Goal: Task Accomplishment & Management: Manage account settings

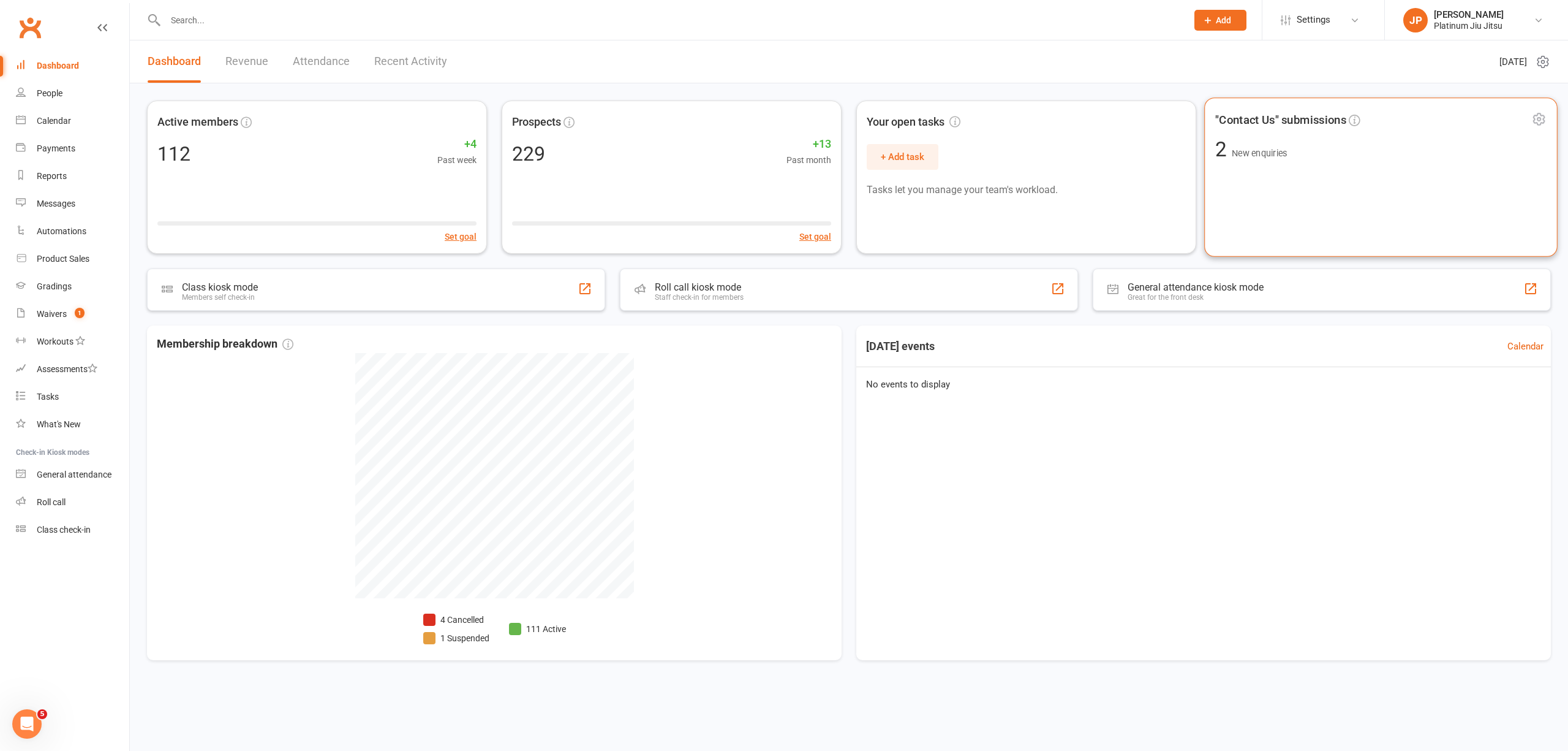
click at [1287, 177] on div ""Contact Us" submissions 2 New enquiries" at bounding box center [1381, 177] width 354 height 159
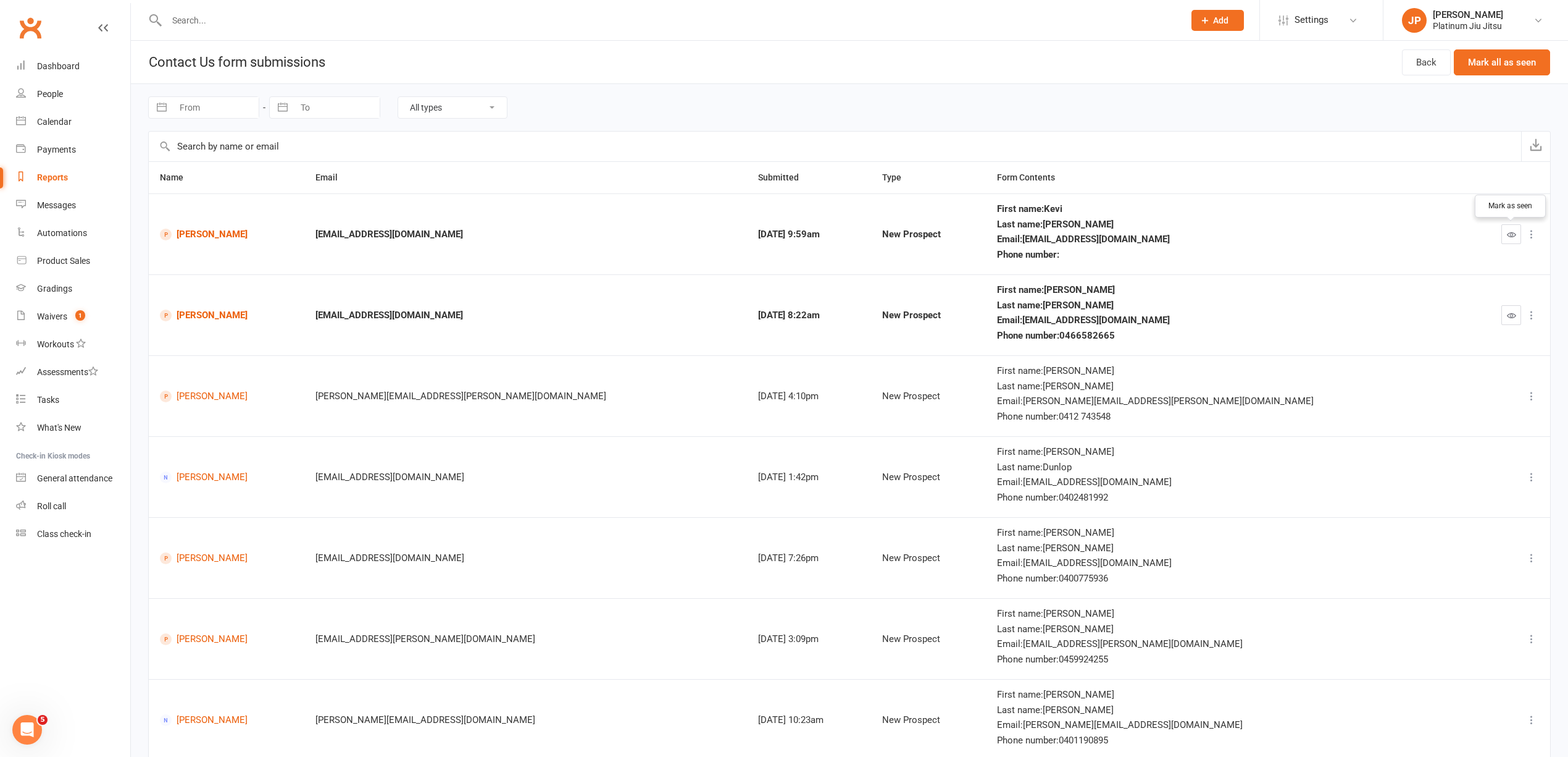
click at [1516, 236] on button "button" at bounding box center [1512, 234] width 20 height 20
click at [1505, 312] on button "button" at bounding box center [1512, 315] width 20 height 20
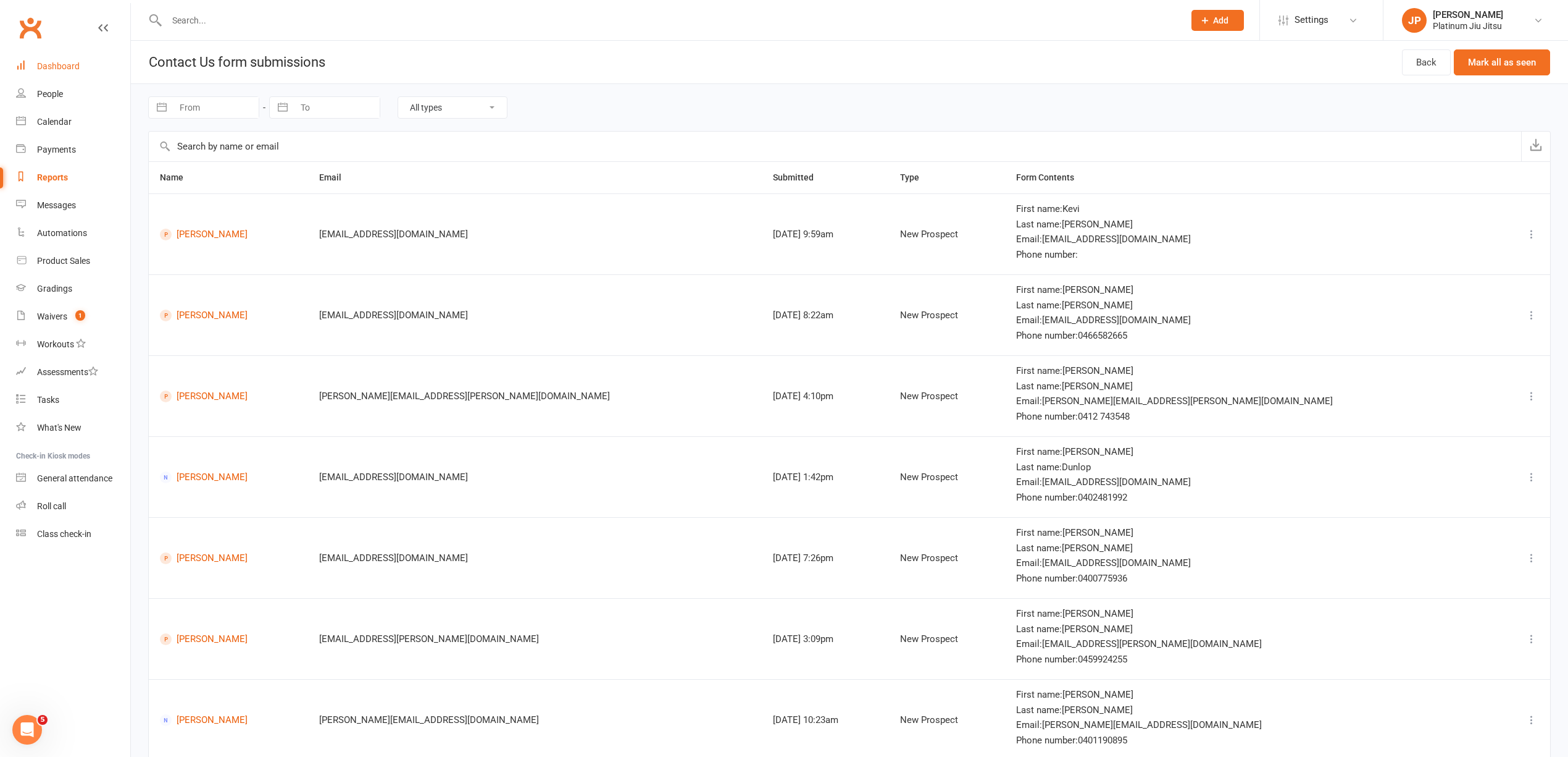
click at [68, 70] on div "Dashboard" at bounding box center [58, 66] width 43 height 10
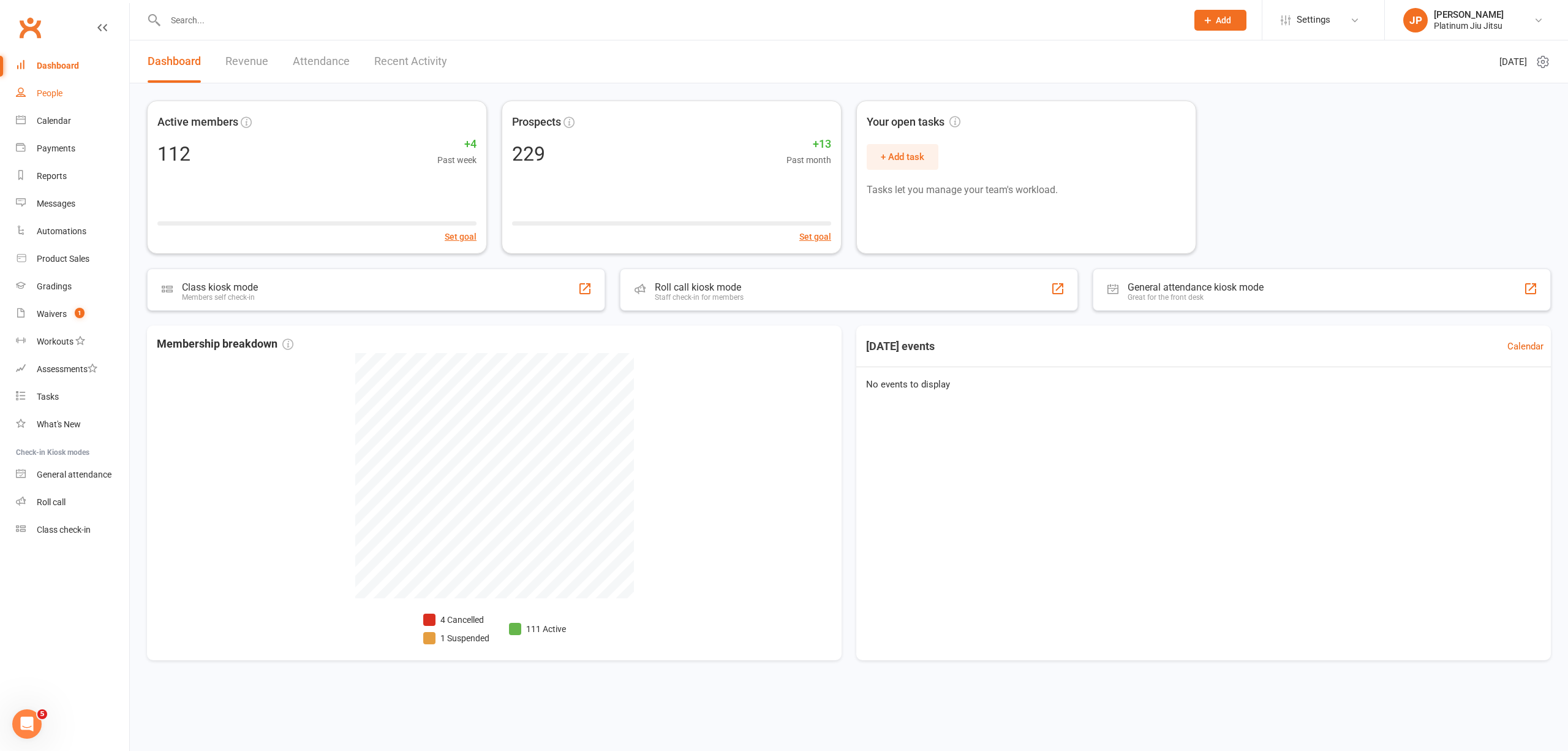
click at [66, 102] on link "People" at bounding box center [72, 93] width 113 height 28
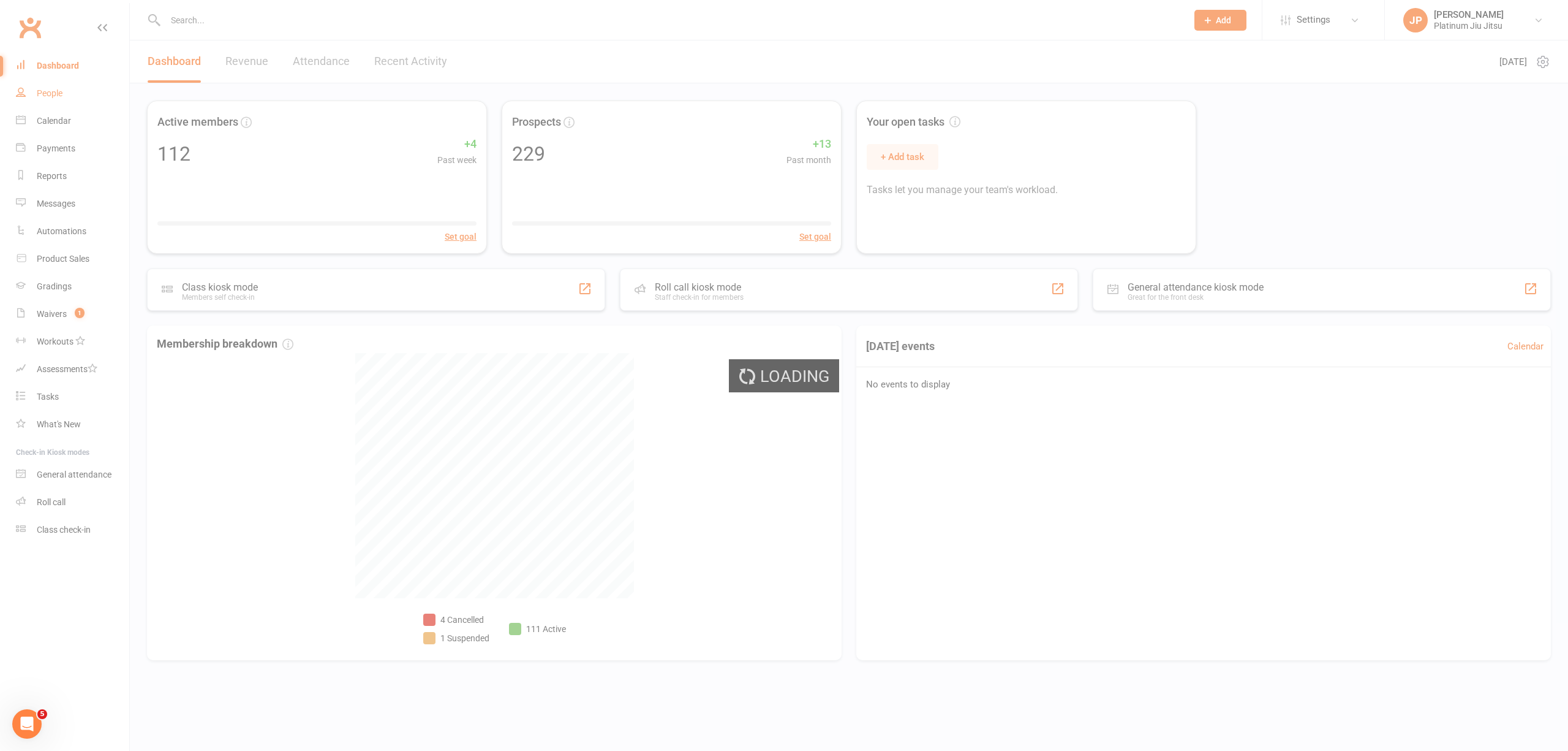
select select "100"
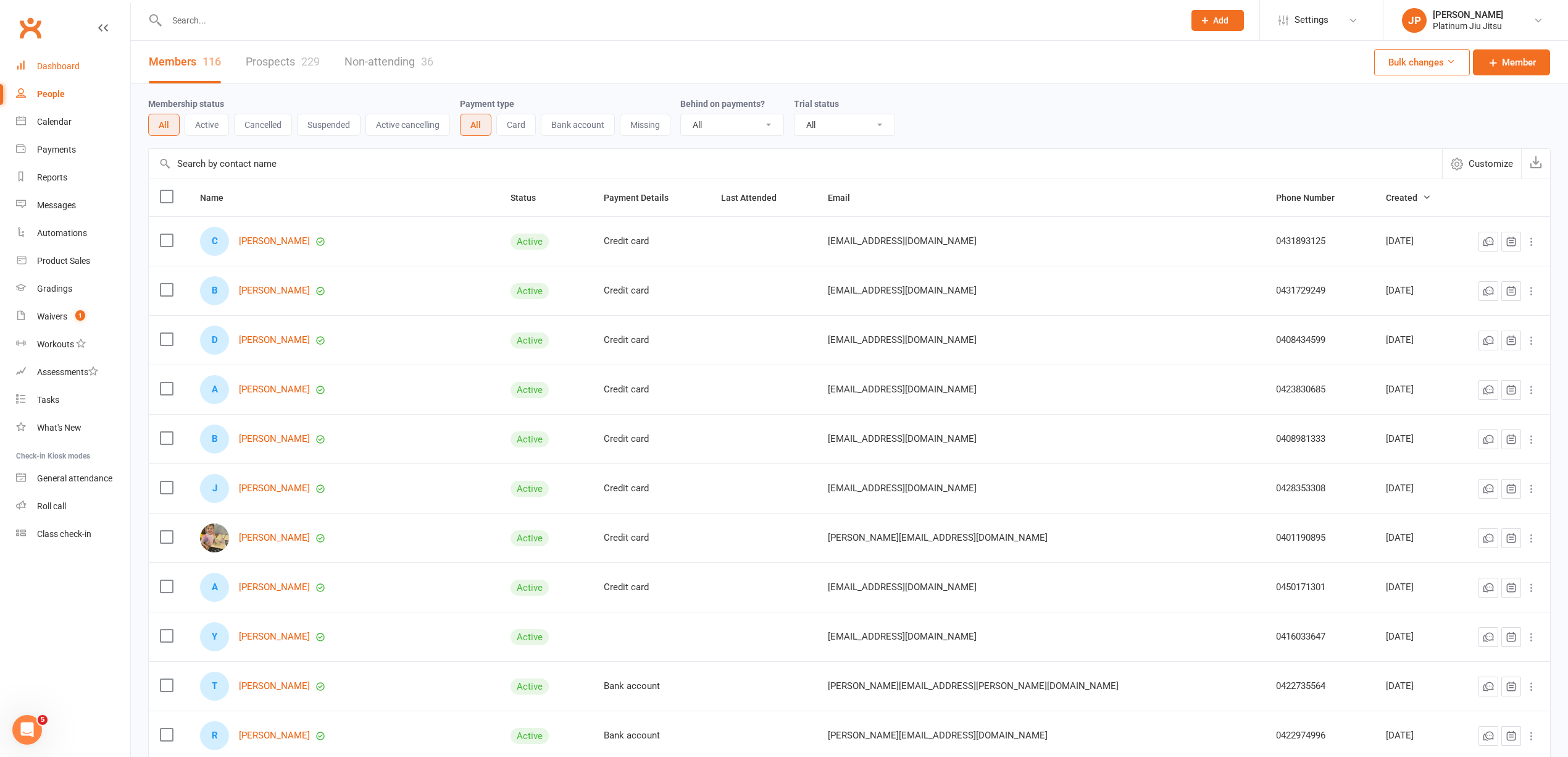
click at [57, 62] on div "Dashboard" at bounding box center [58, 66] width 43 height 10
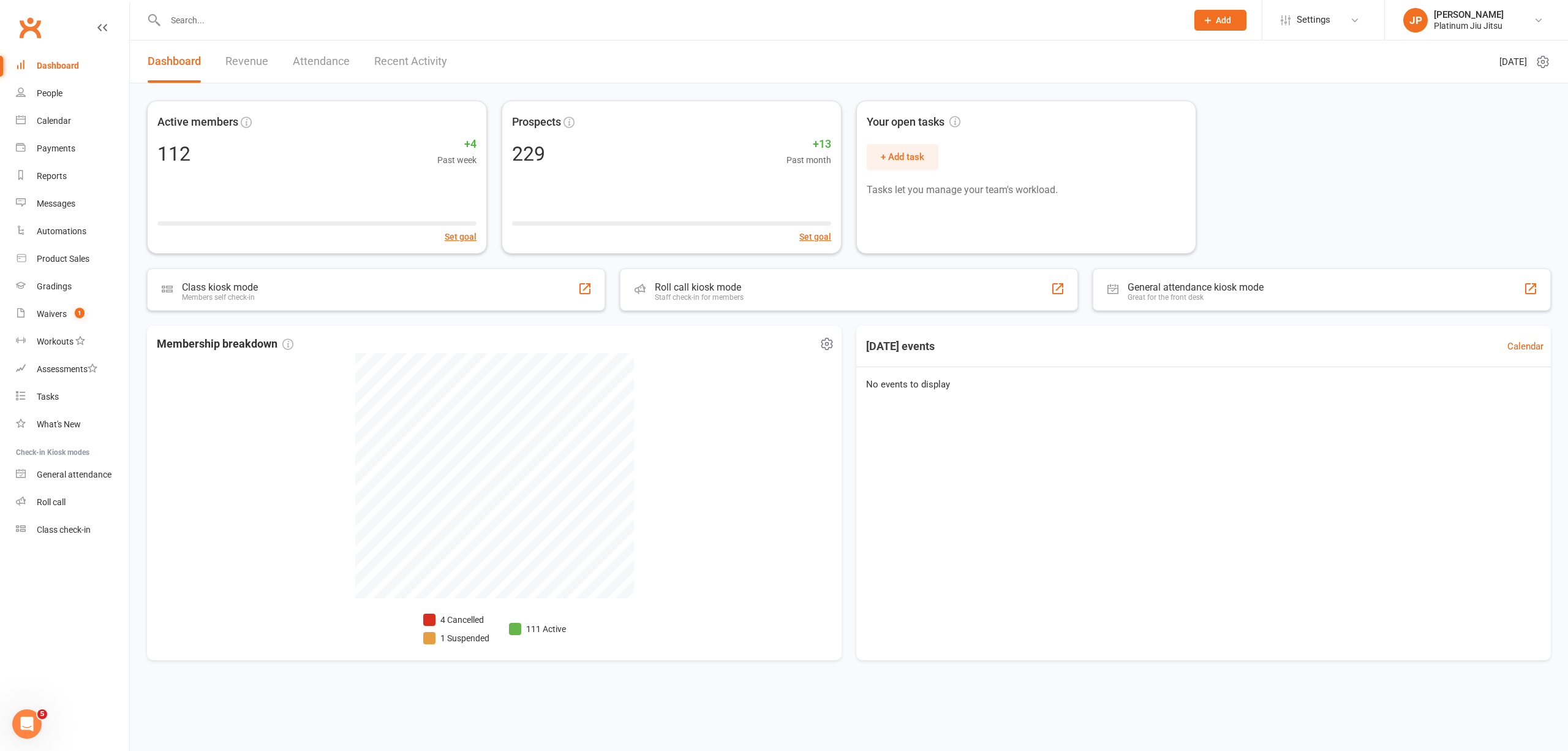
click at [468, 619] on li "4 Cancelled" at bounding box center [456, 620] width 66 height 13
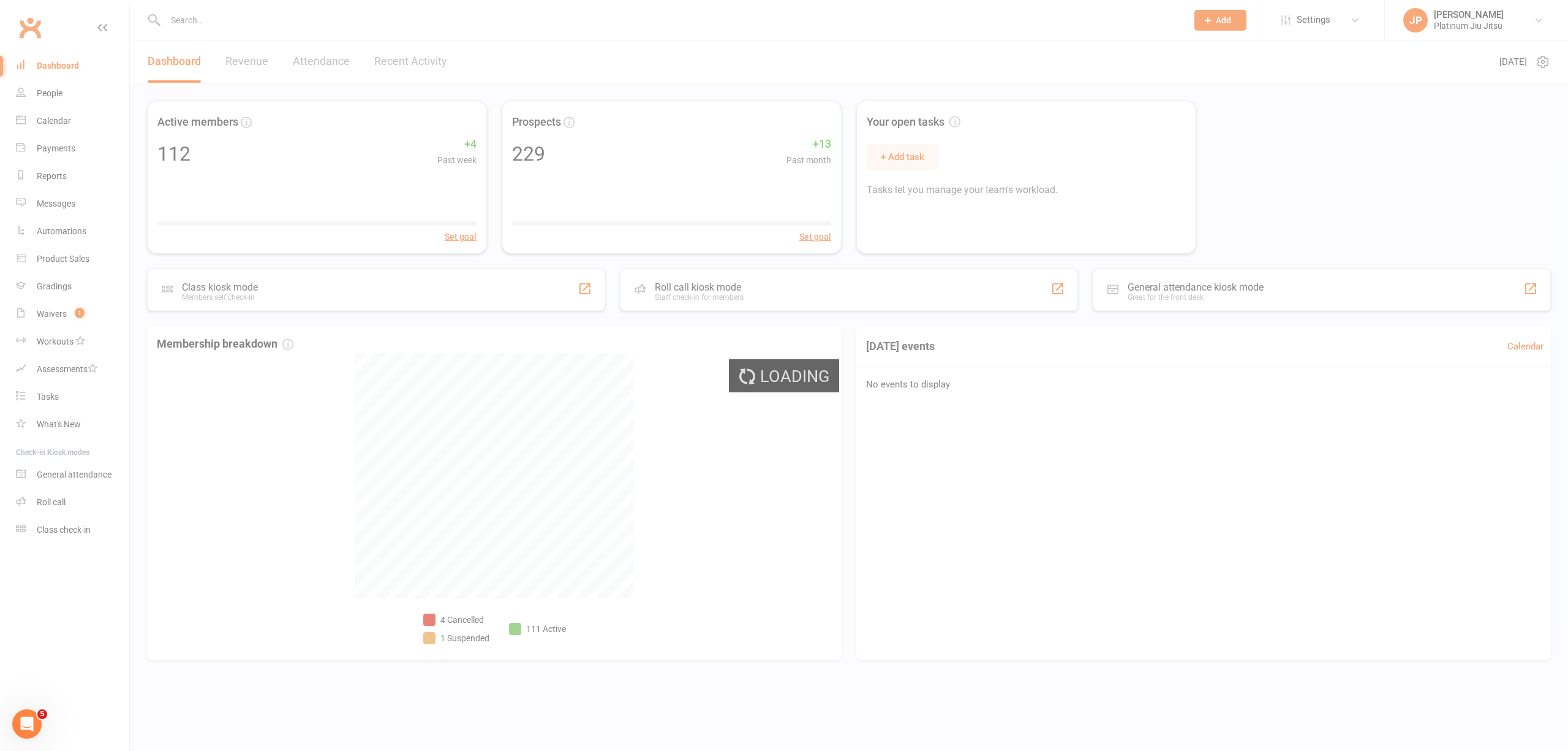
select select "no_trial"
select select "100"
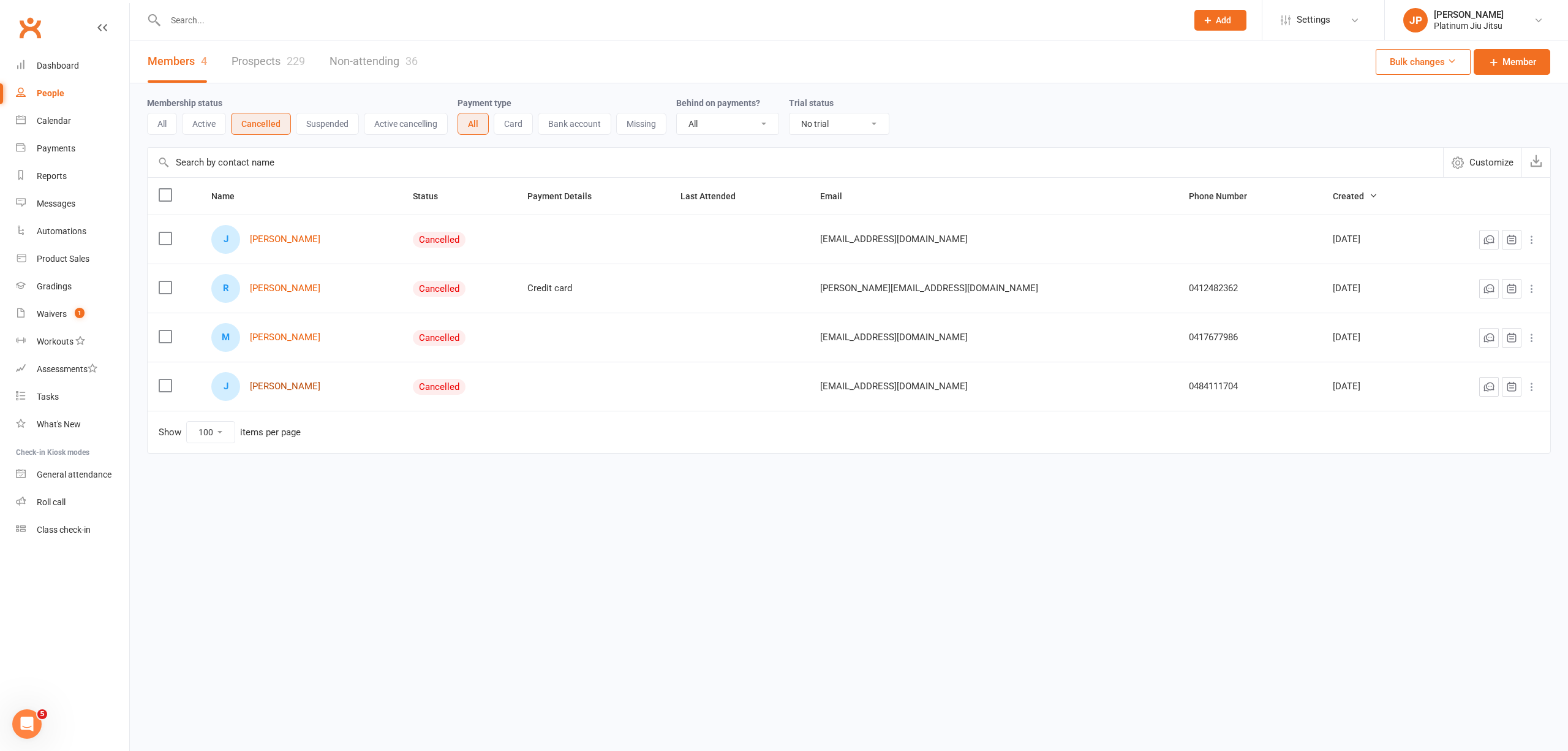
click at [297, 391] on link "[PERSON_NAME]" at bounding box center [285, 386] width 70 height 10
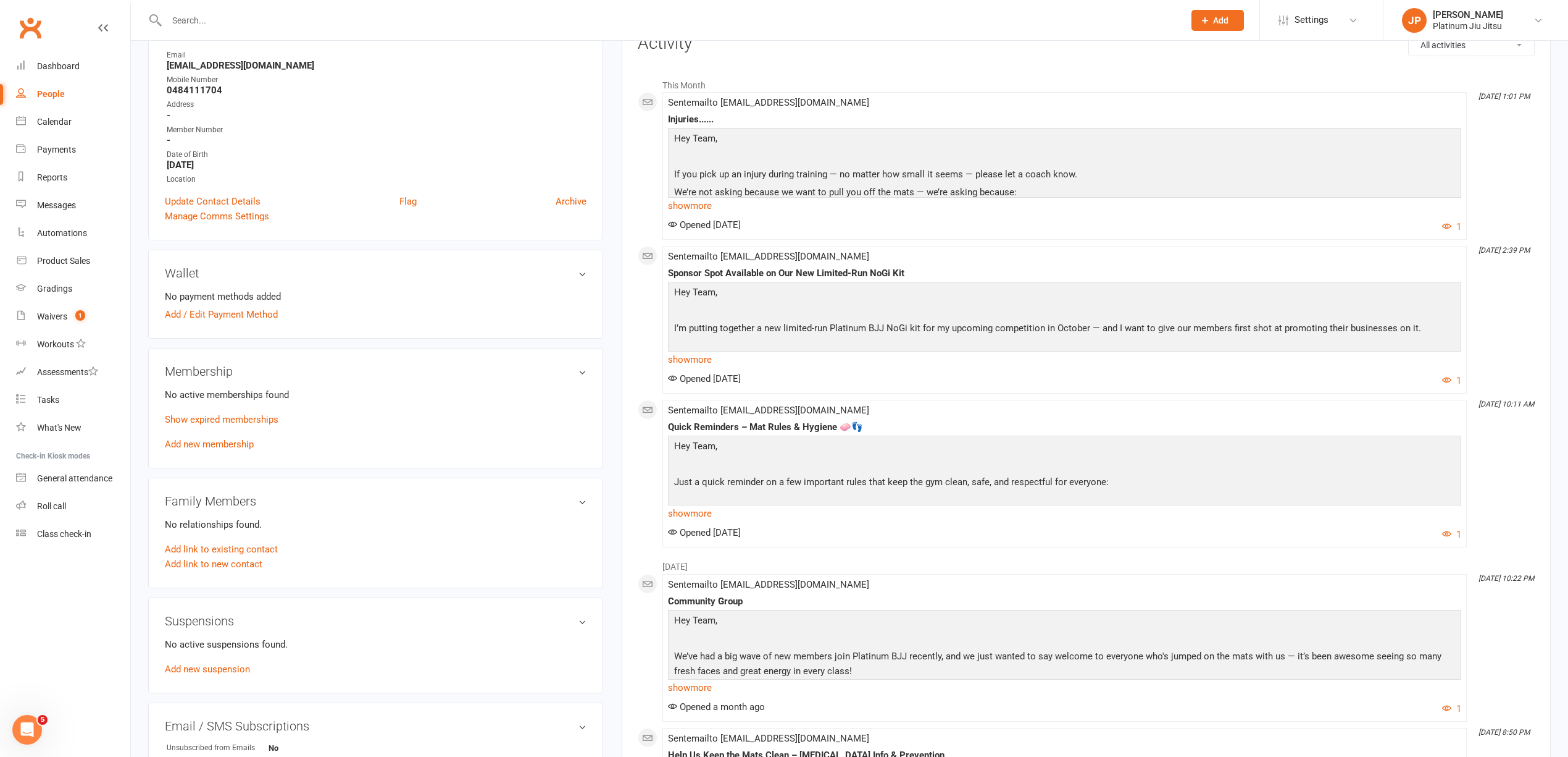
scroll to position [164, 0]
click at [583, 376] on h3 "Membership" at bounding box center [375, 371] width 422 height 14
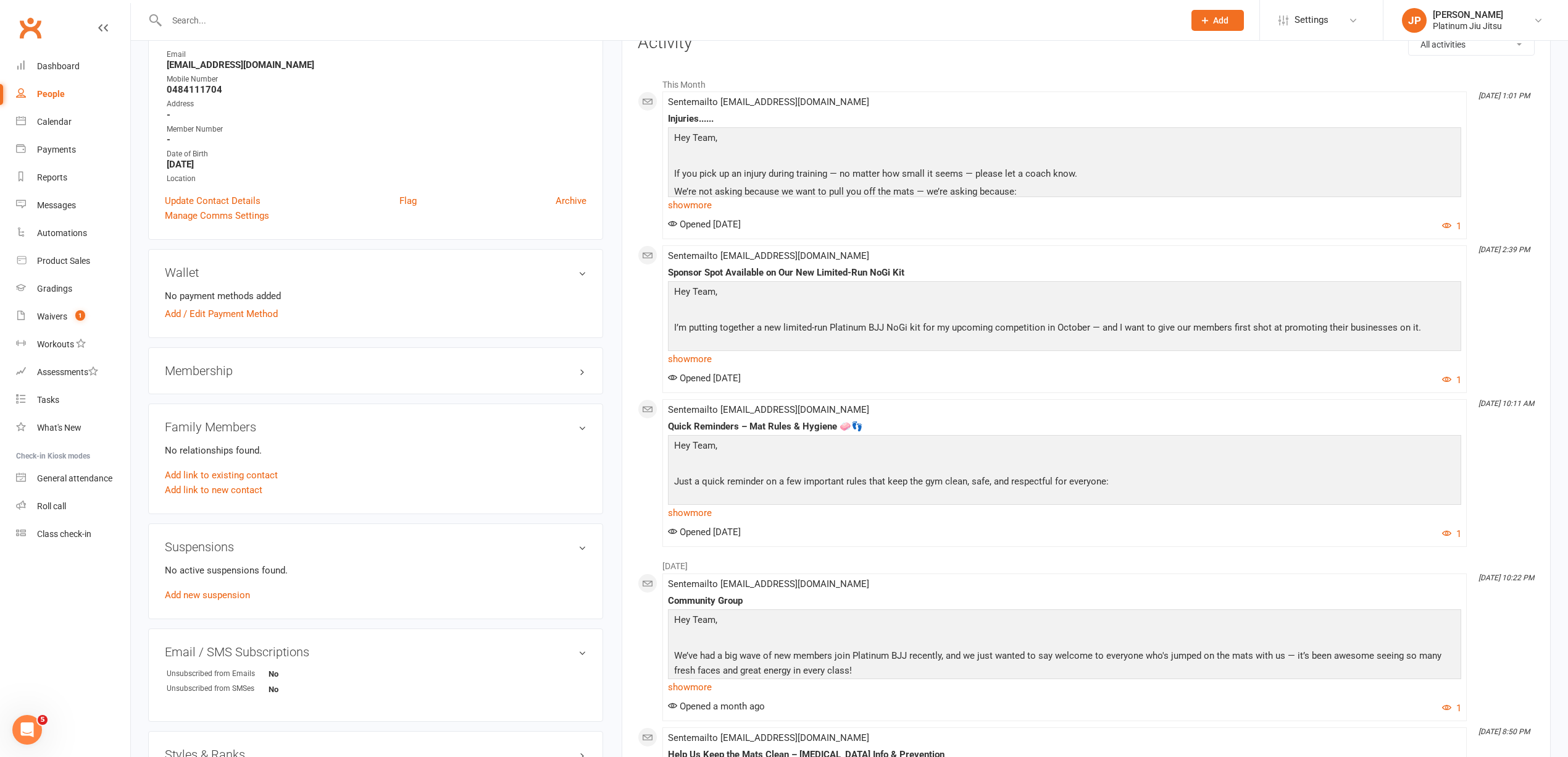
click at [584, 378] on h3 "Membership" at bounding box center [375, 371] width 422 height 14
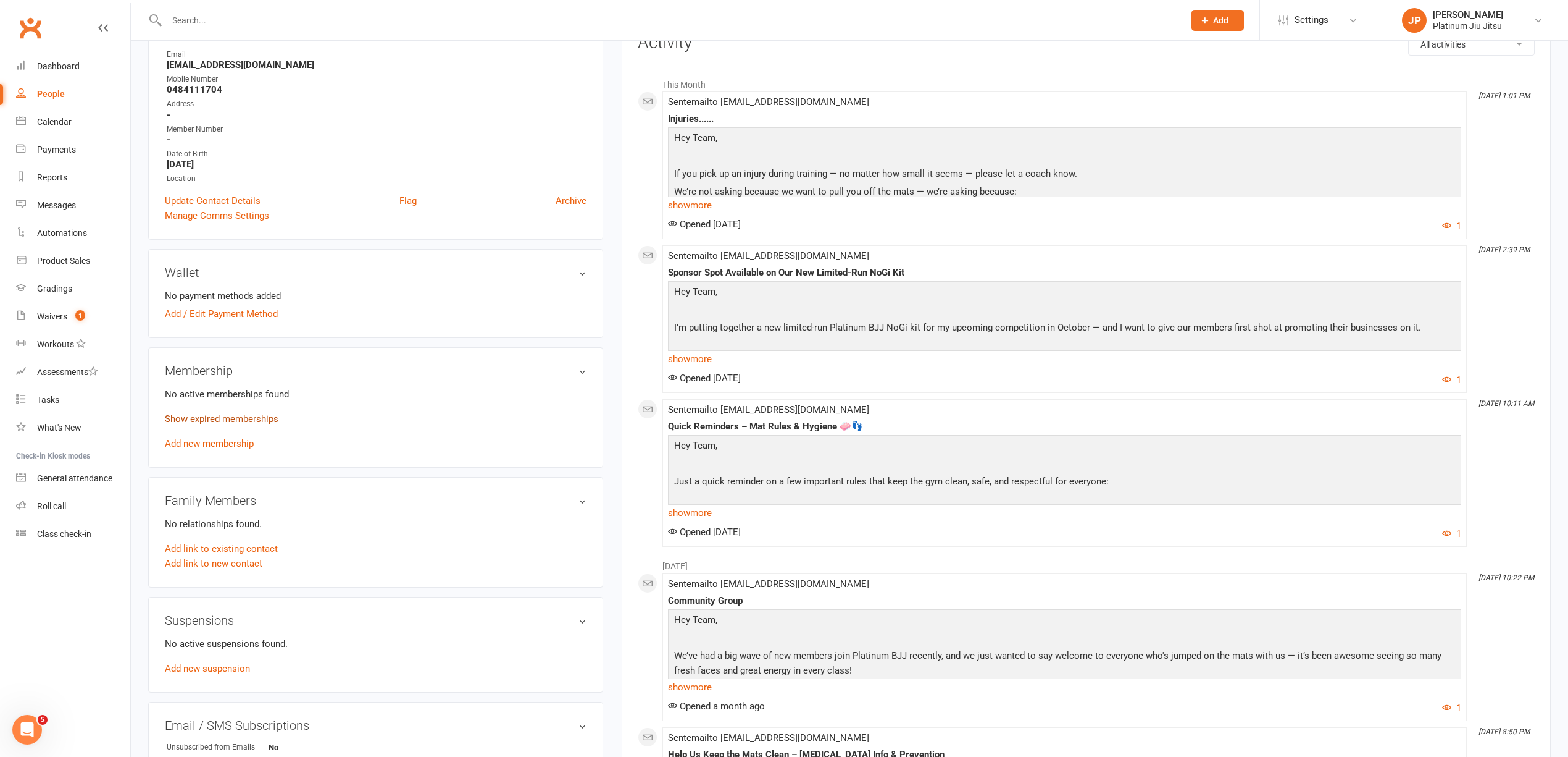
click at [210, 423] on link "Show expired memberships" at bounding box center [222, 419] width 114 height 11
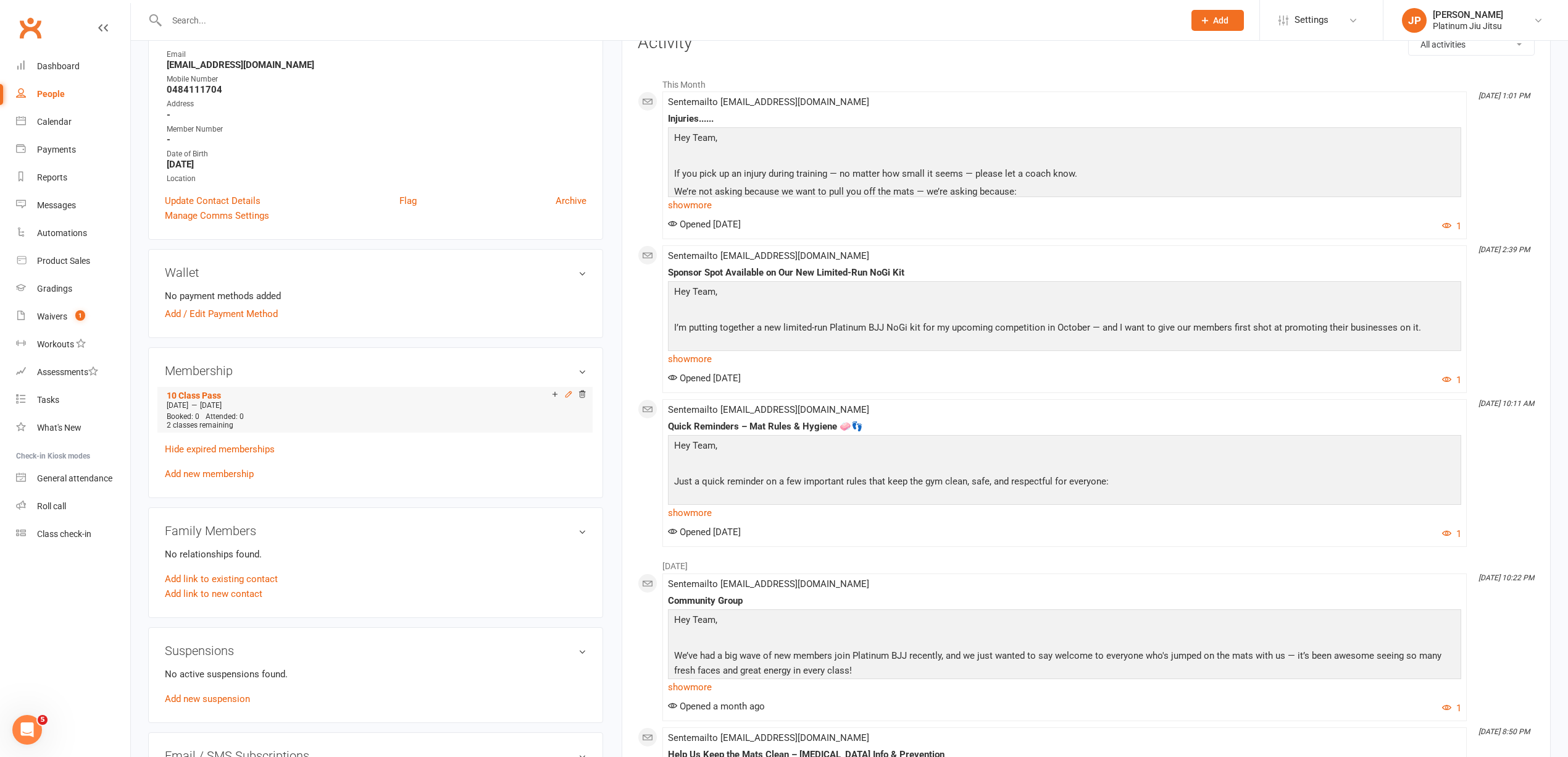
click at [566, 397] on icon at bounding box center [569, 394] width 9 height 9
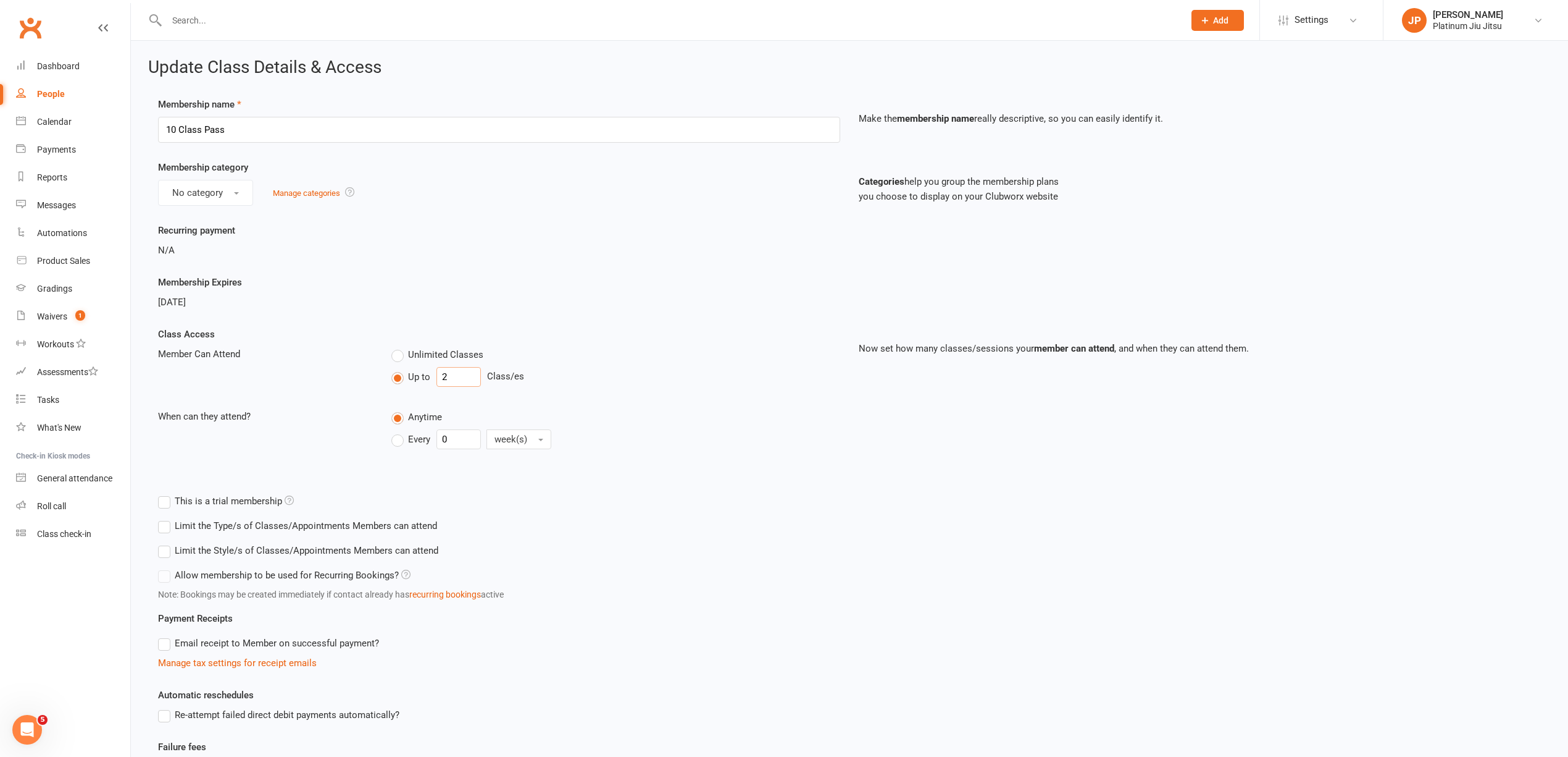
drag, startPoint x: 457, startPoint y: 379, endPoint x: 373, endPoint y: 362, distance: 85.7
click at [392, 381] on div "Up to 2 Class/es" at bounding box center [616, 377] width 449 height 20
type input "1"
click at [732, 250] on div "N/A" at bounding box center [499, 250] width 682 height 15
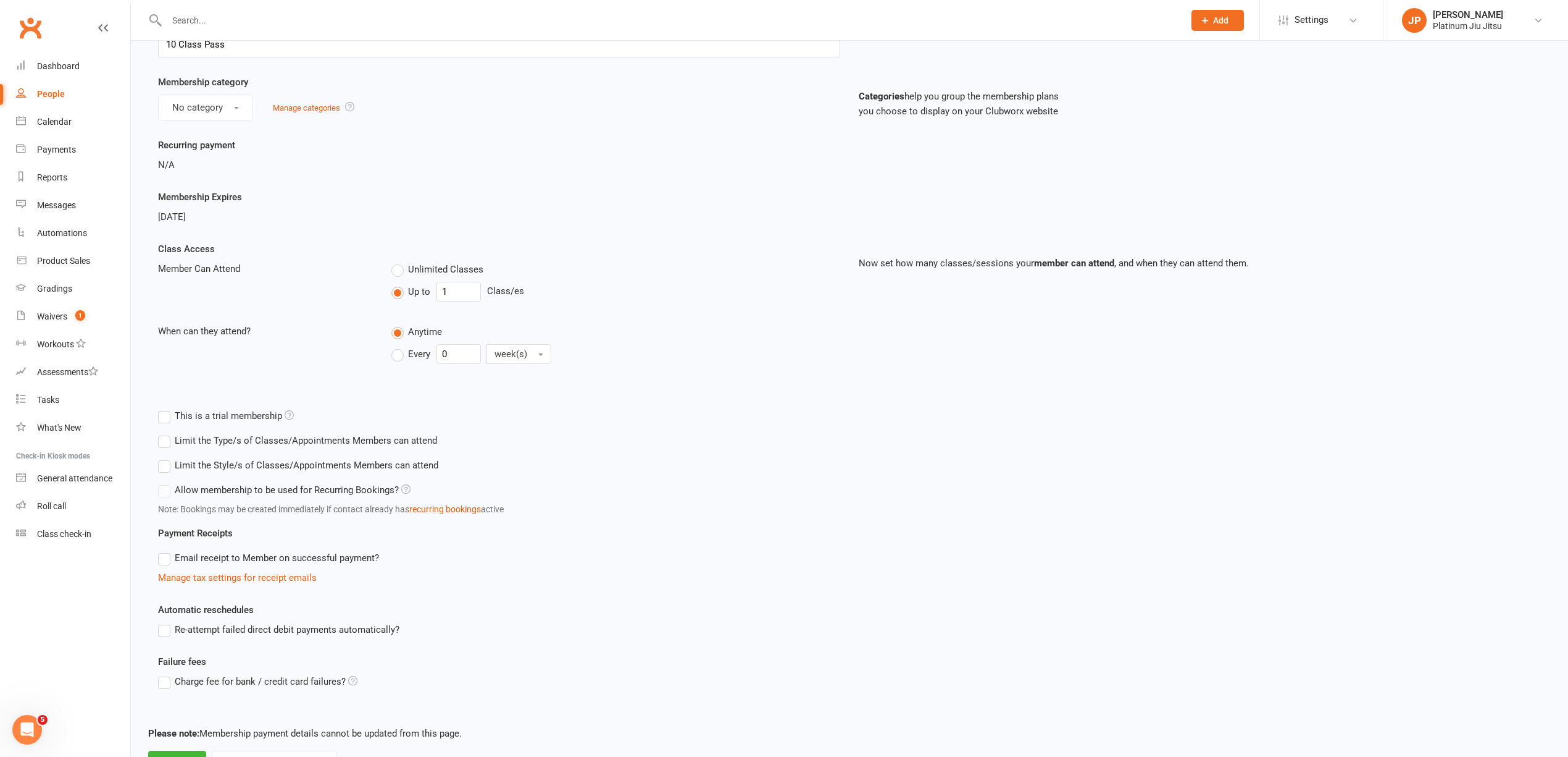
scroll to position [142, 0]
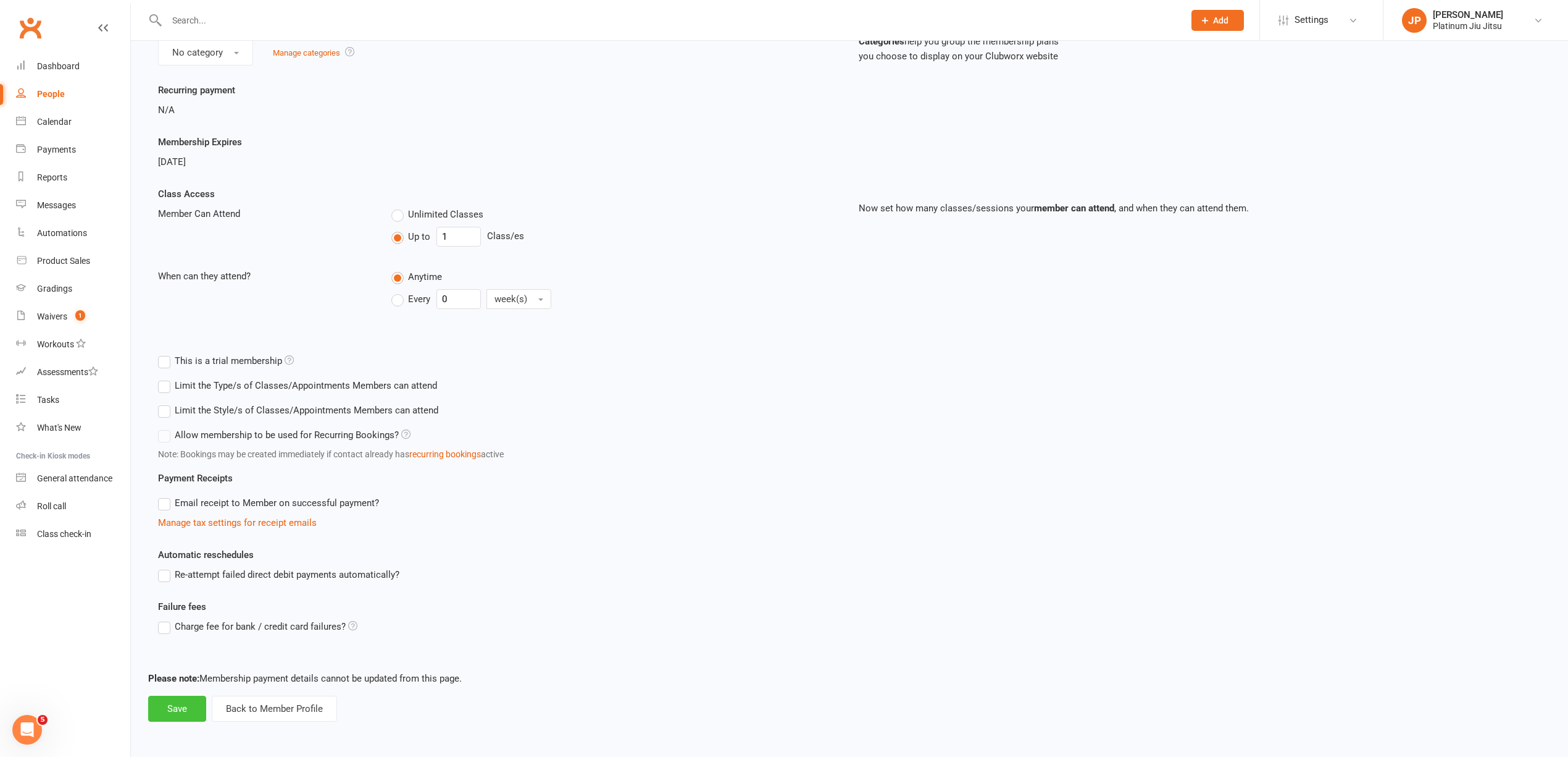
click at [157, 712] on button "Save" at bounding box center [177, 709] width 58 height 26
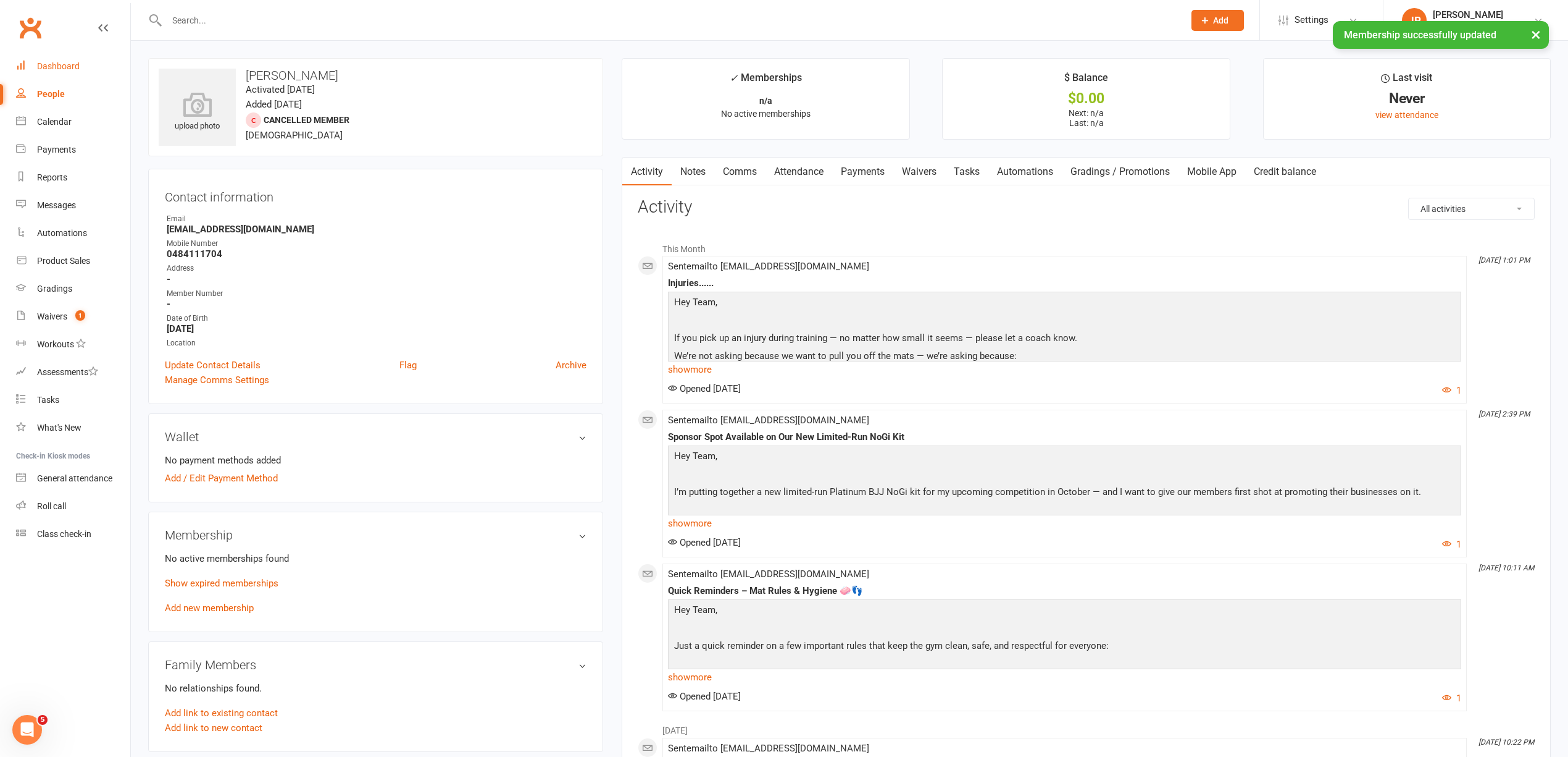
click at [55, 66] on div "Dashboard" at bounding box center [58, 66] width 43 height 10
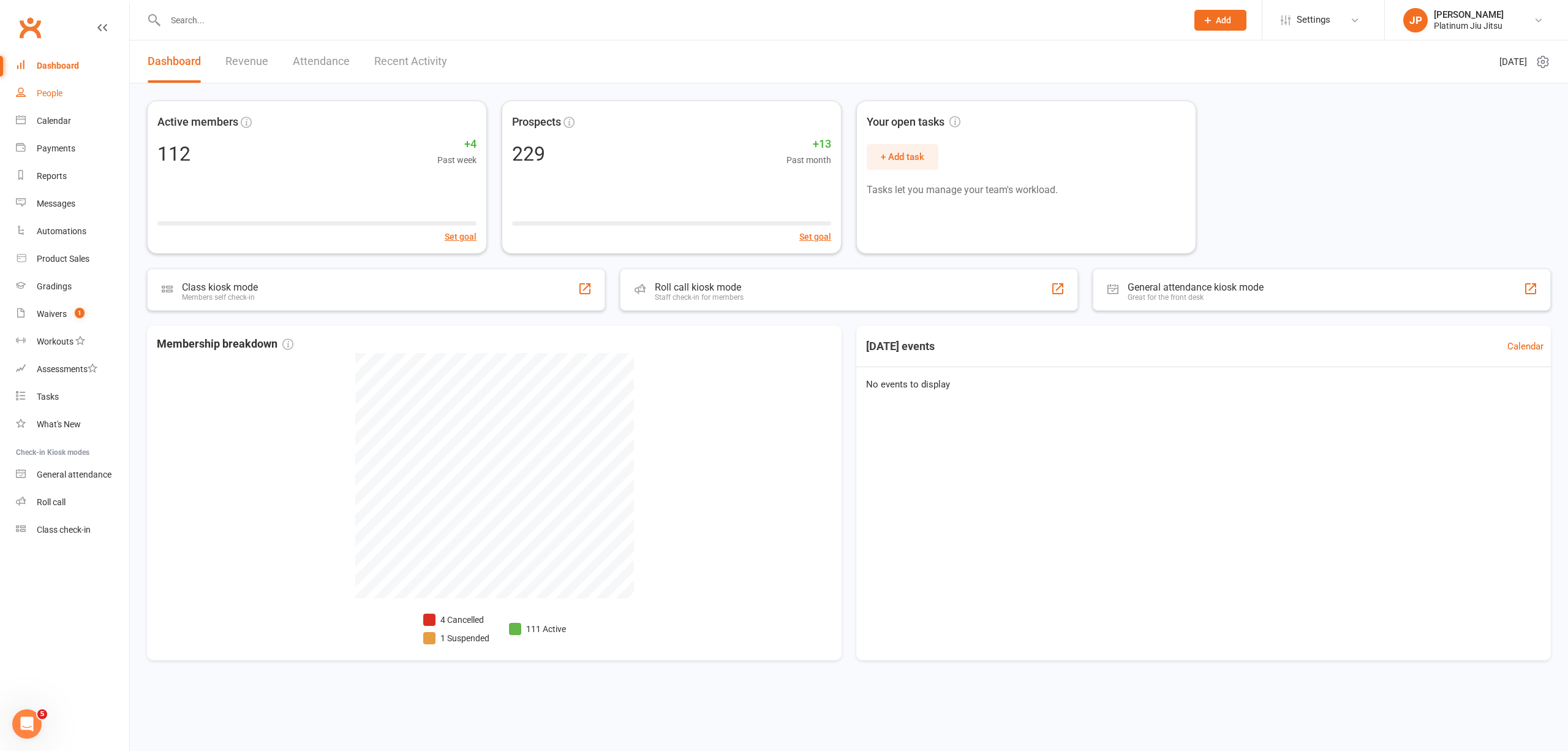
click at [62, 94] on div "People" at bounding box center [50, 93] width 26 height 10
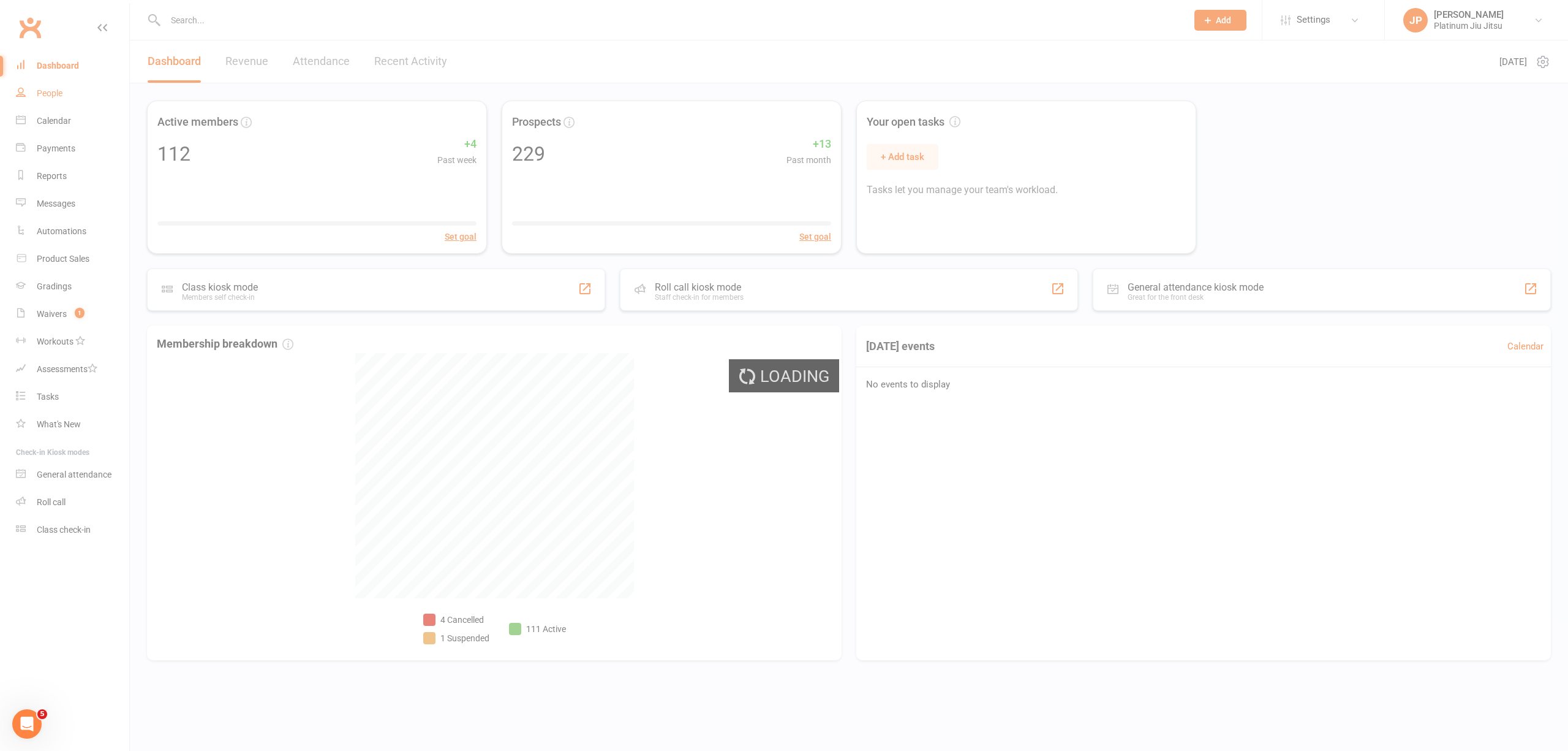
select select "100"
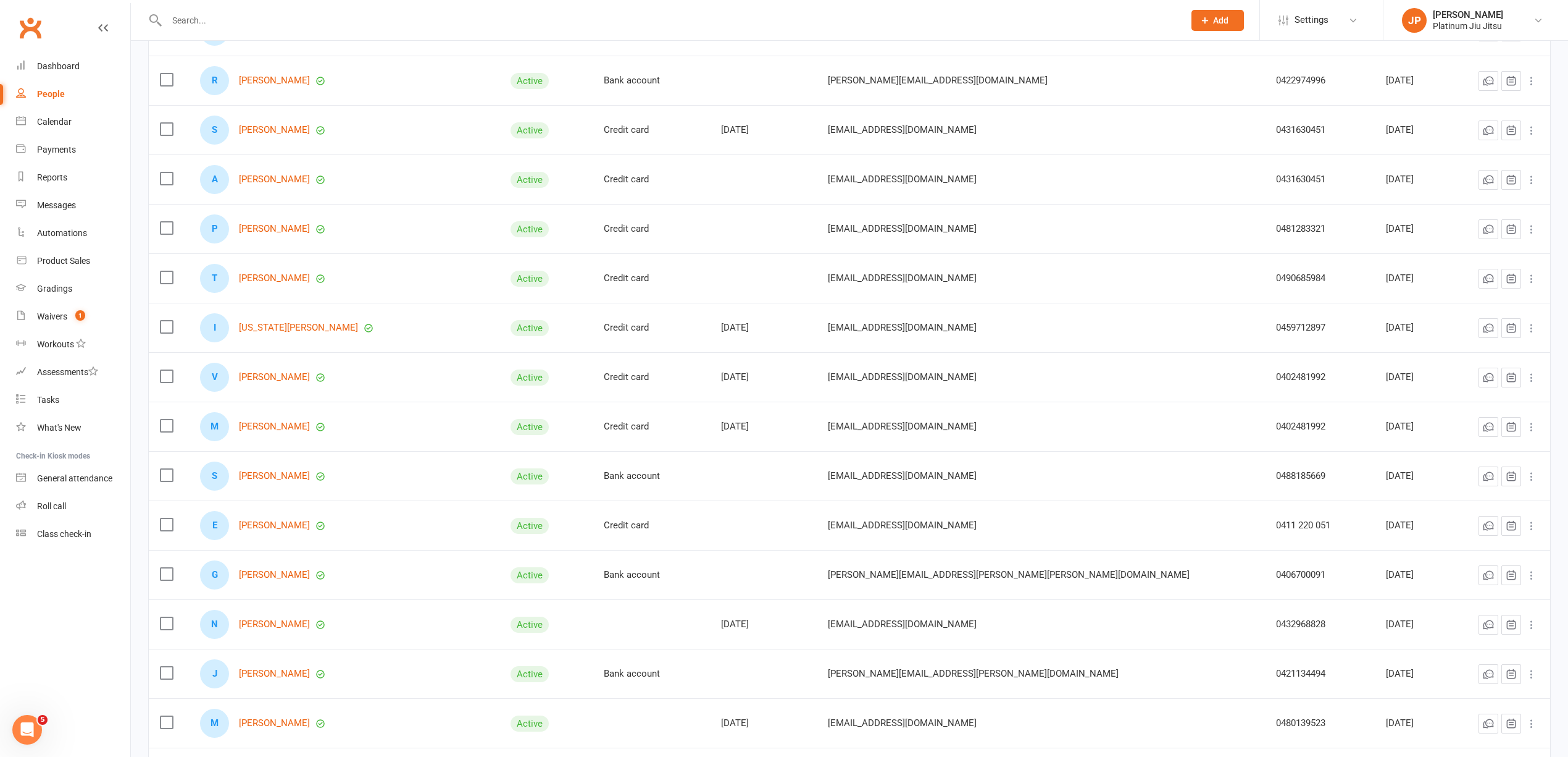
scroll to position [659, 0]
click at [282, 279] on link "[PERSON_NAME]" at bounding box center [274, 274] width 71 height 11
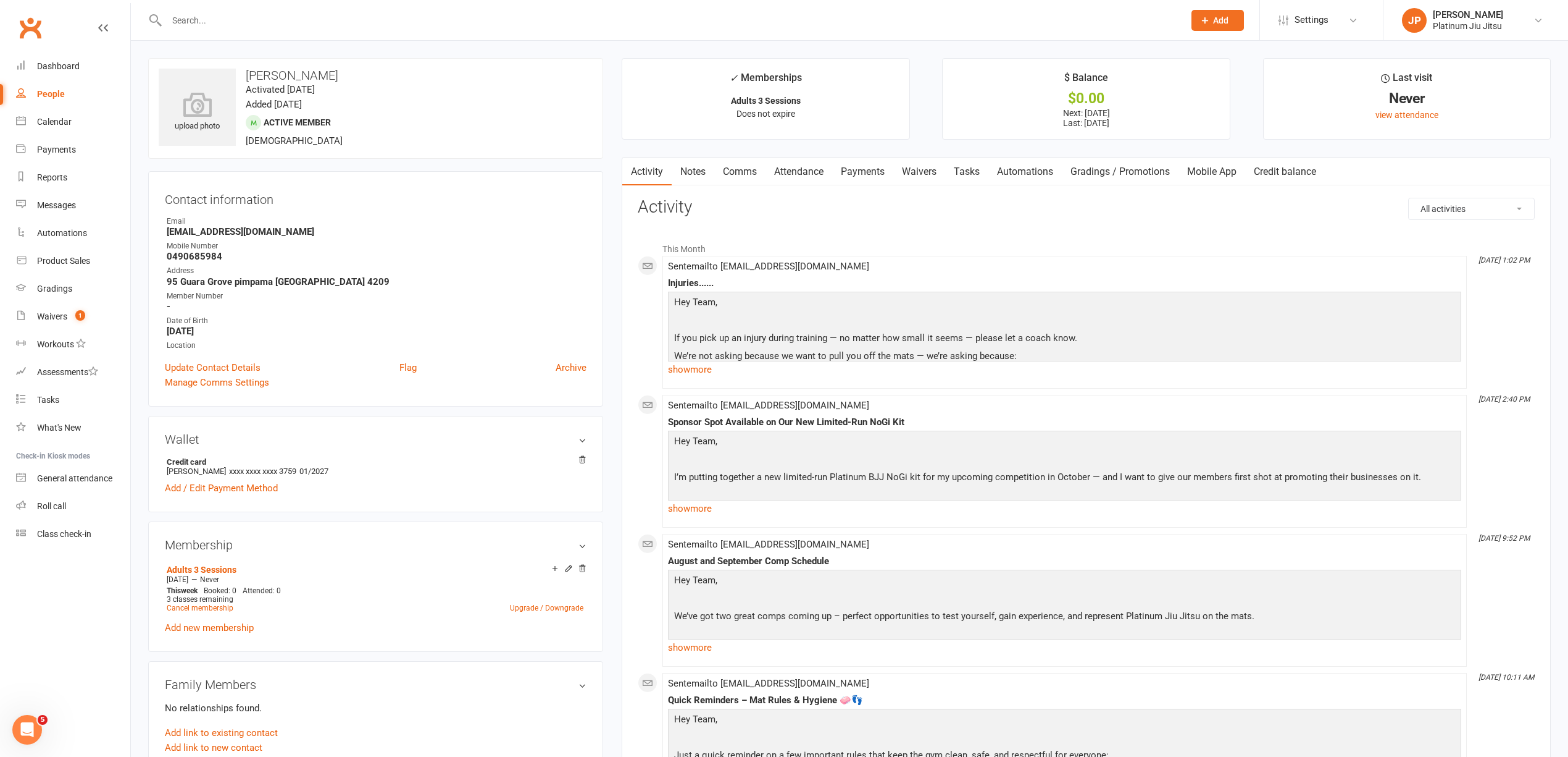
click at [847, 169] on link "Payments" at bounding box center [863, 172] width 61 height 28
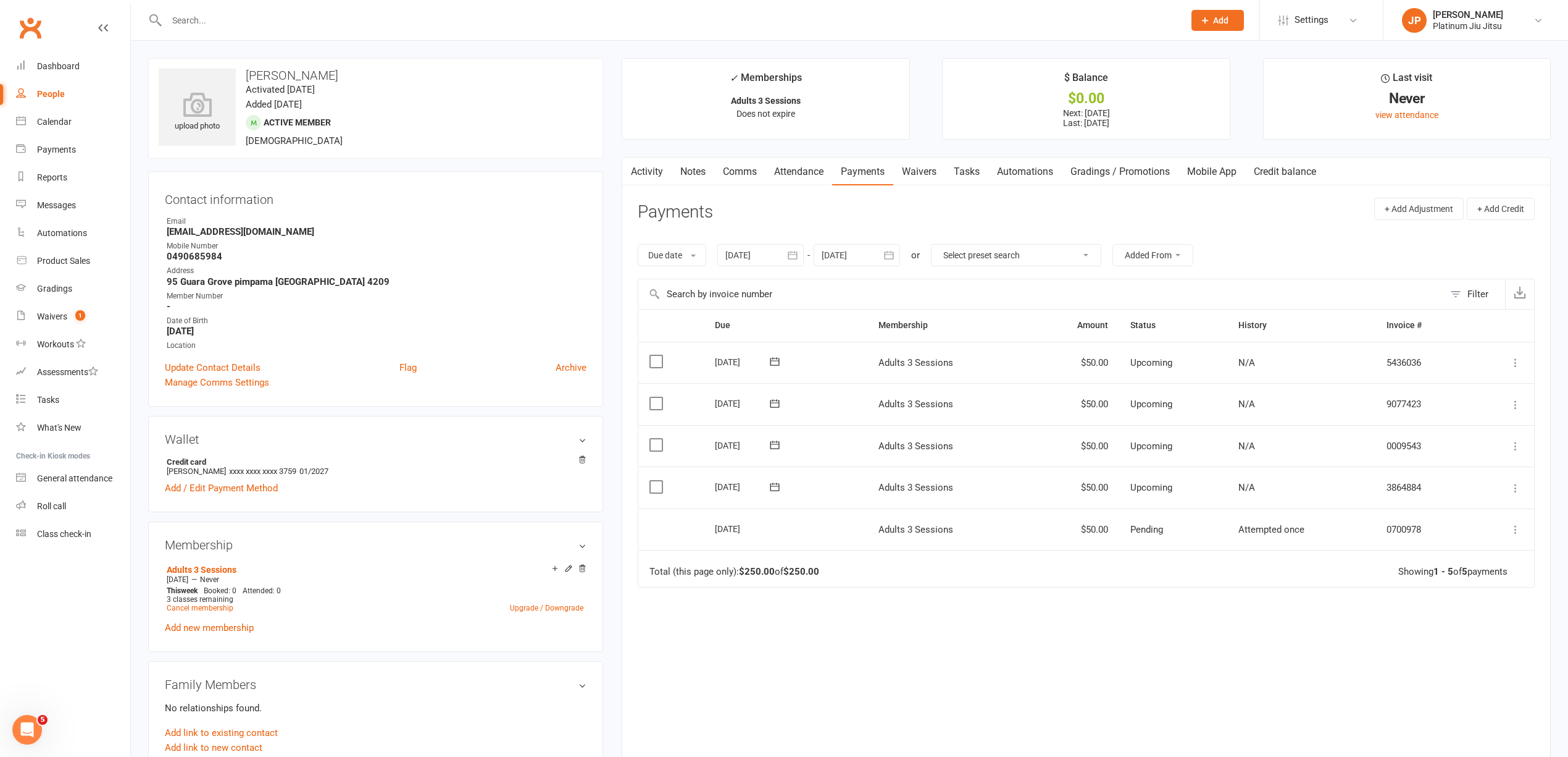
click at [747, 172] on link "Comms" at bounding box center [740, 172] width 51 height 28
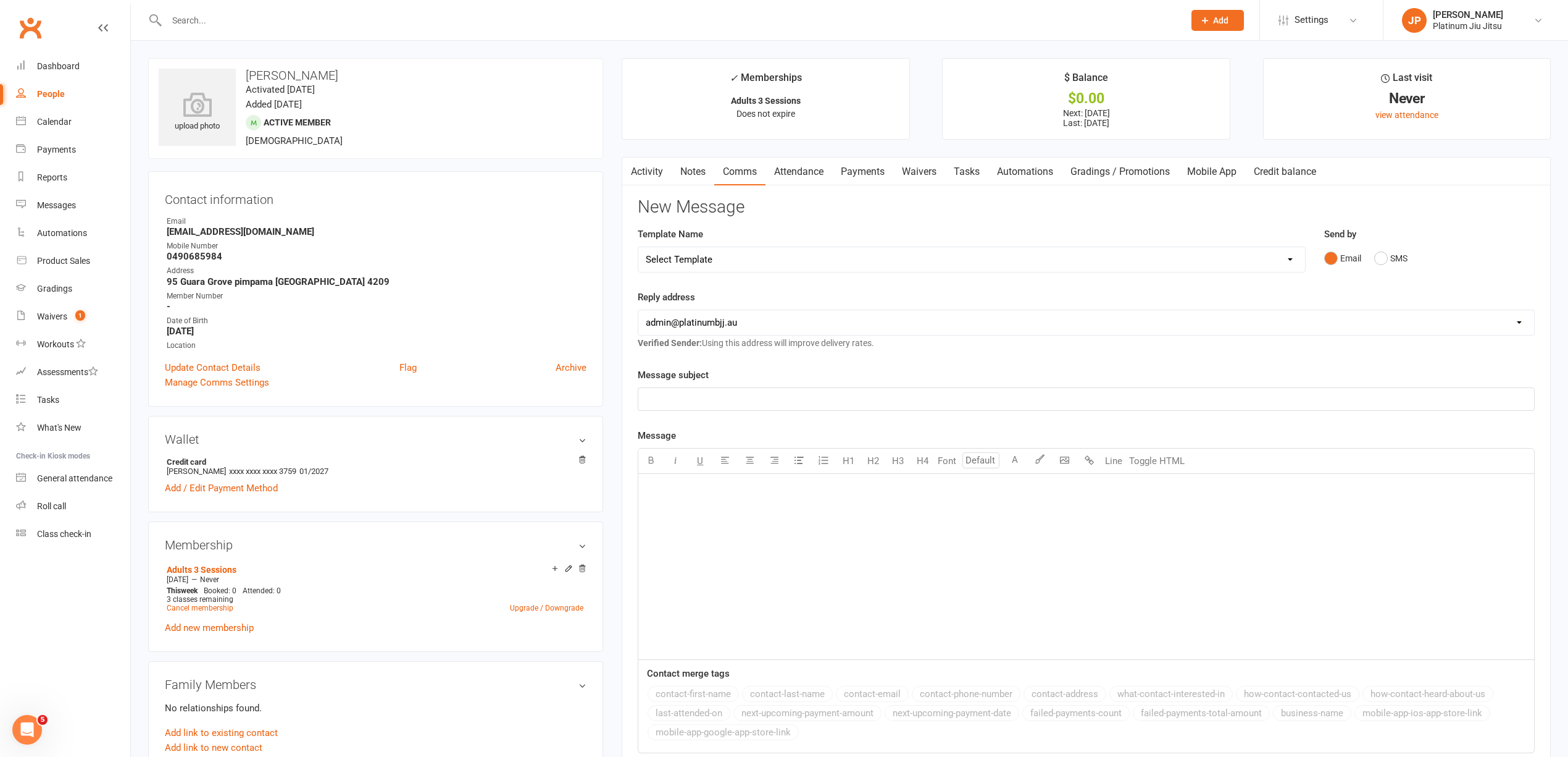
click at [677, 167] on link "Notes" at bounding box center [693, 172] width 43 height 28
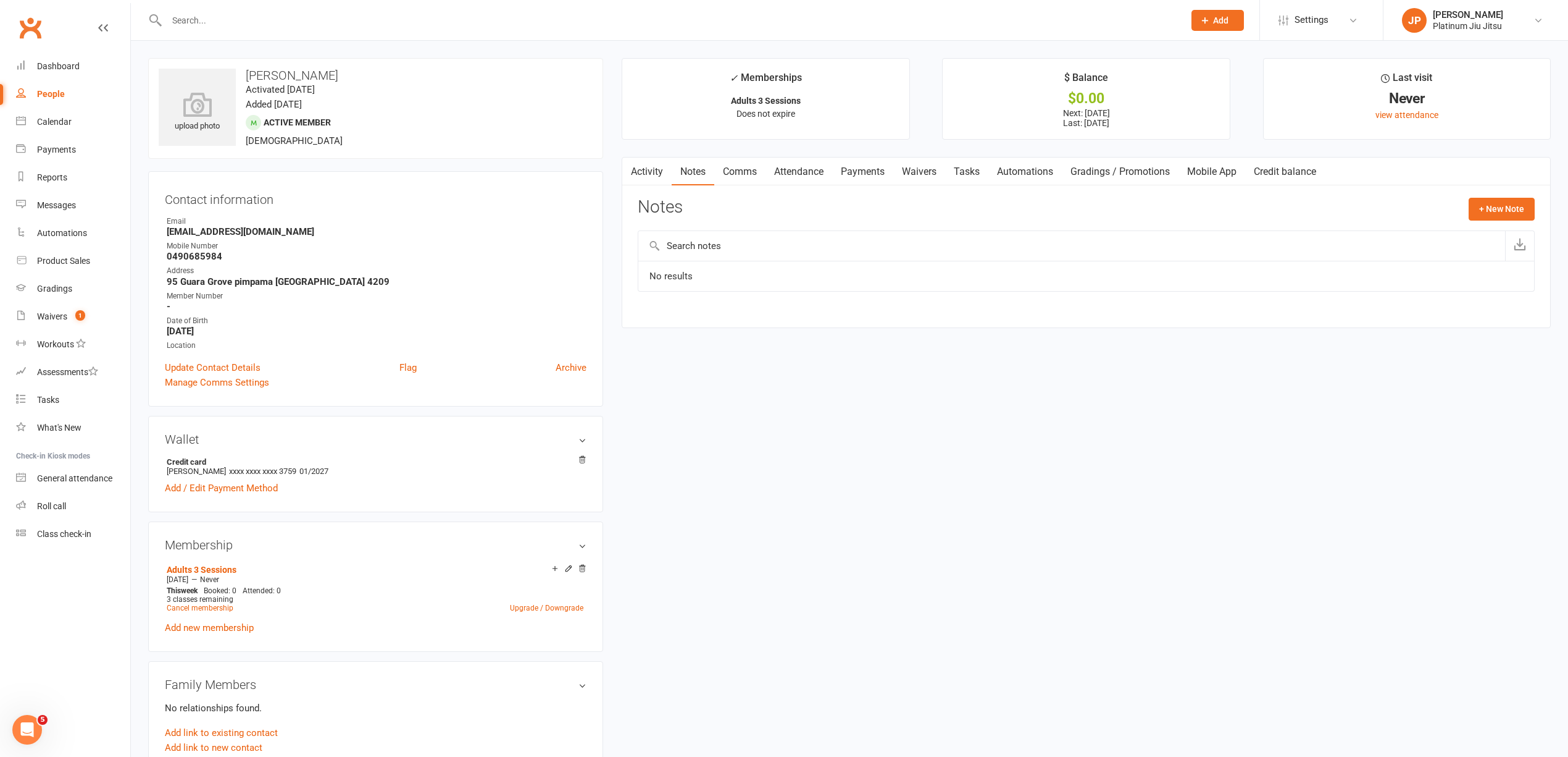
click at [653, 167] on link "Activity" at bounding box center [647, 172] width 49 height 28
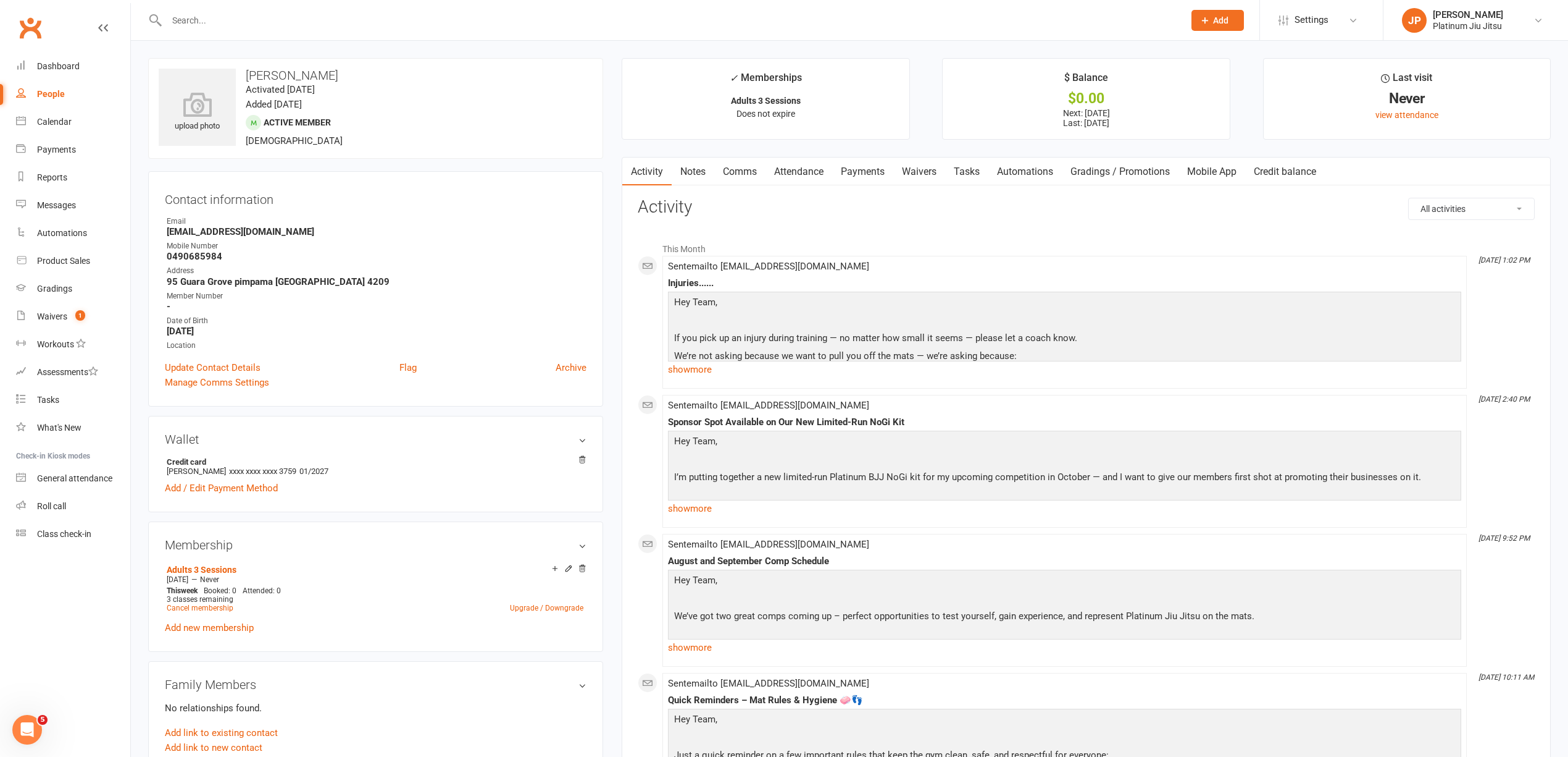
click at [49, 94] on div "People" at bounding box center [51, 94] width 28 height 10
select select "100"
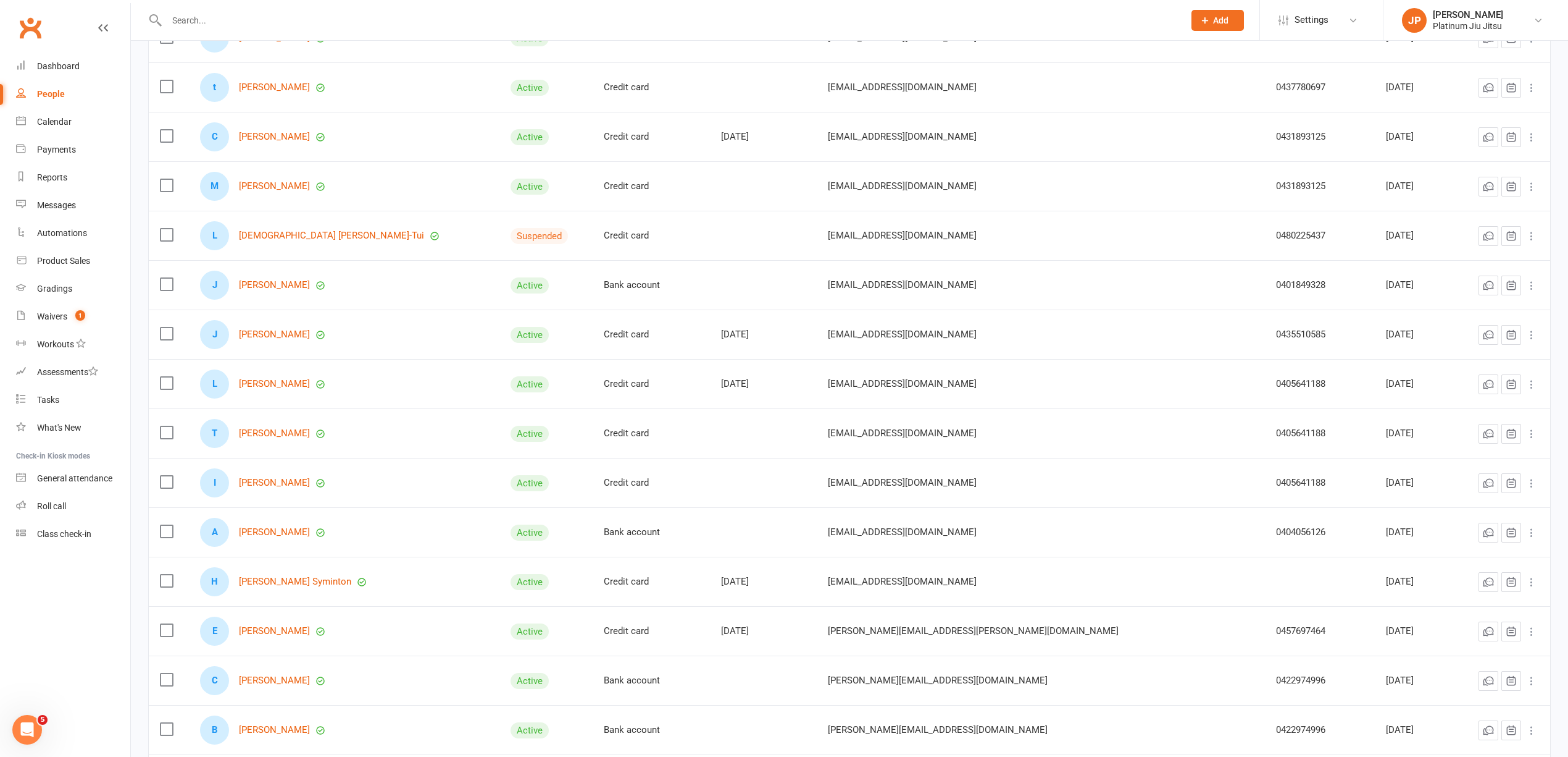
scroll to position [2228, 0]
click at [284, 638] on link "[PERSON_NAME]" at bounding box center [274, 633] width 71 height 11
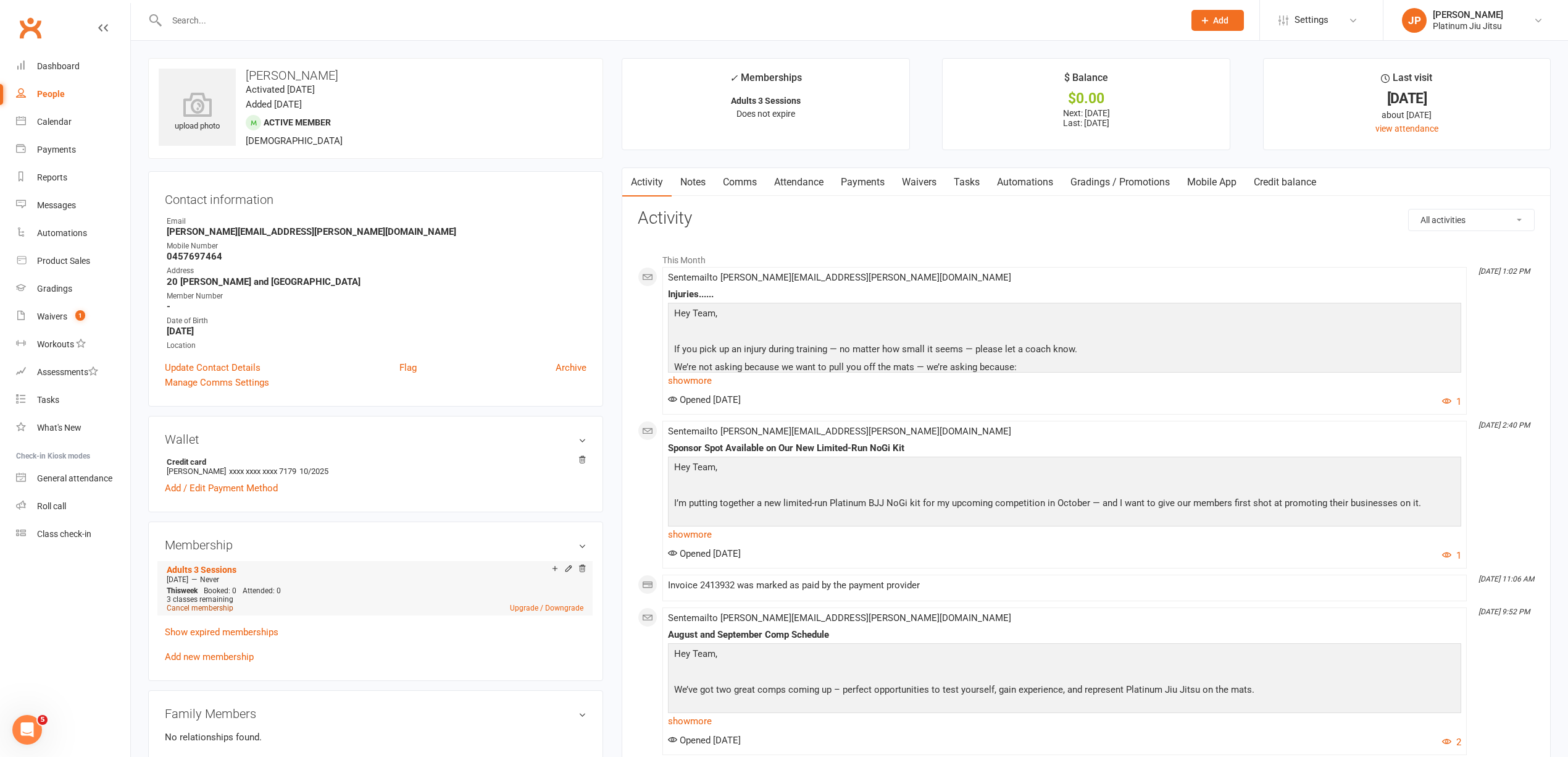
click at [213, 612] on link "Cancel membership" at bounding box center [200, 608] width 67 height 9
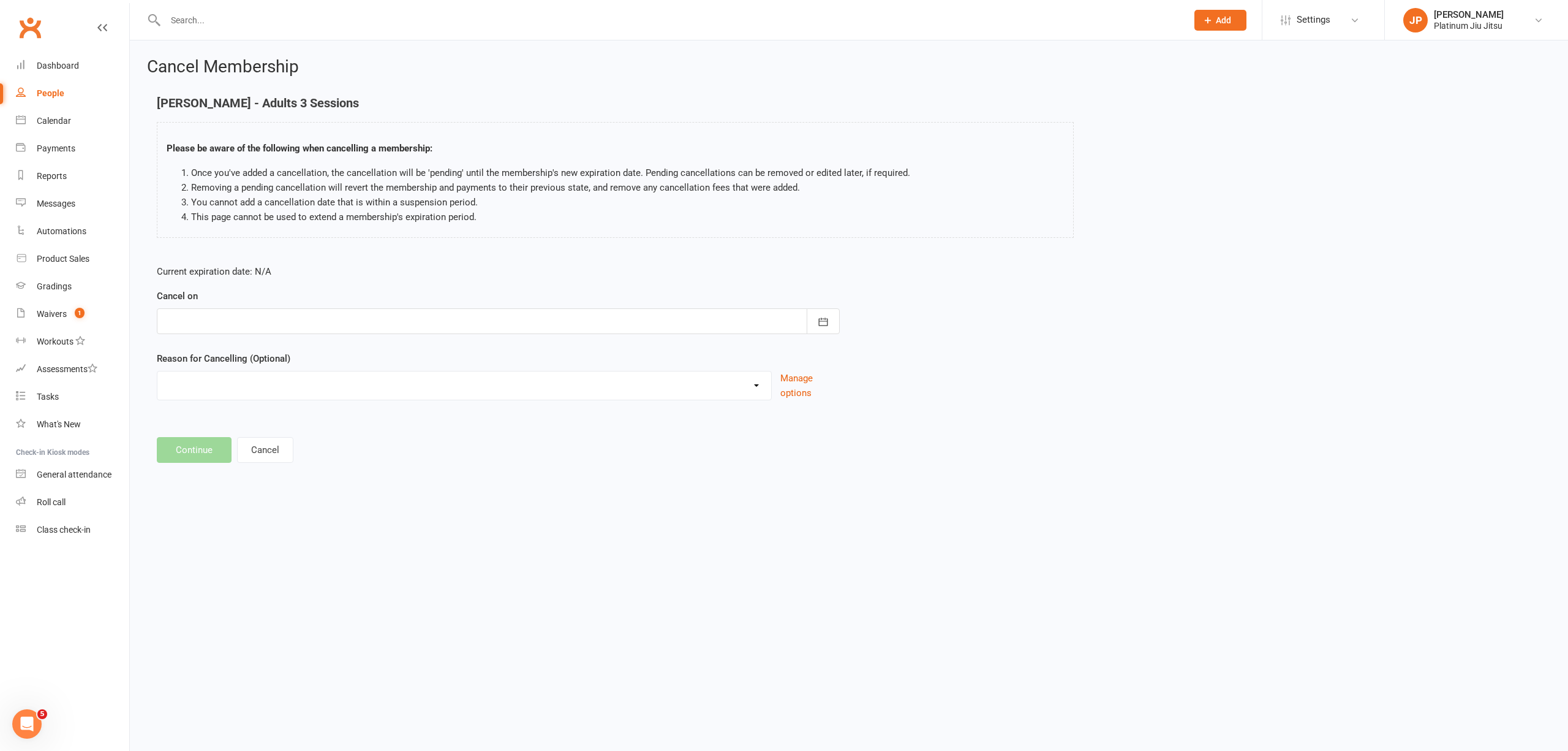
click at [243, 322] on div at bounding box center [498, 321] width 683 height 26
click at [309, 467] on span "21" at bounding box center [314, 470] width 10 height 10
type input "21 Aug 2025"
click at [221, 386] on select "Holiday Injury Other reason" at bounding box center [464, 384] width 614 height 25
select select "2"
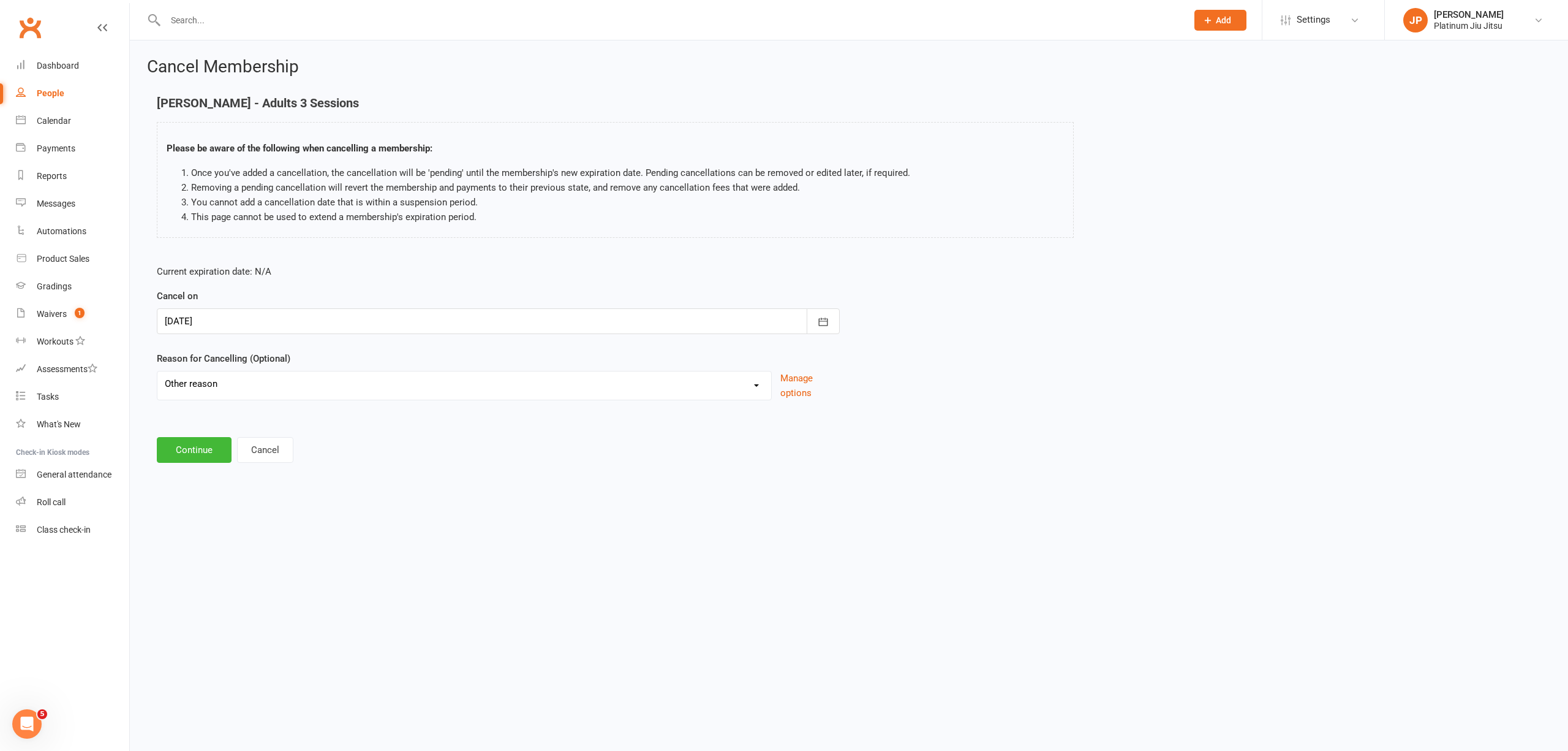
click at [157, 372] on select "Holiday Injury Other reason" at bounding box center [464, 384] width 614 height 25
click at [268, 434] on div "Please specify" at bounding box center [498, 440] width 683 height 45
click at [268, 449] on input at bounding box center [498, 450] width 683 height 26
type input "moving"
click at [192, 511] on button "Continue" at bounding box center [194, 513] width 75 height 26
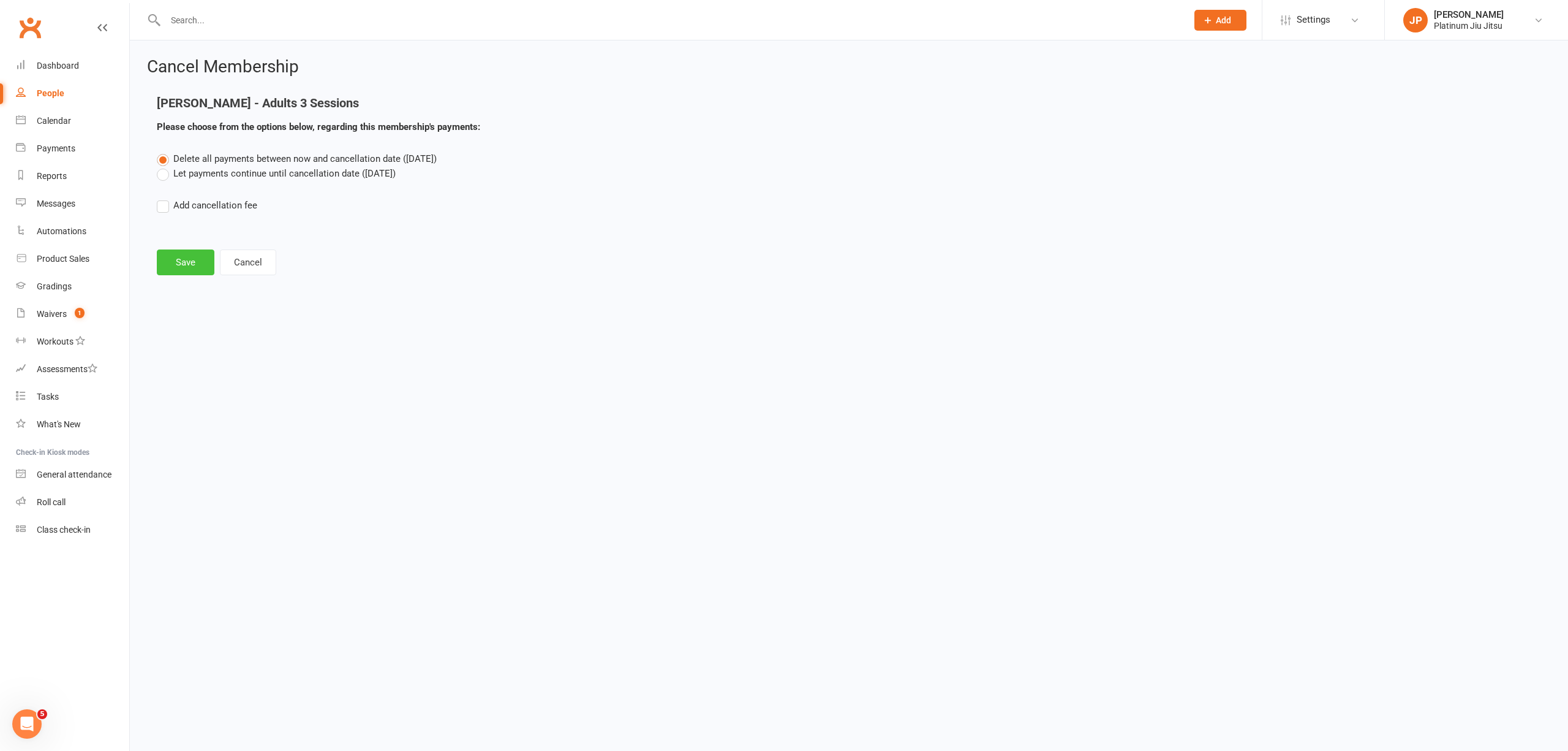
click at [175, 261] on button "Save" at bounding box center [186, 262] width 58 height 26
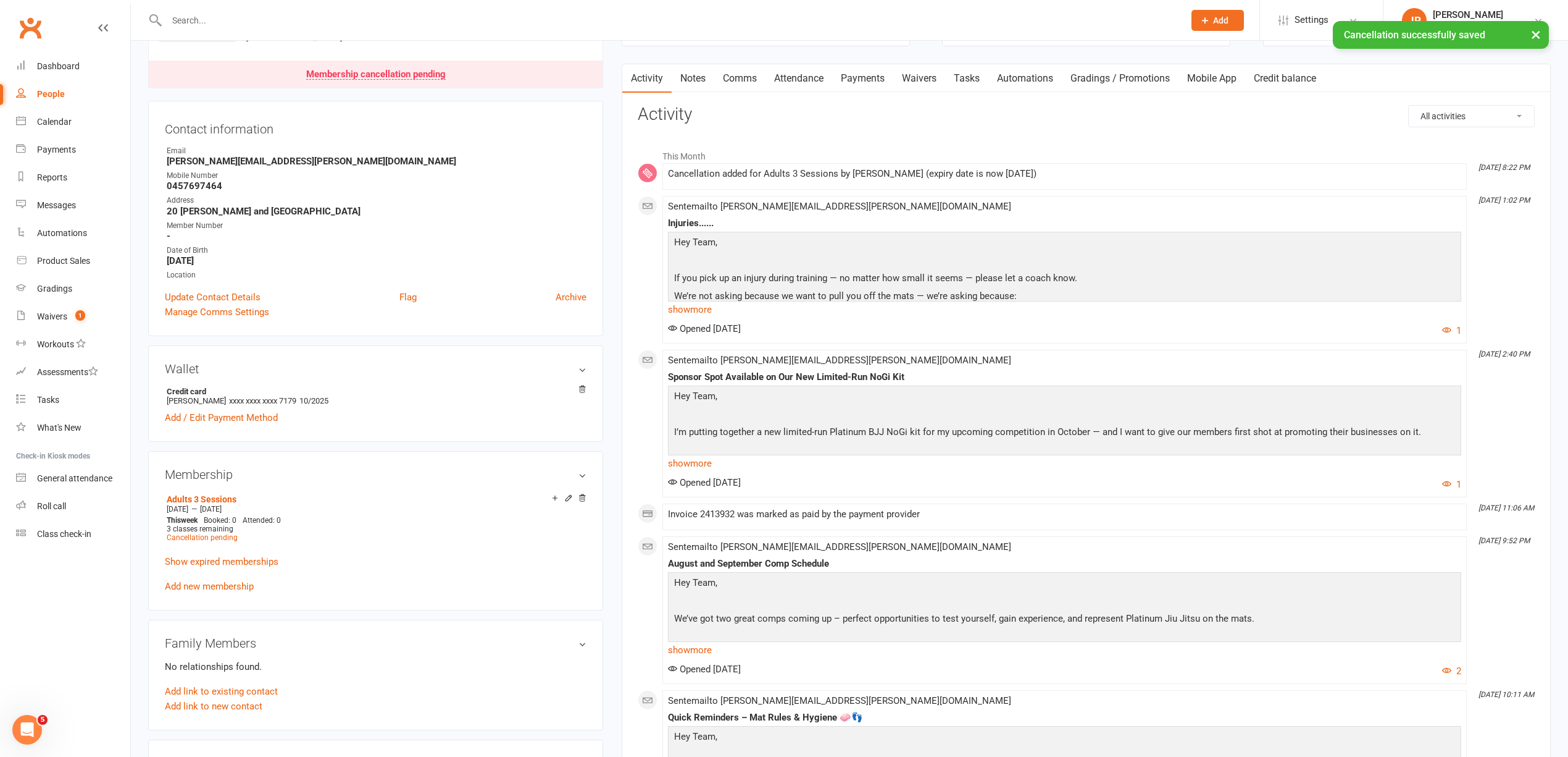
scroll to position [247, 0]
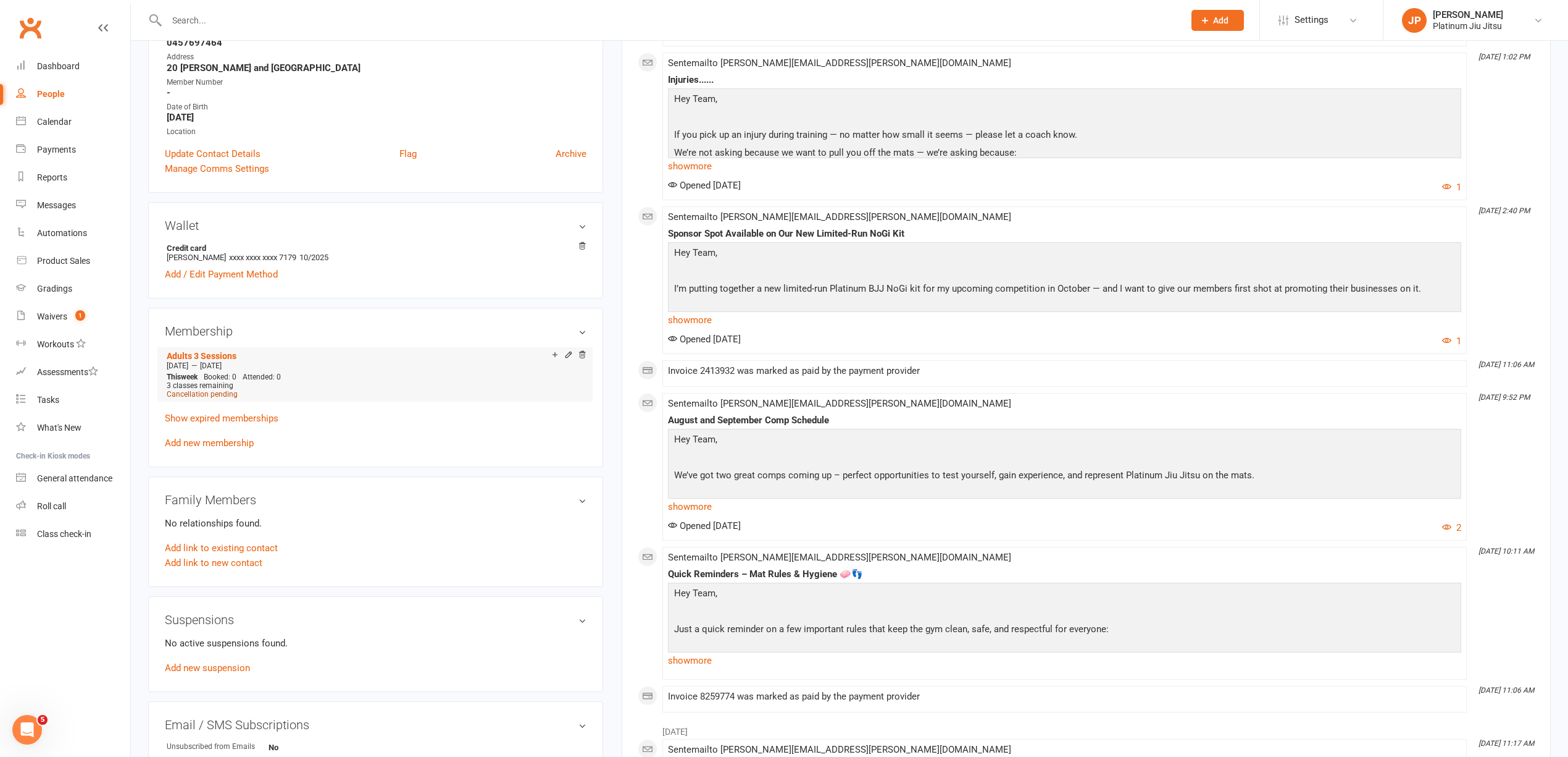
click at [220, 399] on span "Cancellation pending" at bounding box center [202, 394] width 71 height 9
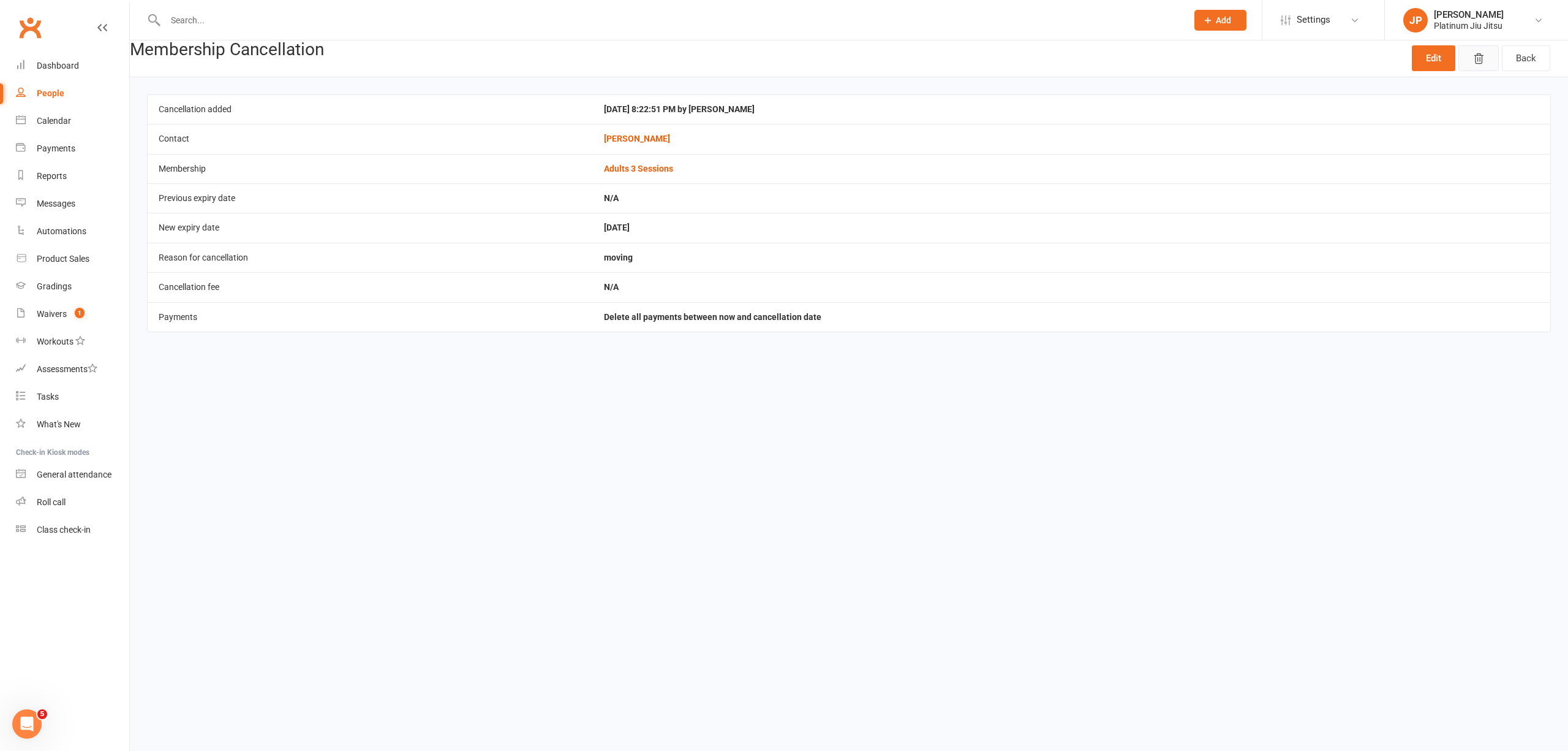
click at [1484, 59] on icon "button" at bounding box center [1479, 59] width 12 height 12
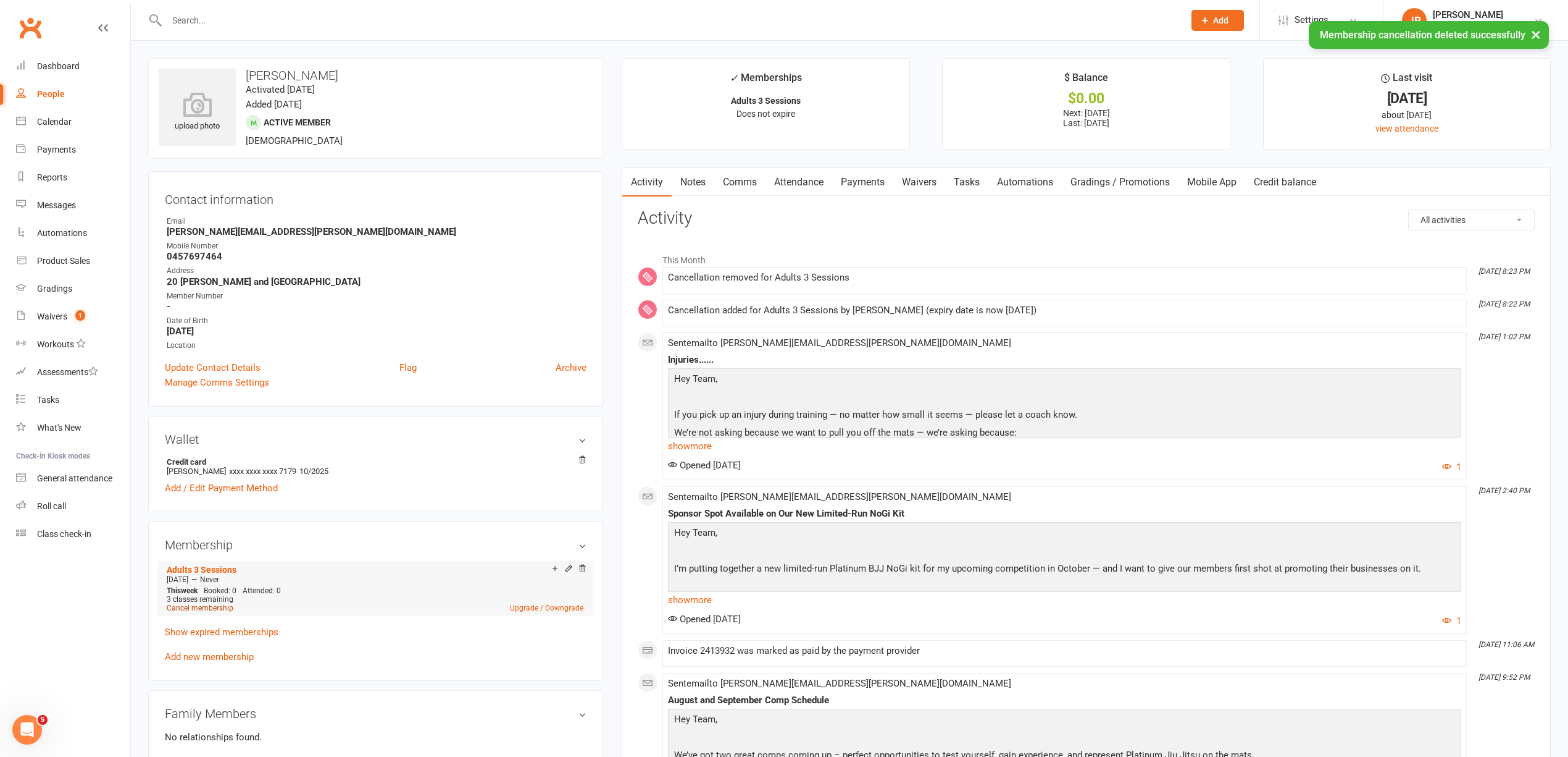
click at [215, 612] on link "Cancel membership" at bounding box center [200, 608] width 67 height 9
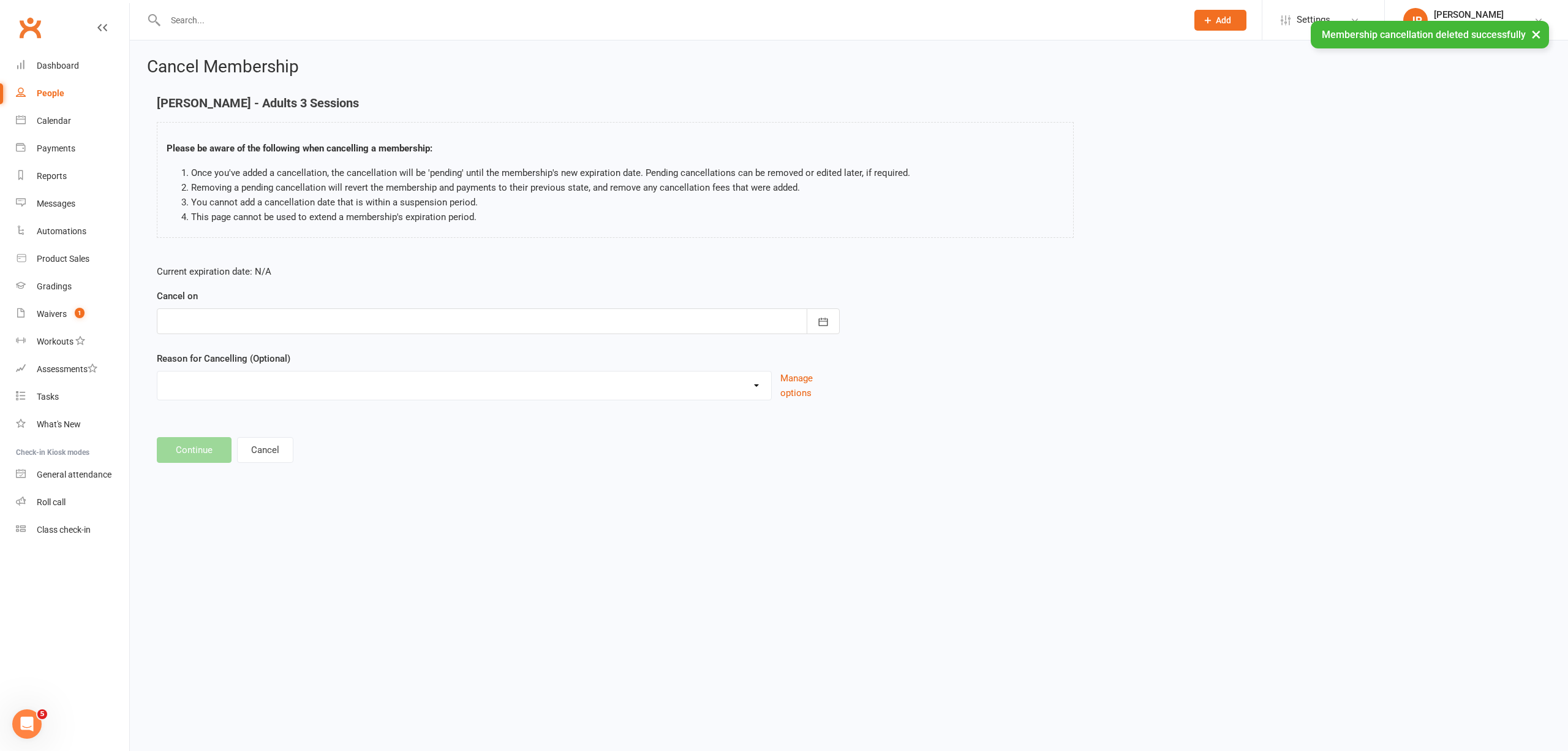
click at [290, 327] on div at bounding box center [498, 321] width 683 height 26
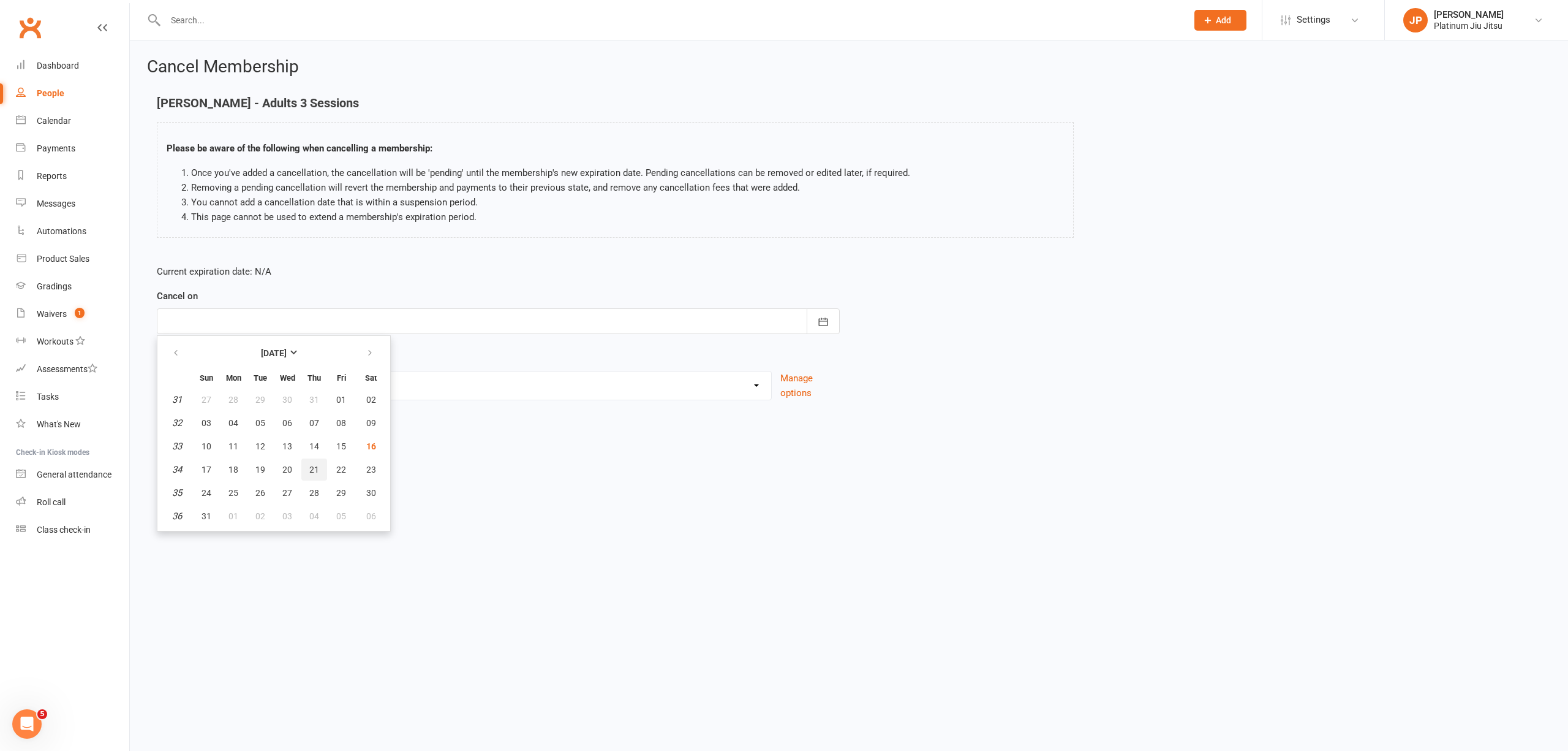
click at [317, 464] on button "21" at bounding box center [314, 470] width 26 height 22
type input "21 Aug 2025"
click at [251, 400] on div "Holiday Injury Other reason" at bounding box center [464, 386] width 615 height 29
click at [254, 390] on select "Holiday Injury Other reason" at bounding box center [464, 384] width 614 height 25
select select "2"
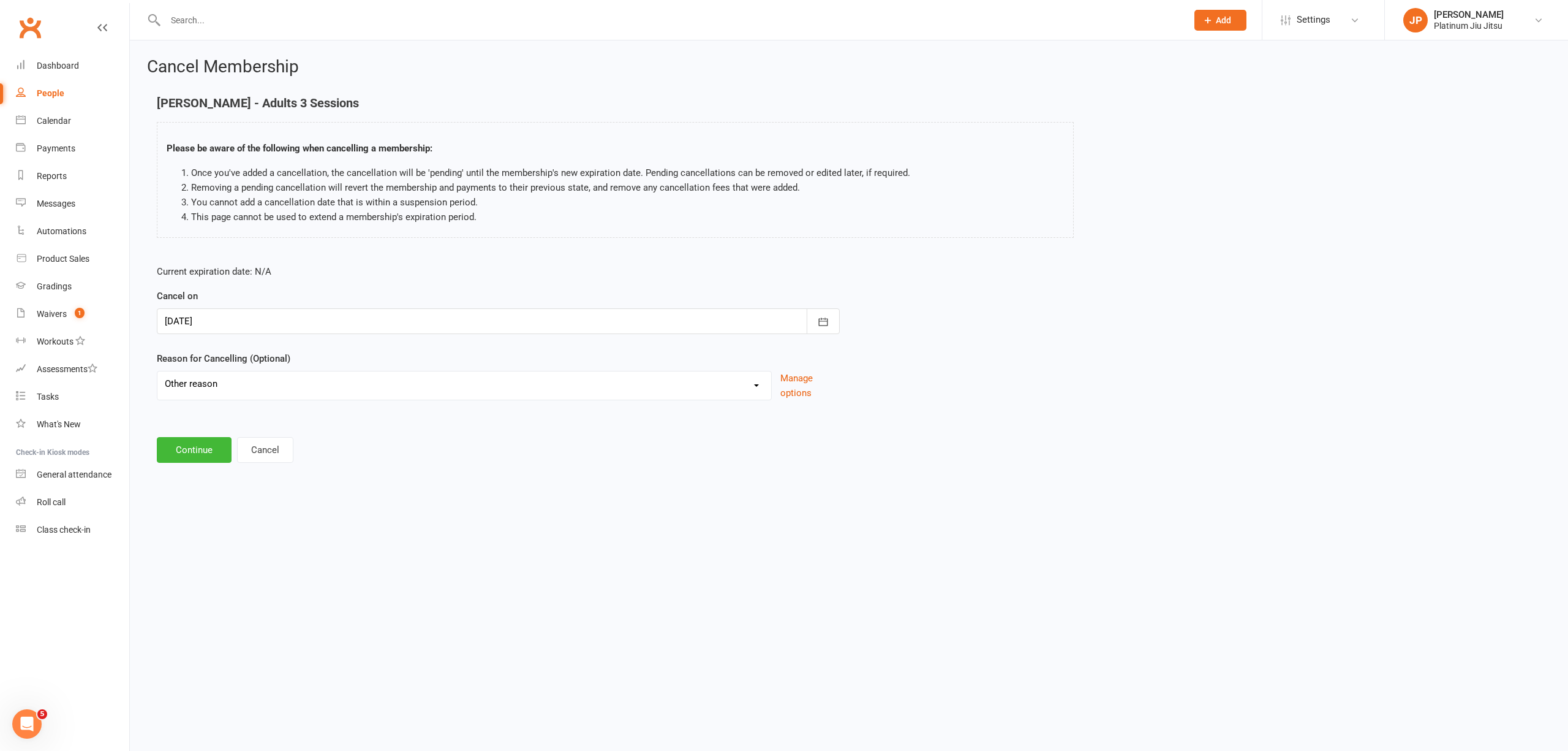
click at [157, 372] on select "Holiday Injury Other reason" at bounding box center [464, 384] width 614 height 25
click at [218, 447] on input at bounding box center [498, 450] width 683 height 26
type input "moving"
click at [202, 511] on button "Continue" at bounding box center [194, 513] width 75 height 26
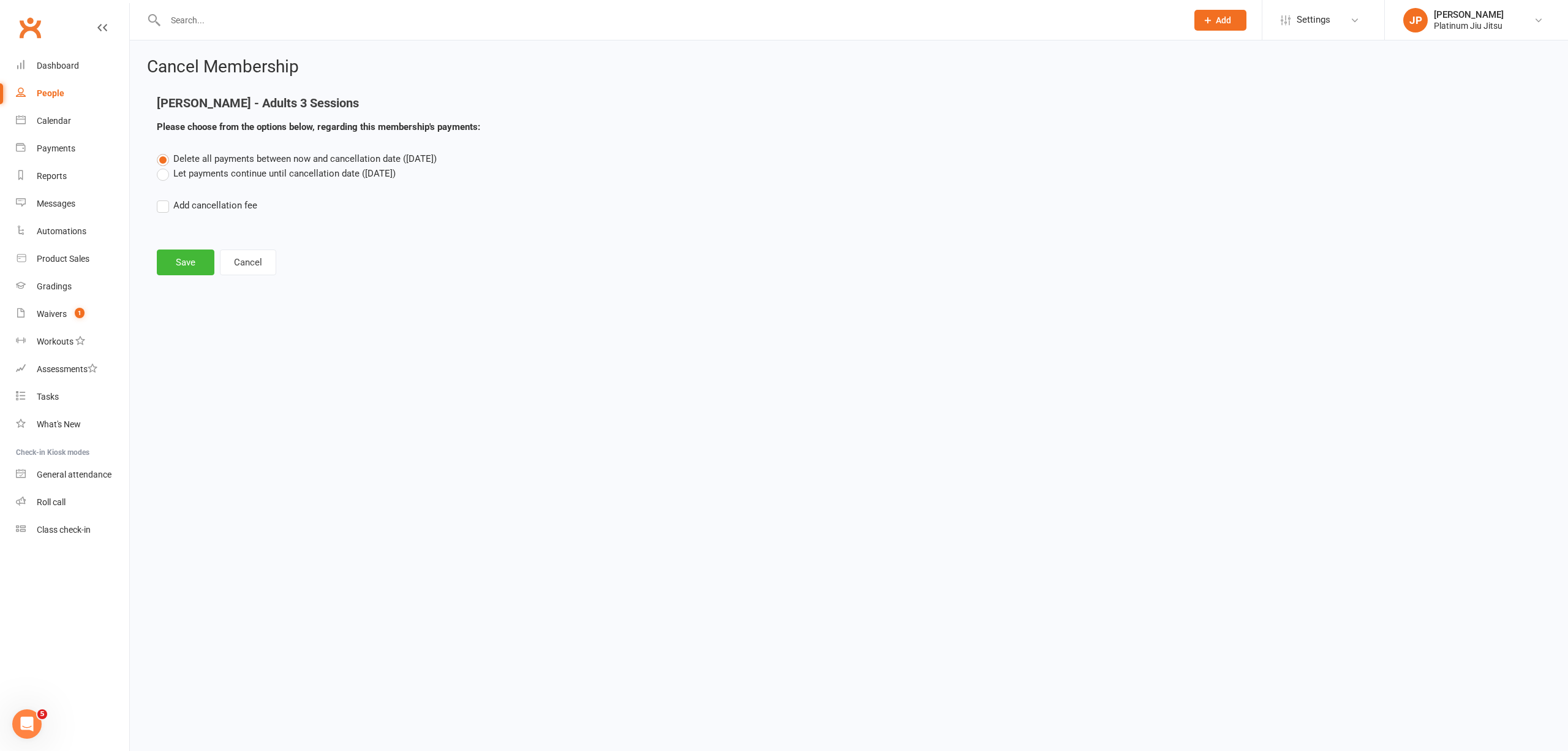
click at [167, 178] on label "Let payments continue until cancellation date (Aug 21, 2025)" at bounding box center [276, 173] width 239 height 15
click at [165, 166] on input "Let payments continue until cancellation date (Aug 21, 2025)" at bounding box center [161, 166] width 8 height 0
click at [181, 261] on button "Save" at bounding box center [186, 262] width 58 height 26
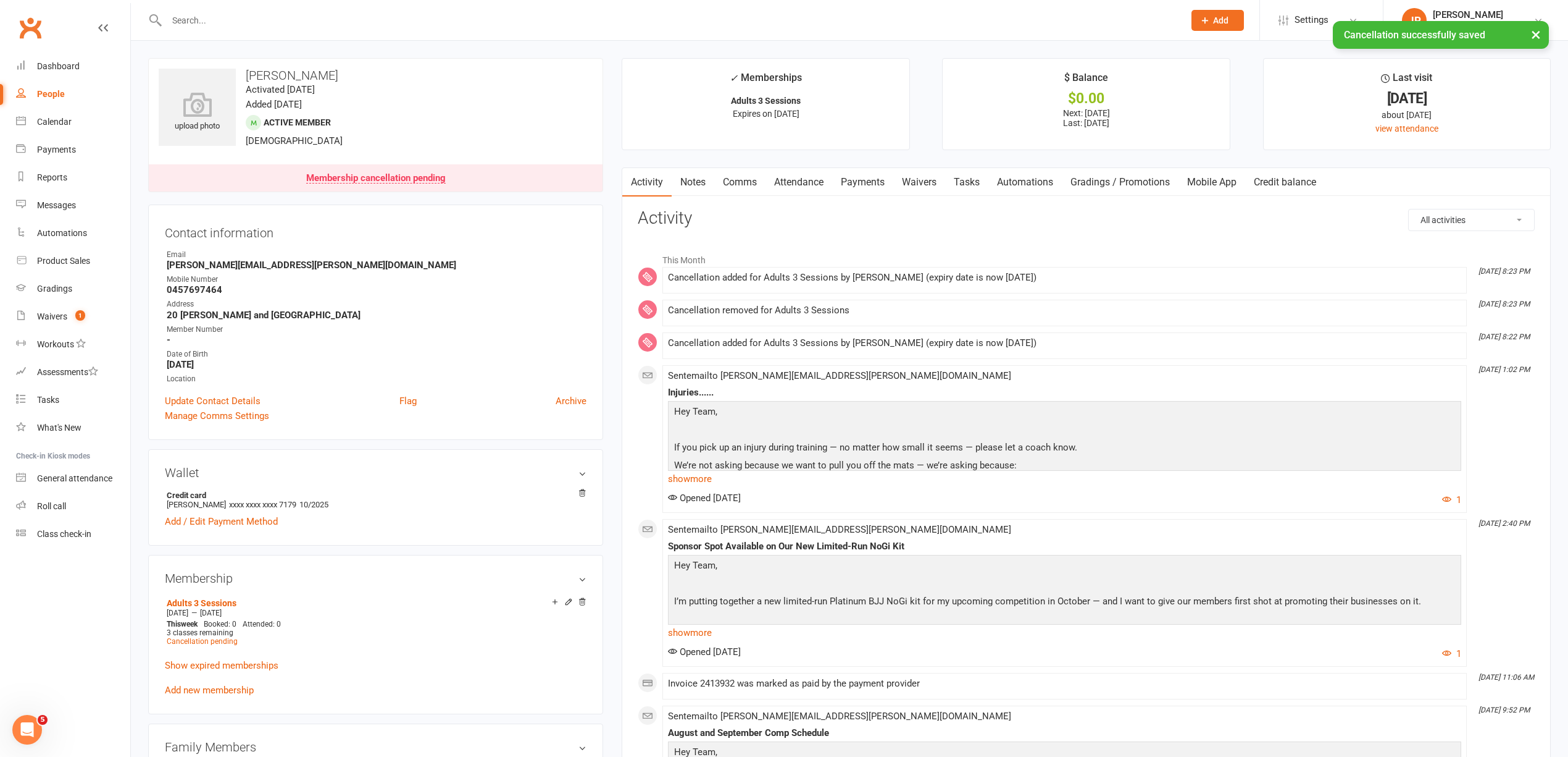
click at [62, 92] on div "People" at bounding box center [51, 94] width 28 height 10
select select "100"
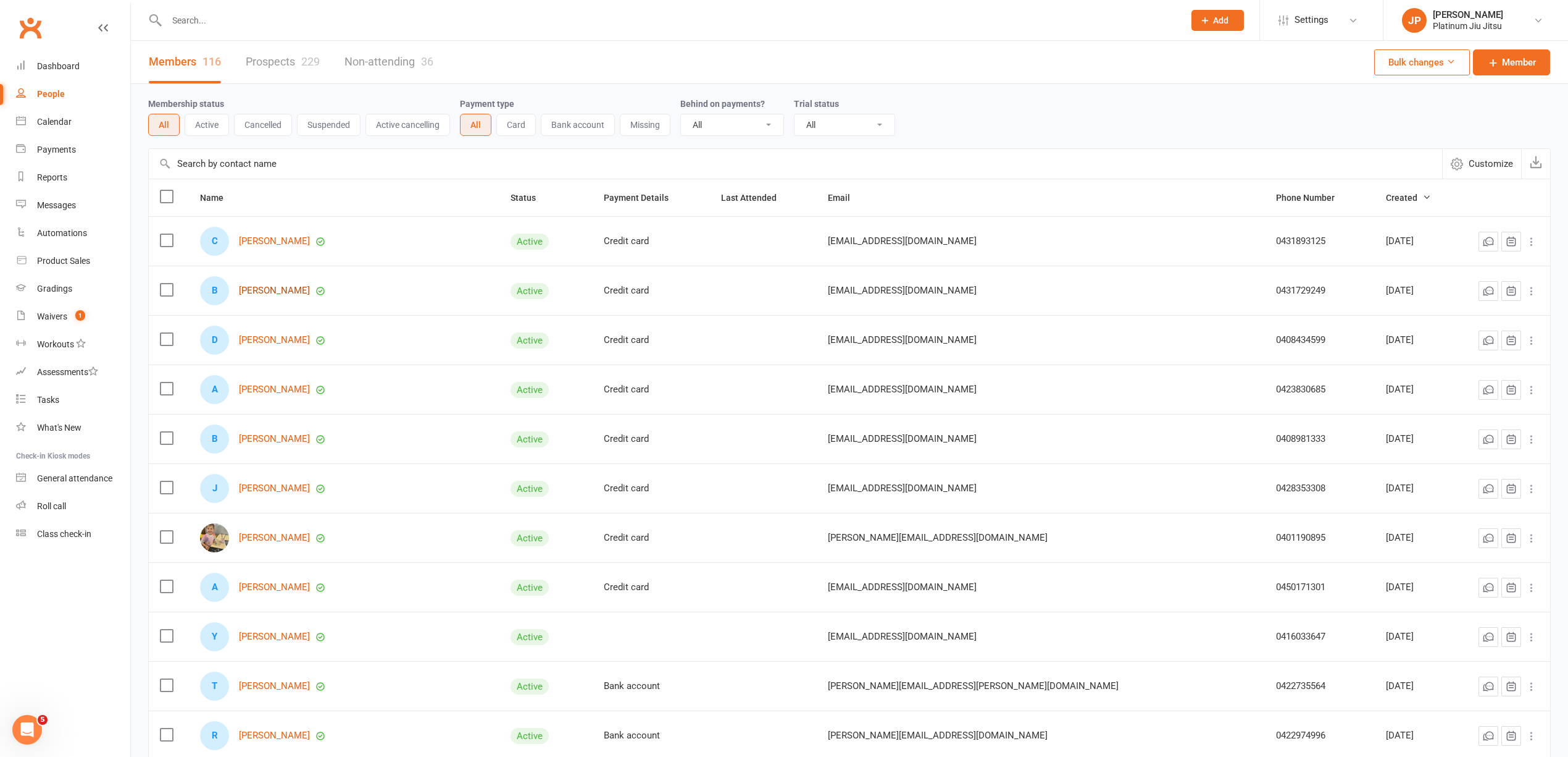
click at [278, 288] on link "[PERSON_NAME]" at bounding box center [274, 290] width 71 height 11
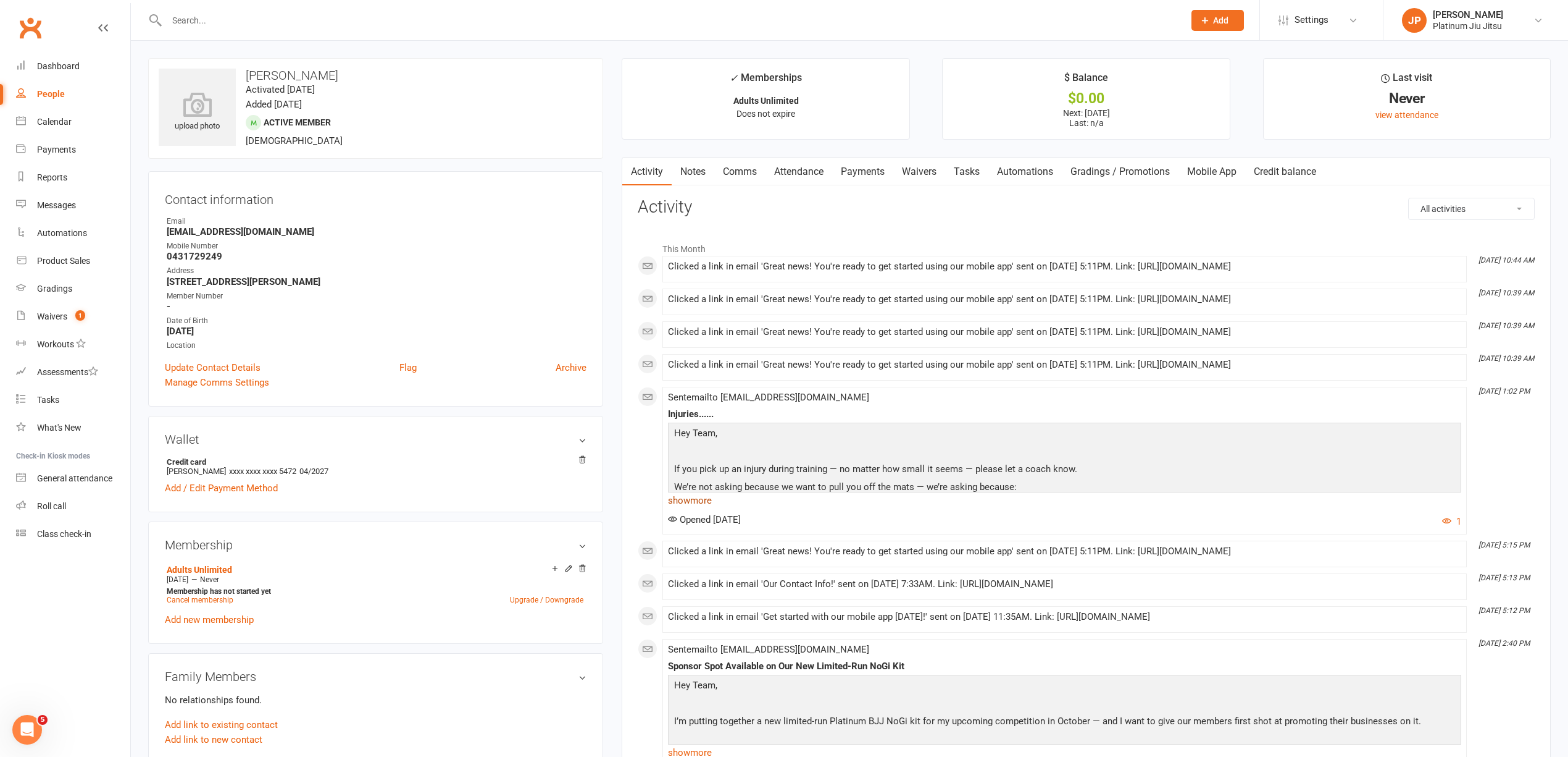
click at [705, 509] on link "show more" at bounding box center [1065, 501] width 794 height 17
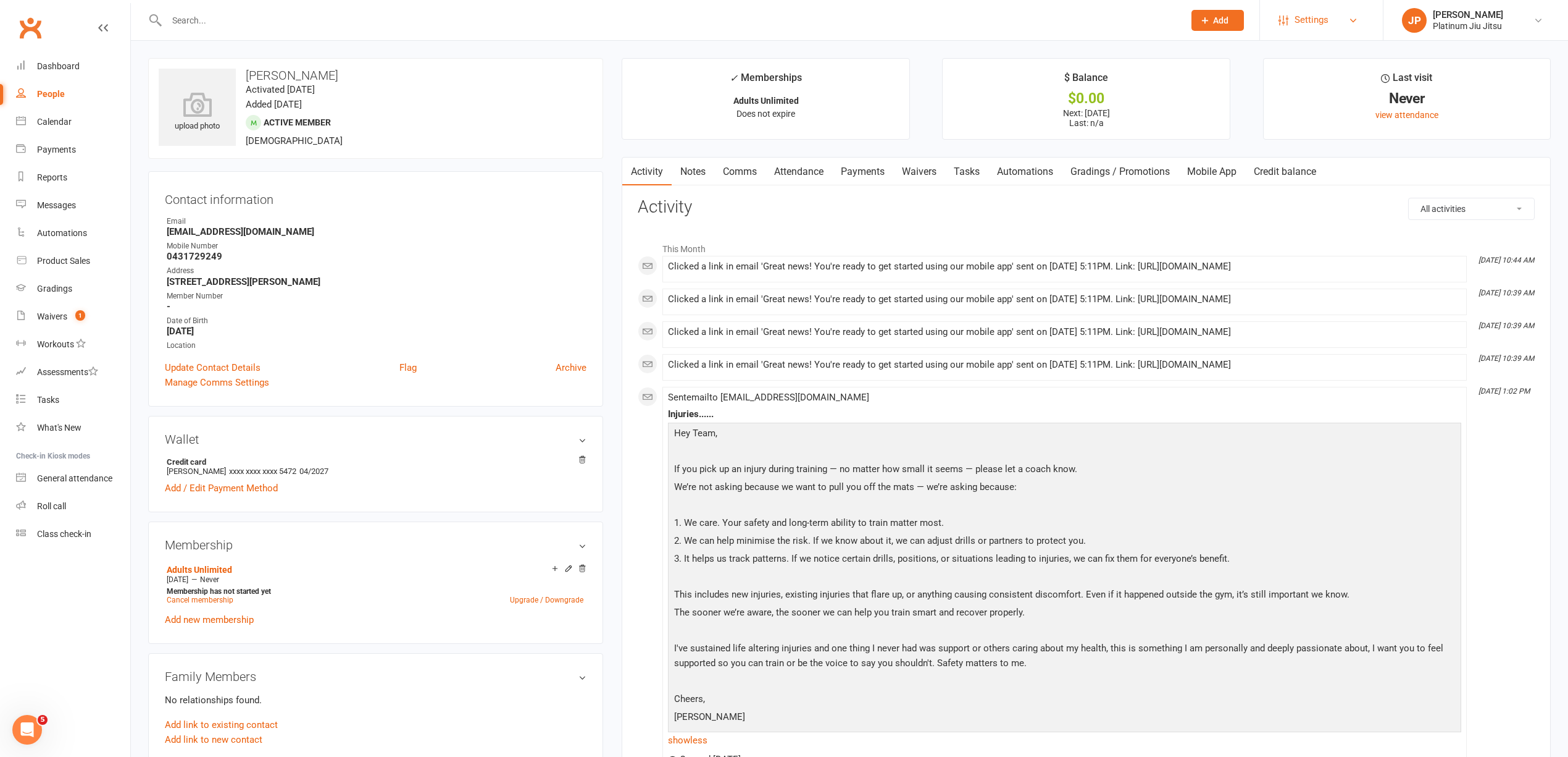
click at [1328, 23] on span "Settings" at bounding box center [1312, 20] width 34 height 28
click at [1315, 381] on link "Clubworx API" at bounding box center [1322, 374] width 123 height 28
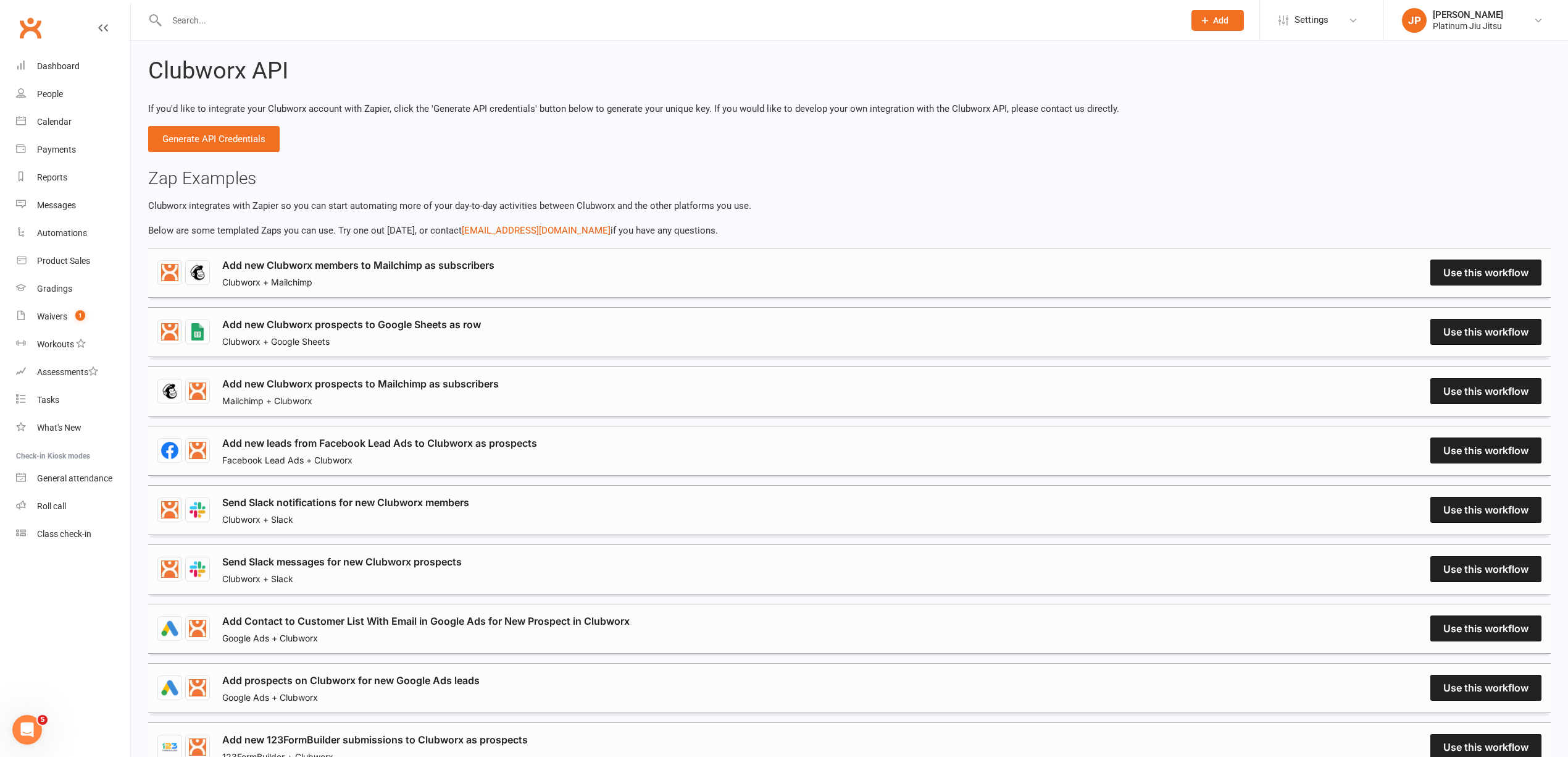
click at [359, 116] on div "Clubworx API If you'd like to integrate your Clubworx account with Zapier, clic…" at bounding box center [850, 470] width 1438 height 858
click at [70, 92] on link "People" at bounding box center [73, 94] width 114 height 28
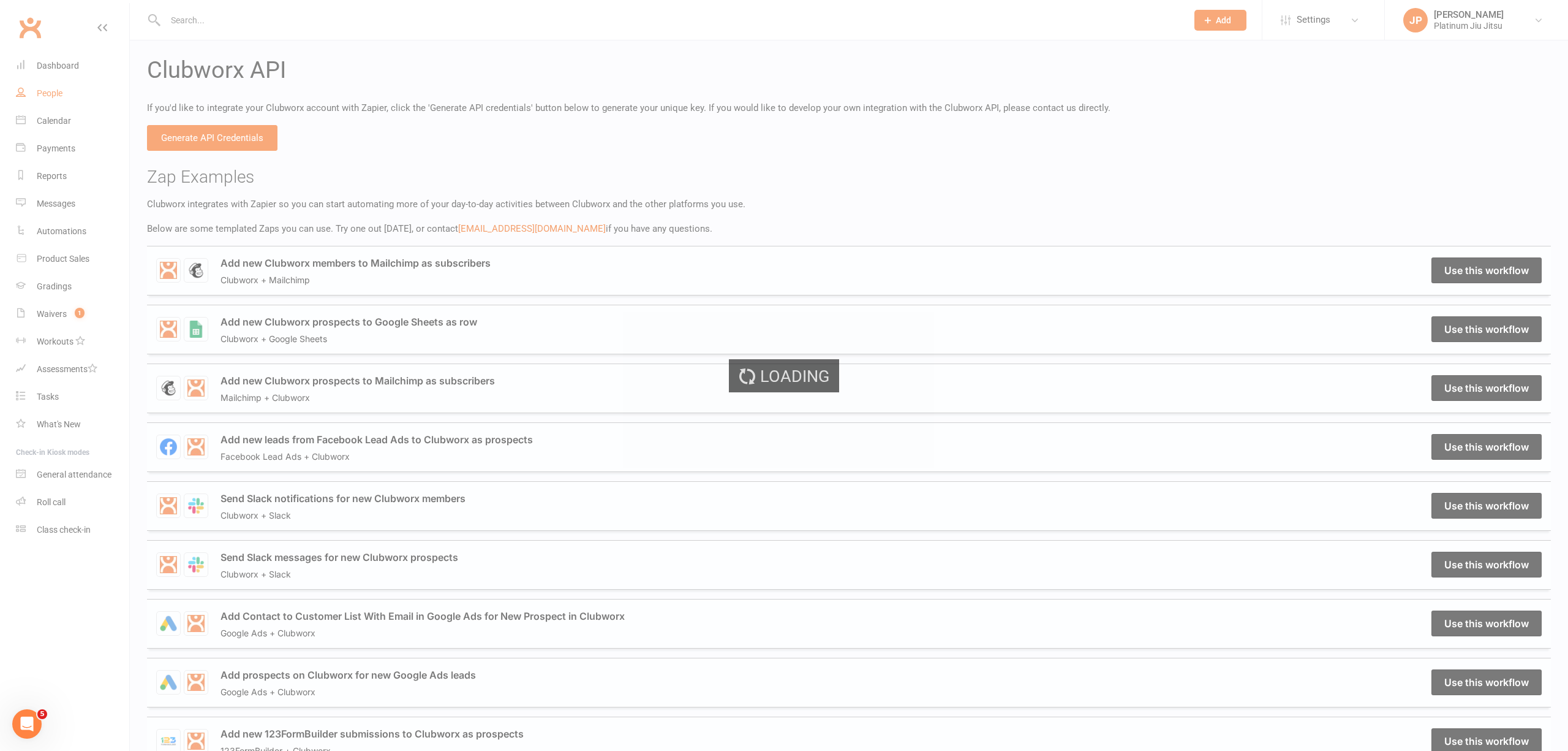
select select "100"
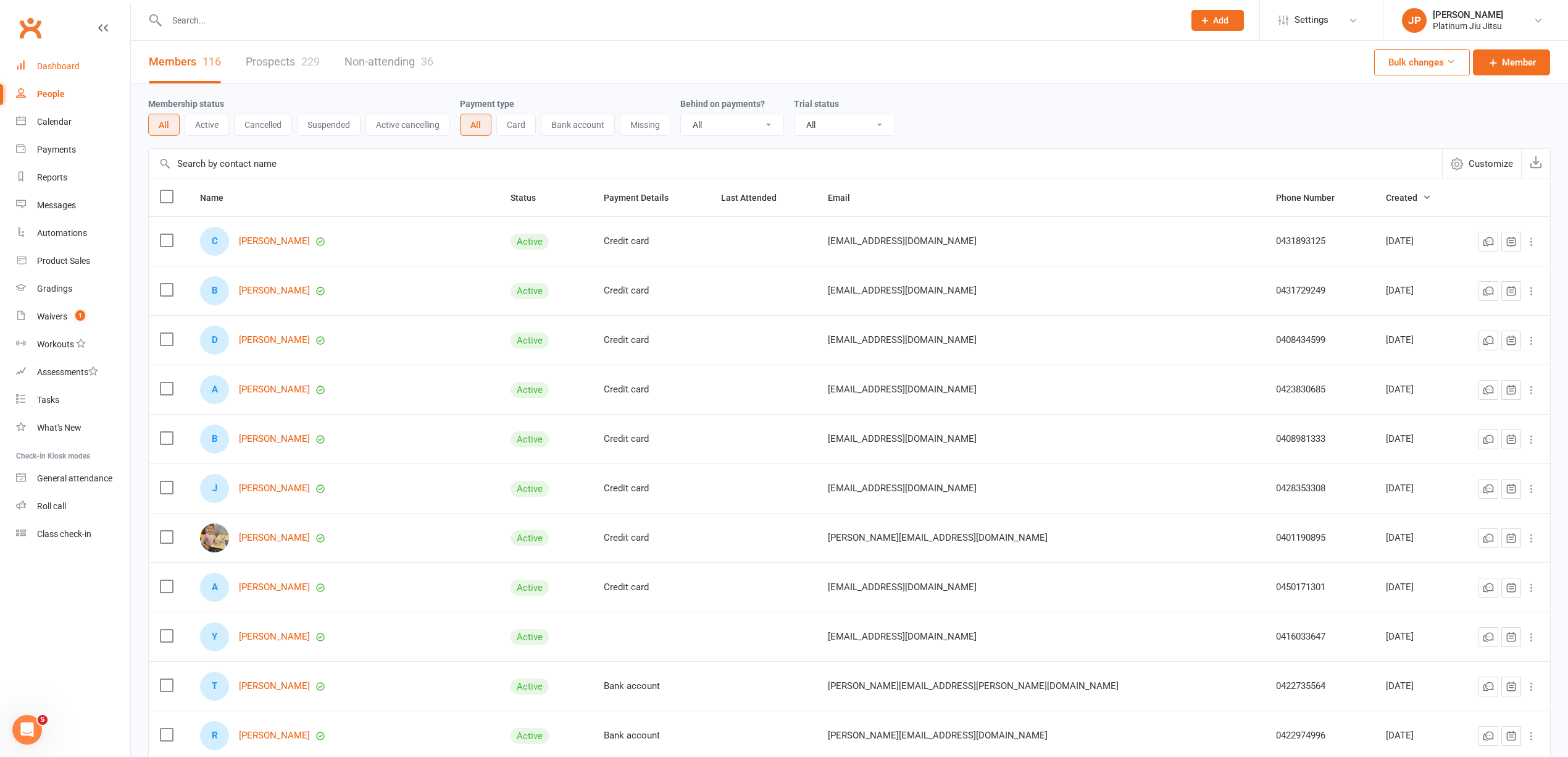
drag, startPoint x: 65, startPoint y: 57, endPoint x: 79, endPoint y: 60, distance: 14.3
click at [65, 57] on link "Dashboard" at bounding box center [73, 66] width 114 height 28
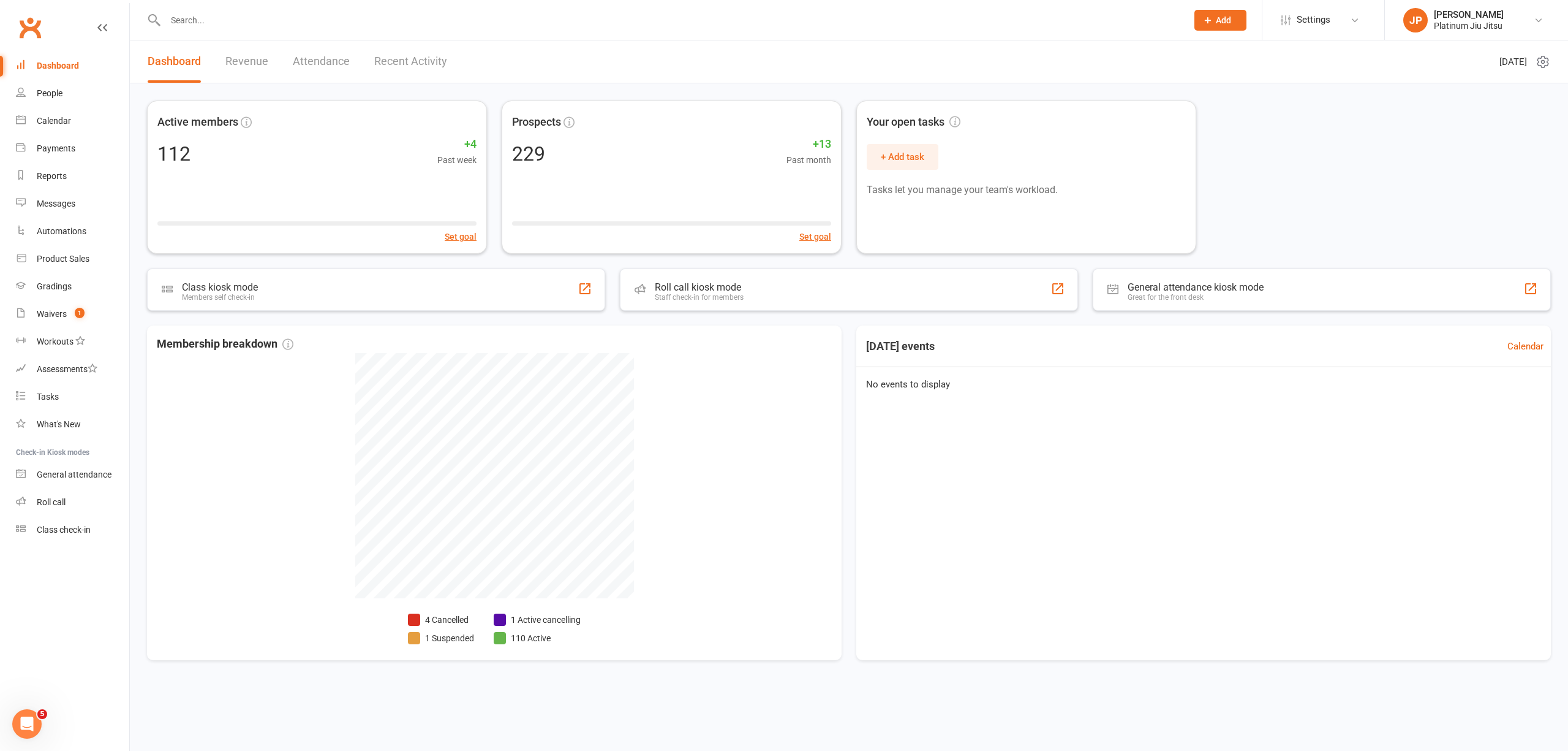
click at [239, 59] on link "Revenue" at bounding box center [247, 61] width 43 height 42
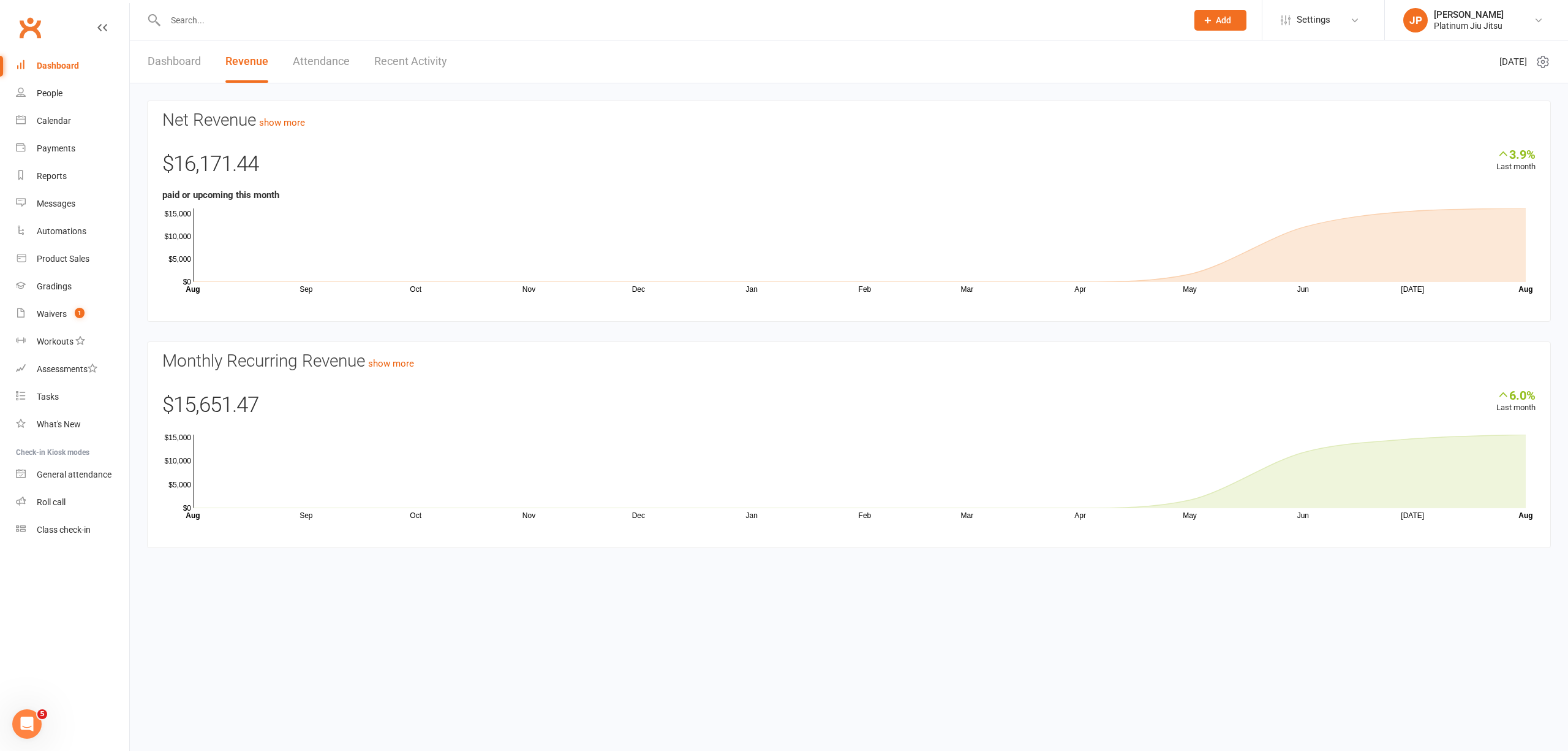
click at [494, 585] on html "Prospect Member Non-attending contact Class / event Appointment Grading event T…" at bounding box center [784, 292] width 1568 height 585
click at [55, 93] on div "People" at bounding box center [50, 93] width 26 height 10
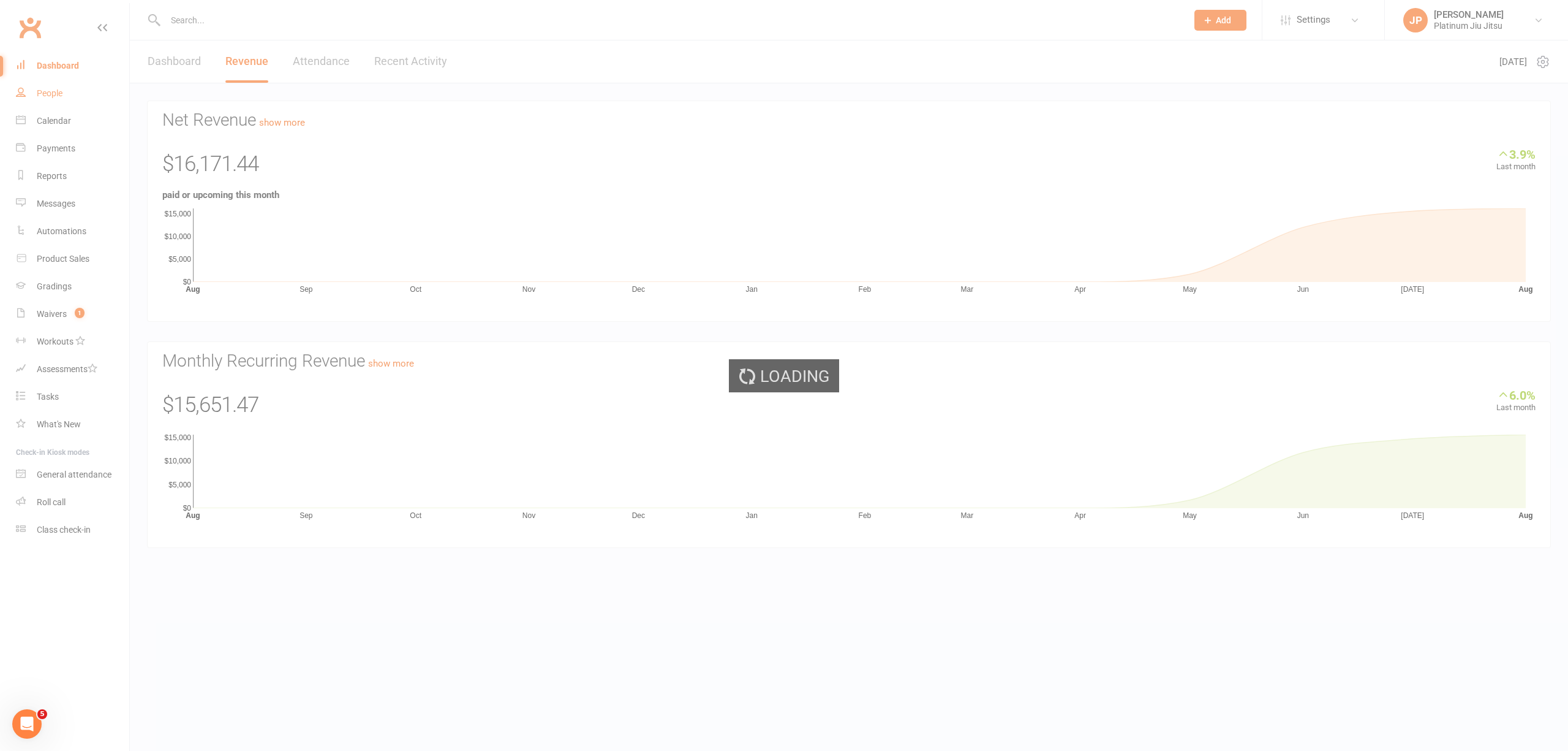
select select "100"
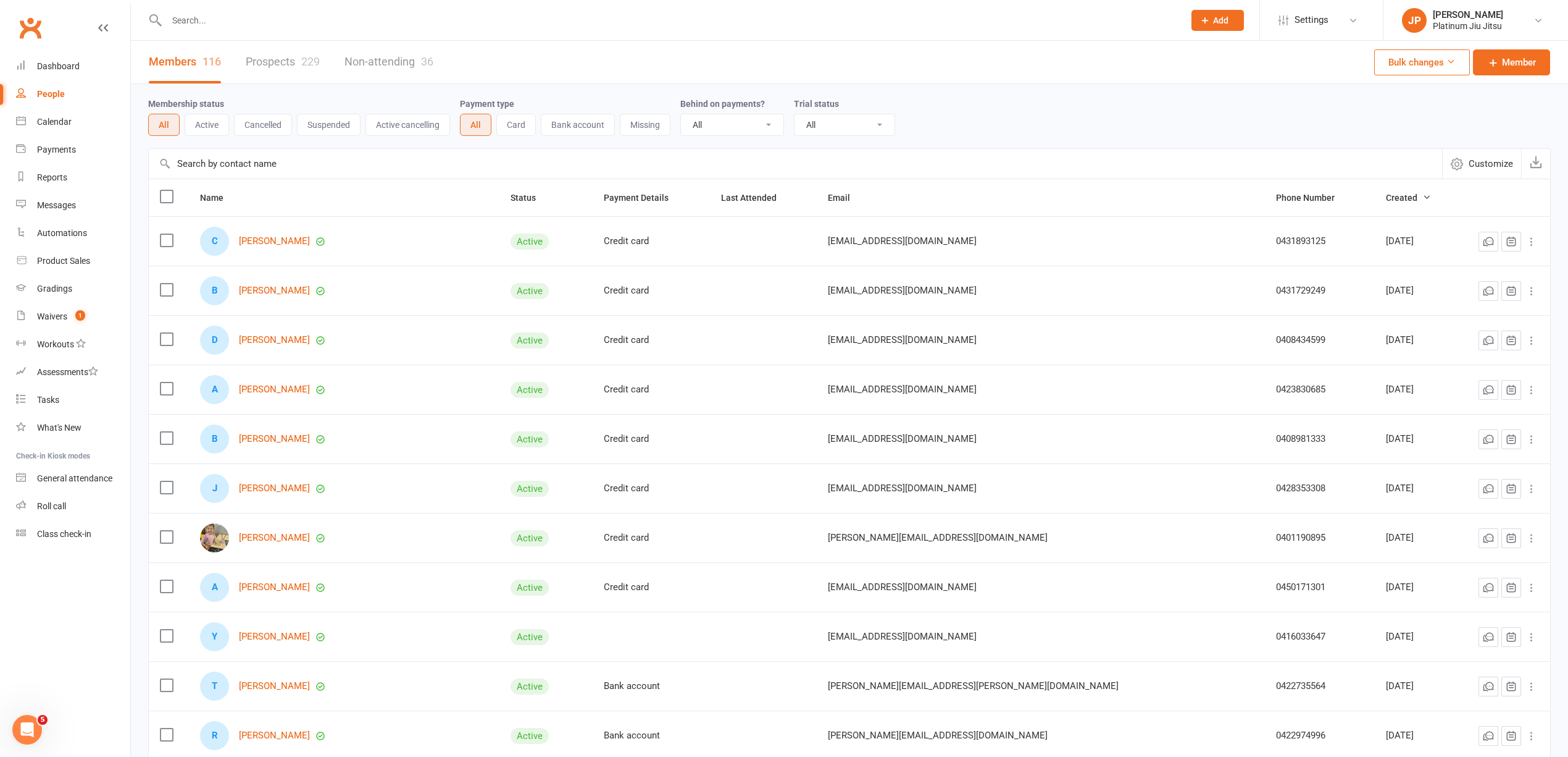
click at [1018, 108] on div "Membership status All Active Cancelled Suspended Active cancelling Payment type…" at bounding box center [850, 116] width 1403 height 40
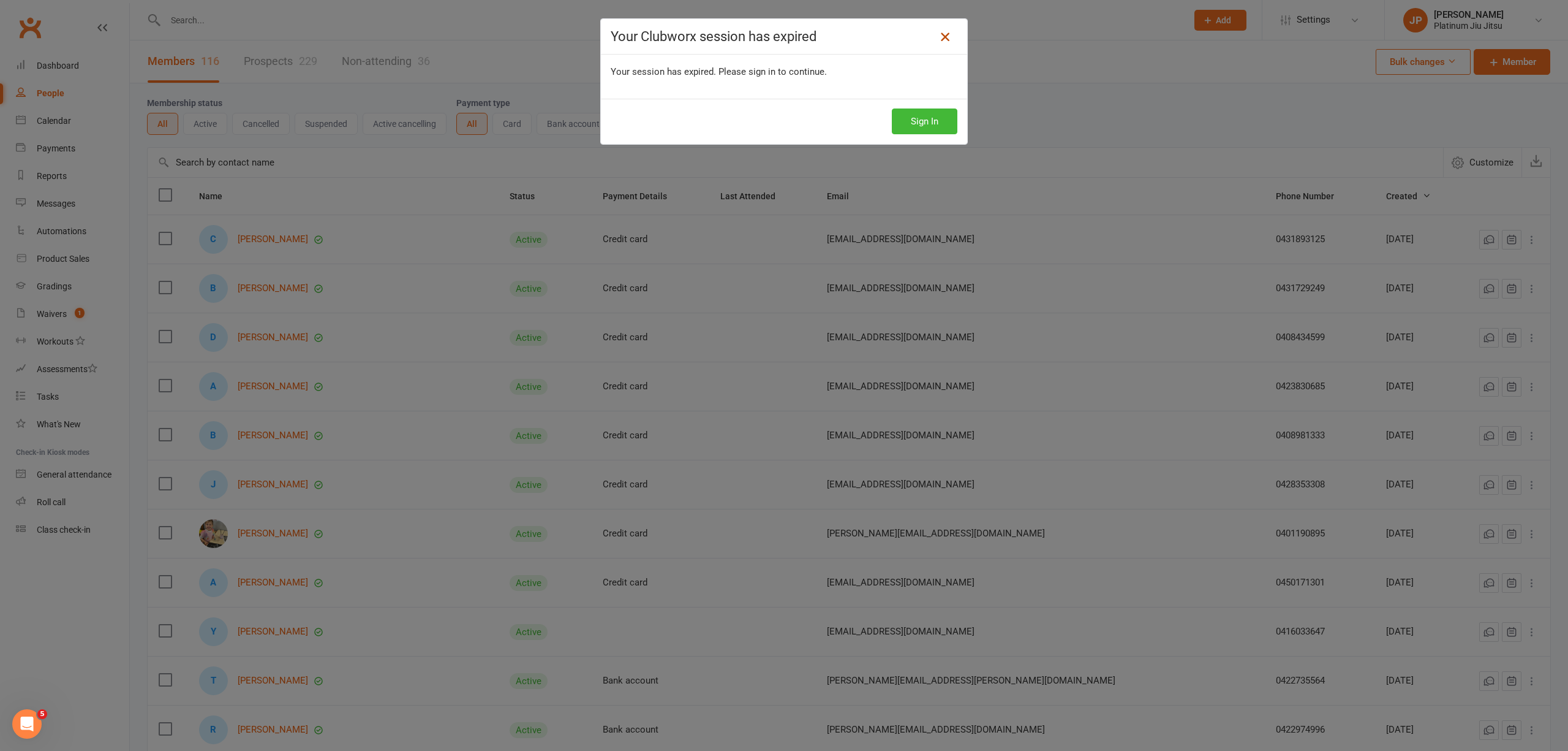
click at [938, 40] on icon at bounding box center [945, 37] width 15 height 15
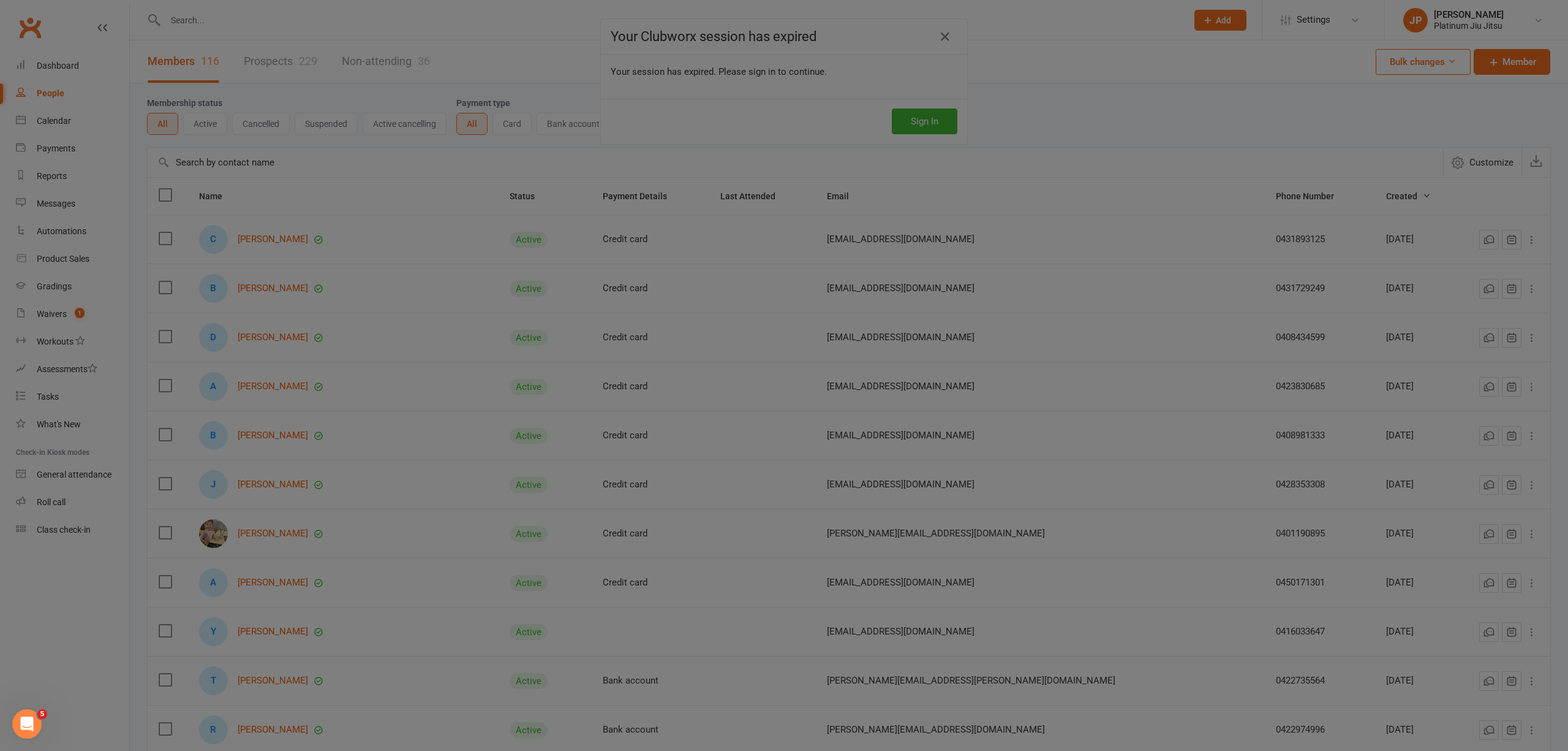
click at [812, 94] on div at bounding box center [784, 375] width 1568 height 751
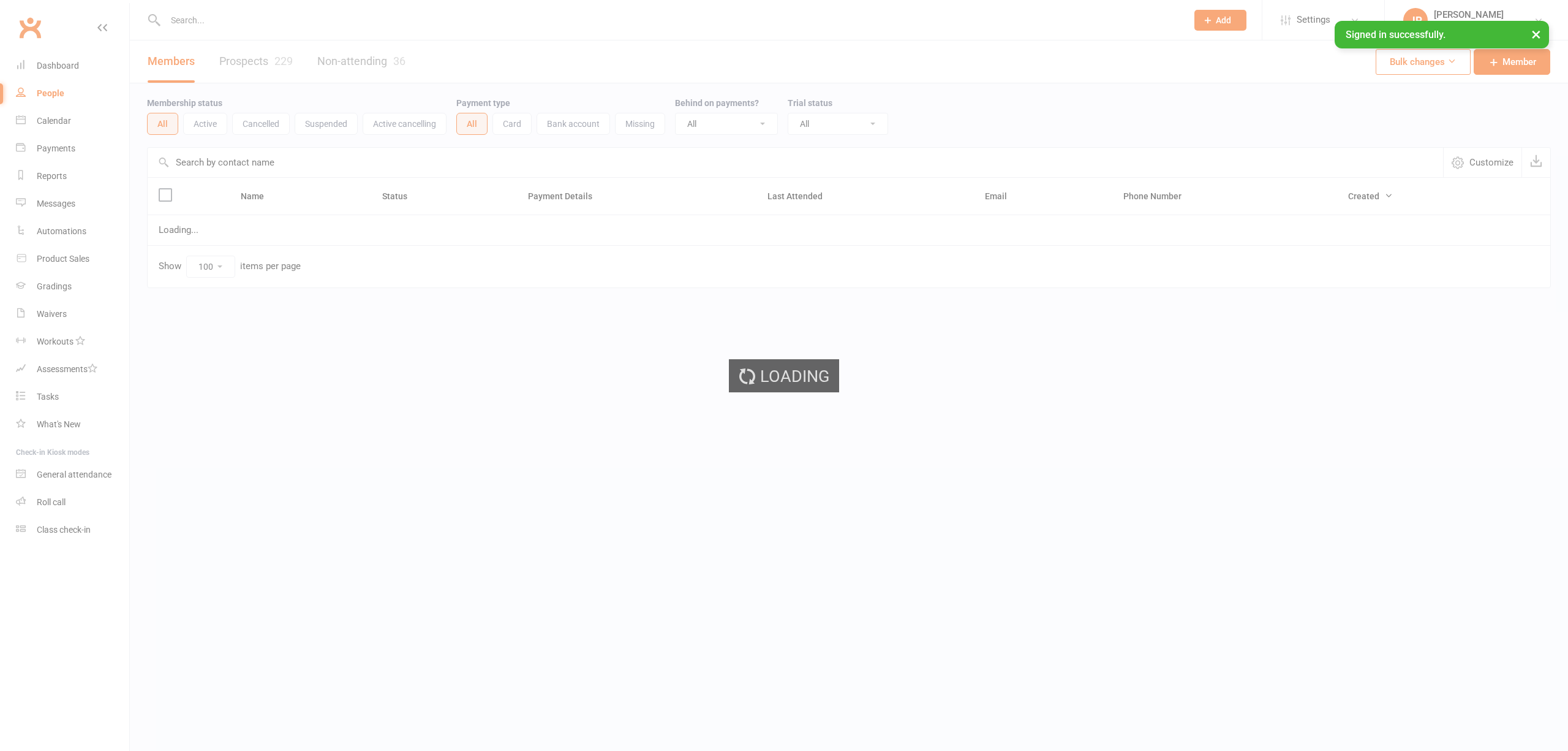
select select "100"
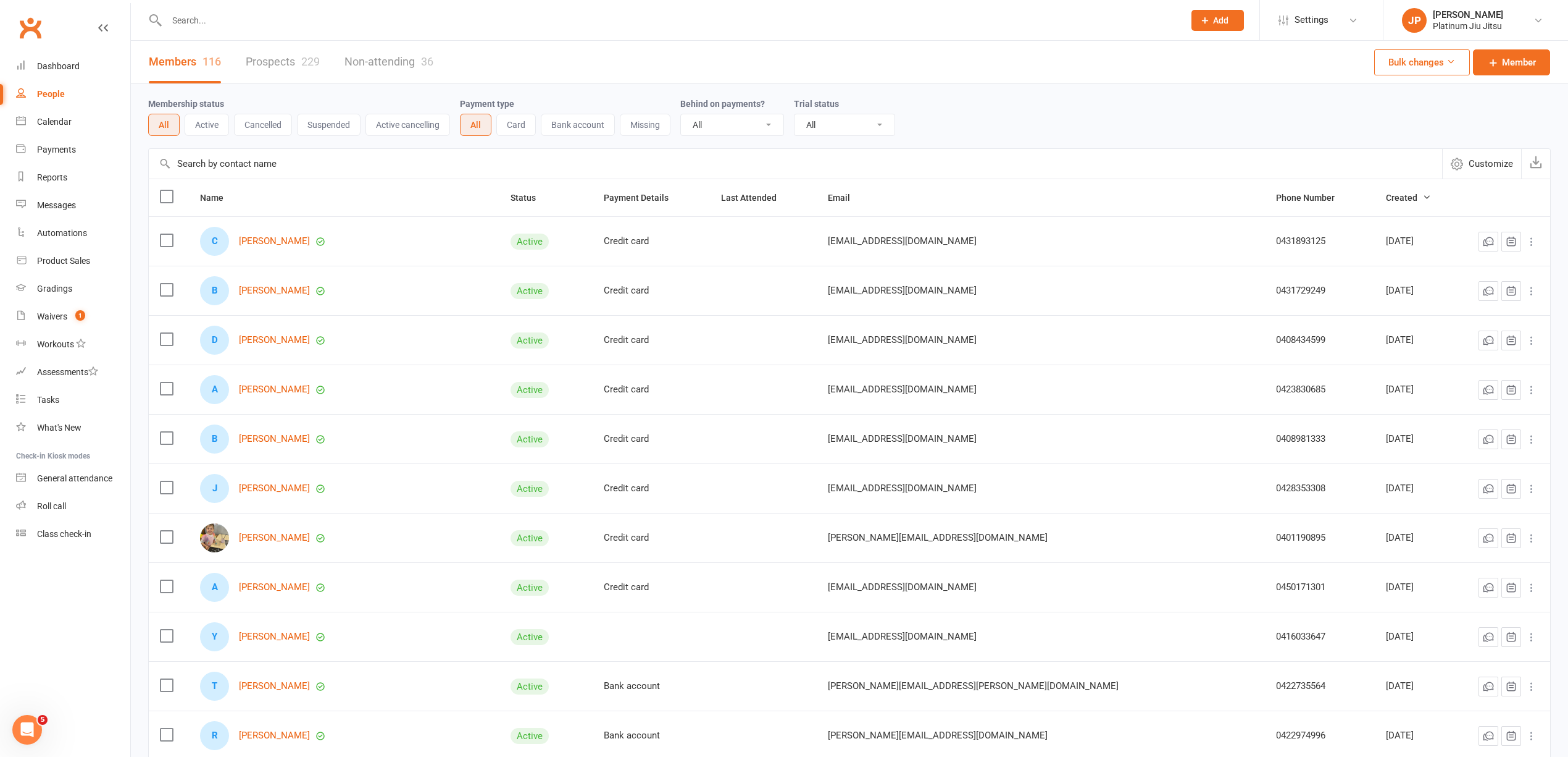
click at [1000, 92] on div "Membership status All Active Cancelled Suspended Active cancelling Payment type…" at bounding box center [850, 116] width 1403 height 64
drag, startPoint x: 937, startPoint y: 52, endPoint x: 611, endPoint y: 46, distance: 326.1
click at [611, 46] on div "Members 116 Prospects 229 Non-attending 36 Bulk changes Member" at bounding box center [850, 62] width 1438 height 43
click at [70, 67] on div "Dashboard" at bounding box center [58, 66] width 43 height 10
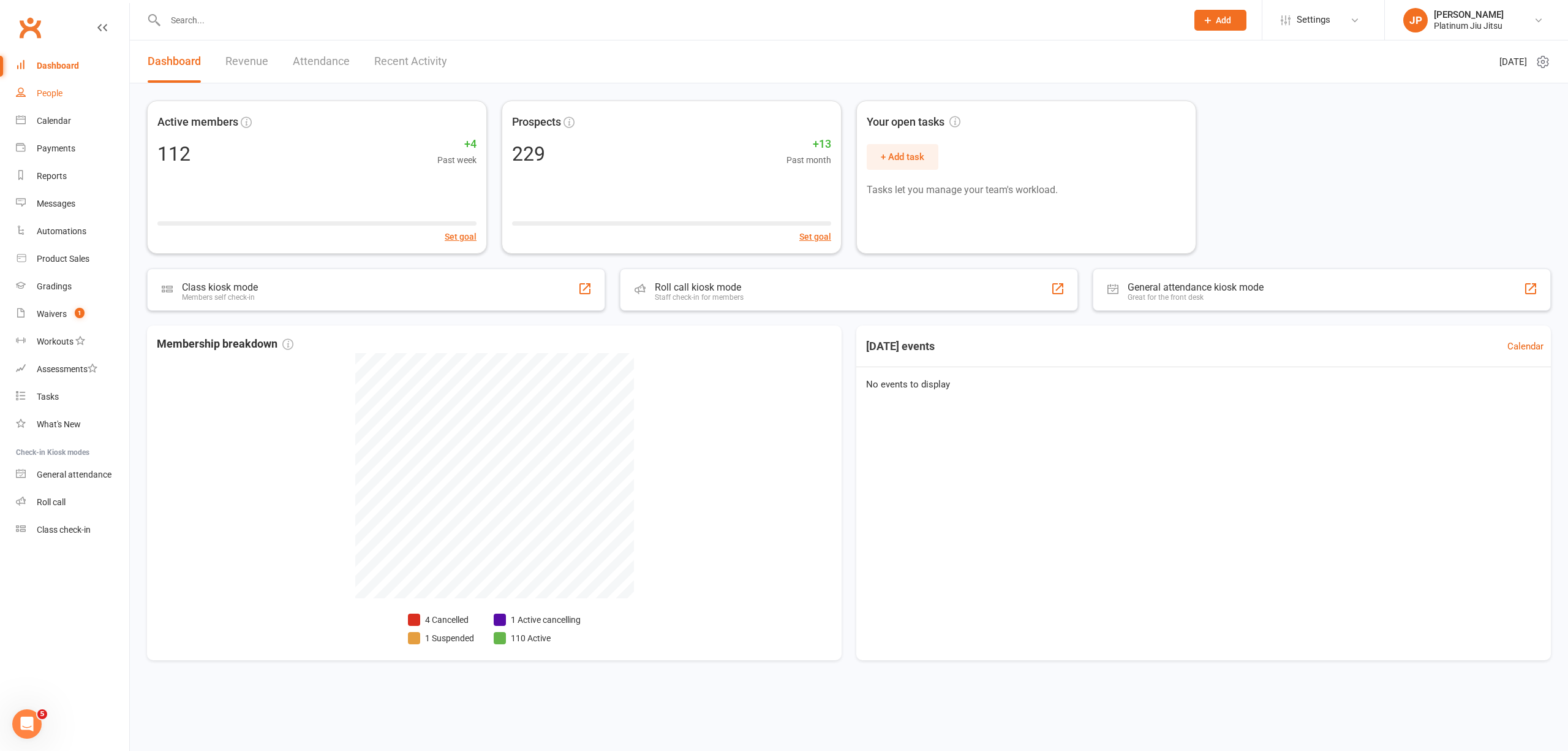
click at [86, 101] on link "People" at bounding box center [72, 93] width 113 height 28
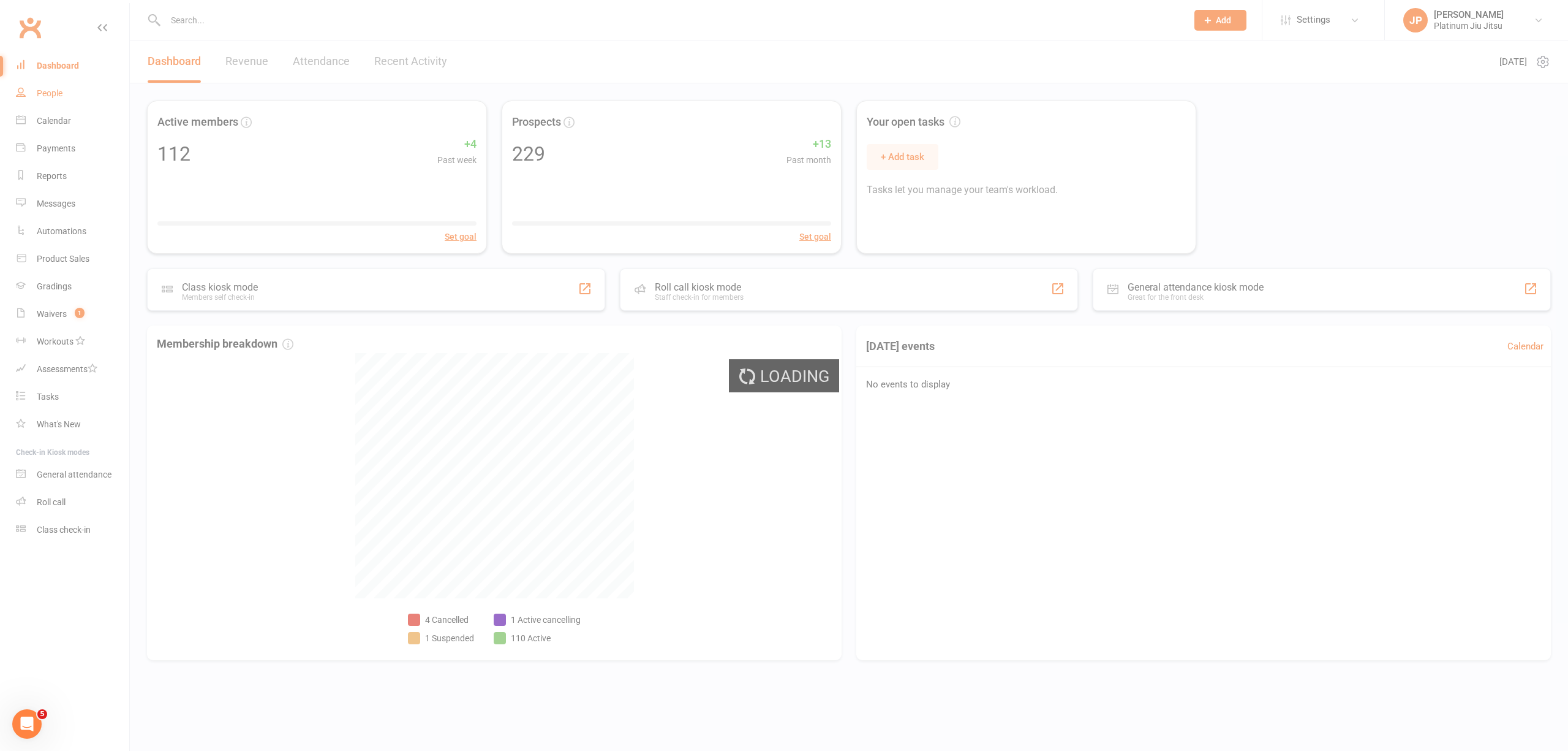
select select "100"
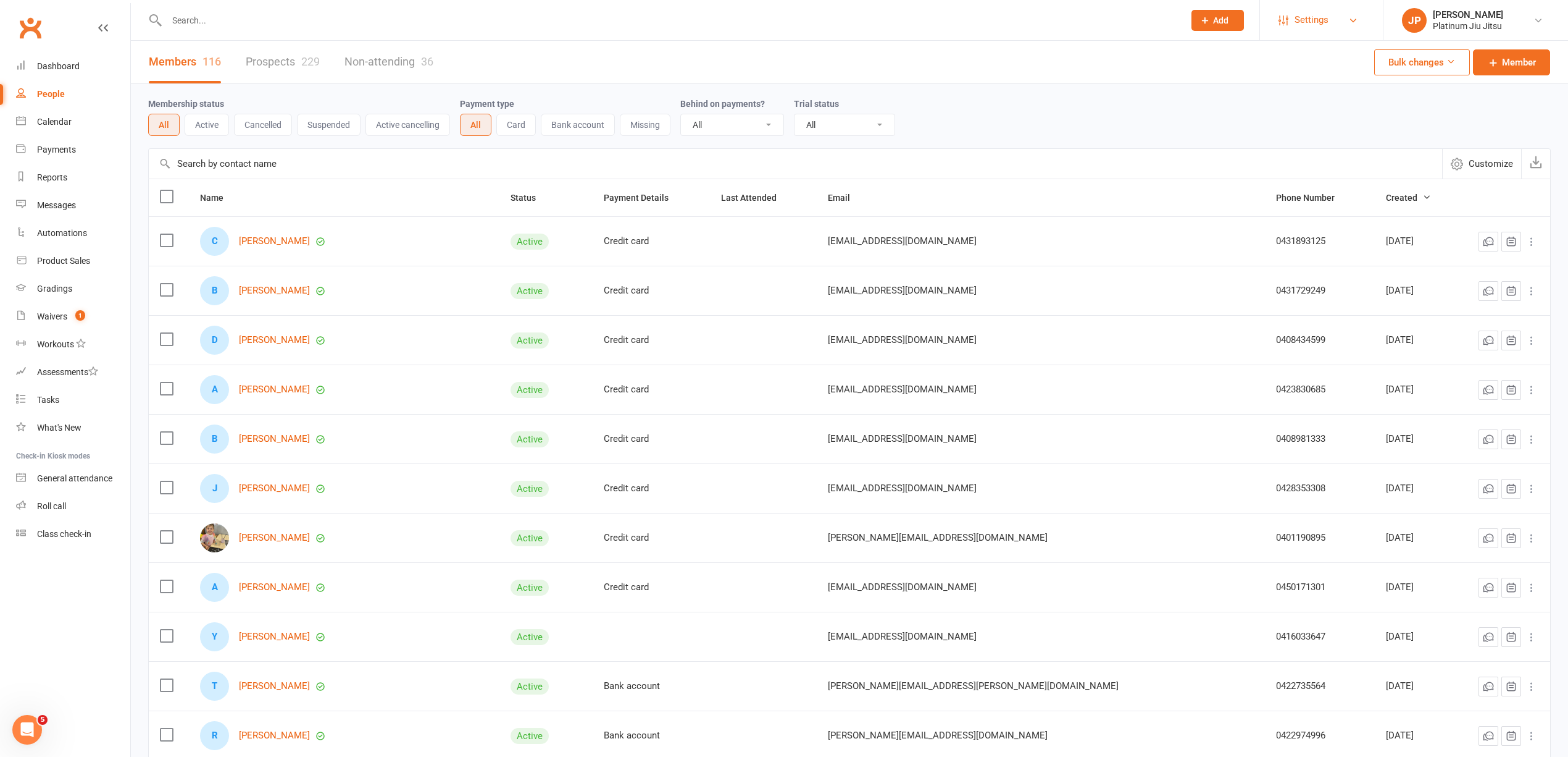
click at [1335, 16] on link "Settings" at bounding box center [1322, 20] width 86 height 28
click at [1325, 59] on link "Membership Plans" at bounding box center [1322, 55] width 123 height 28
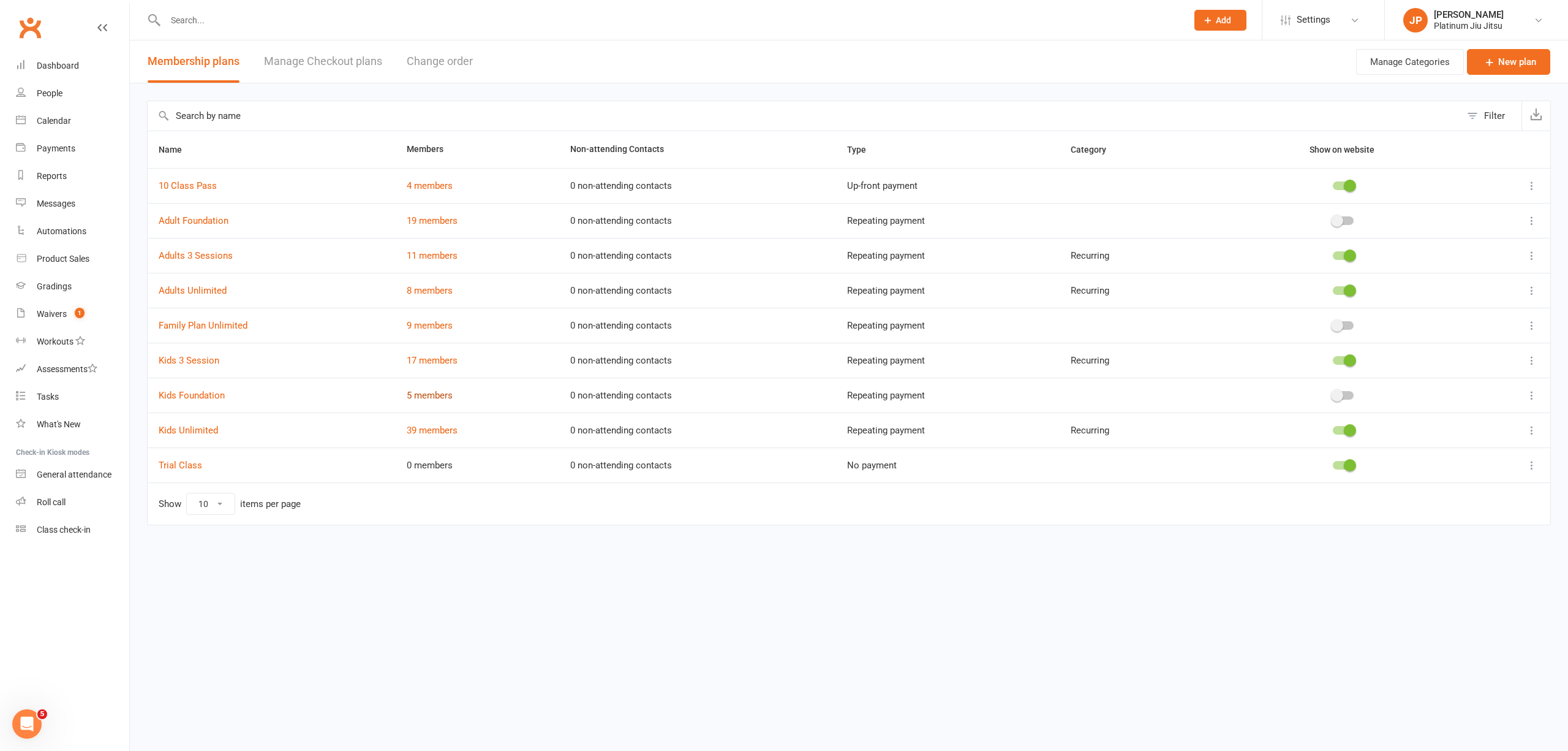
click at [435, 400] on link "5 members" at bounding box center [430, 395] width 46 height 11
click at [422, 223] on link "19 members" at bounding box center [432, 221] width 51 height 11
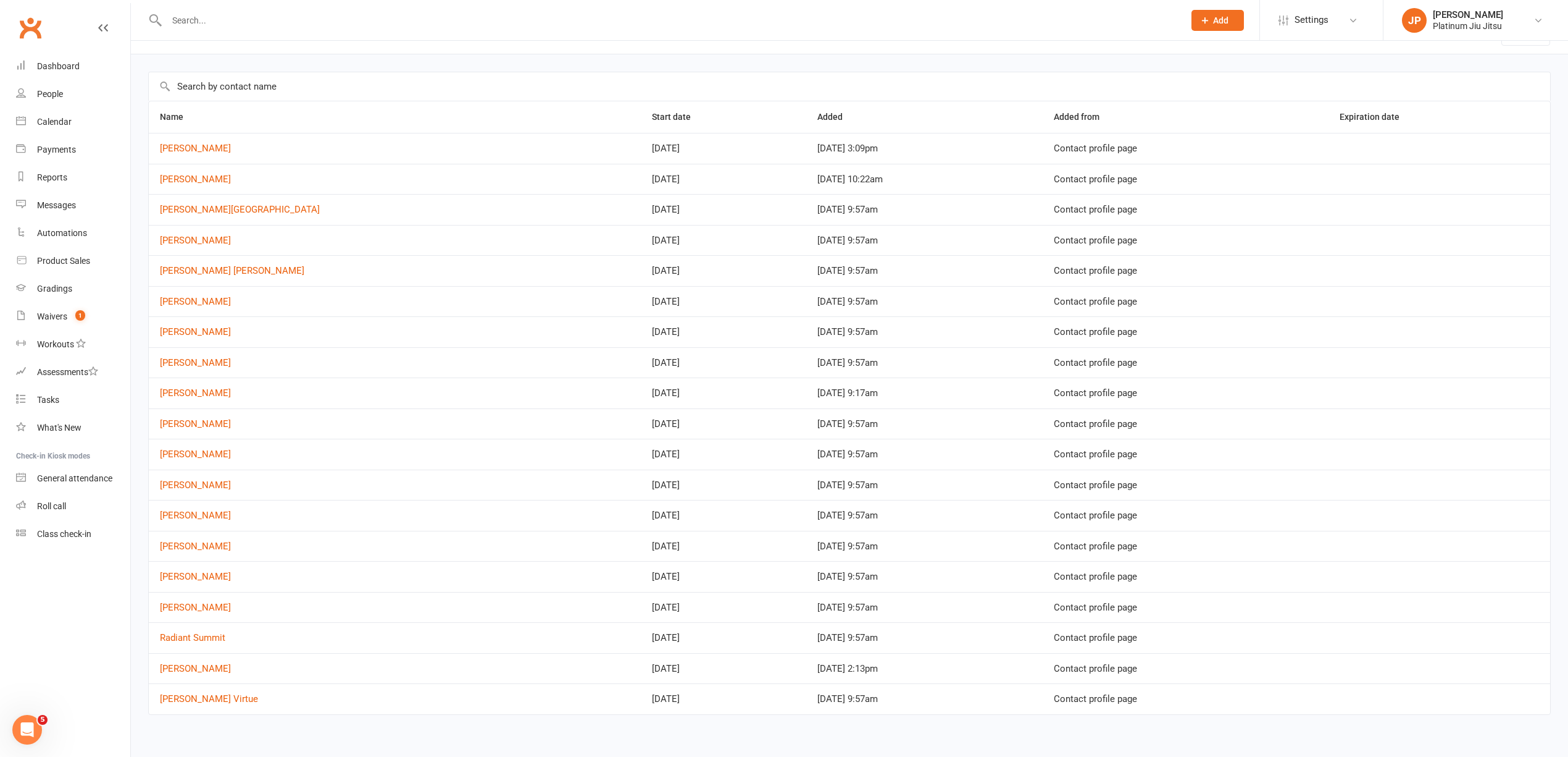
scroll to position [44, 0]
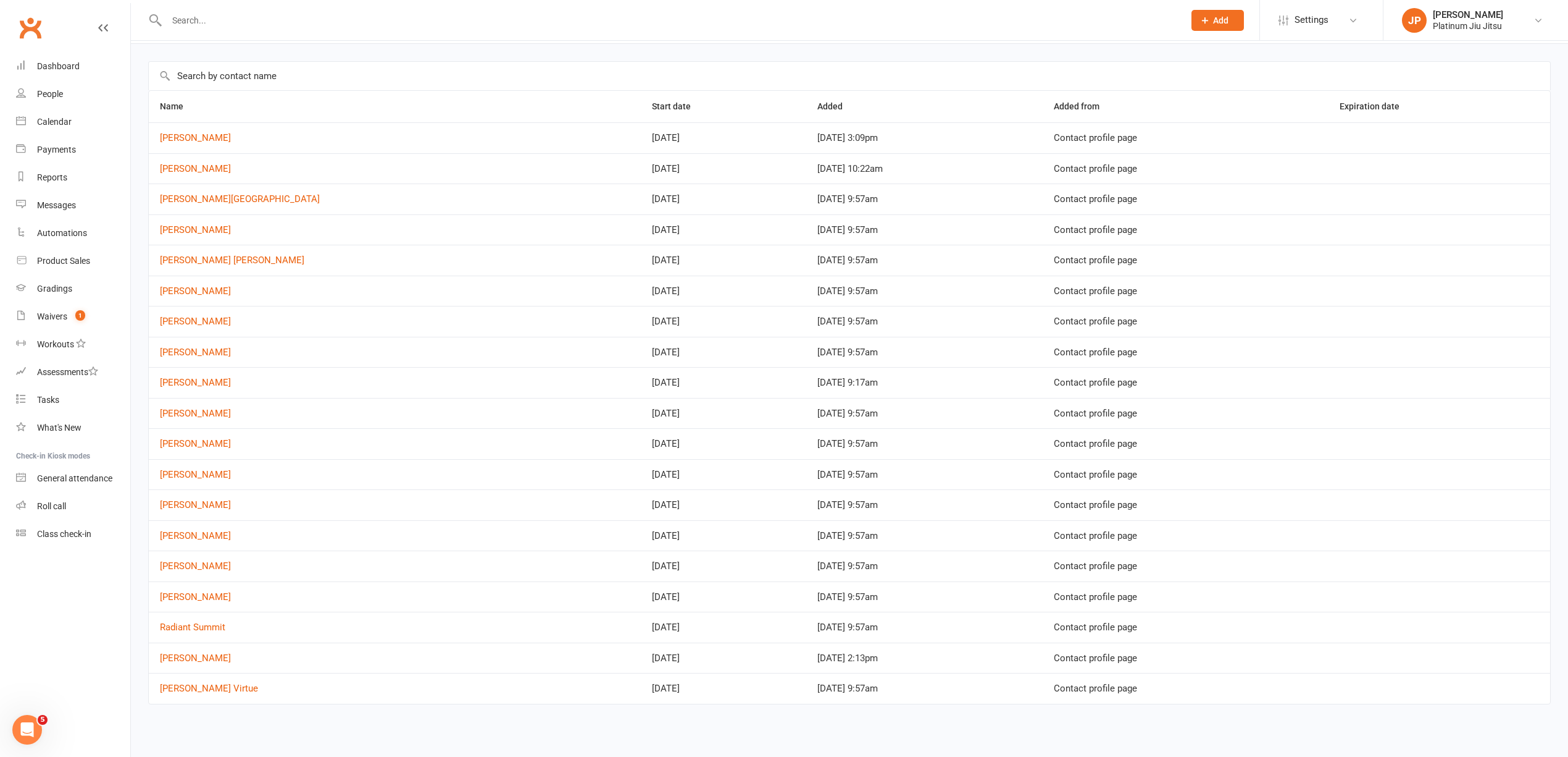
click at [138, 178] on div "Name Start date Added Added from Expiration date [PERSON_NAME][DATE] [DATE] 3:0…" at bounding box center [850, 391] width 1438 height 695
click at [146, 525] on div "Name Start date Added Added from Expiration date [PERSON_NAME][DATE] [DATE] 3:0…" at bounding box center [850, 391] width 1438 height 695
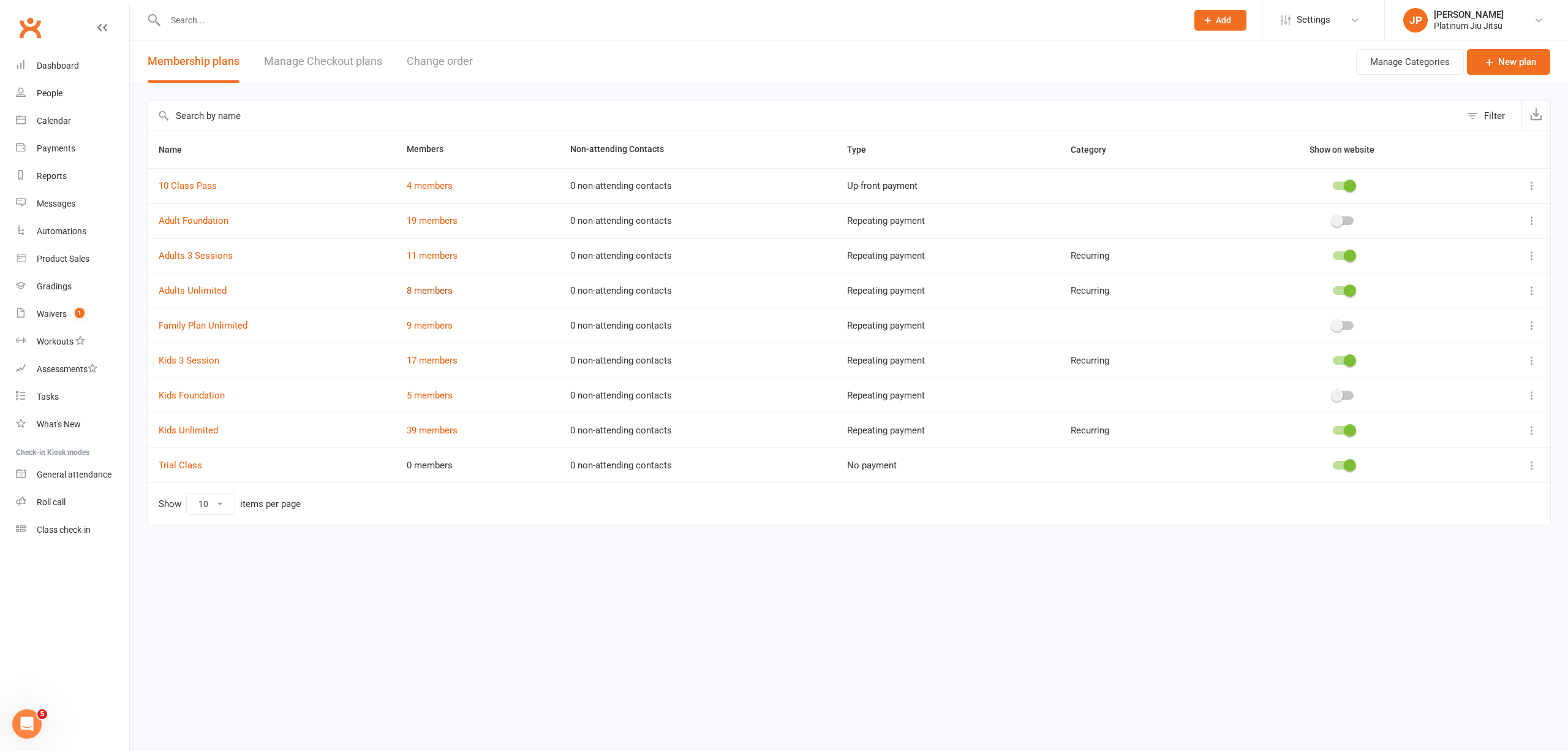
click at [426, 290] on link "8 members" at bounding box center [430, 291] width 46 height 11
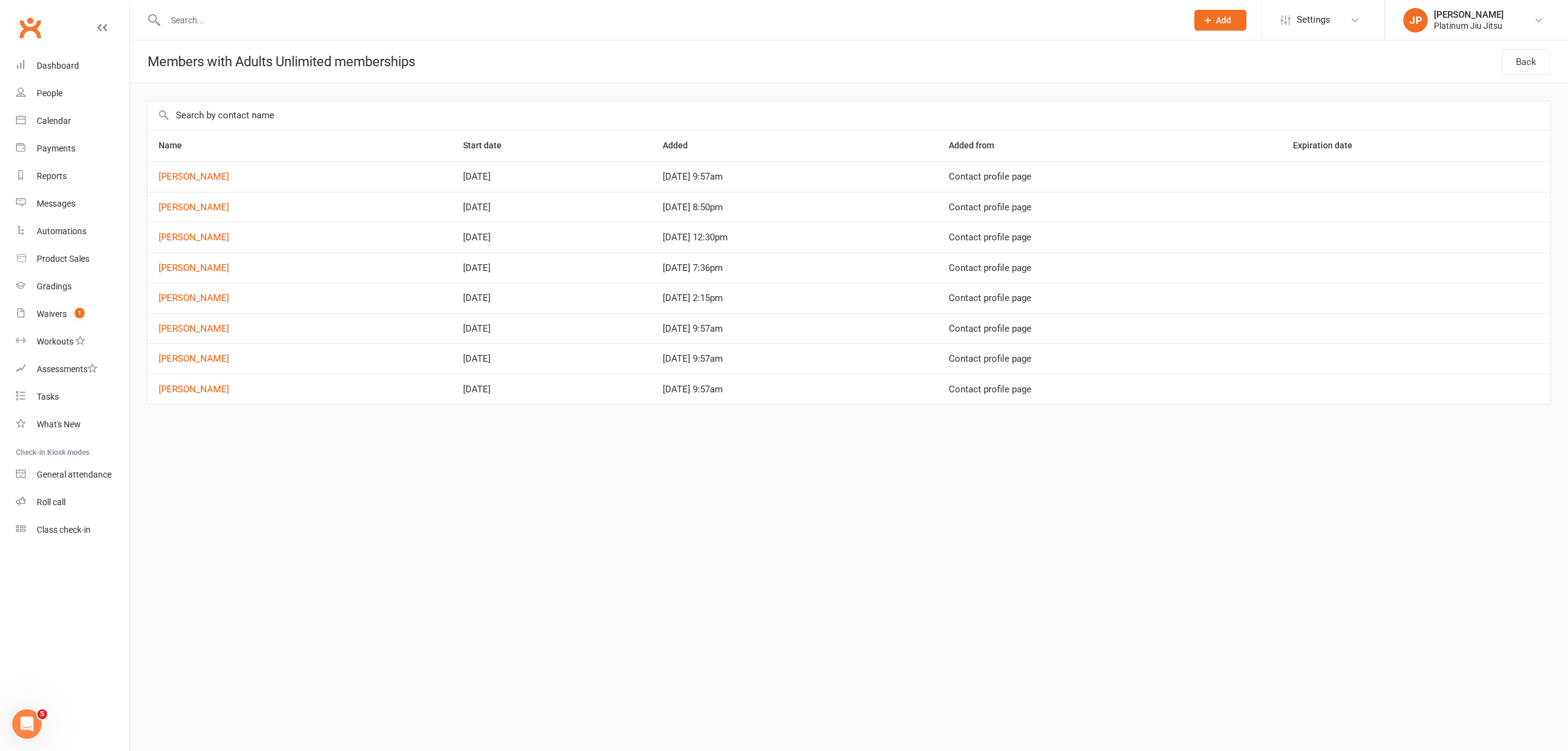
click at [201, 456] on html "Prospect Member Non-attending contact Class / event Appointment Grading event T…" at bounding box center [784, 228] width 1568 height 456
click at [255, 452] on html "Prospect Member Non-attending contact Class / event Appointment Grading event T…" at bounding box center [784, 228] width 1568 height 456
click at [60, 69] on div "Dashboard" at bounding box center [58, 66] width 42 height 10
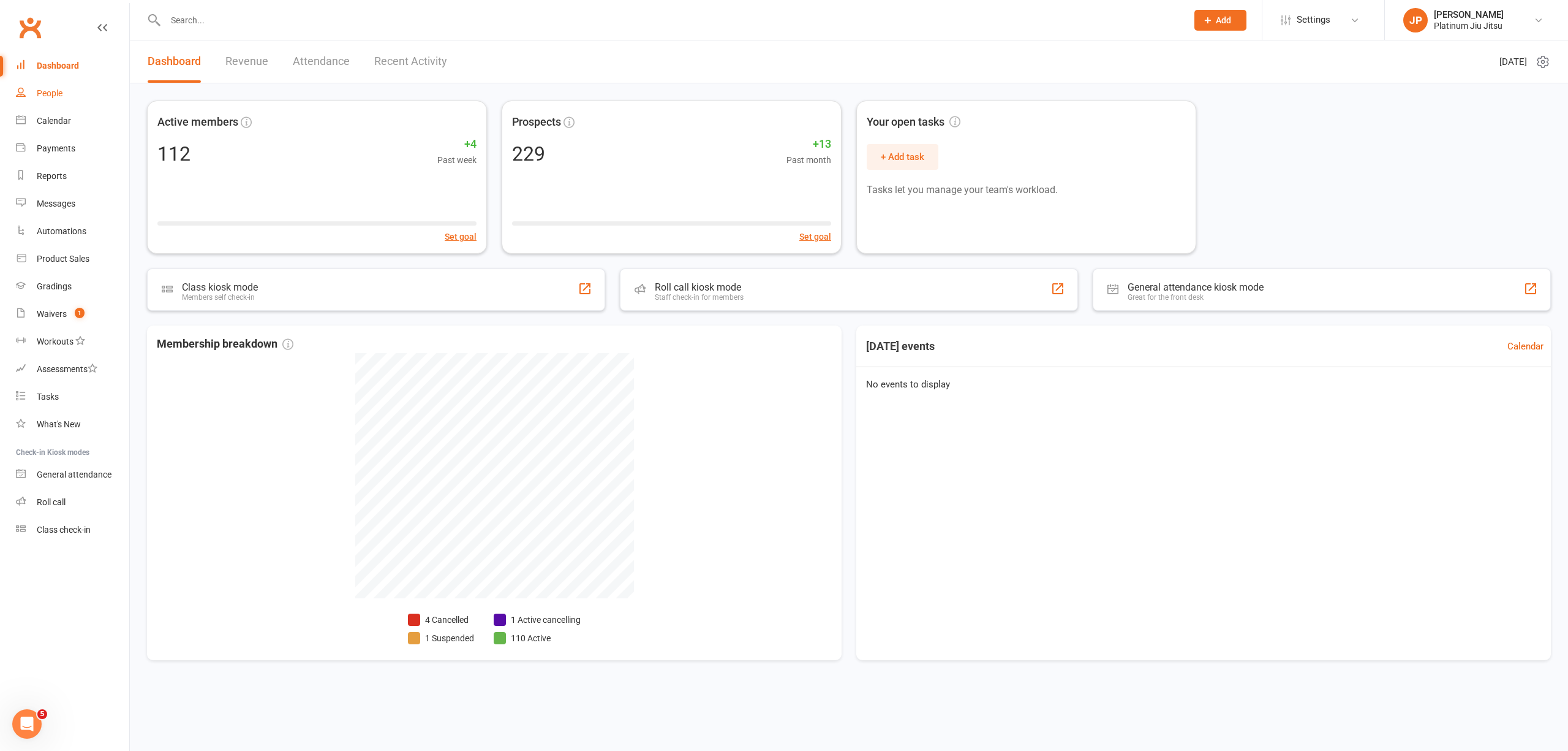
click at [59, 99] on link "People" at bounding box center [72, 93] width 113 height 28
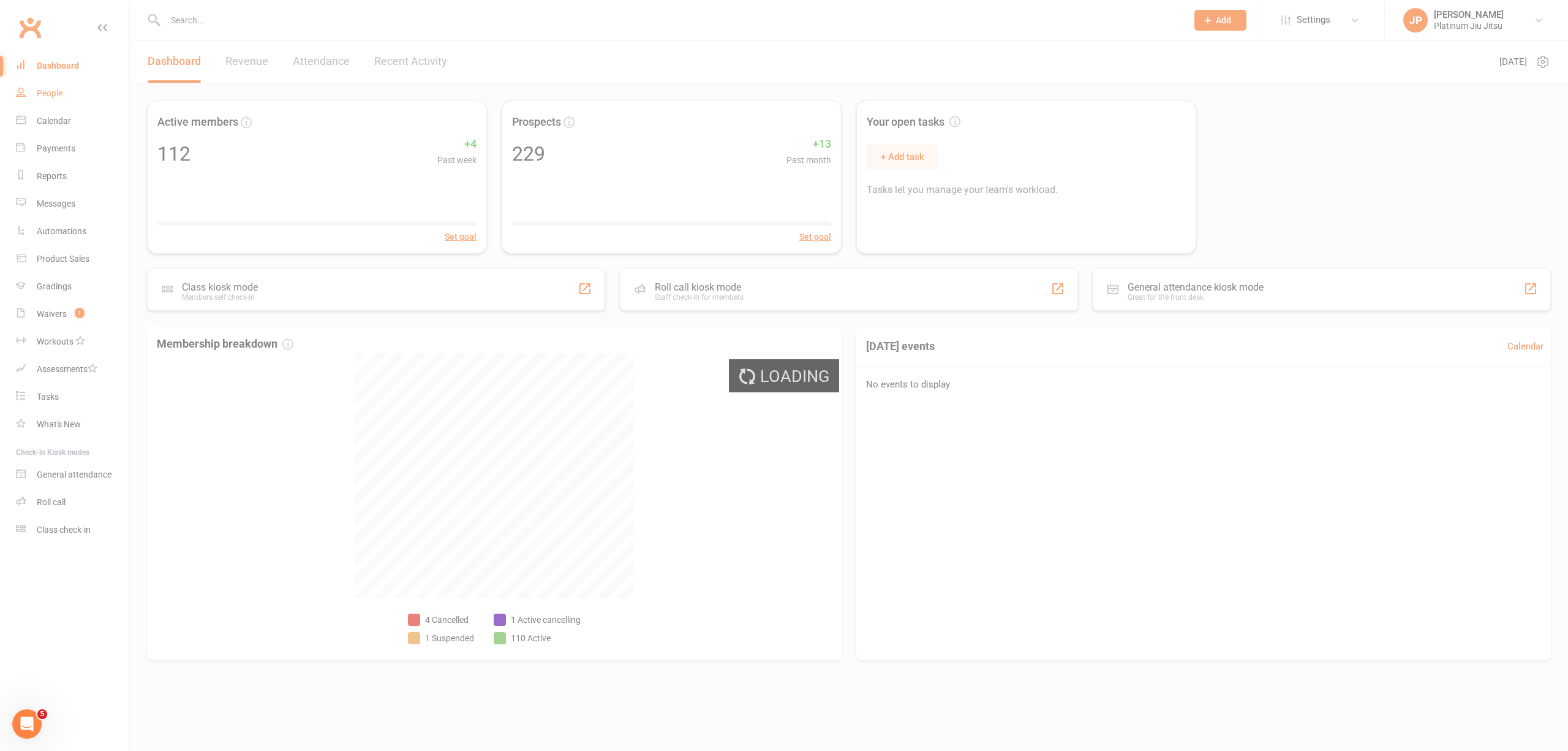
select select "100"
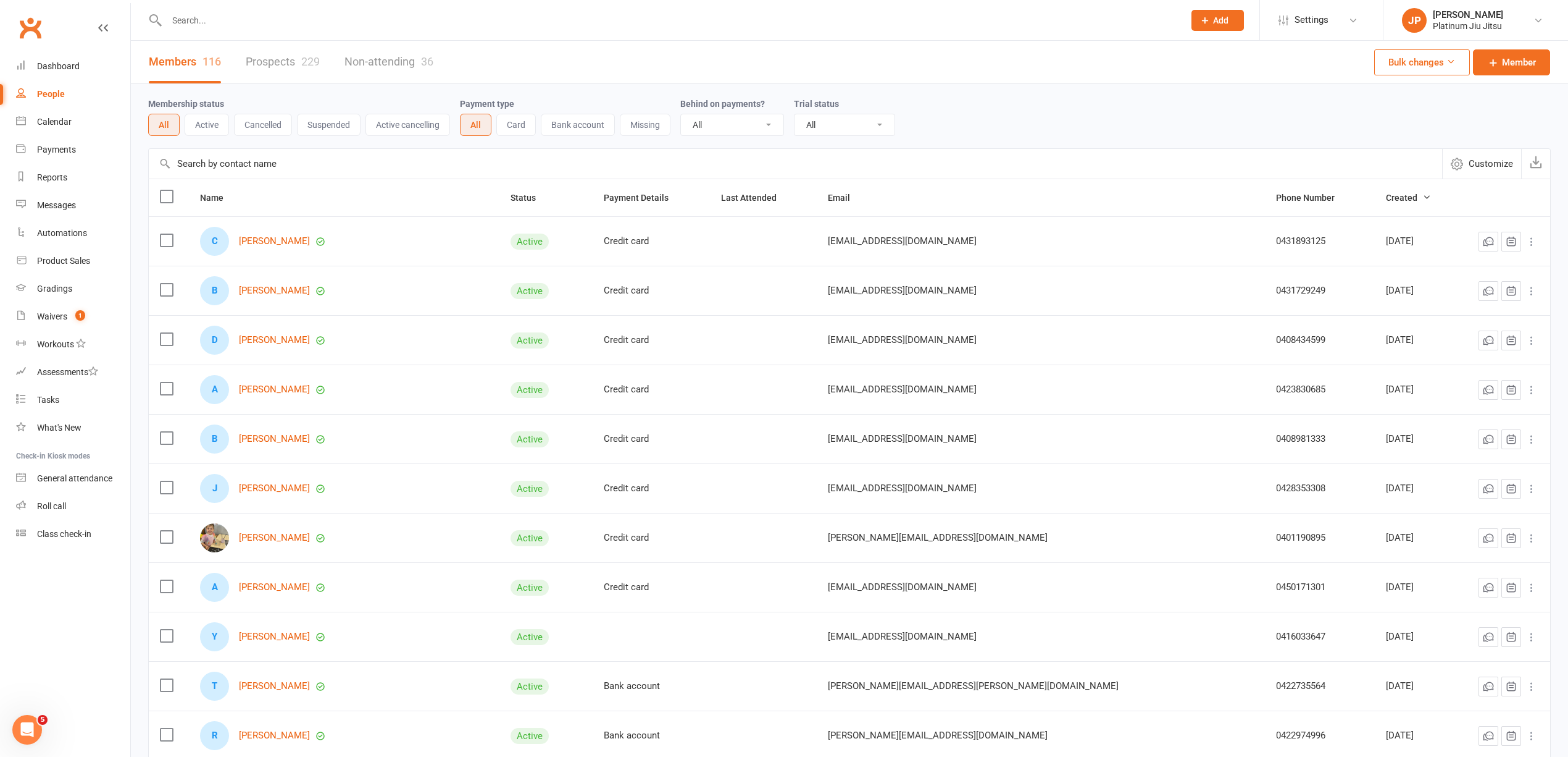
click at [964, 124] on div "Membership status All Active Cancelled Suspended Active cancelling Payment type…" at bounding box center [850, 116] width 1403 height 40
click at [54, 89] on div "People" at bounding box center [51, 94] width 28 height 10
drag, startPoint x: 1172, startPoint y: 92, endPoint x: 1142, endPoint y: 121, distance: 41.7
click at [1168, 94] on div "Membership status All Active Cancelled Suspended Active cancelling Payment type…" at bounding box center [850, 116] width 1403 height 64
drag, startPoint x: 1040, startPoint y: 131, endPoint x: 760, endPoint y: 206, distance: 289.9
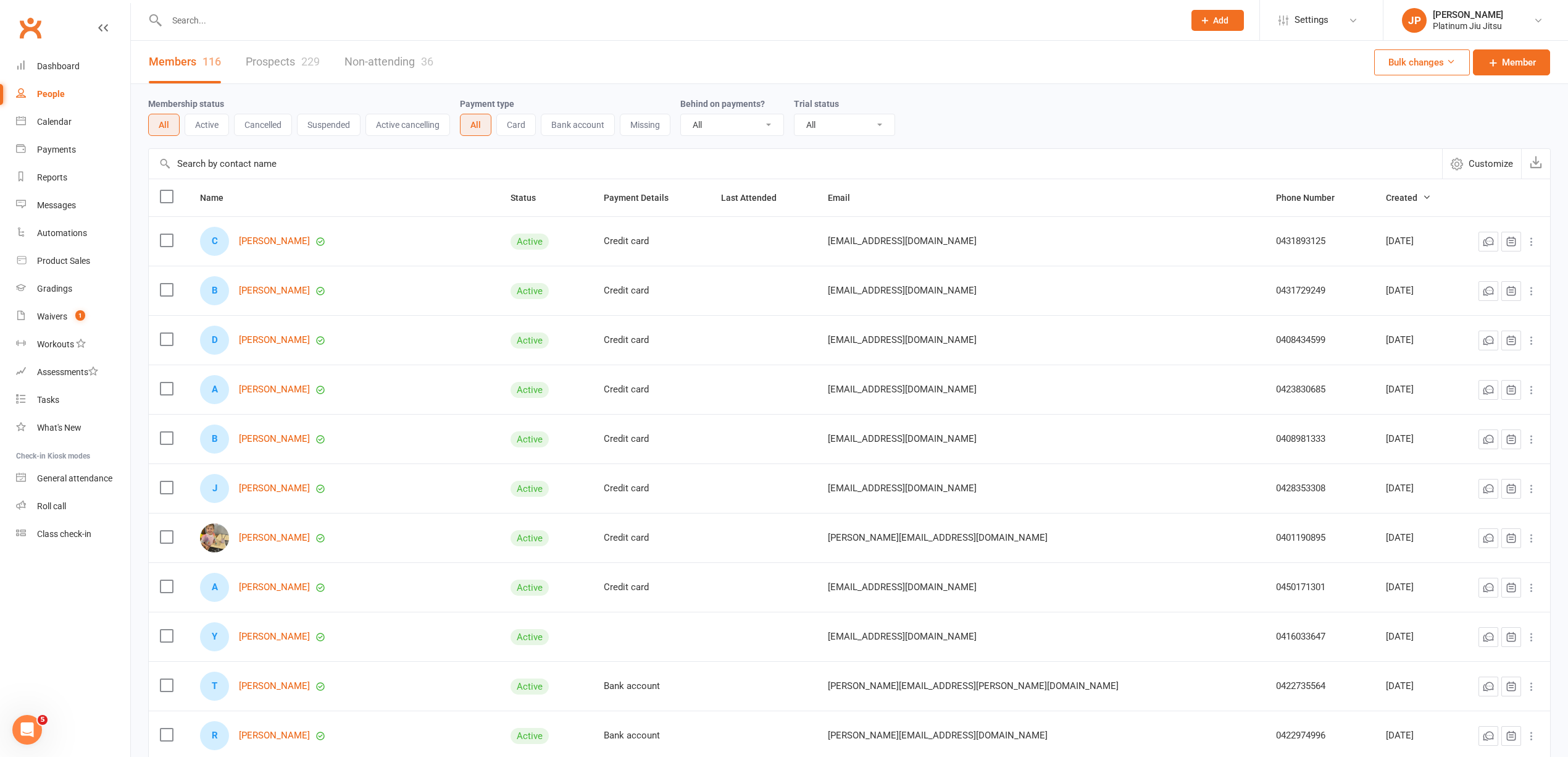
click at [1040, 132] on div "Membership status All Active Cancelled Suspended Active cancelling Payment type…" at bounding box center [850, 116] width 1403 height 40
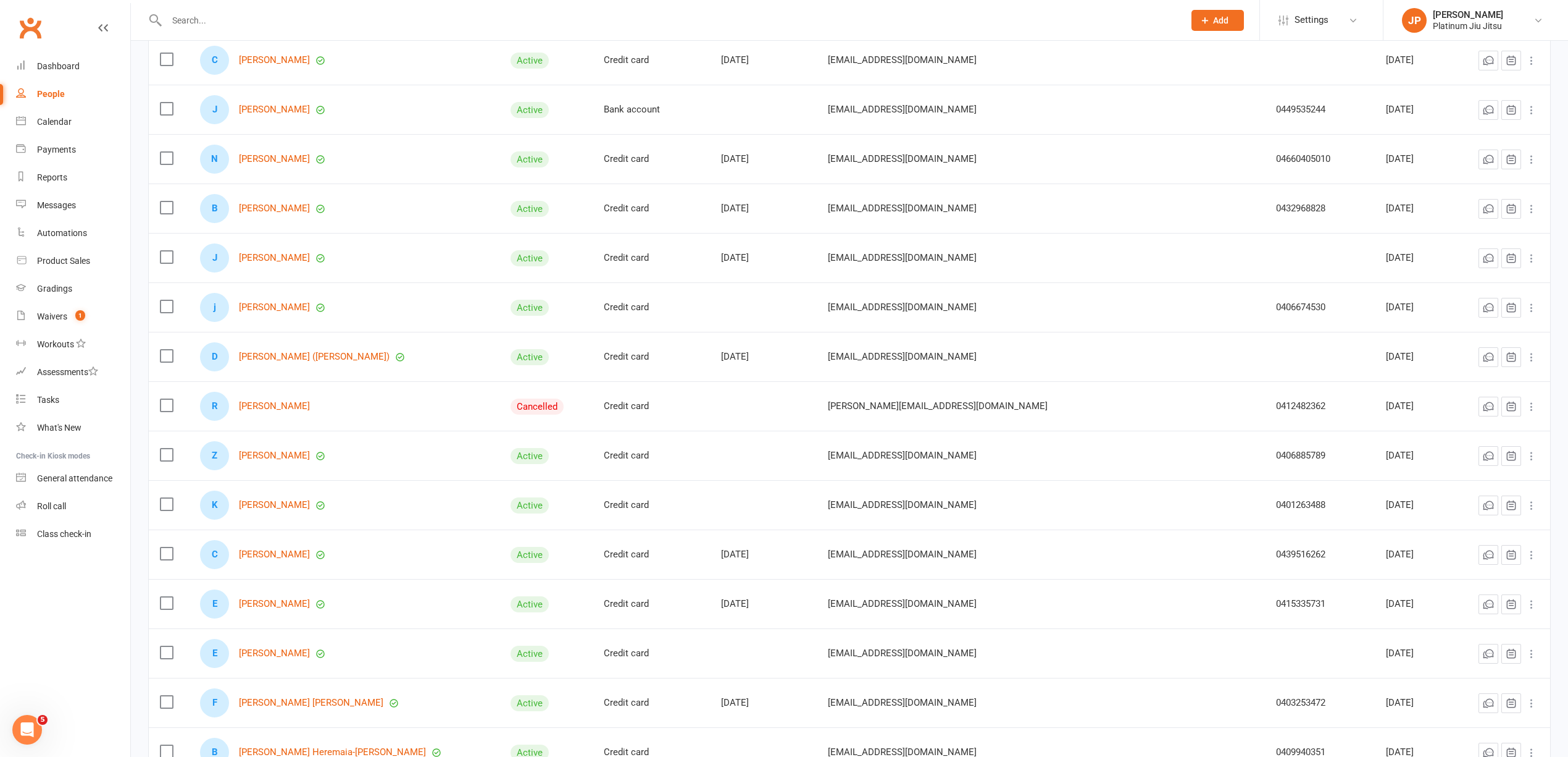
scroll to position [4535, 0]
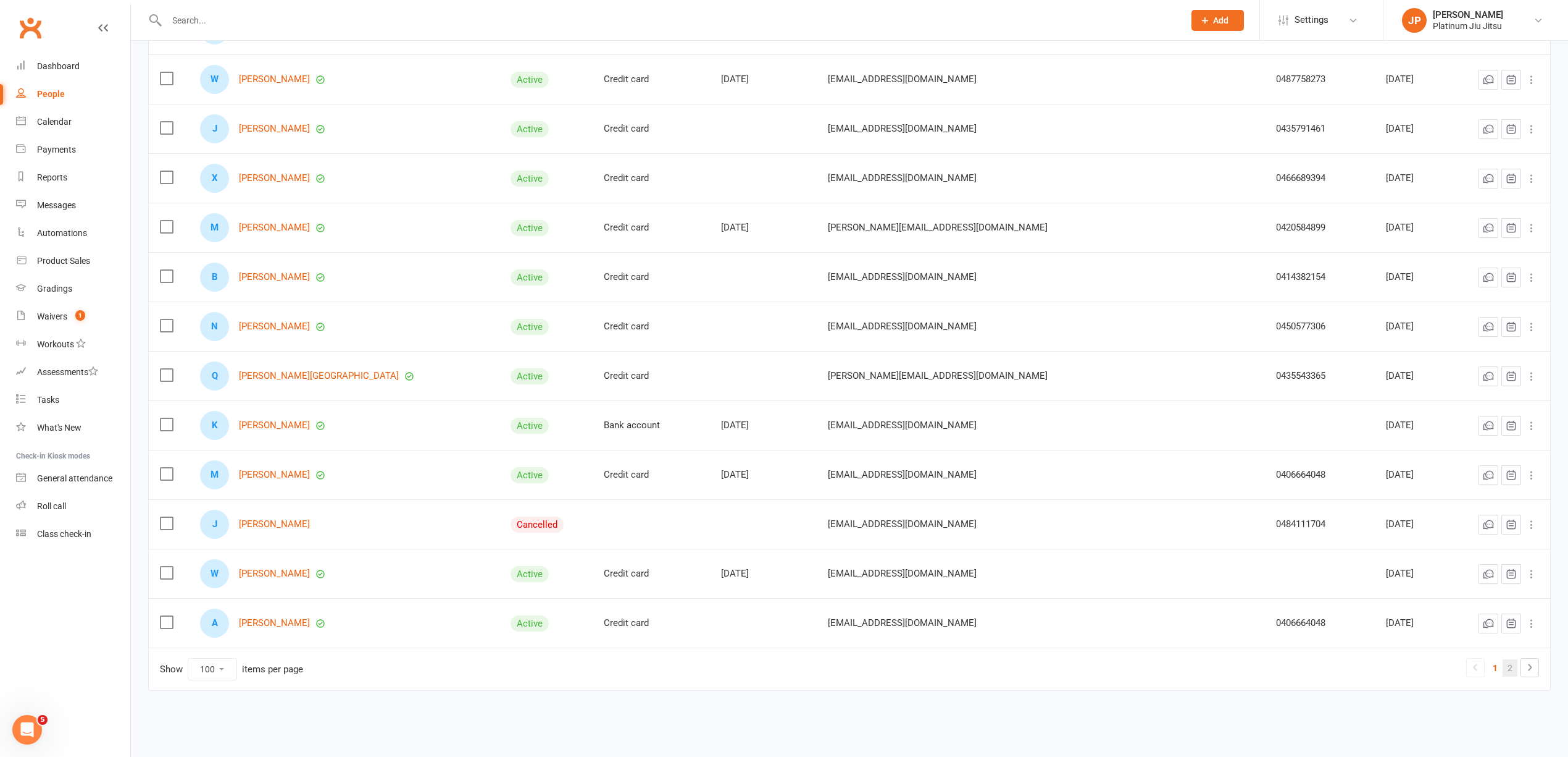
click at [1504, 663] on link "2" at bounding box center [1511, 668] width 15 height 17
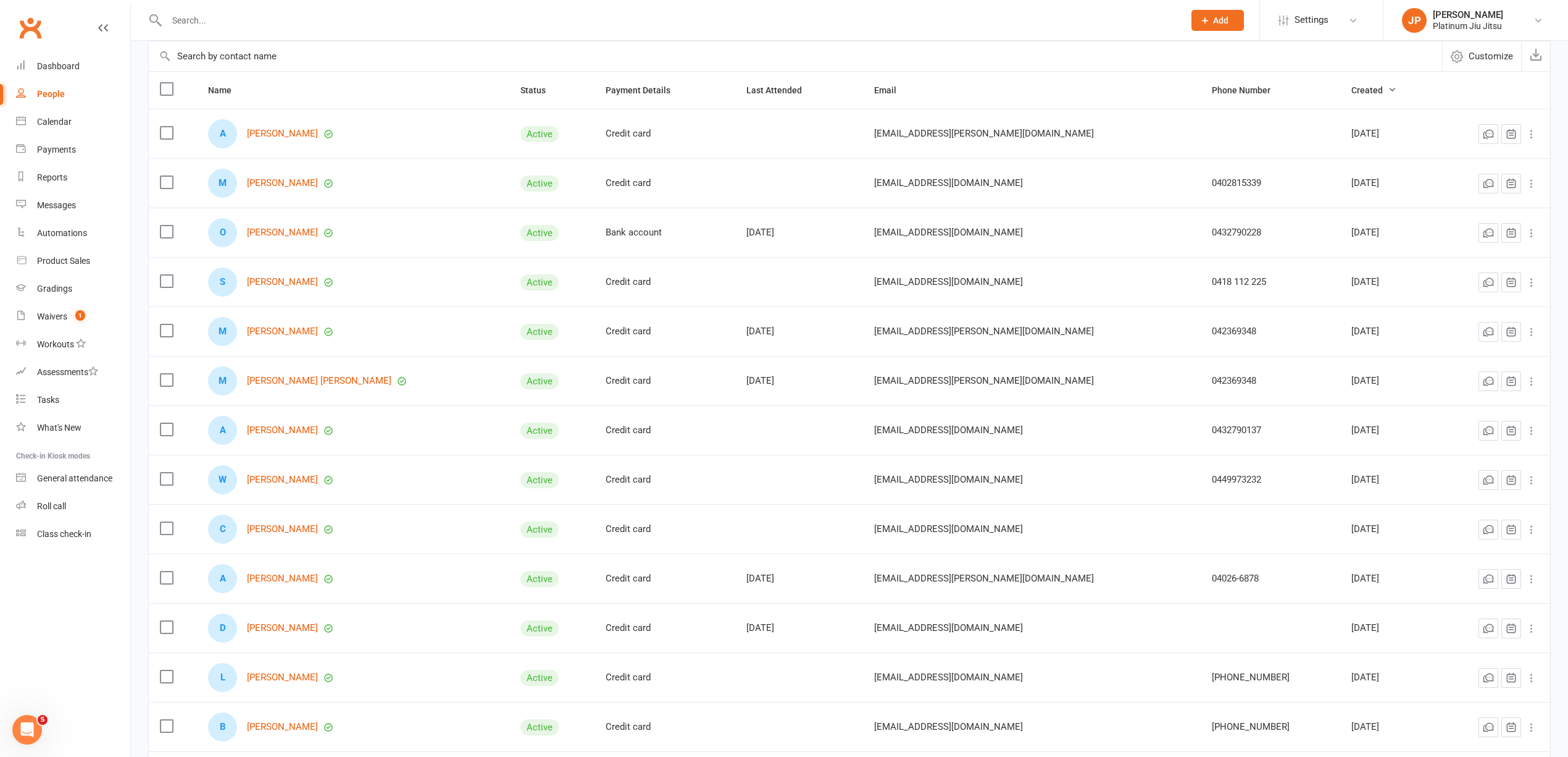
scroll to position [36, 0]
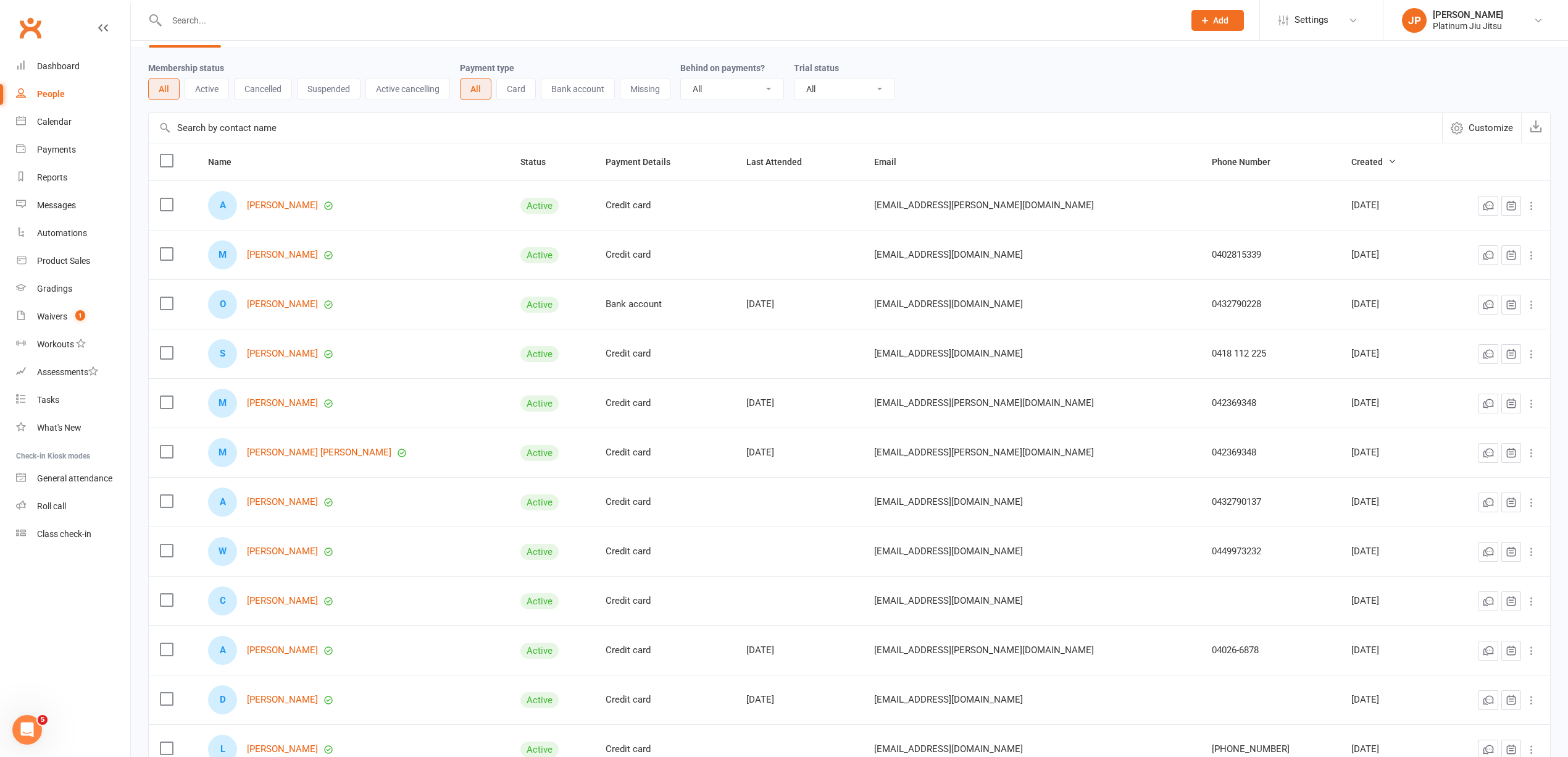
drag, startPoint x: 1080, startPoint y: 104, endPoint x: 1188, endPoint y: 267, distance: 195.5
click at [1083, 106] on div "Membership status All Active Cancelled Suspended Active cancelling Payment type…" at bounding box center [850, 80] width 1403 height 64
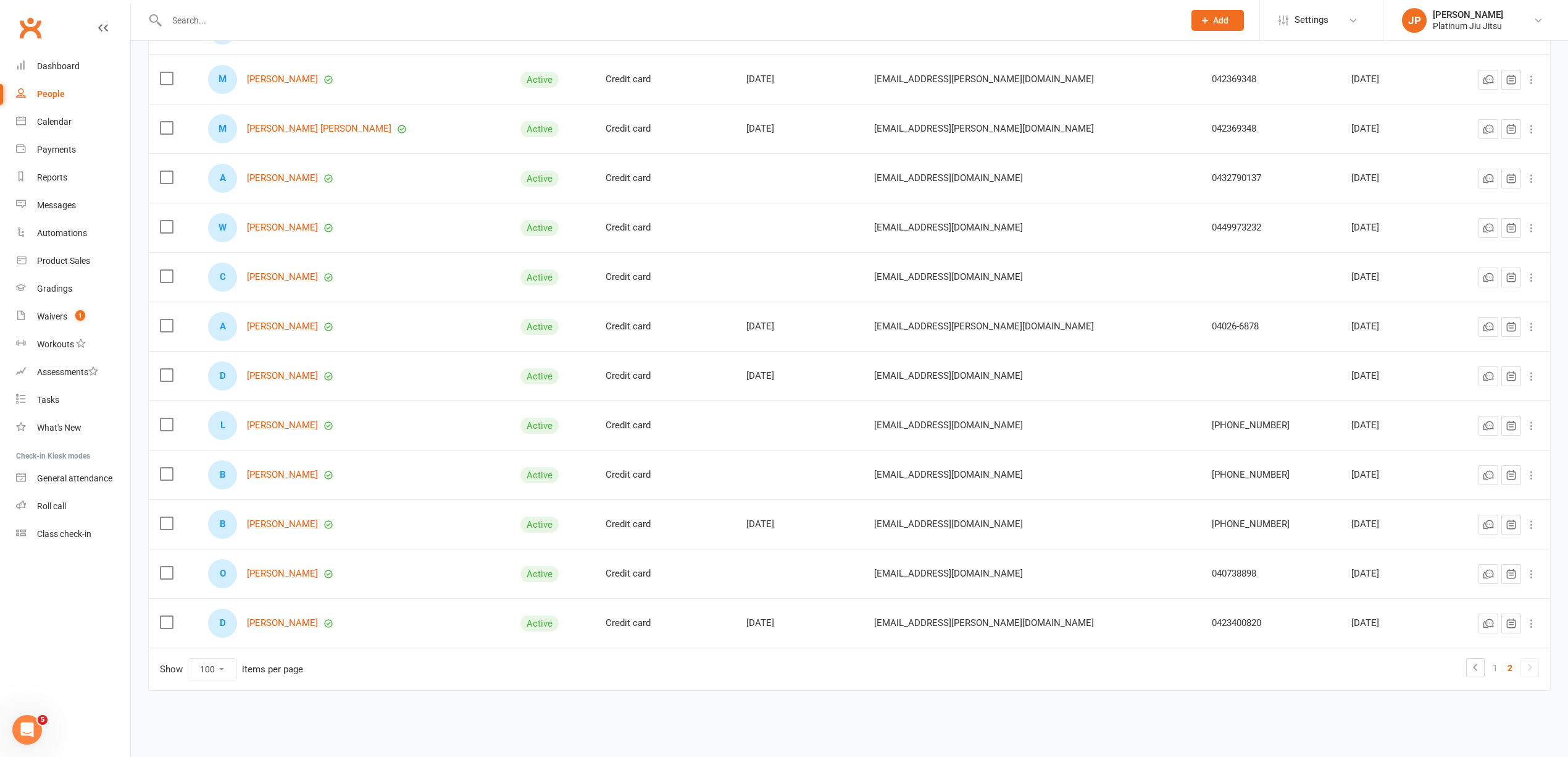
click at [1499, 654] on td "Show 10 25 50 100 items per page 1 2" at bounding box center [850, 669] width 1402 height 43
click at [1498, 661] on link "1" at bounding box center [1496, 668] width 15 height 17
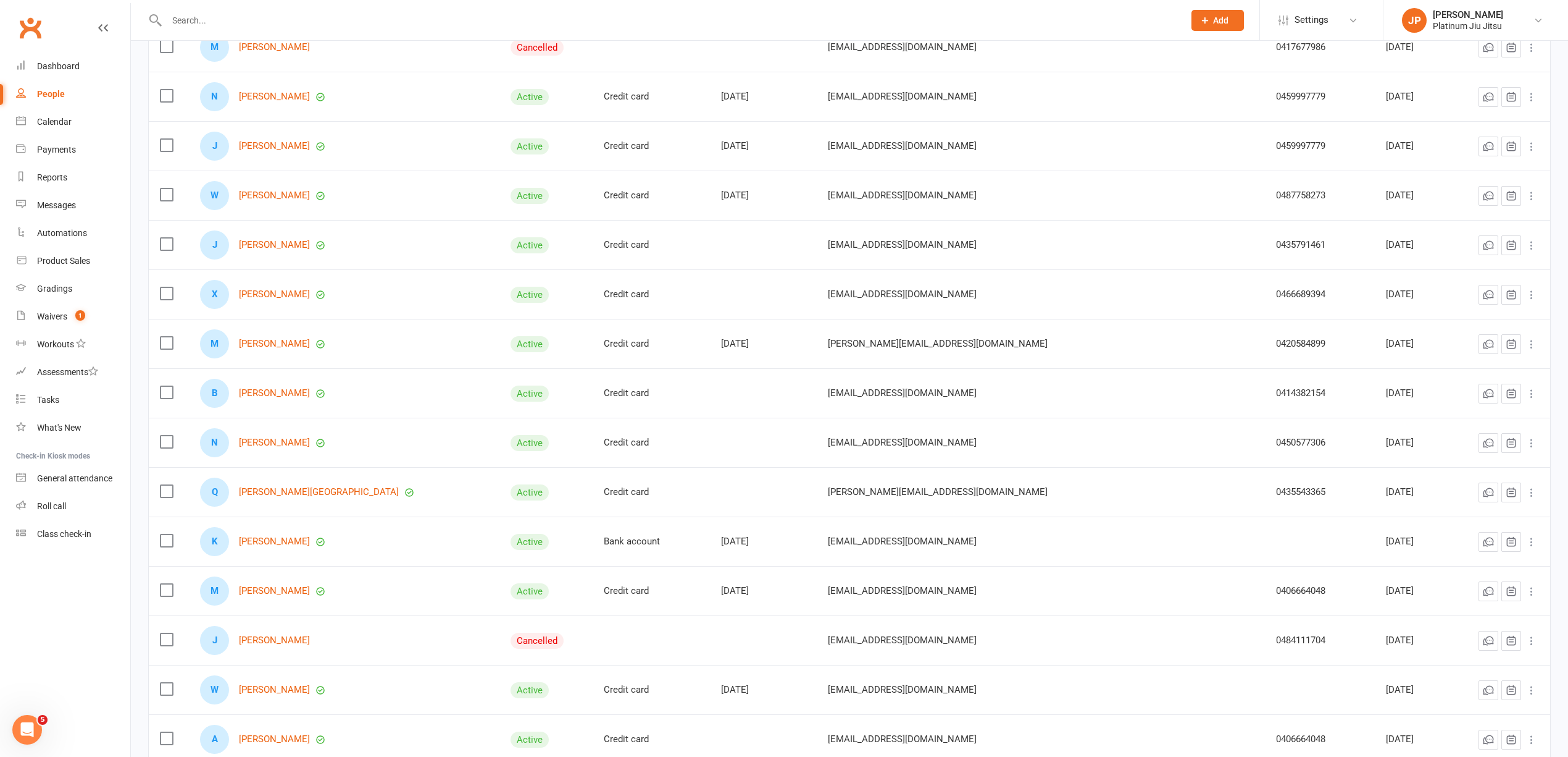
scroll to position [4370, 0]
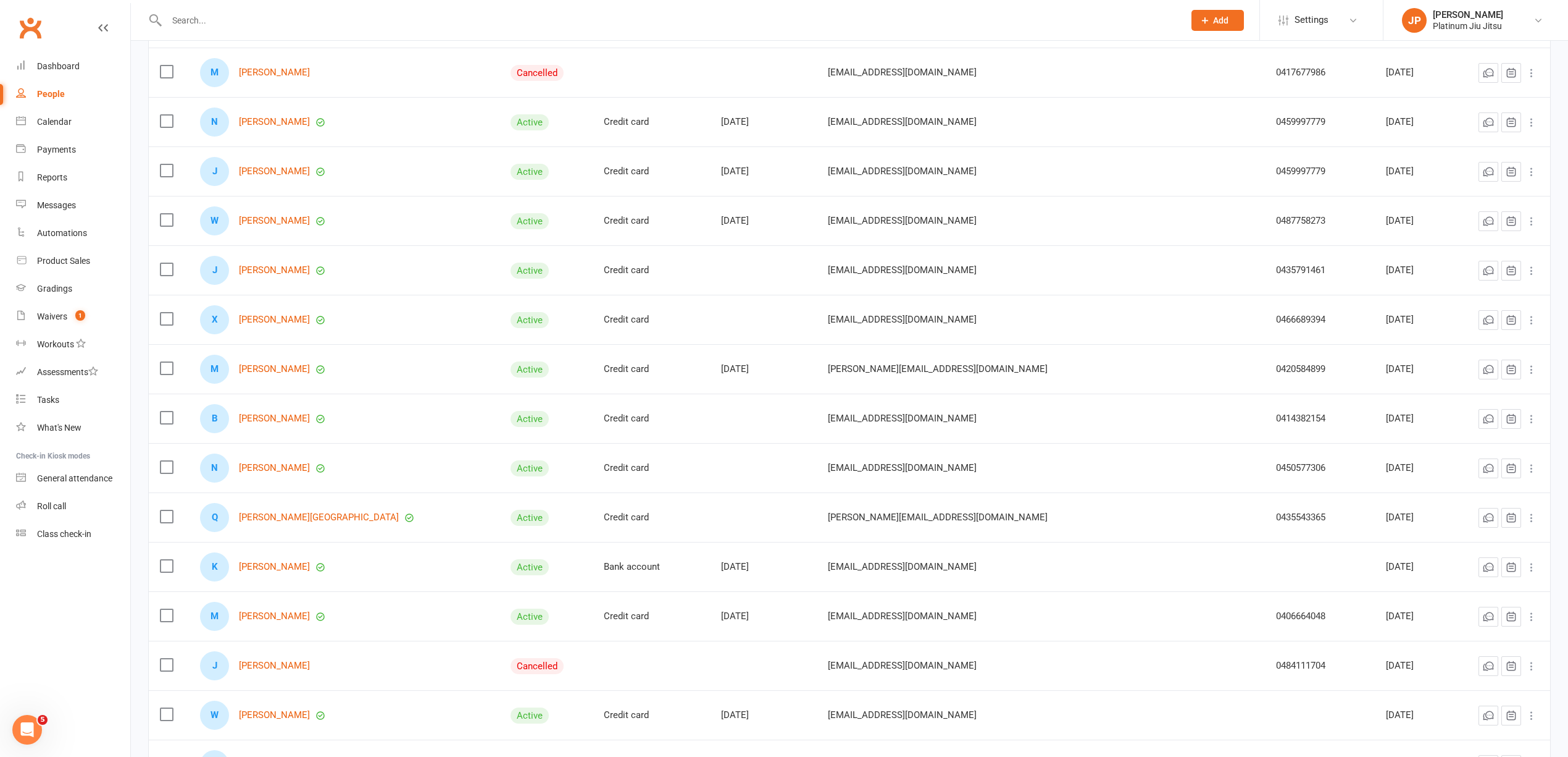
click at [462, 574] on div "K [PERSON_NAME]" at bounding box center [344, 567] width 288 height 29
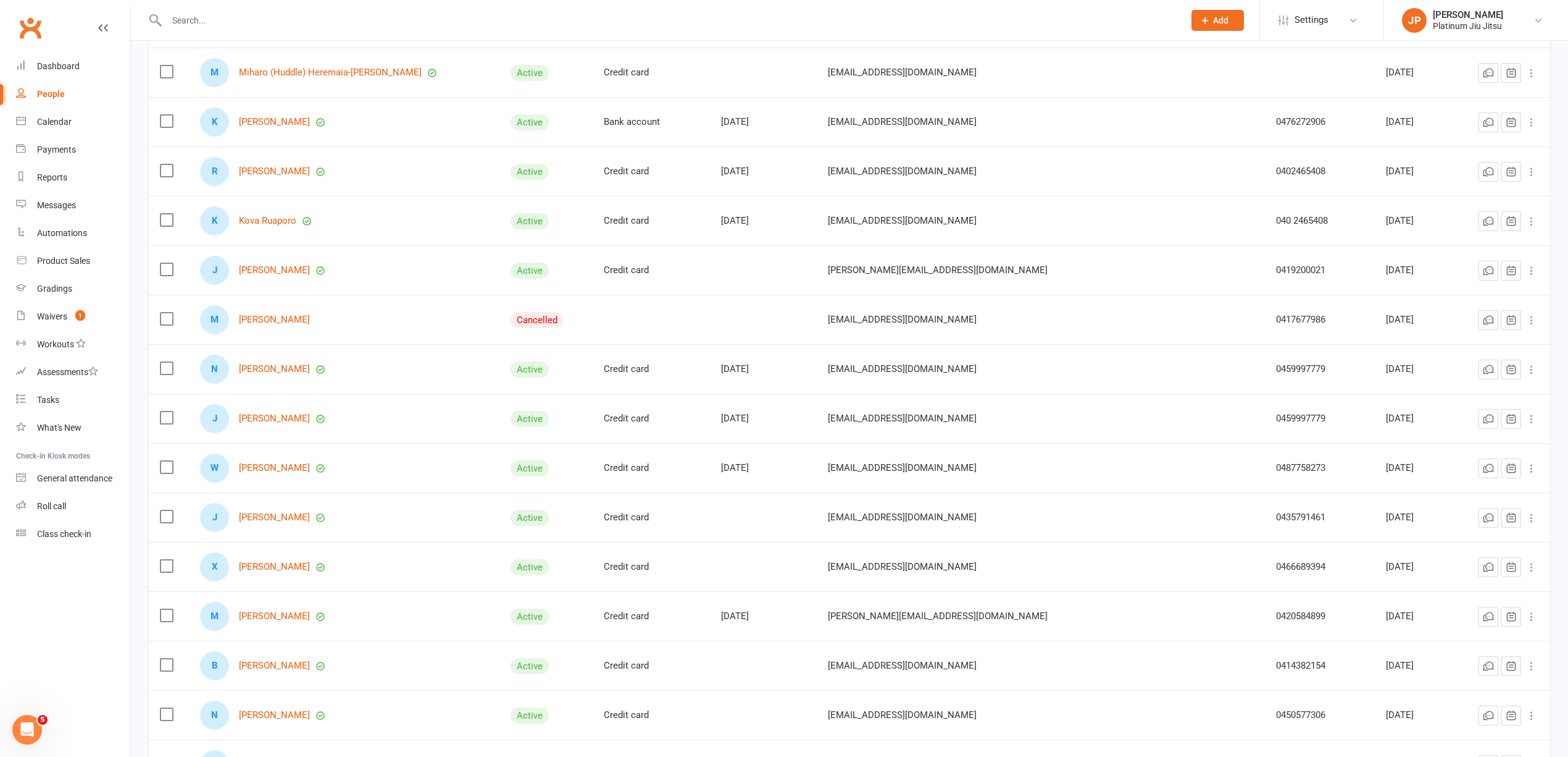
scroll to position [4041, 0]
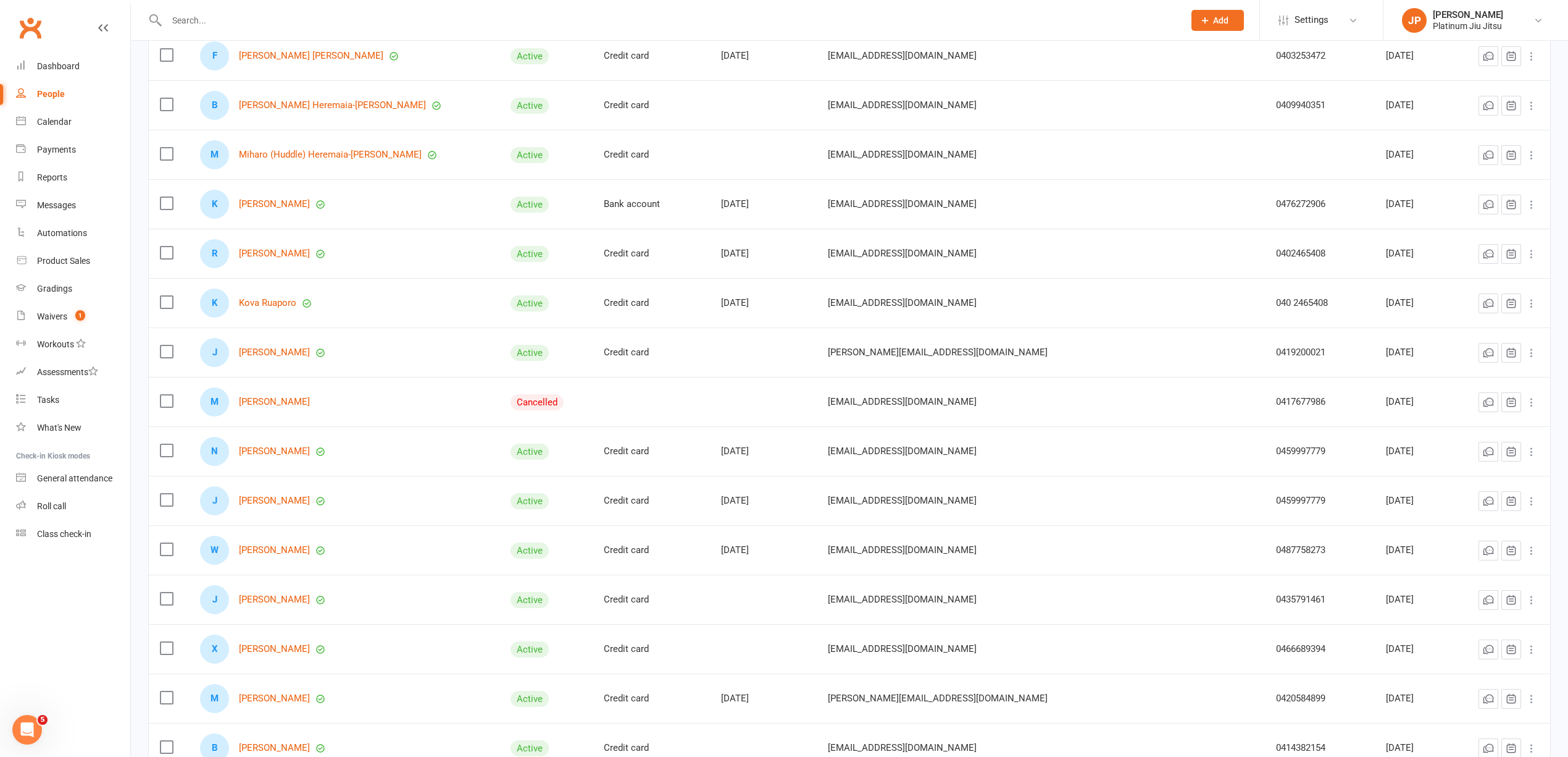
click at [769, 671] on td at bounding box center [763, 649] width 107 height 49
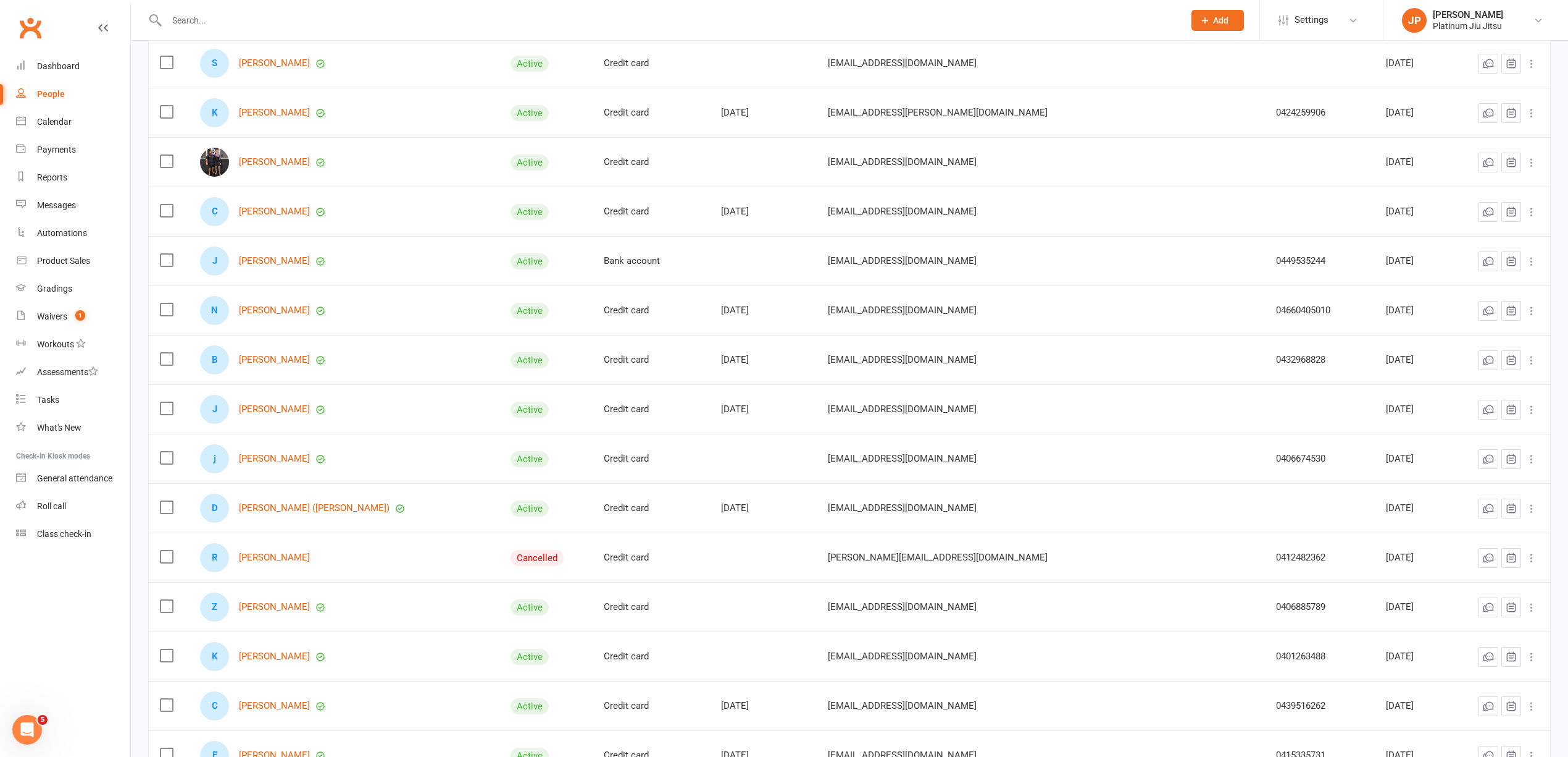
scroll to position [3216, 0]
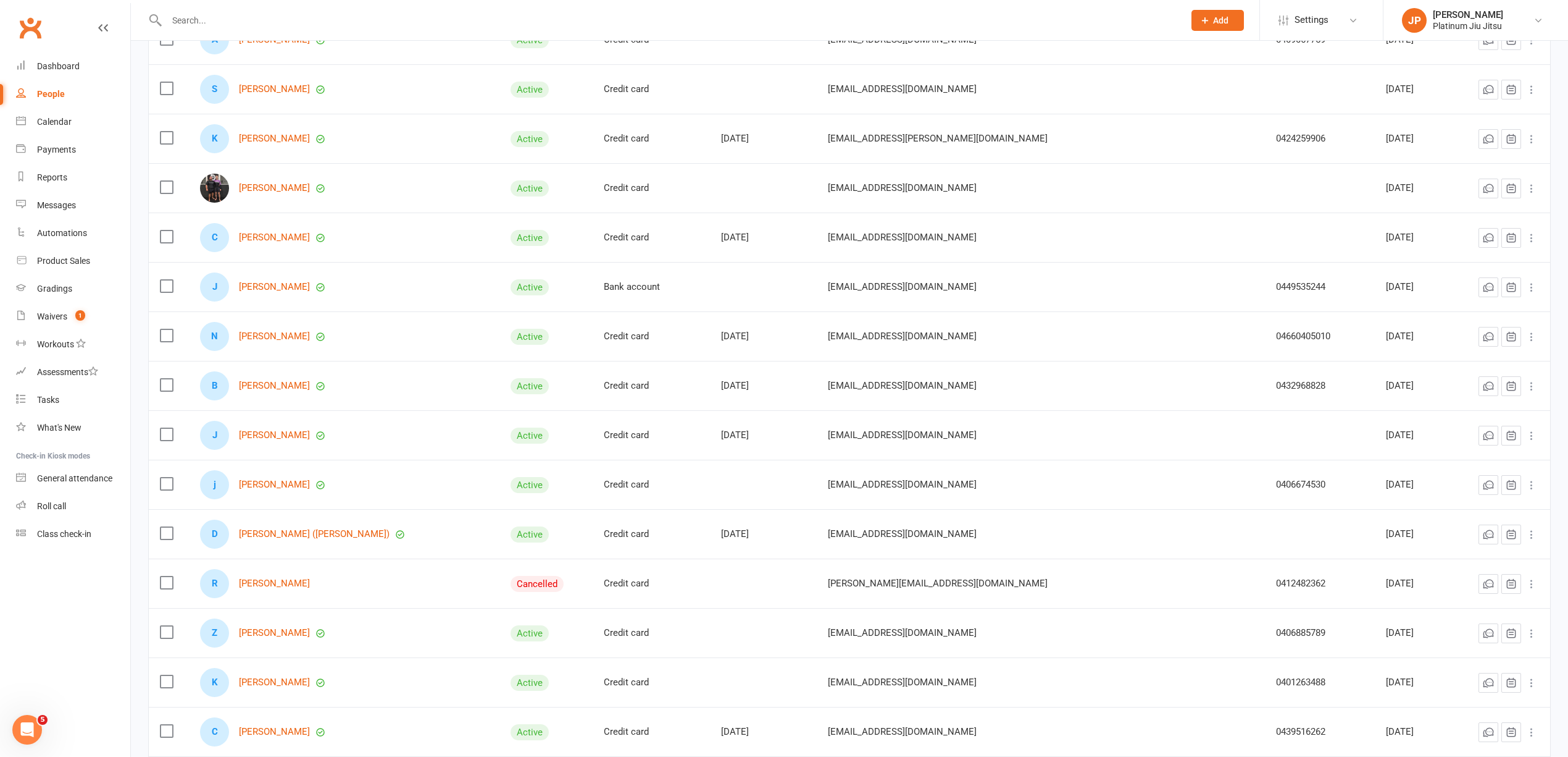
click at [817, 656] on td at bounding box center [763, 633] width 107 height 49
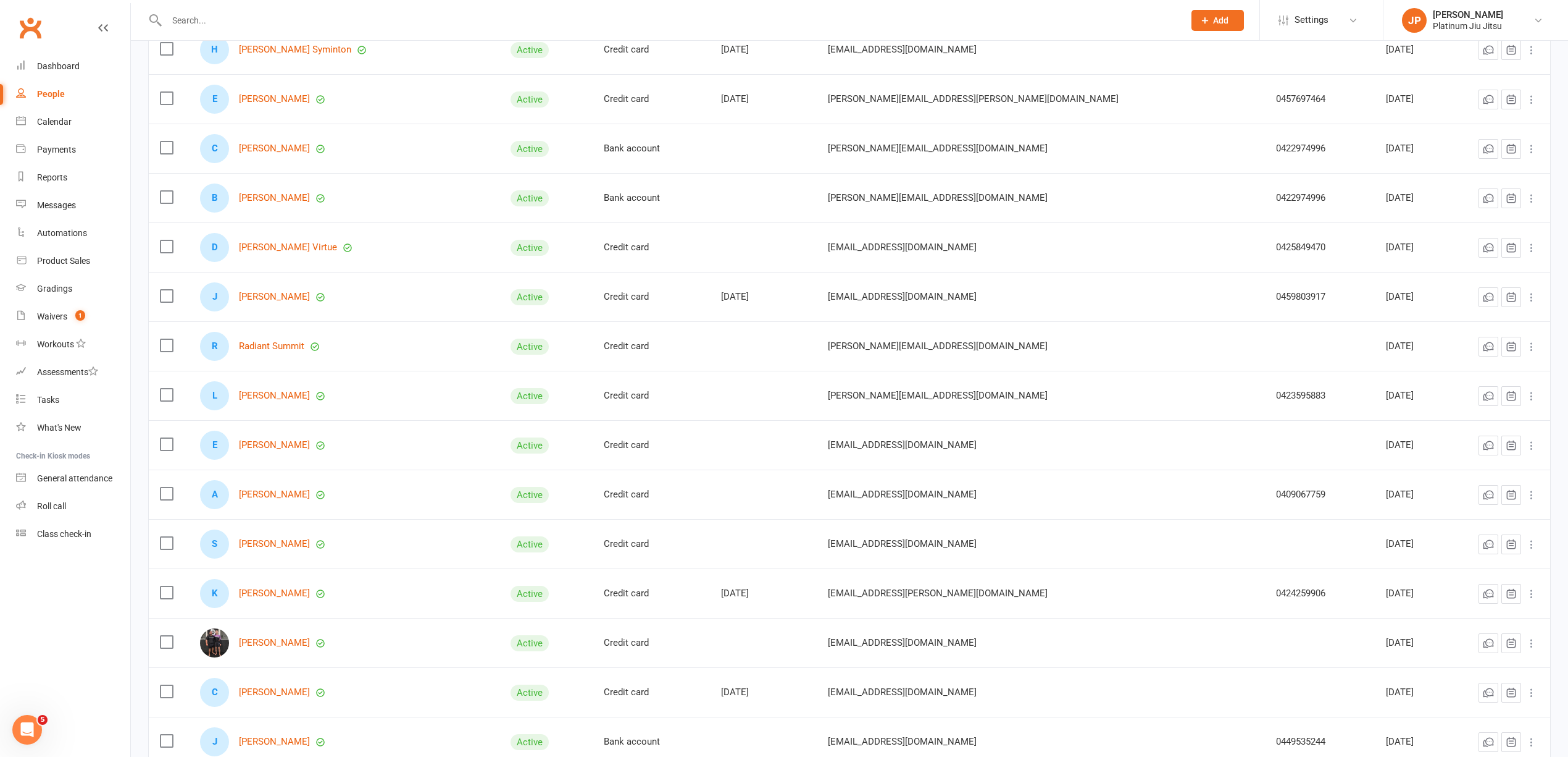
scroll to position [2722, 0]
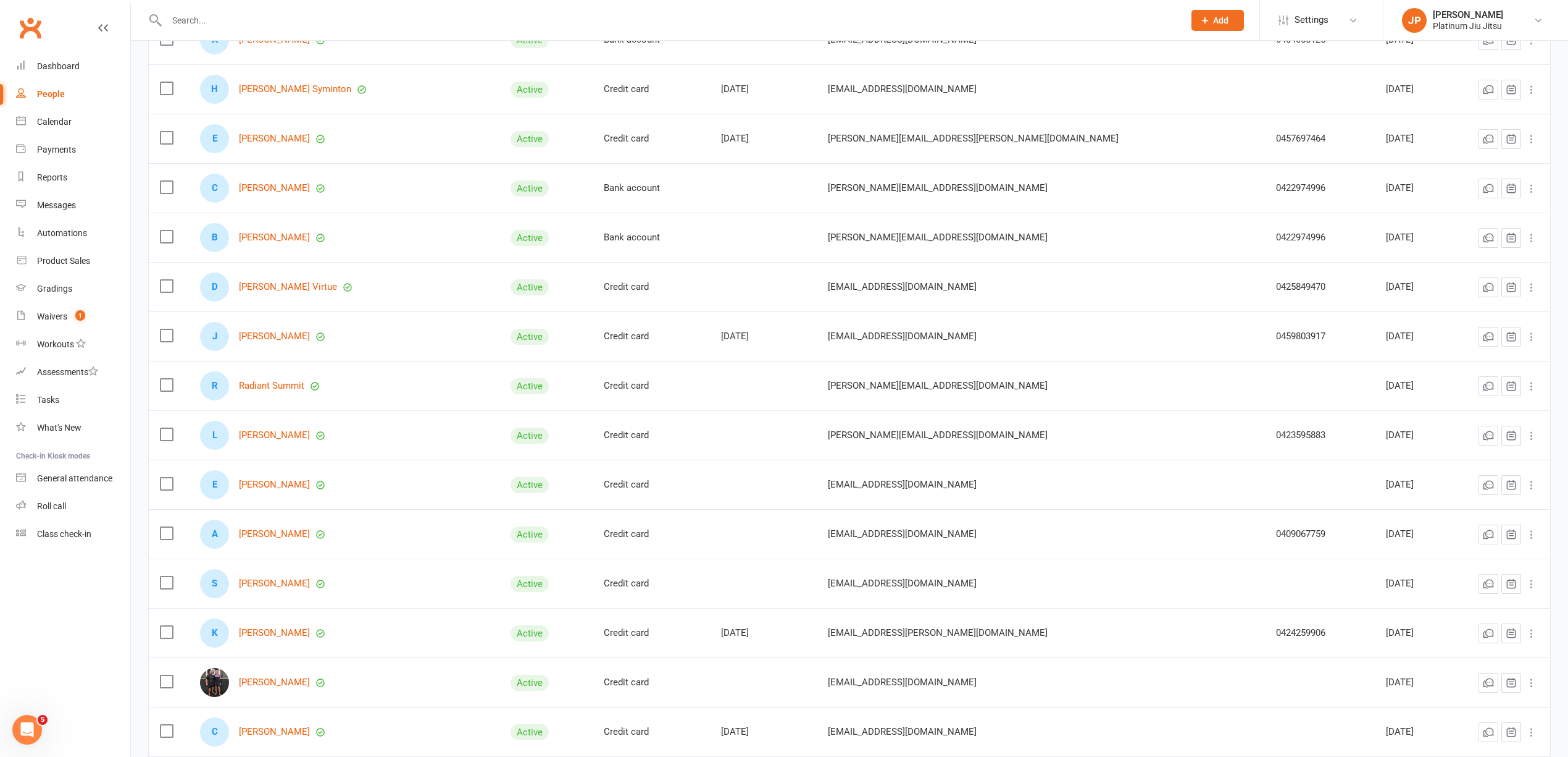
click at [710, 625] on td "Credit card" at bounding box center [652, 633] width 117 height 49
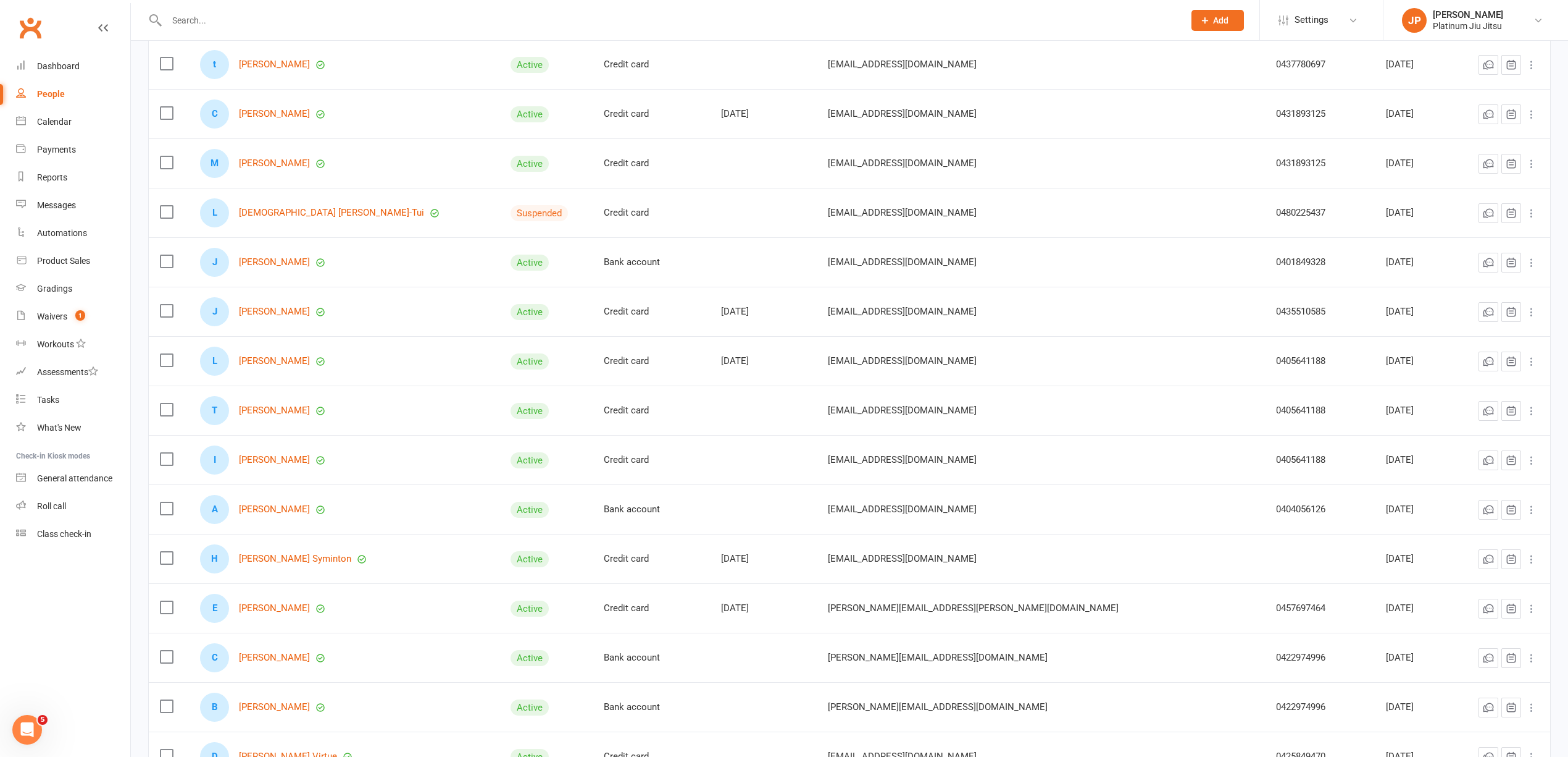
scroll to position [2228, 0]
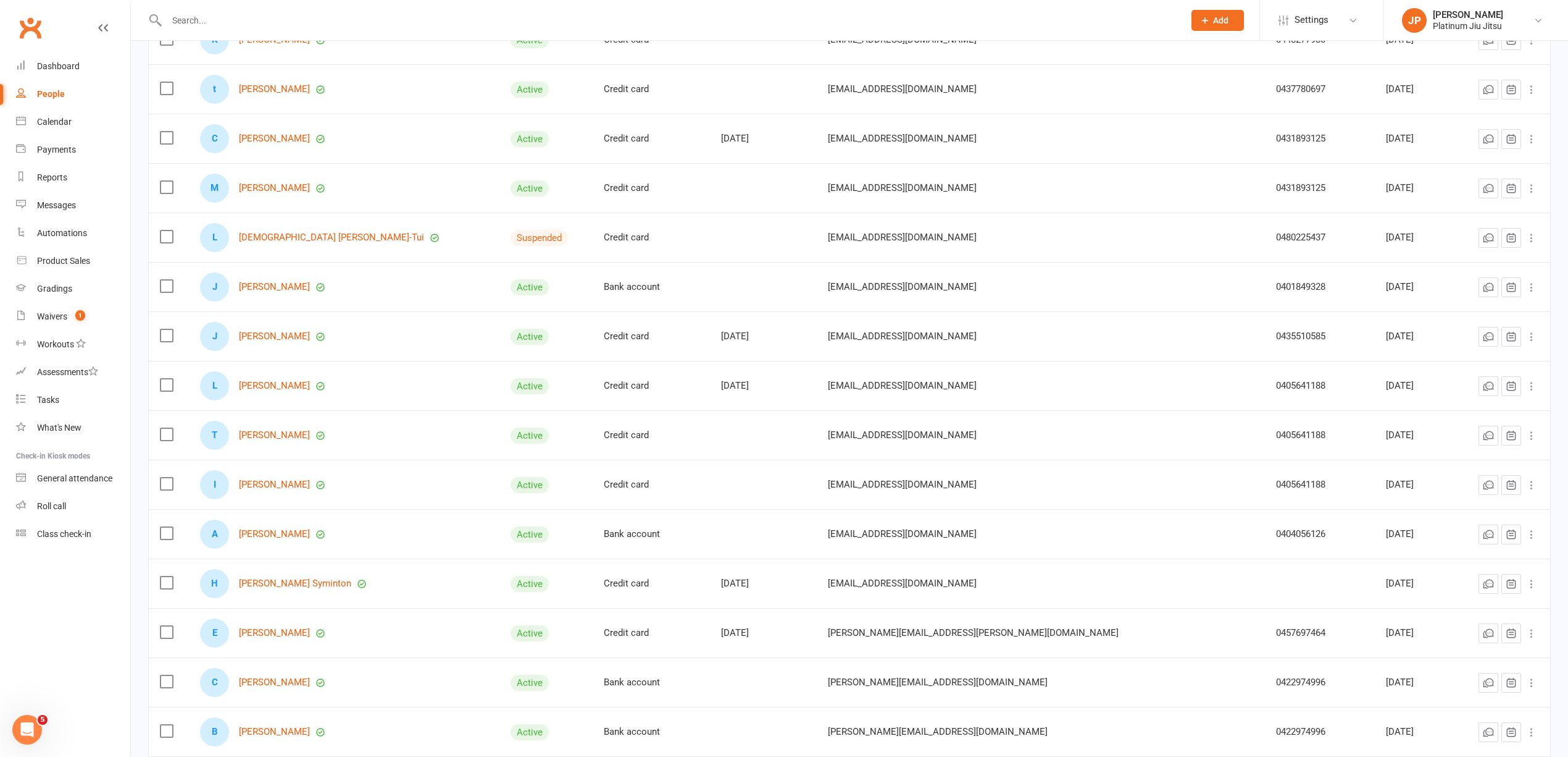
click at [519, 592] on div "Active" at bounding box center [530, 584] width 38 height 16
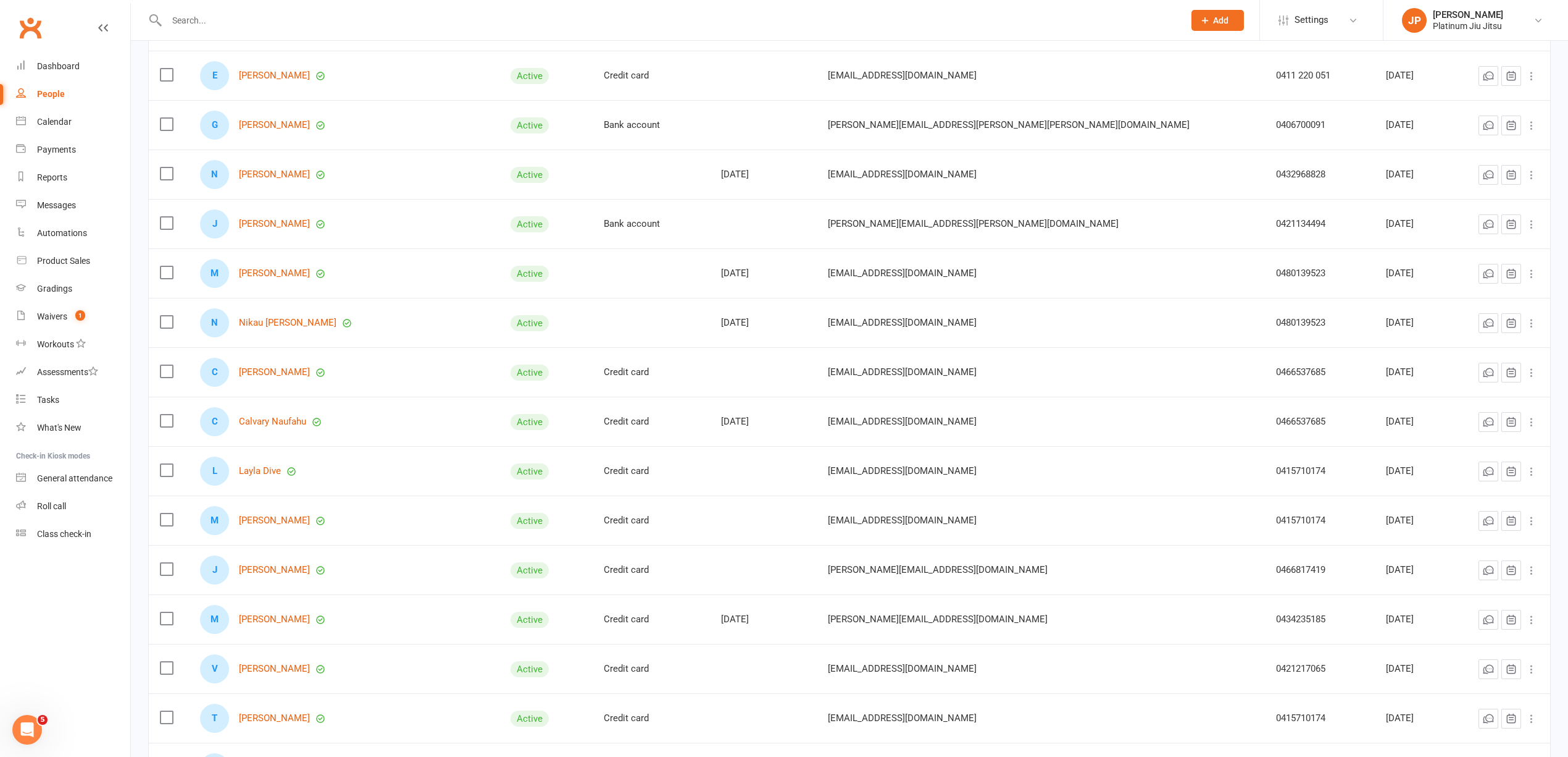
scroll to position [1075, 0]
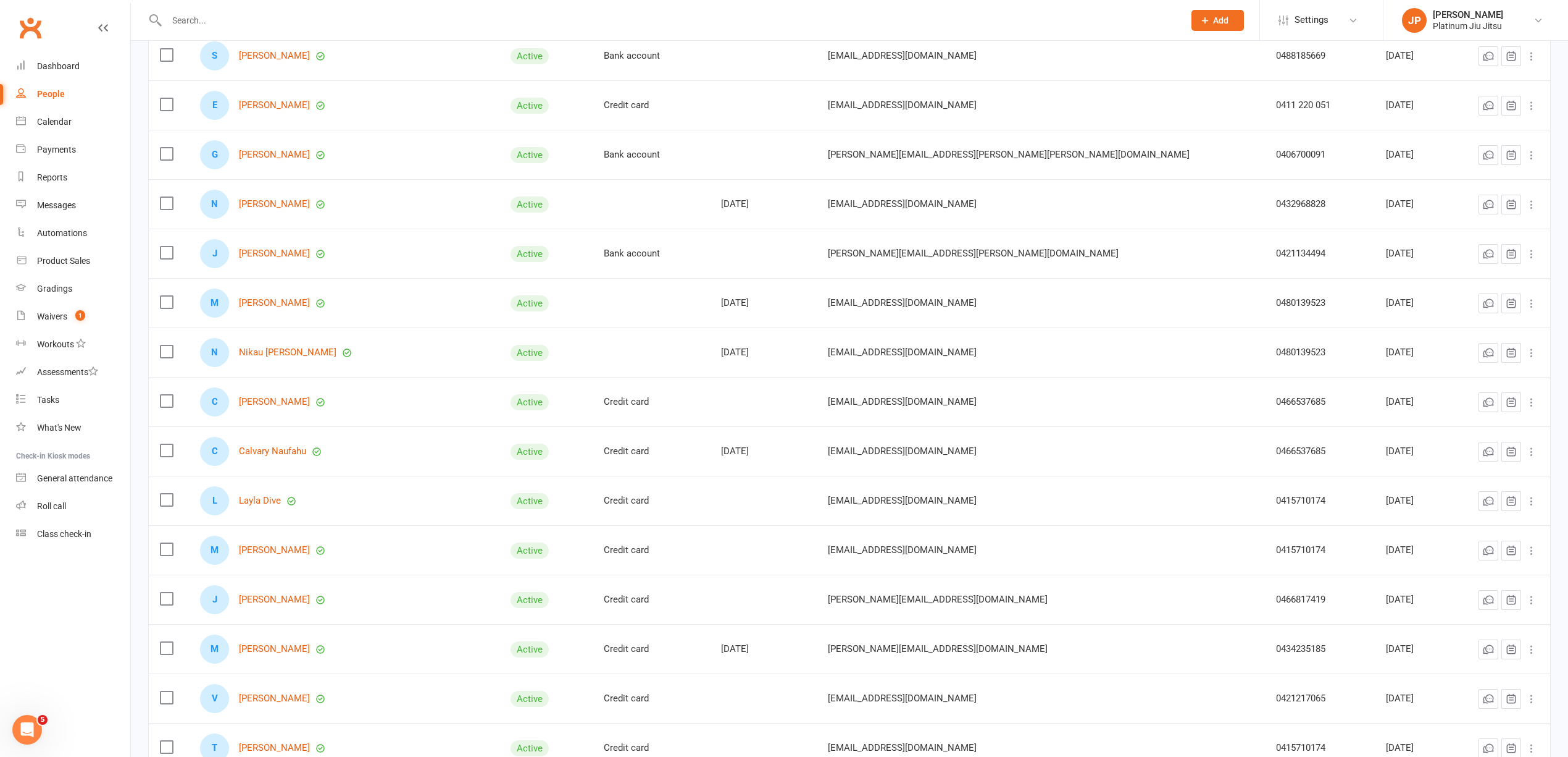
click at [512, 586] on td "Active" at bounding box center [546, 599] width 93 height 49
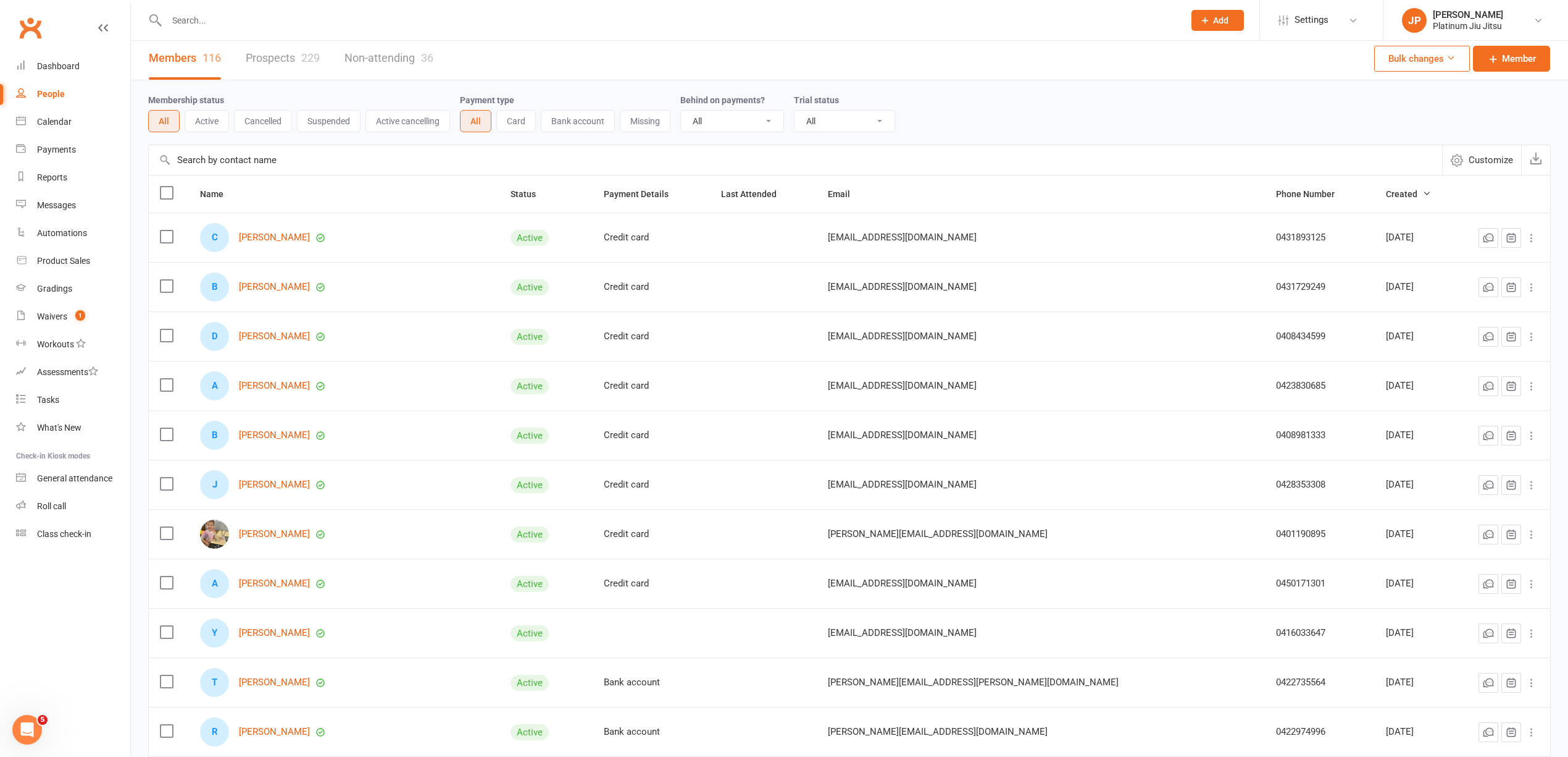
scroll to position [0, 0]
click at [77, 70] on div "Dashboard" at bounding box center [58, 66] width 43 height 10
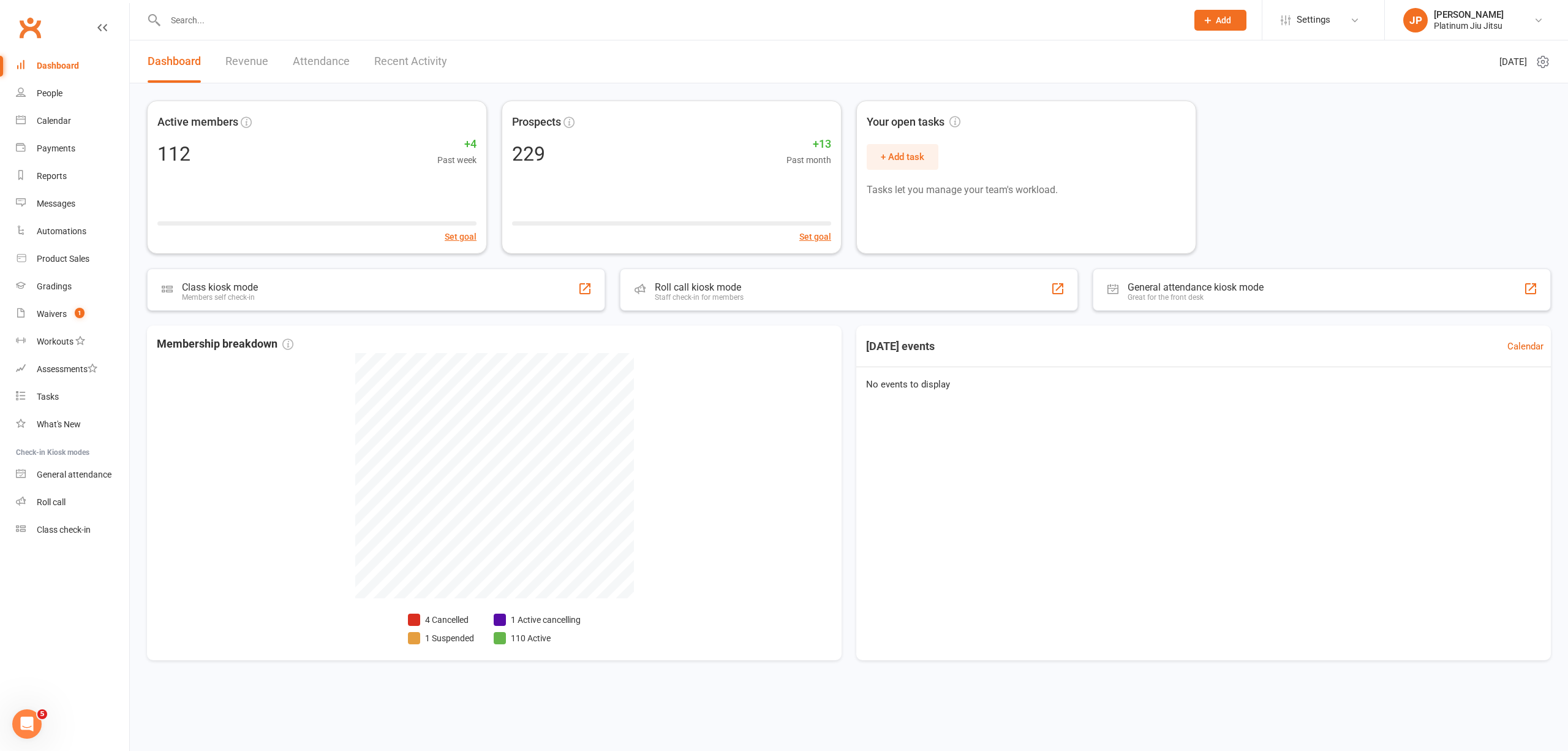
click at [249, 57] on link "Revenue" at bounding box center [247, 61] width 43 height 42
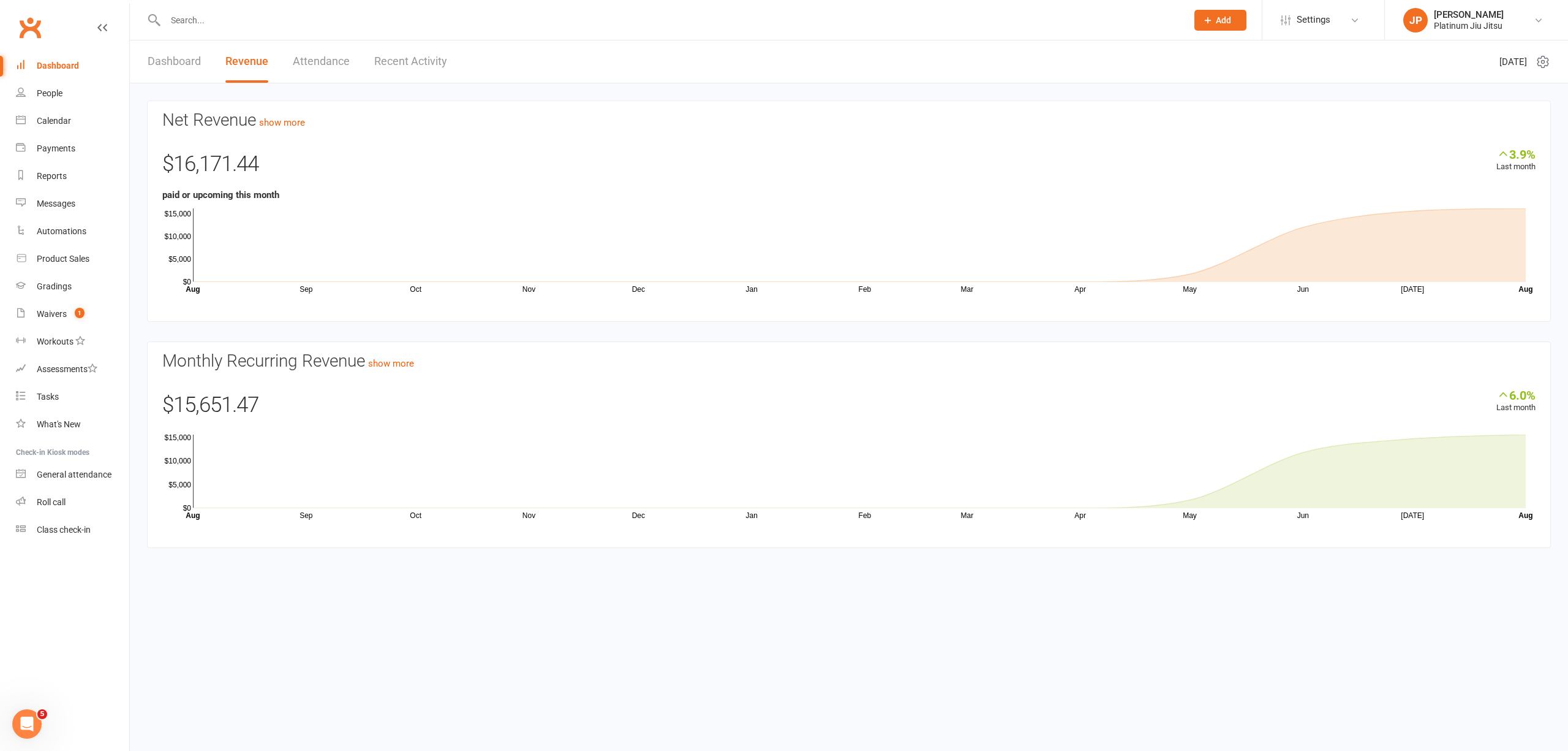
click at [62, 69] on div "Dashboard" at bounding box center [58, 66] width 42 height 10
click at [591, 94] on div "Net Revenue show more 3.9% Last month $16,171.44 paid or upcoming this month Se…" at bounding box center [849, 326] width 1439 height 484
click at [44, 90] on div "People" at bounding box center [50, 93] width 26 height 10
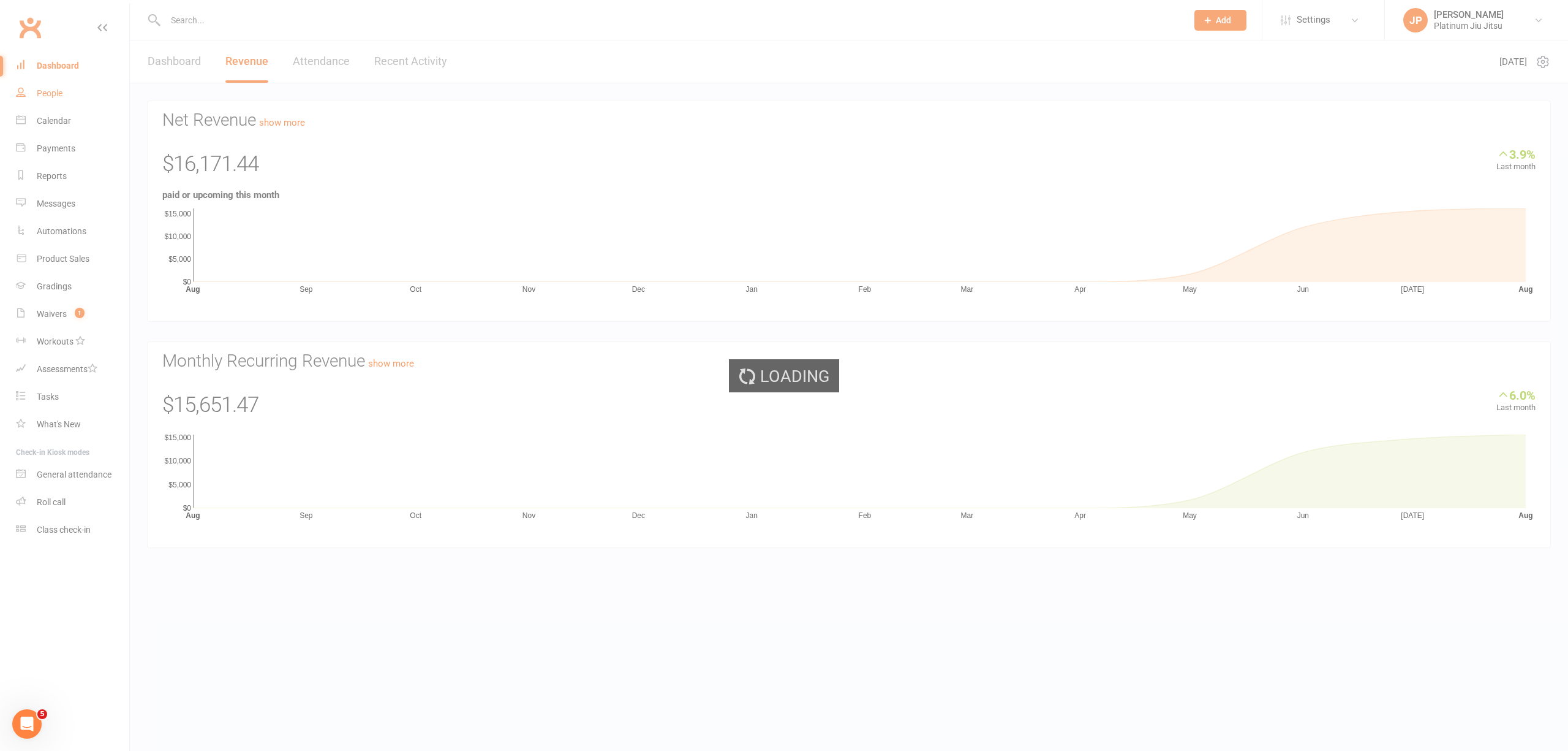
select select "100"
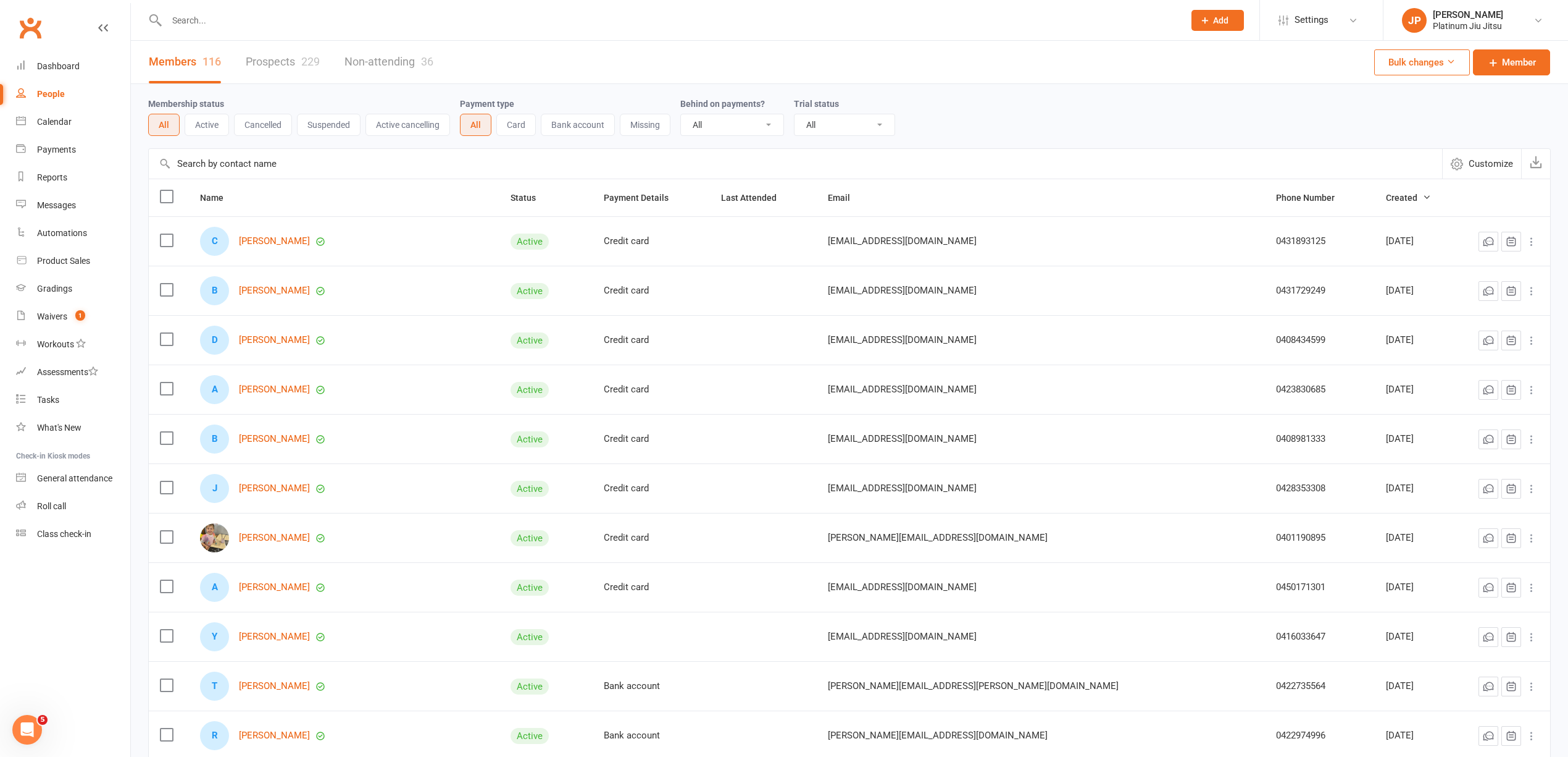
click at [964, 117] on div "Membership status All Active Cancelled Suspended Active cancelling Payment type…" at bounding box center [850, 116] width 1403 height 40
click at [97, 608] on nav "Clubworx Dashboard People Calendar Payments Reports Messages Automations Produc…" at bounding box center [65, 381] width 131 height 757
click at [62, 182] on div "Reports" at bounding box center [52, 177] width 30 height 10
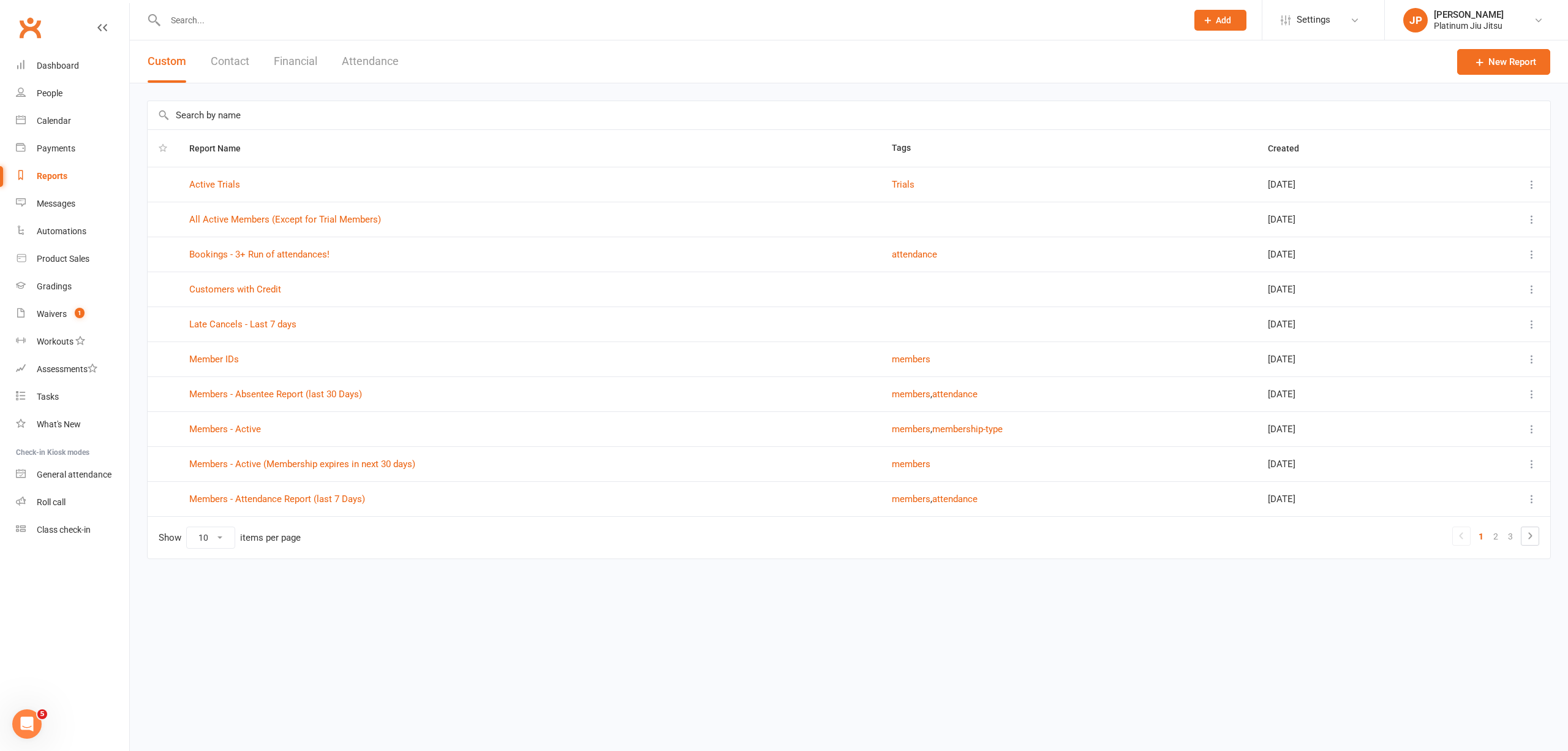
click at [299, 64] on button "Financial" at bounding box center [295, 61] width 44 height 42
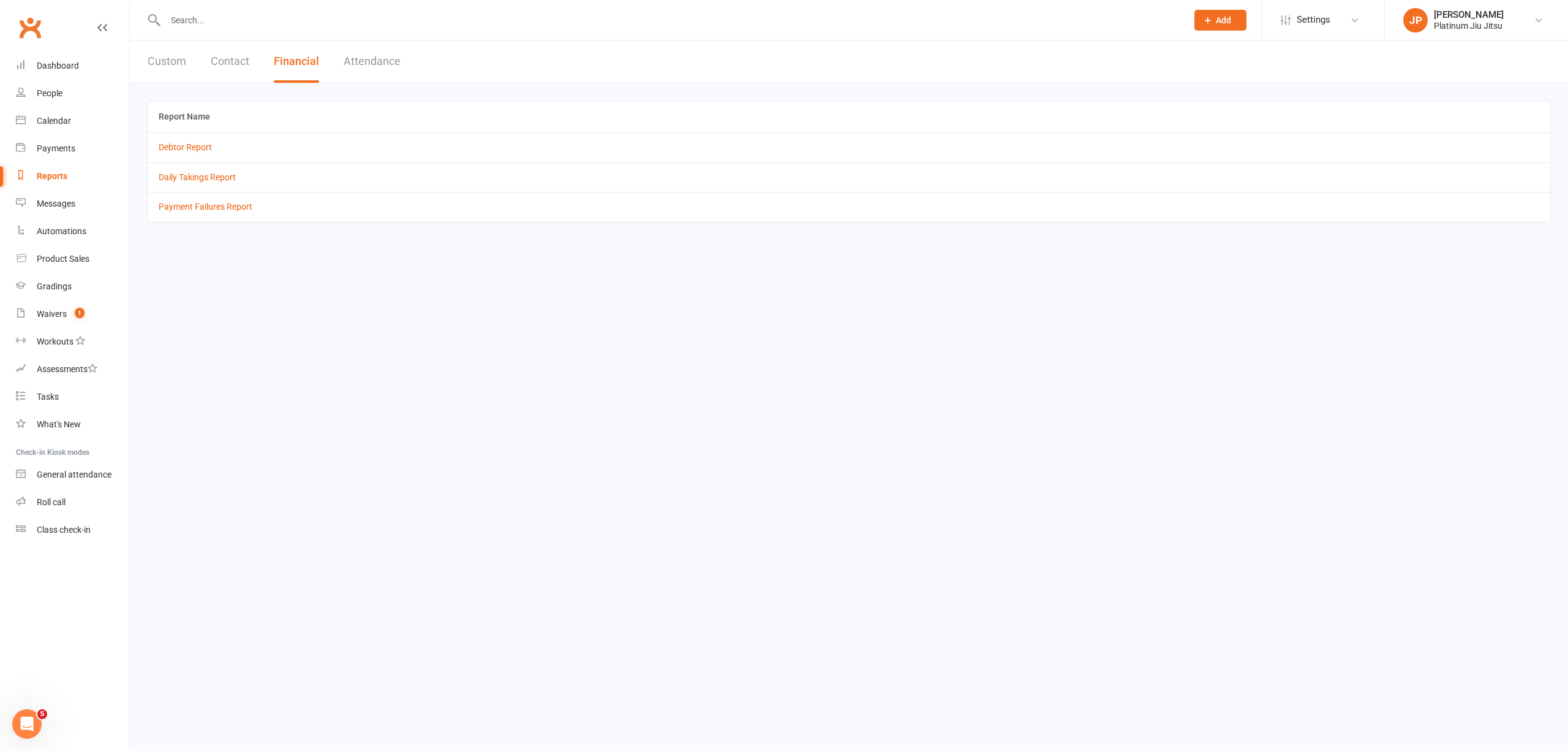
click at [176, 69] on button "Custom" at bounding box center [167, 61] width 39 height 42
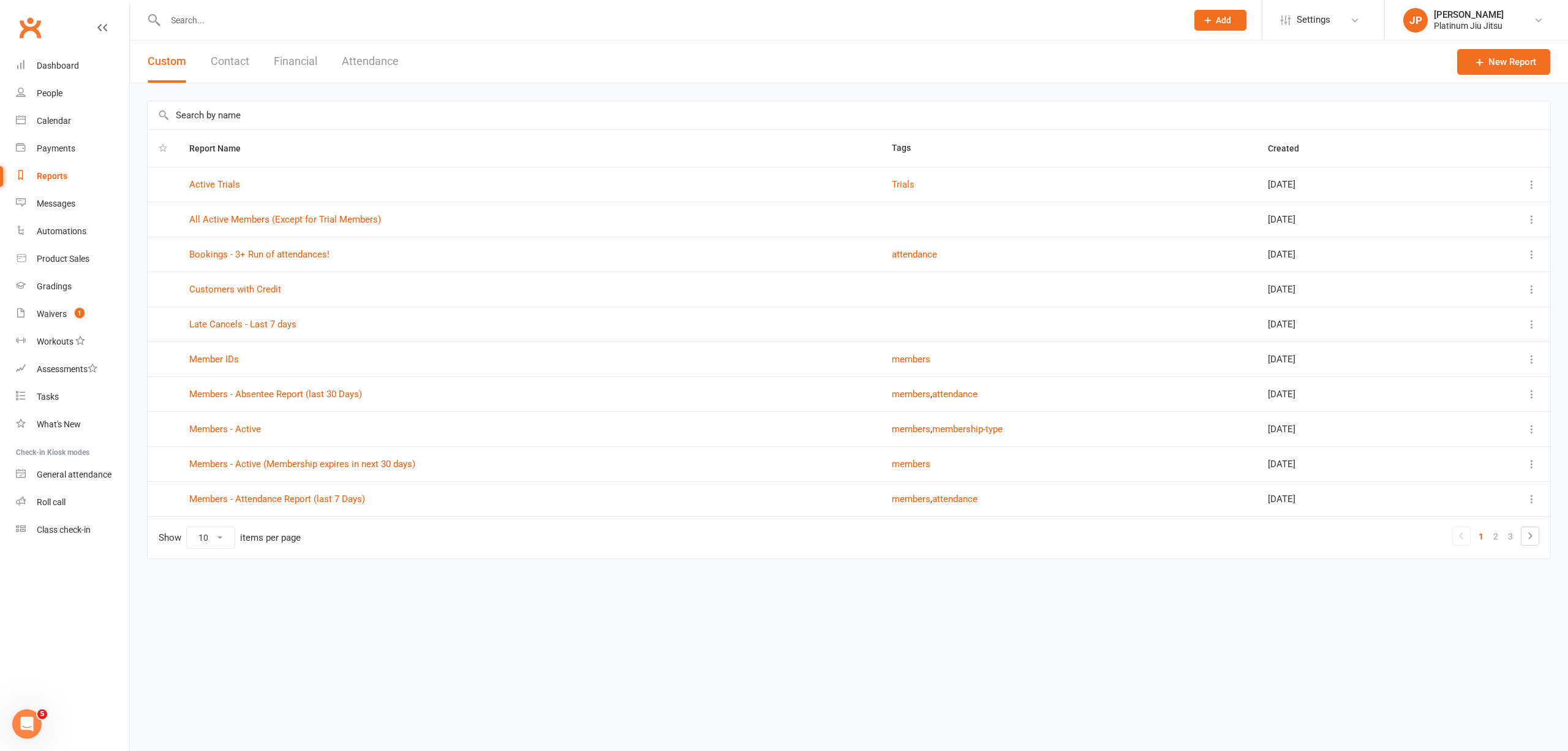
click at [358, 58] on button "Attendance" at bounding box center [370, 61] width 57 height 42
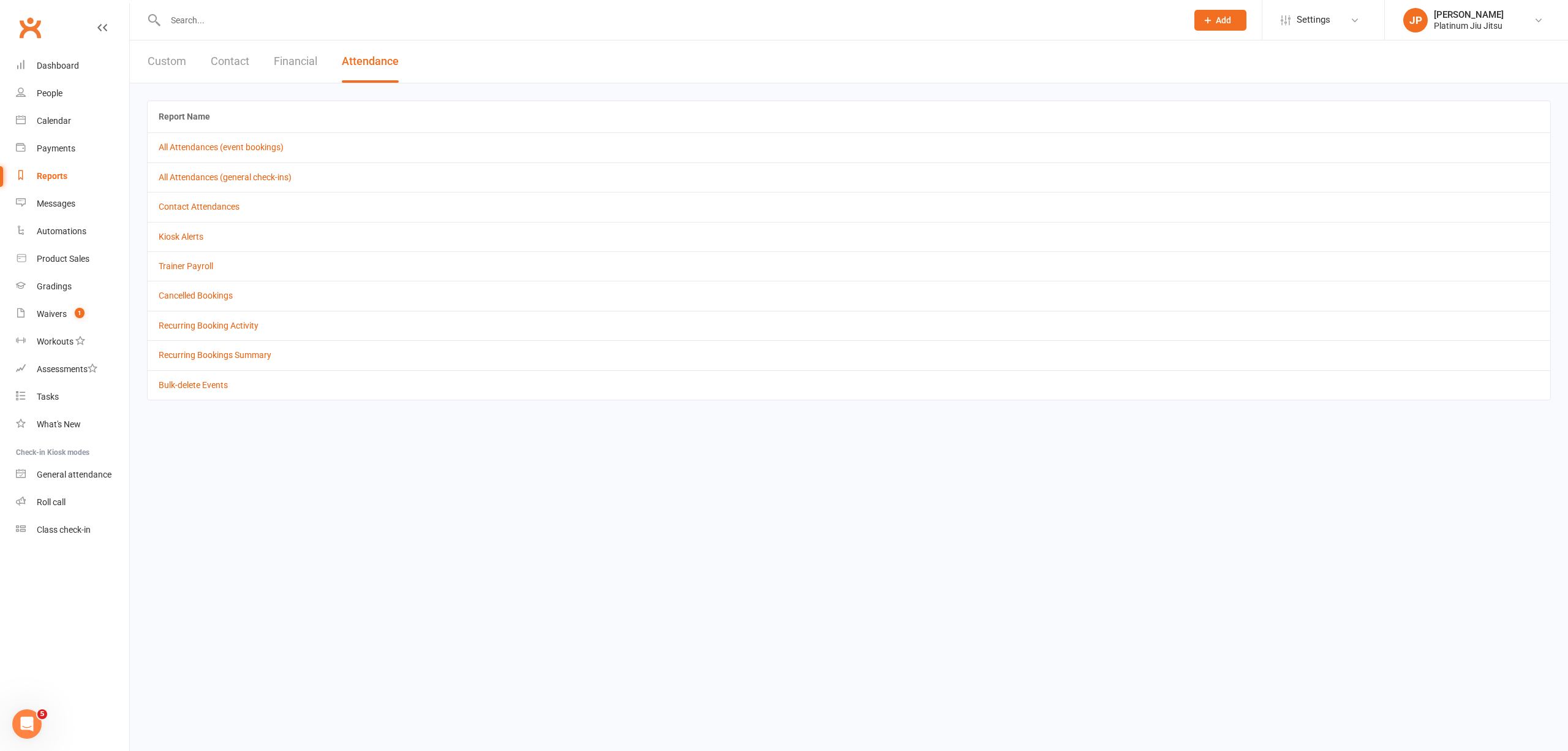
click at [173, 62] on button "Custom" at bounding box center [167, 61] width 39 height 42
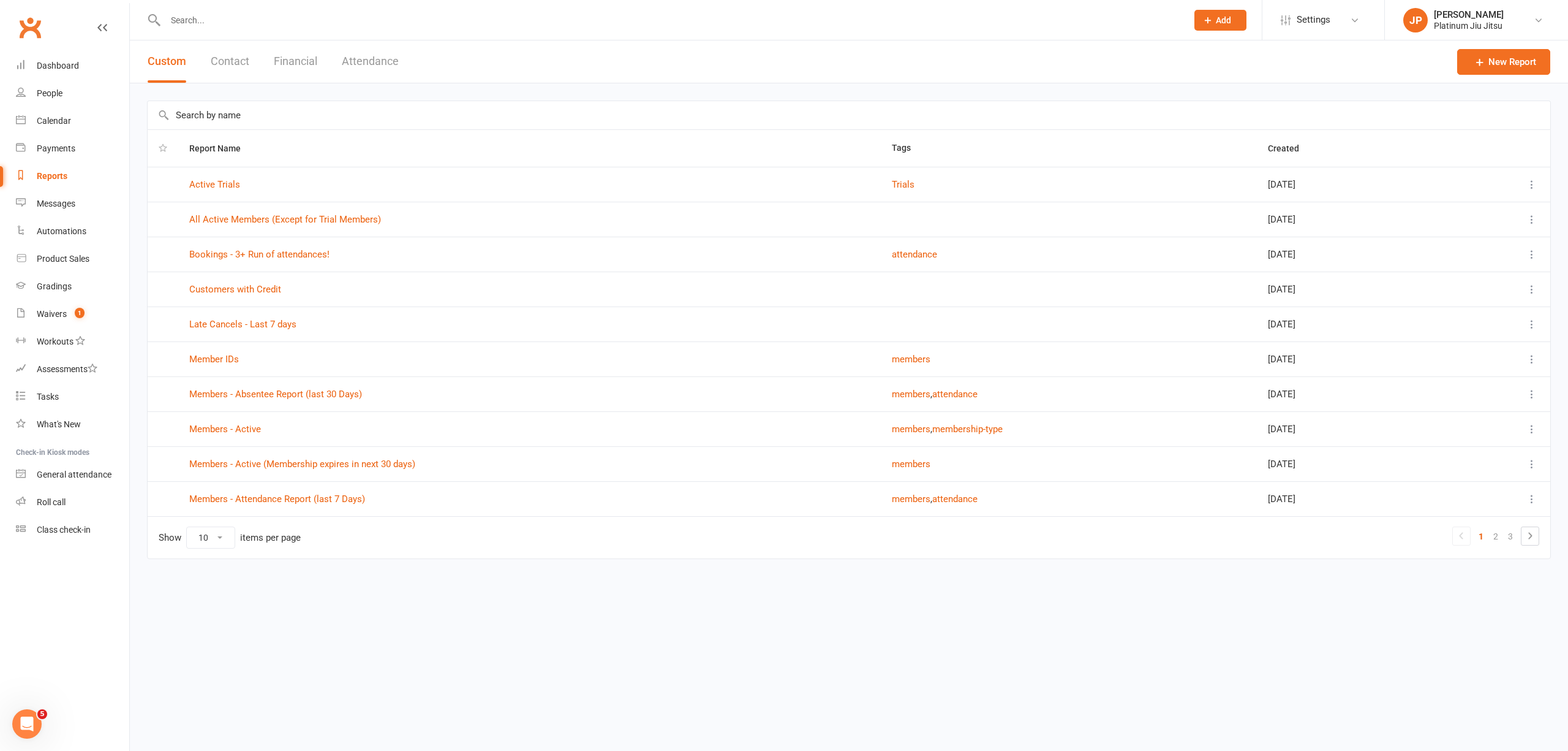
click at [290, 58] on button "Financial" at bounding box center [295, 61] width 44 height 42
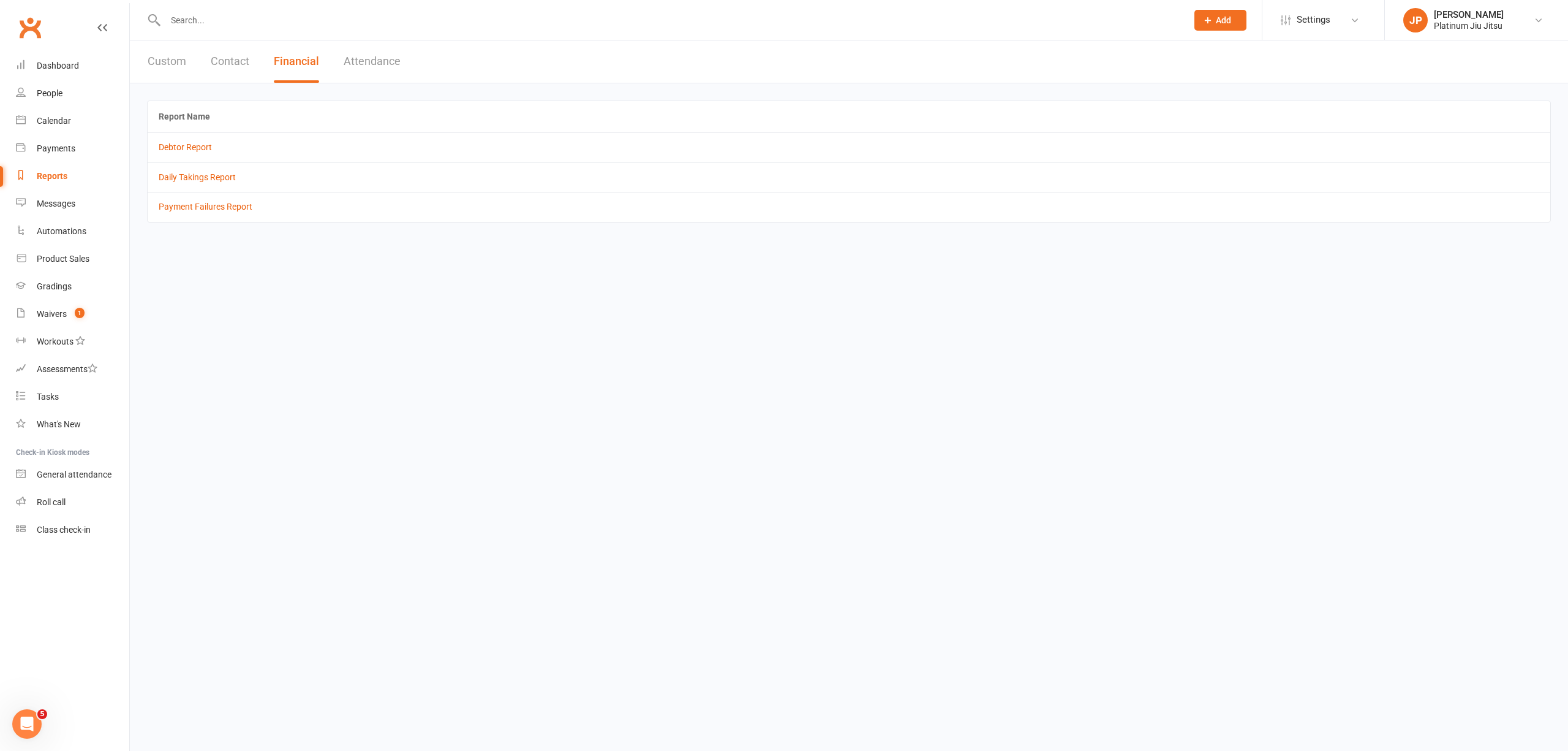
click at [1210, 15] on icon at bounding box center [1208, 20] width 11 height 11
click at [924, 257] on html "Prospect Member Non-attending contact Class / event Appointment Grading event T…" at bounding box center [784, 128] width 1568 height 257
click at [516, 257] on html "Prospect Member Non-attending contact Class / event Appointment Grading event T…" at bounding box center [784, 128] width 1568 height 257
click at [66, 67] on div "Dashboard" at bounding box center [58, 66] width 42 height 10
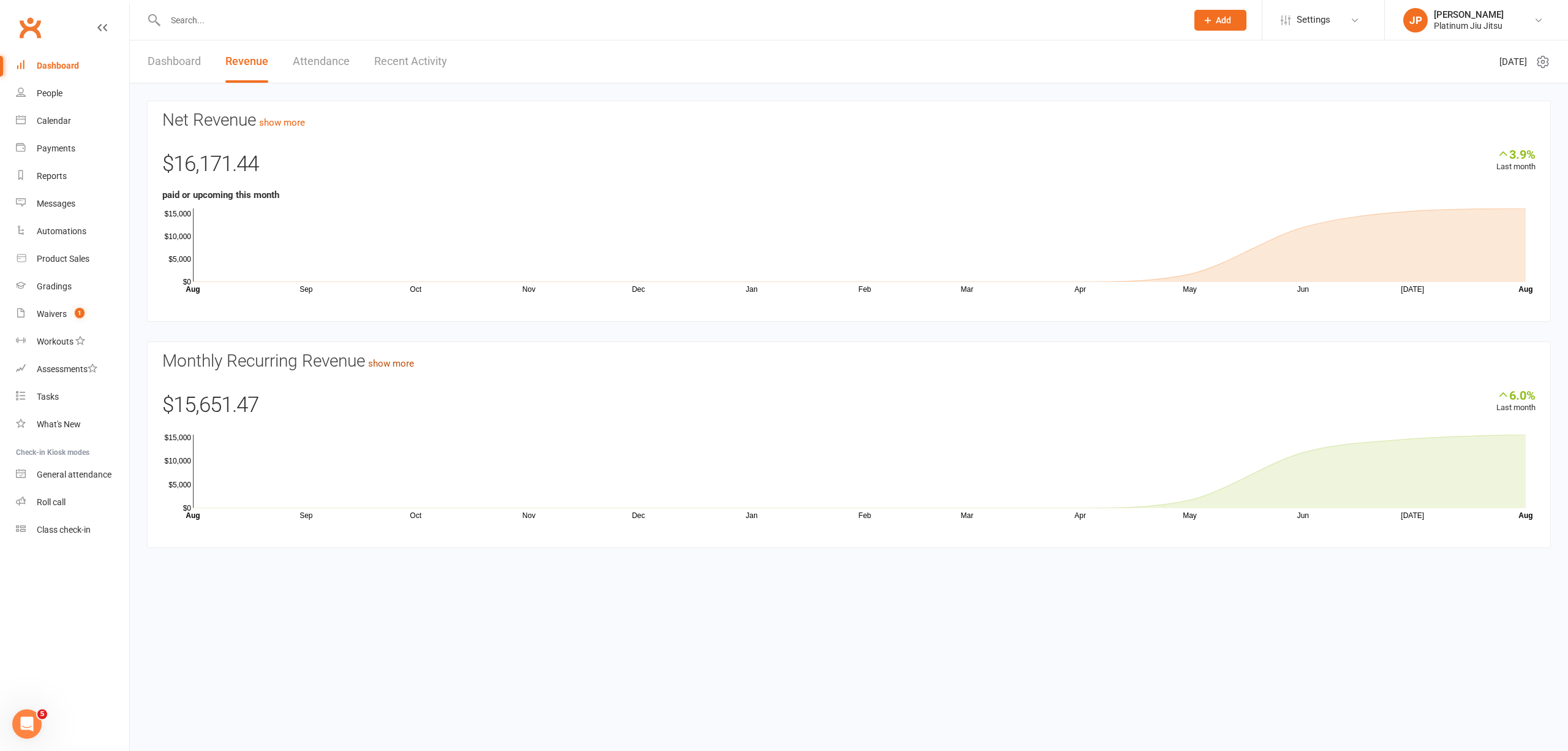
click at [411, 364] on link "show more" at bounding box center [391, 364] width 46 height 11
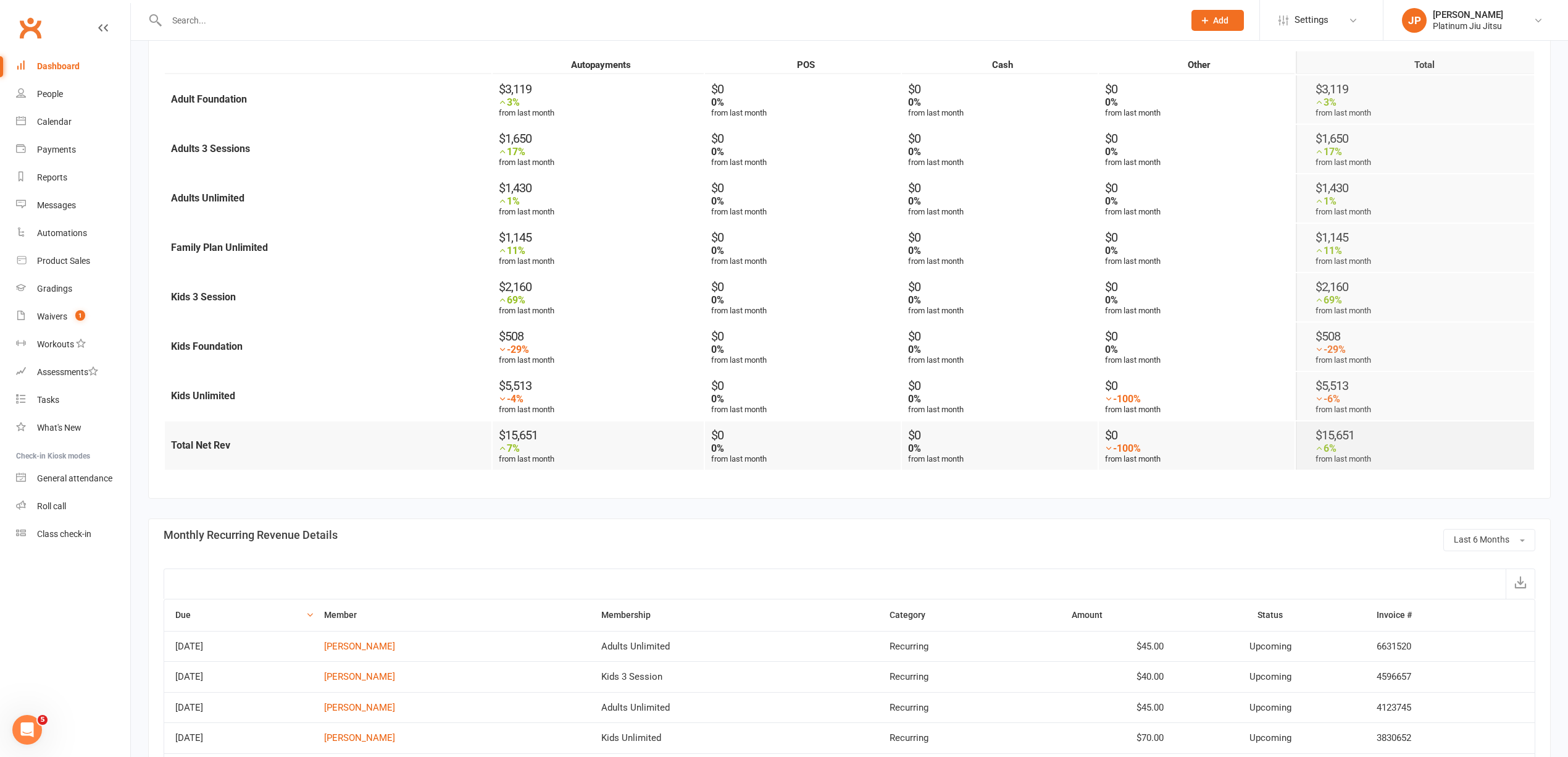
scroll to position [659, 0]
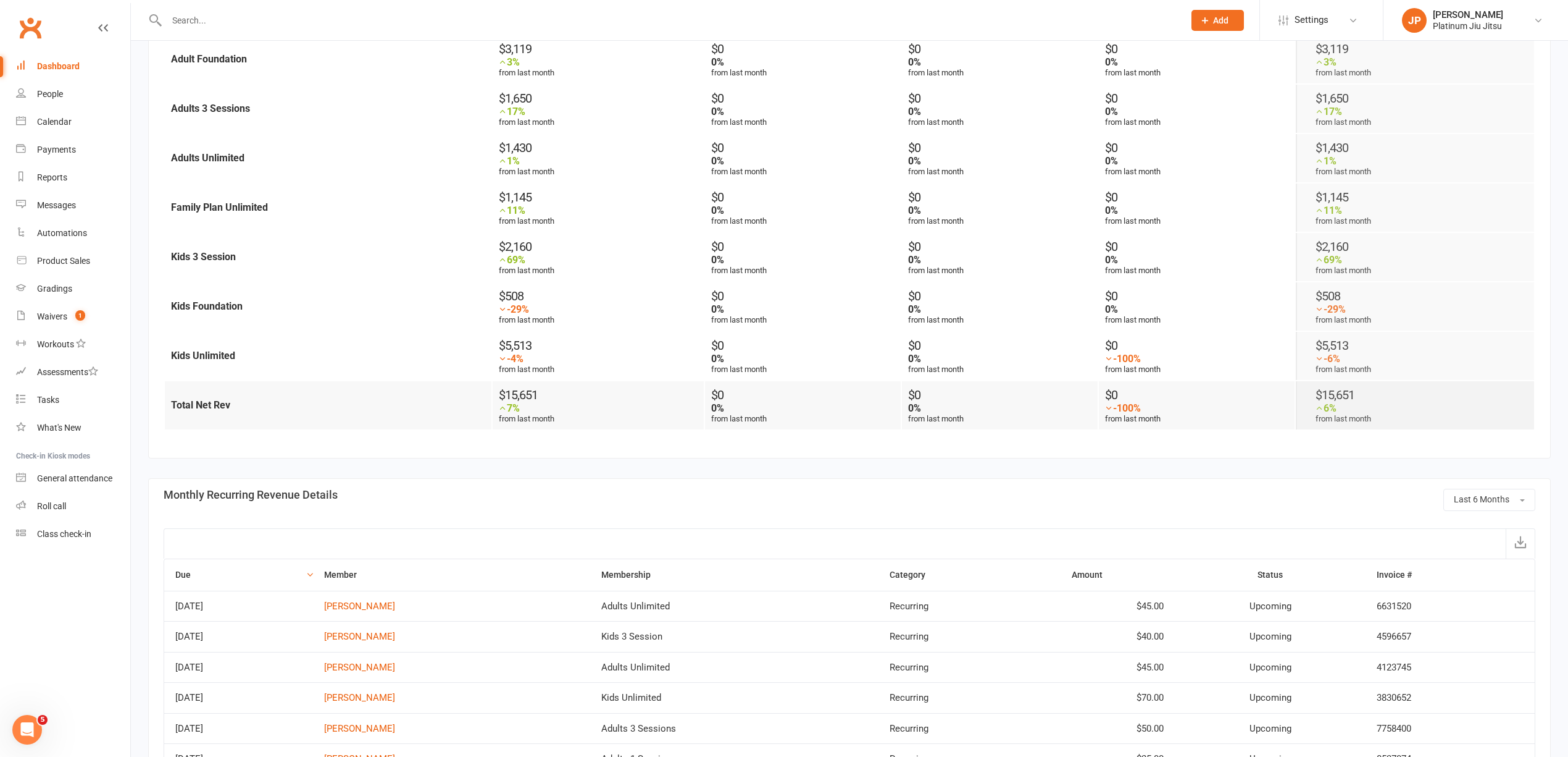
click at [1322, 465] on div "Last 6 Months Monthly Recurring Revenue includes revenue from memberships and P…" at bounding box center [850, 283] width 1438 height 1802
click at [639, 460] on div "Last 6 Months Monthly Recurring Revenue includes revenue from memberships and P…" at bounding box center [850, 283] width 1438 height 1802
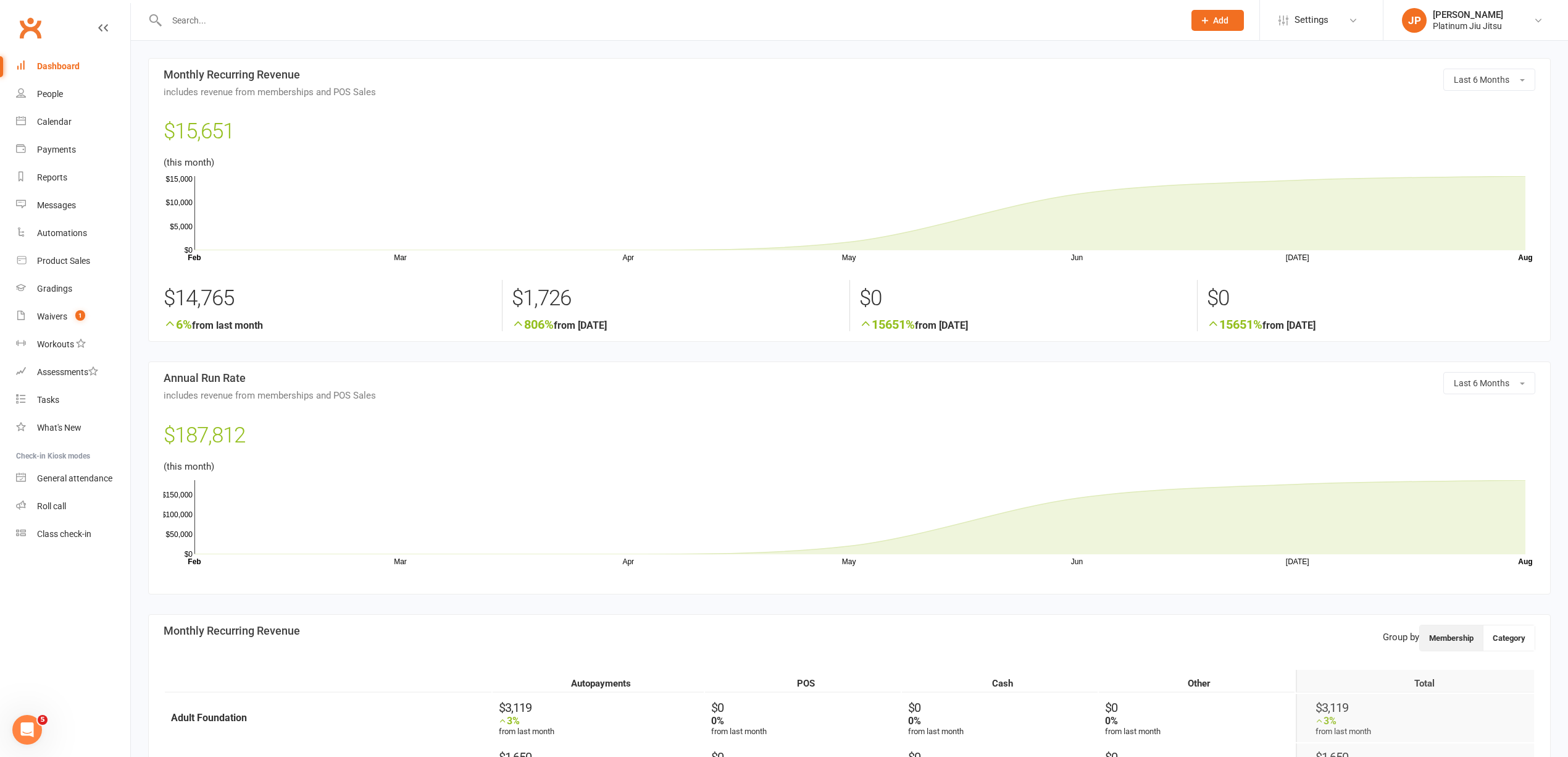
scroll to position [577, 0]
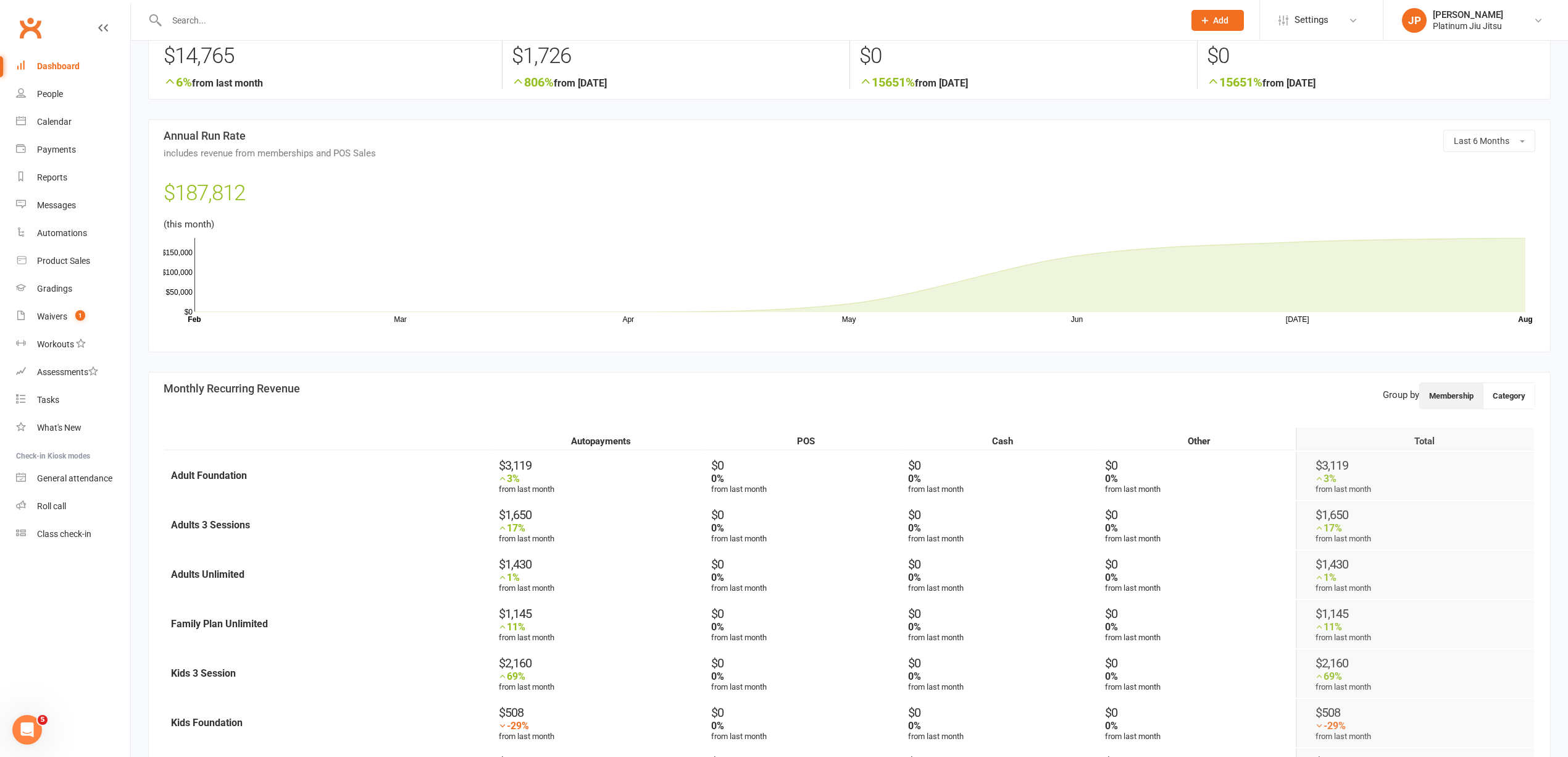
scroll to position [494, 0]
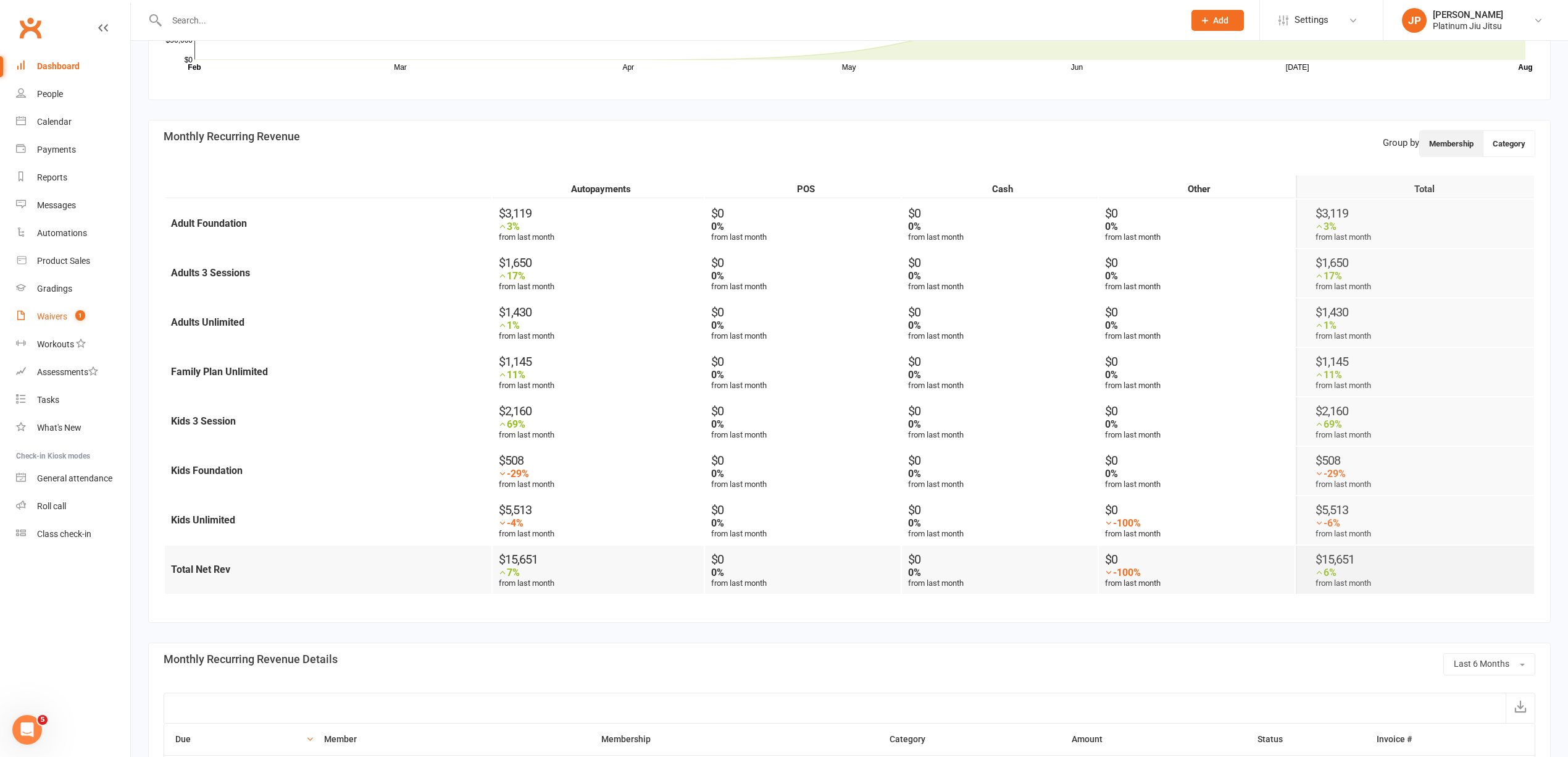
click at [61, 314] on div "Waivers" at bounding box center [52, 316] width 30 height 10
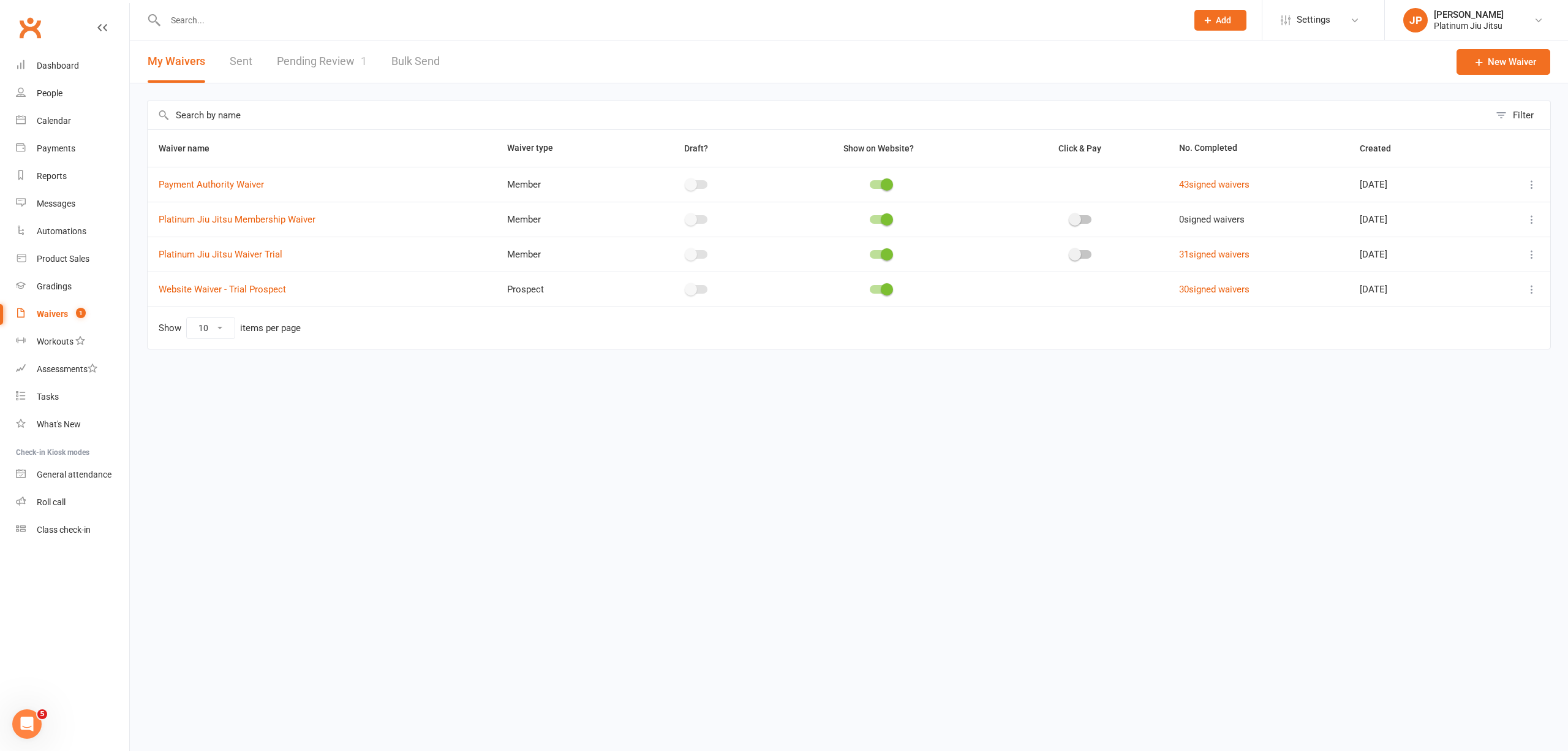
click at [298, 62] on link "Pending Review 1" at bounding box center [322, 61] width 90 height 42
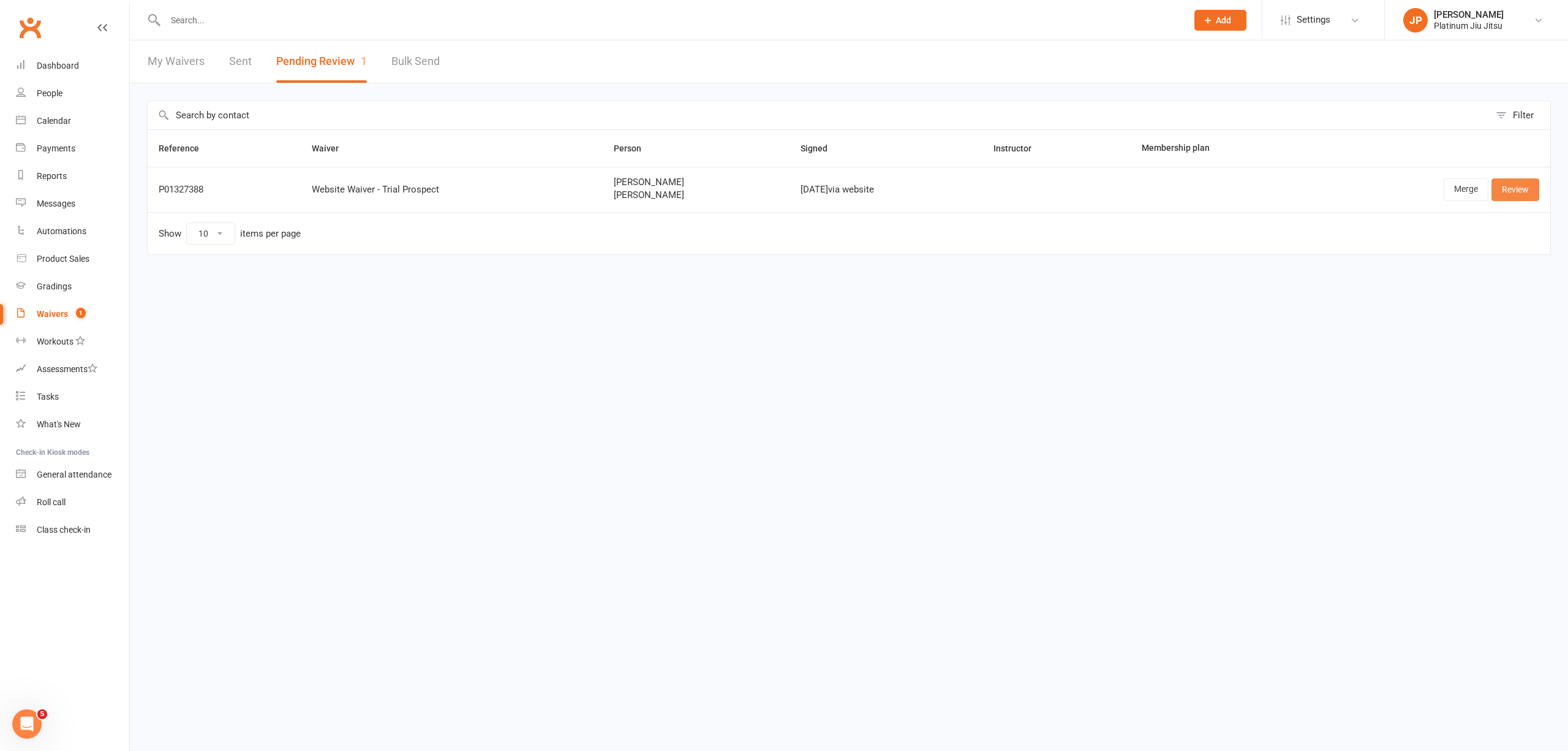
click at [1520, 191] on link "Review" at bounding box center [1515, 189] width 48 height 22
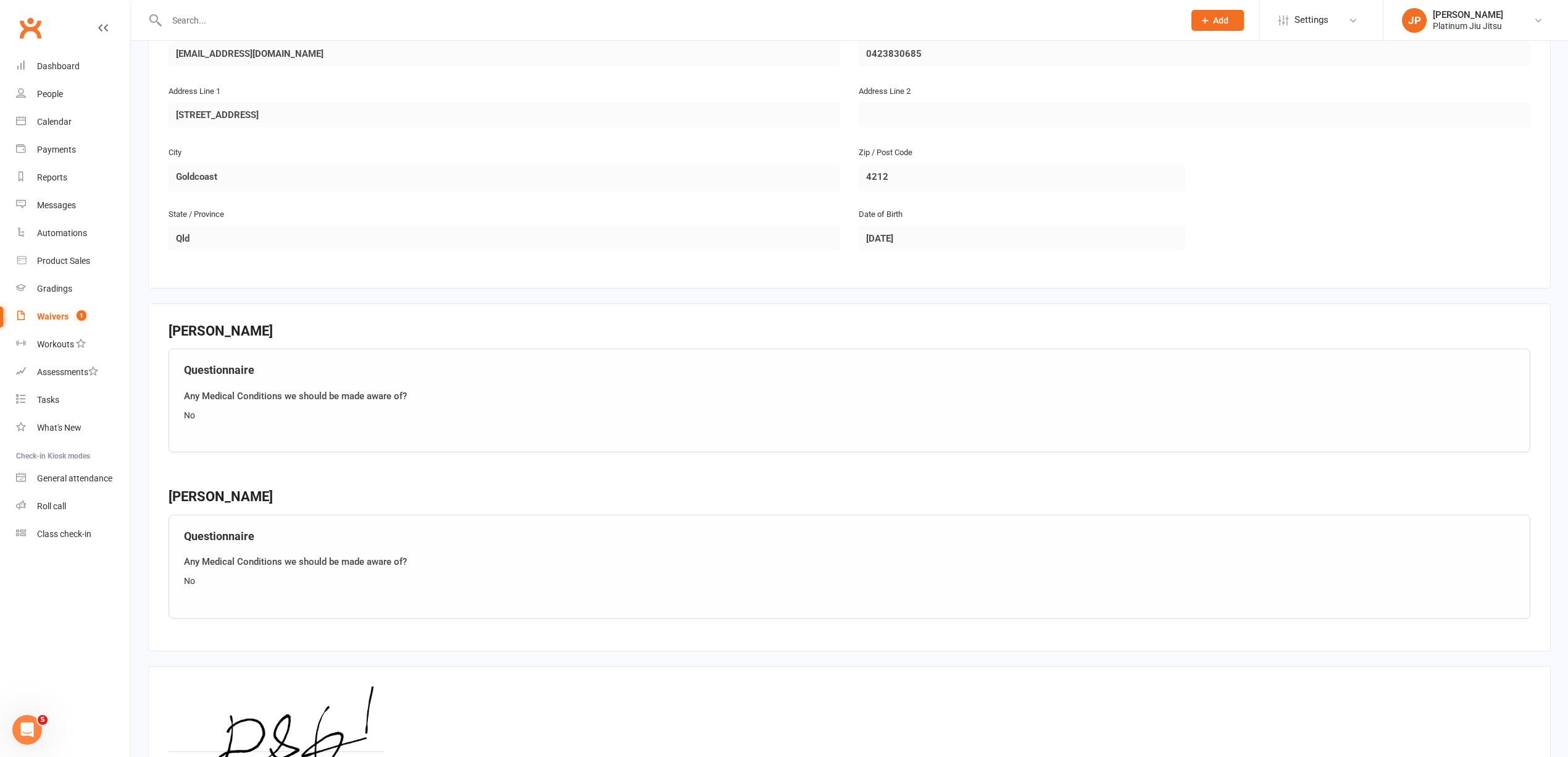
scroll to position [1007, 0]
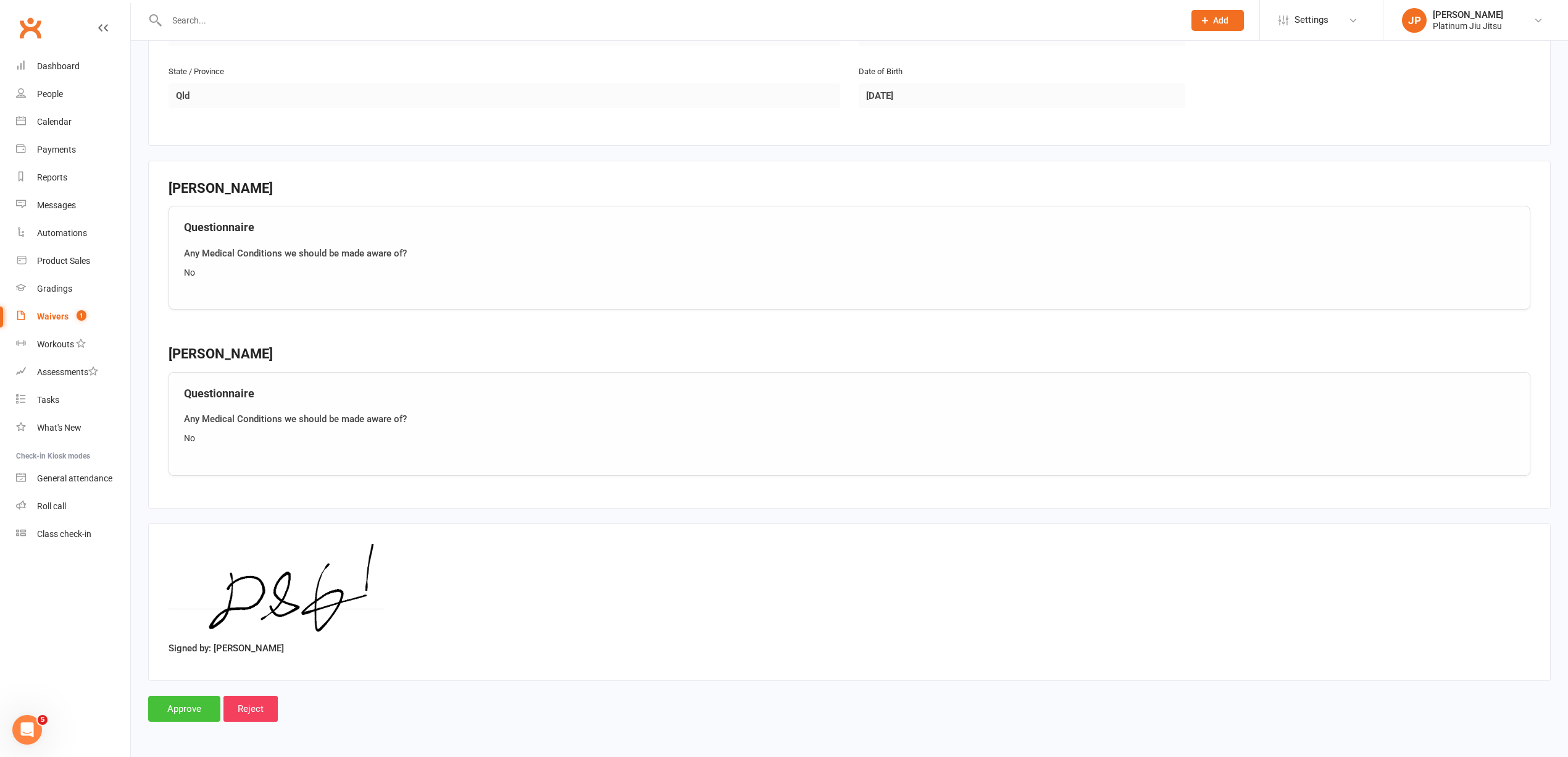
click at [179, 710] on input "Approve" at bounding box center [184, 709] width 72 height 26
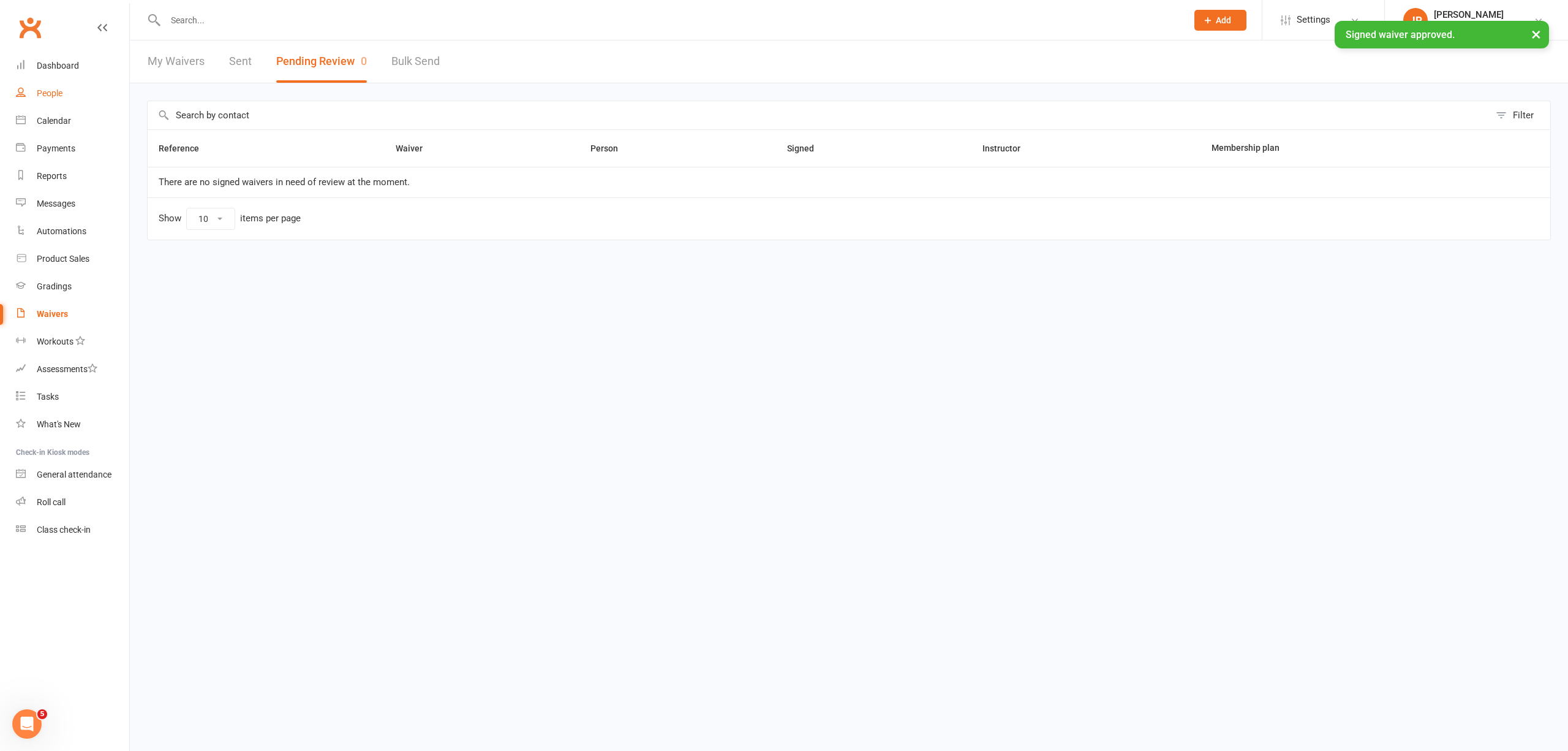
click at [65, 96] on link "People" at bounding box center [72, 93] width 113 height 28
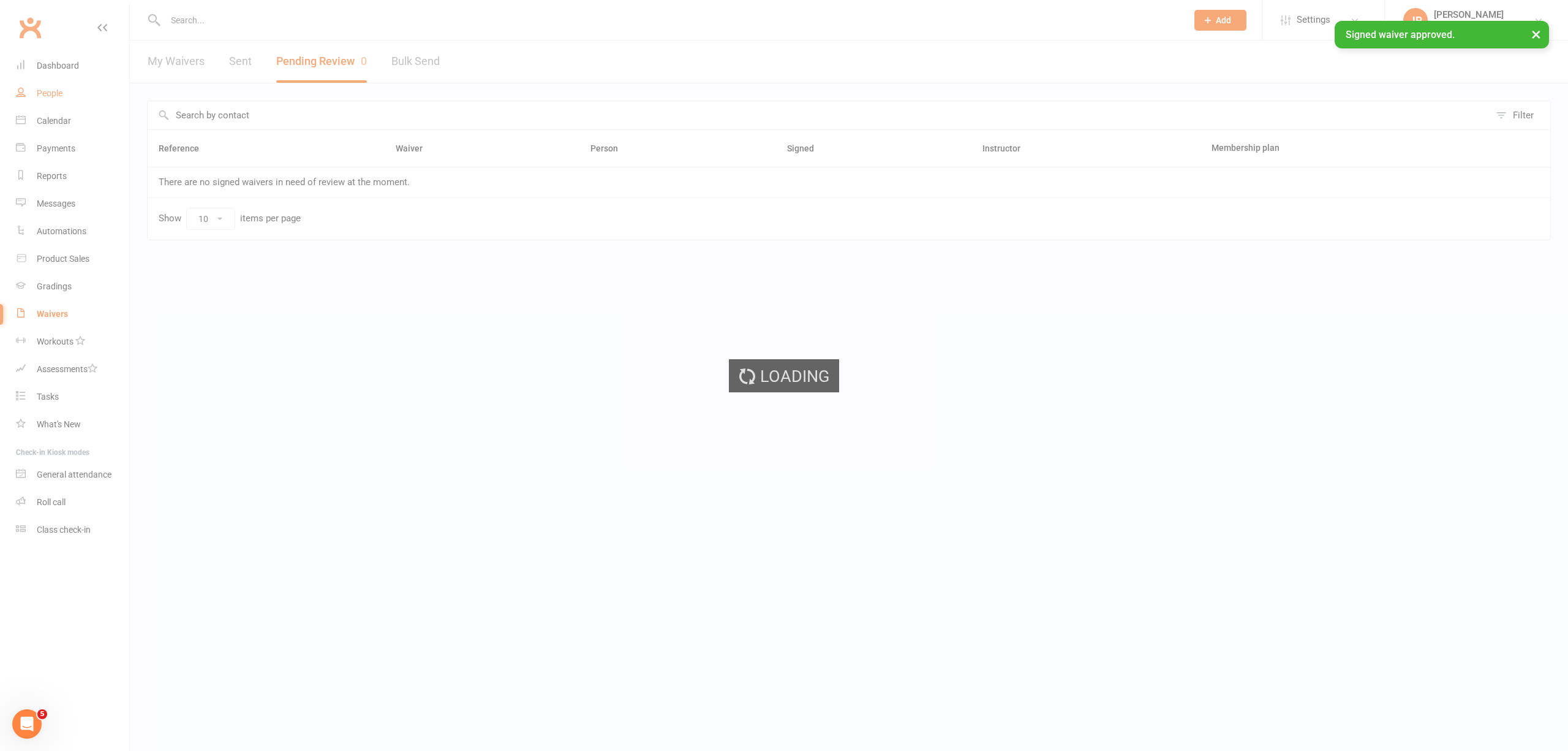
select select "100"
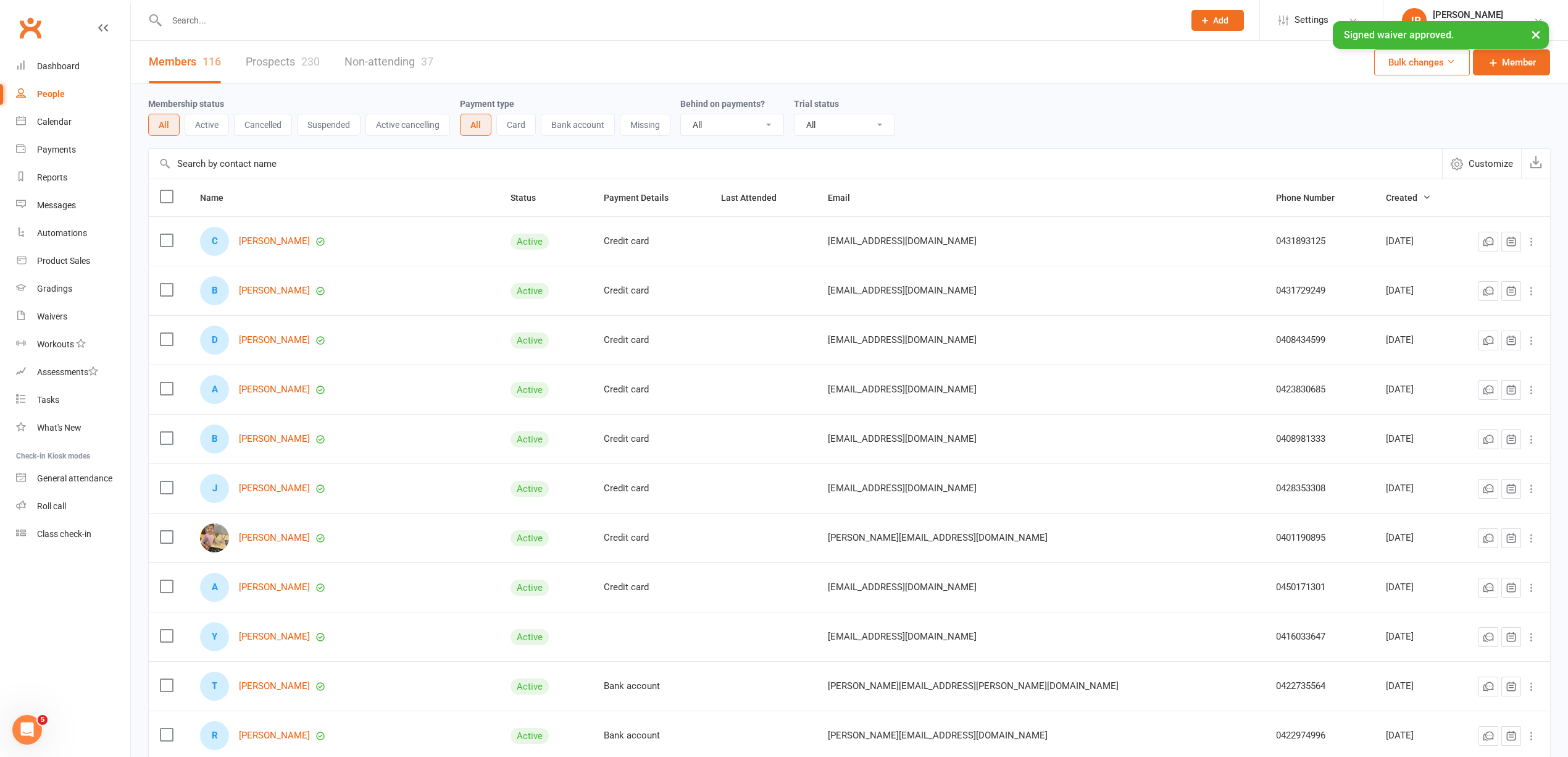
click at [272, 62] on link "Prospects 230" at bounding box center [283, 62] width 74 height 43
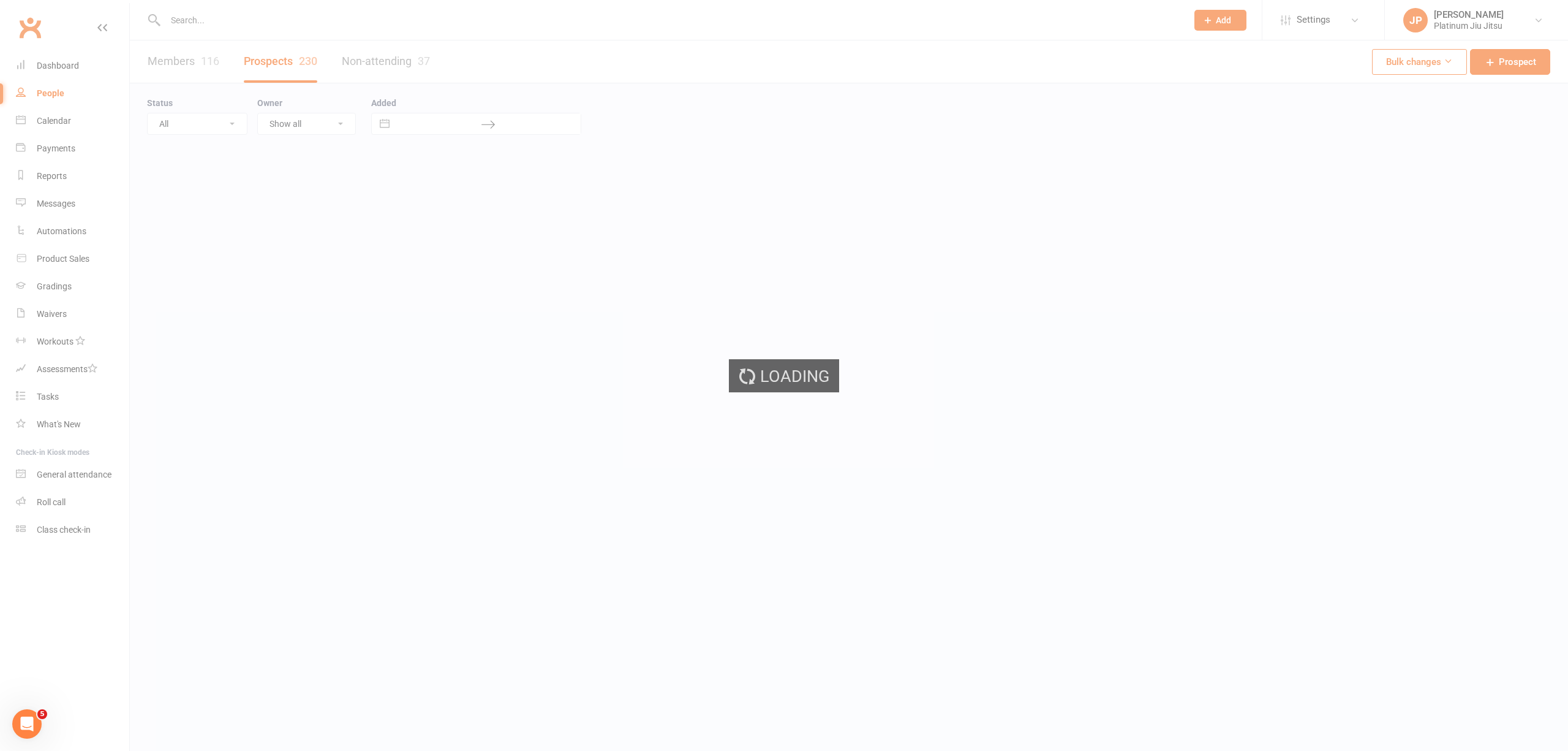
select select "100"
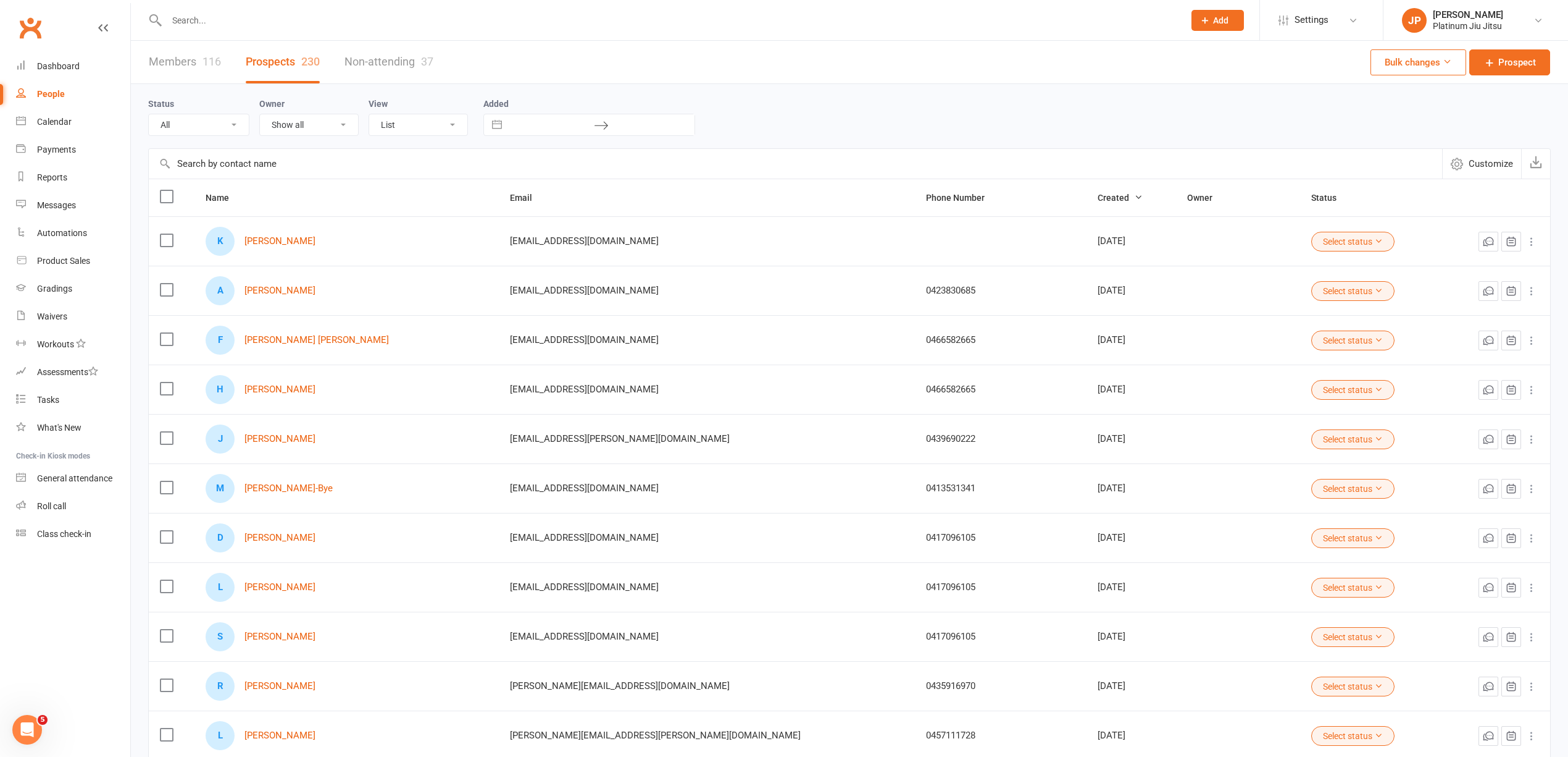
click at [1486, 169] on span "Customize" at bounding box center [1491, 164] width 44 height 15
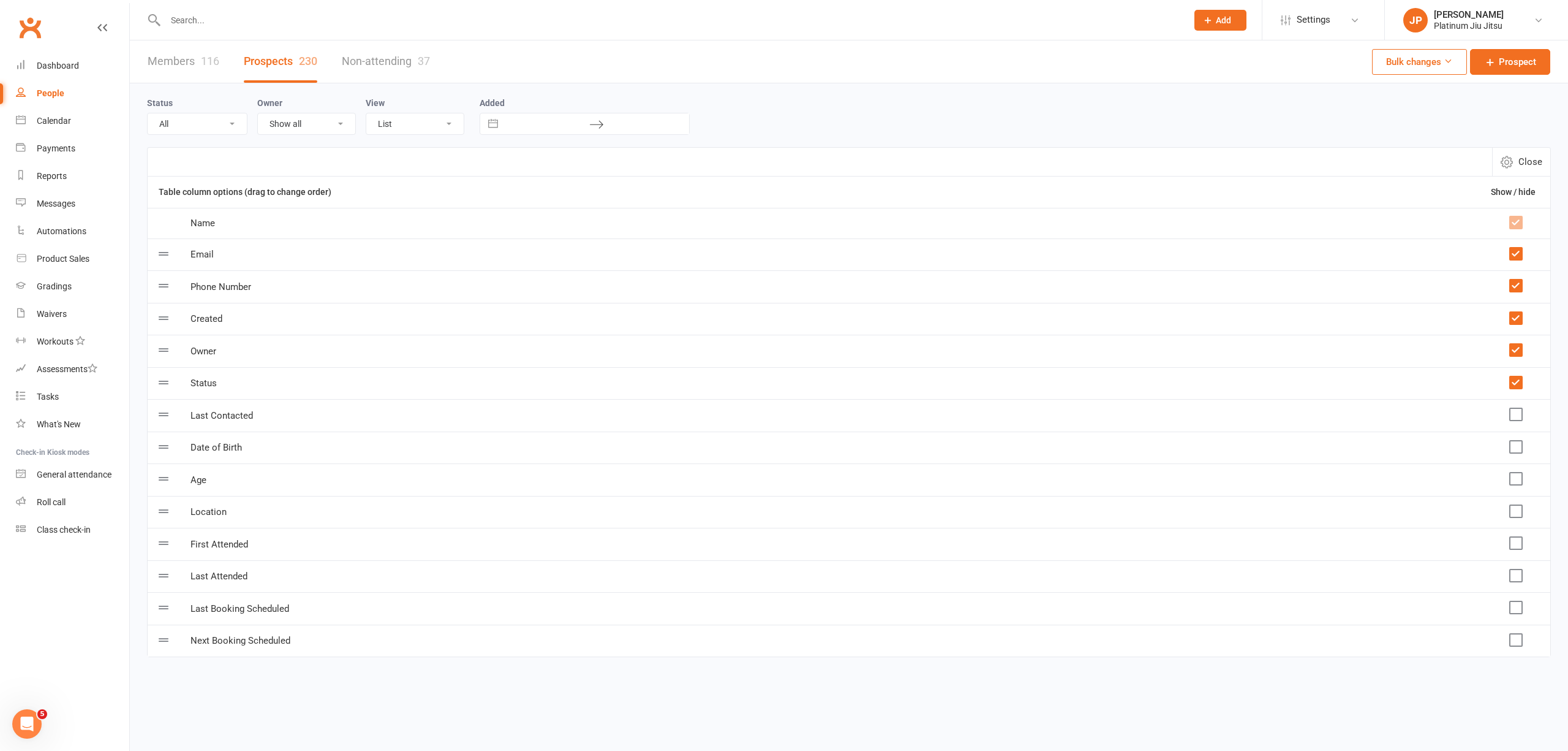
click at [1518, 351] on label at bounding box center [1515, 350] width 12 height 12
click at [1518, 344] on input "checkbox" at bounding box center [1515, 344] width 12 height 0
click at [1532, 162] on span "Close" at bounding box center [1530, 162] width 24 height 15
select select "100"
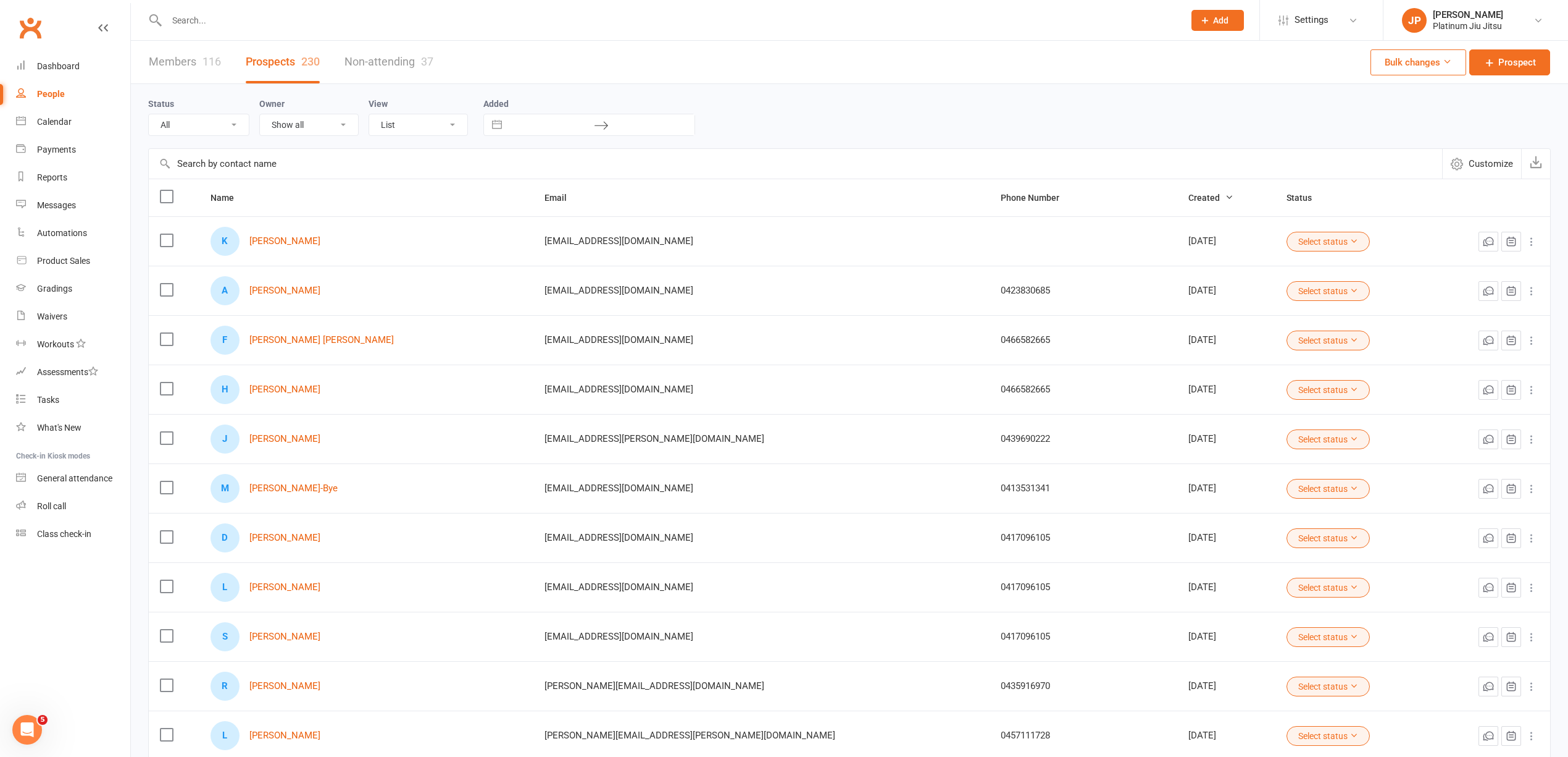
click at [327, 134] on select "Show all [PERSON_NAME] [PERSON_NAME] [PERSON_NAME]" at bounding box center [309, 125] width 98 height 21
click at [845, 131] on div "Status All (No status set) (Invalid status) Initial Contact Follow-up Call Foll…" at bounding box center [850, 116] width 1403 height 40
click at [164, 125] on select "All (No status set) (Invalid status) Initial Contact Follow-up Call Follow-up E…" at bounding box center [199, 125] width 100 height 21
click at [803, 127] on div "Status All (No status set) (Invalid status) Initial Contact Follow-up Call Foll…" at bounding box center [850, 116] width 1403 height 40
click at [603, 124] on icon at bounding box center [602, 125] width 15 height 15
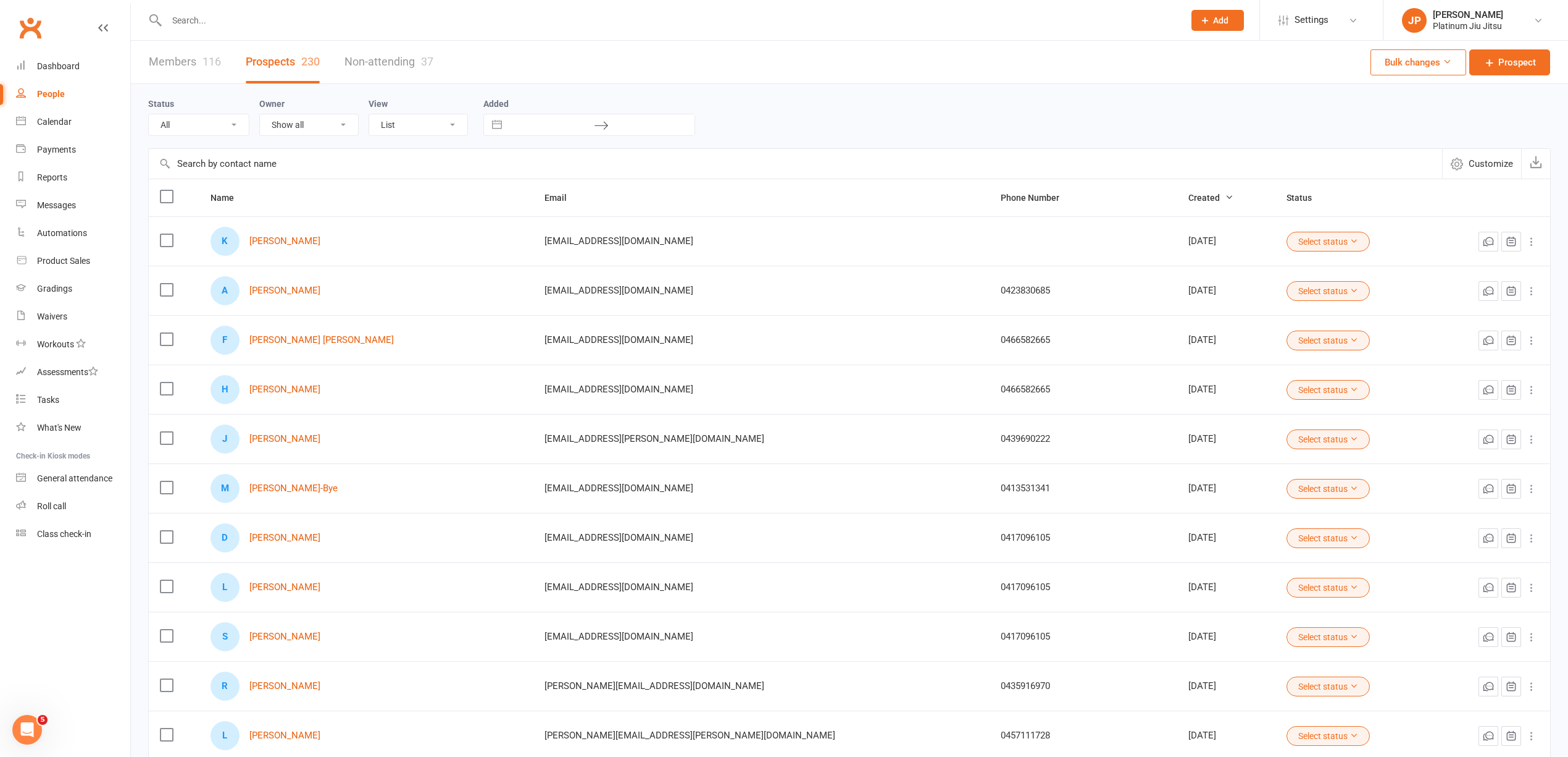
click at [366, 59] on link "Non-attending 37" at bounding box center [389, 62] width 89 height 43
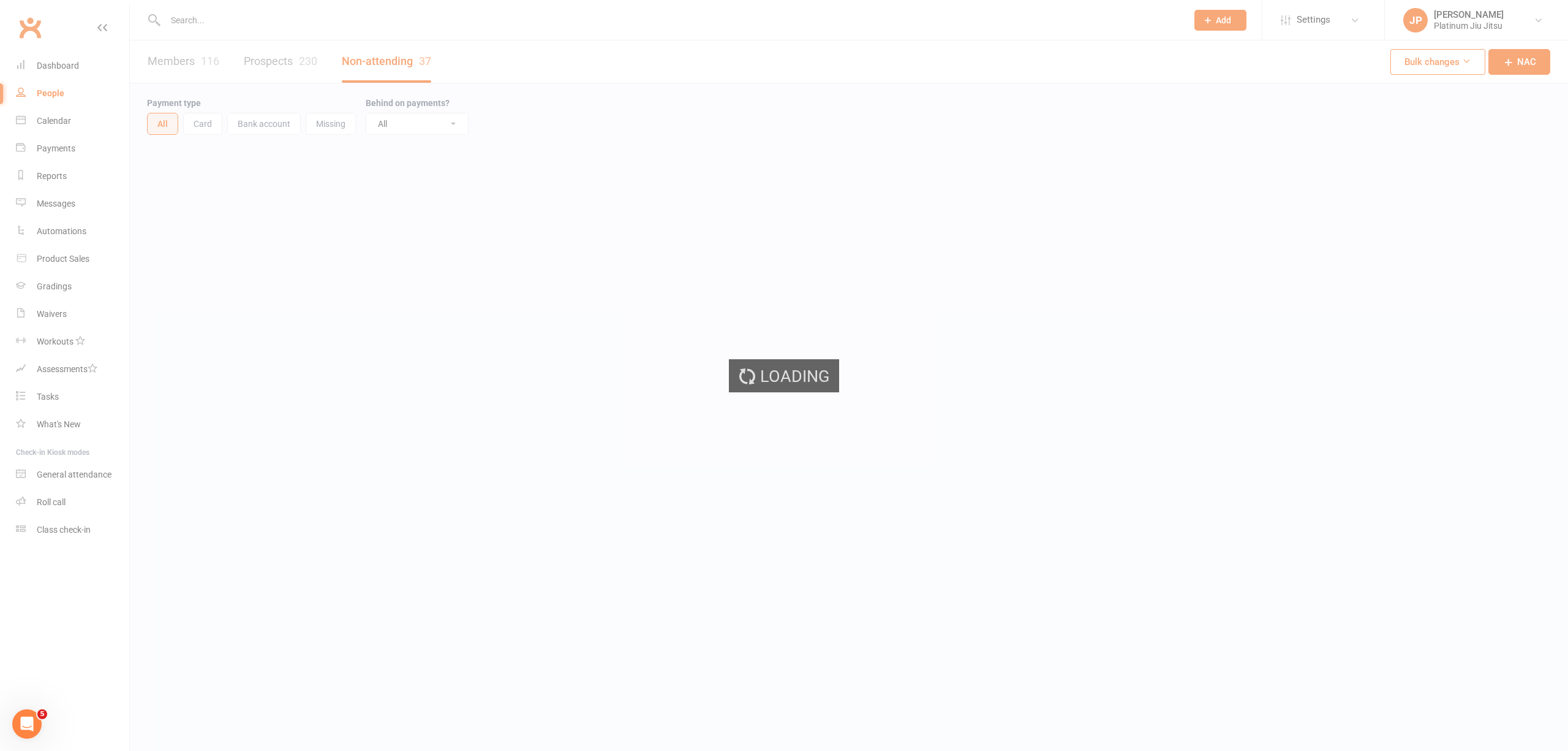
select select "100"
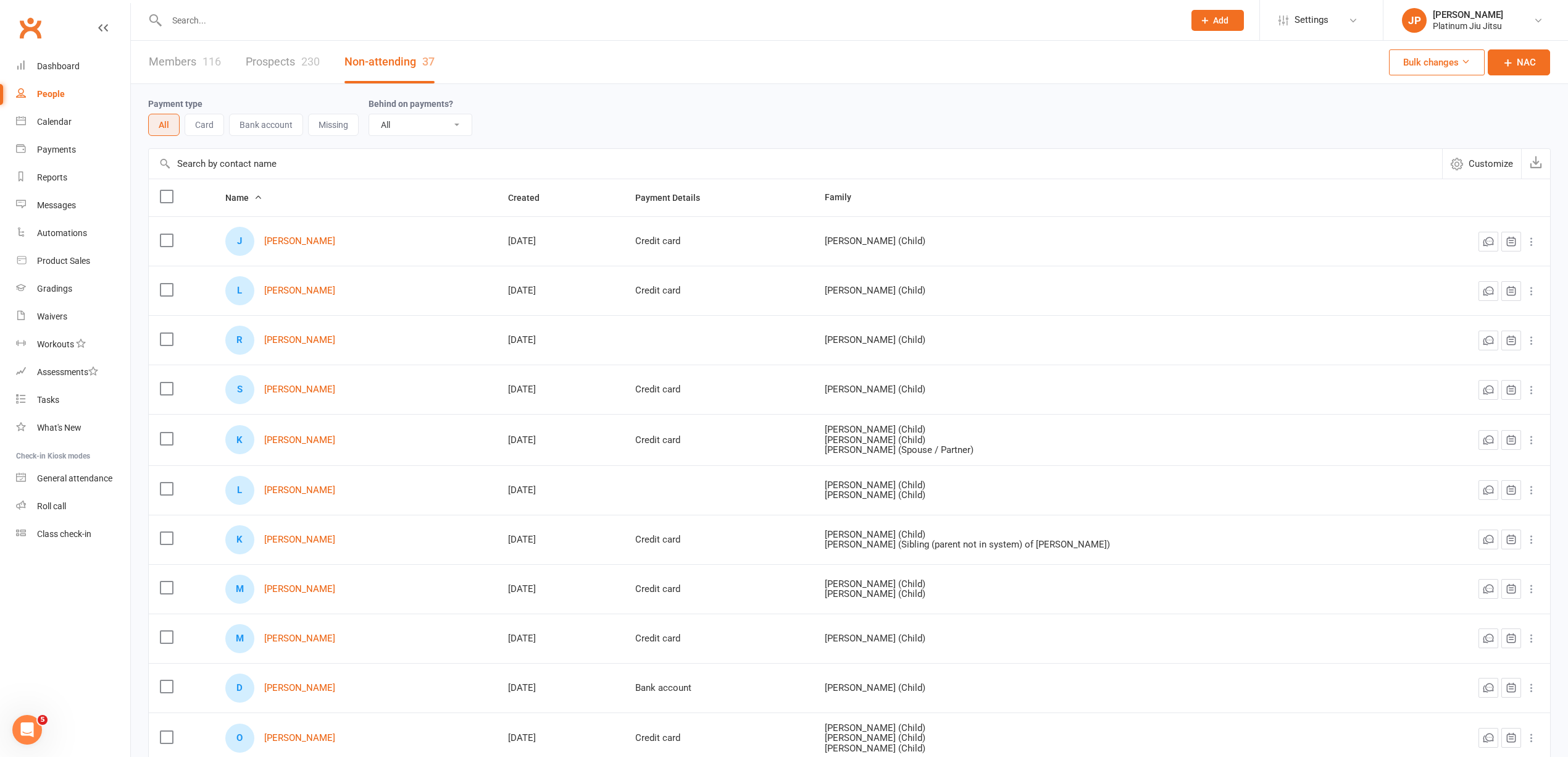
click at [288, 65] on link "Prospects 230" at bounding box center [283, 62] width 74 height 43
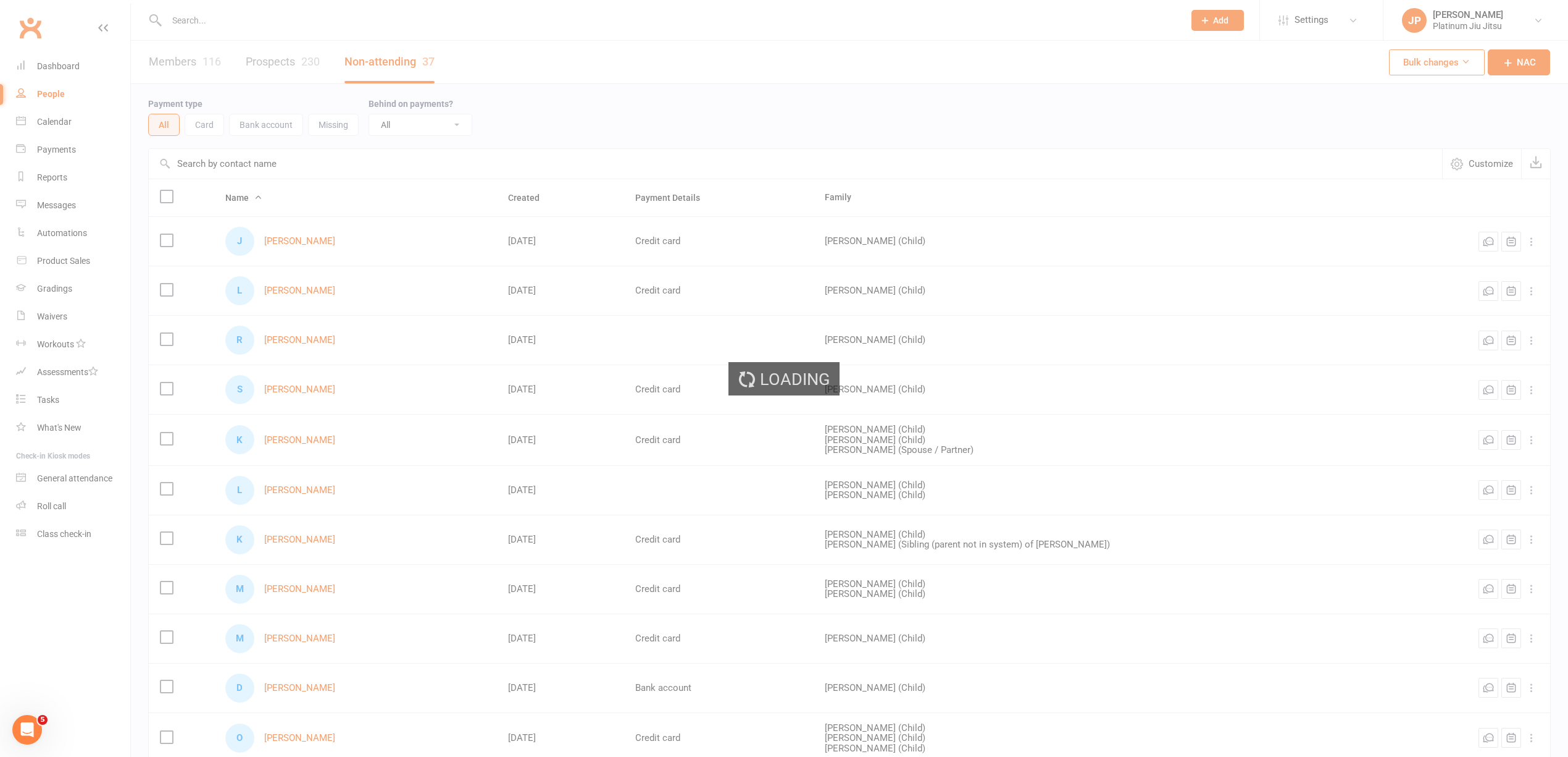
select select "100"
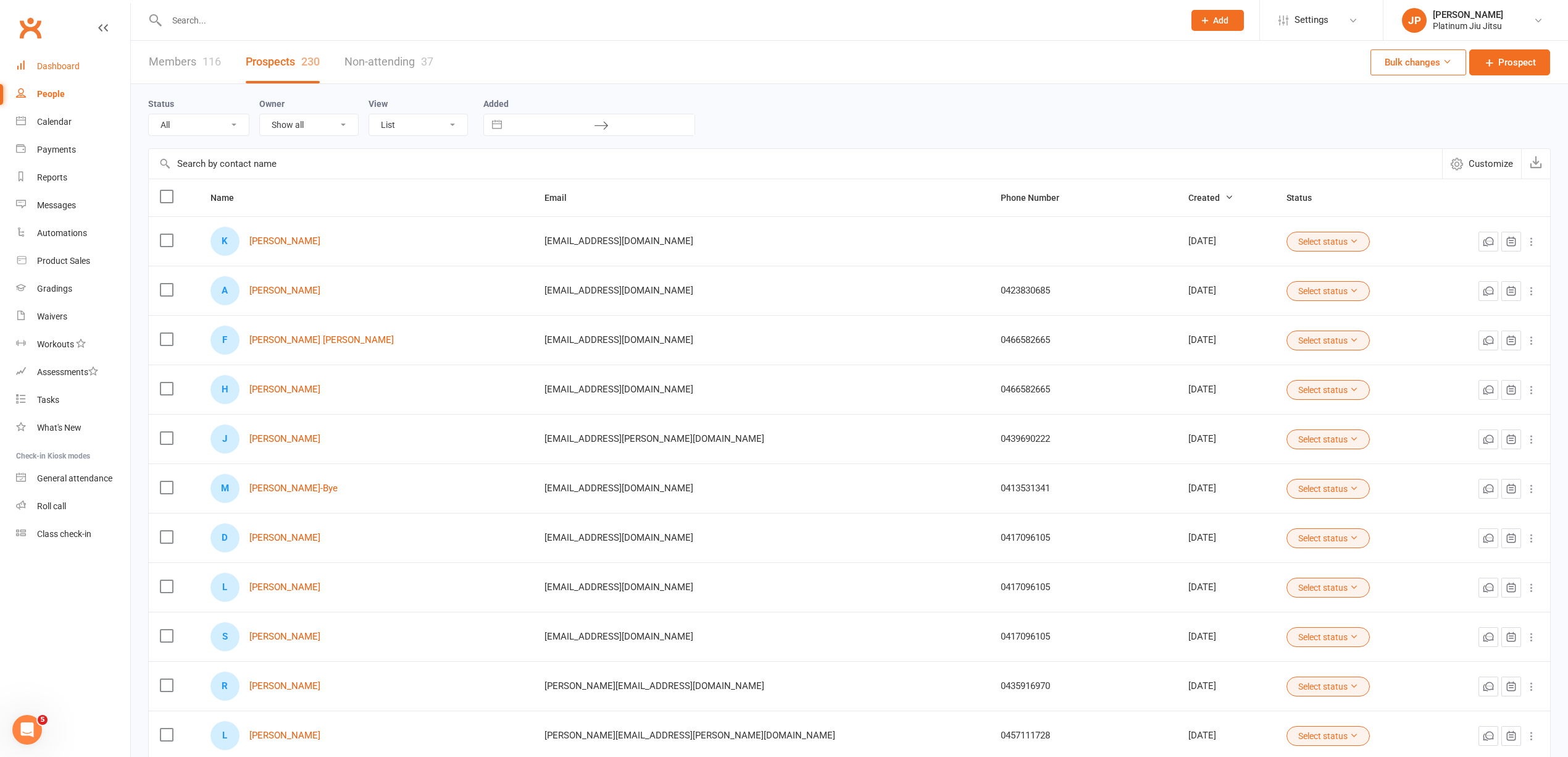
click at [52, 61] on div "Dashboard" at bounding box center [58, 66] width 43 height 10
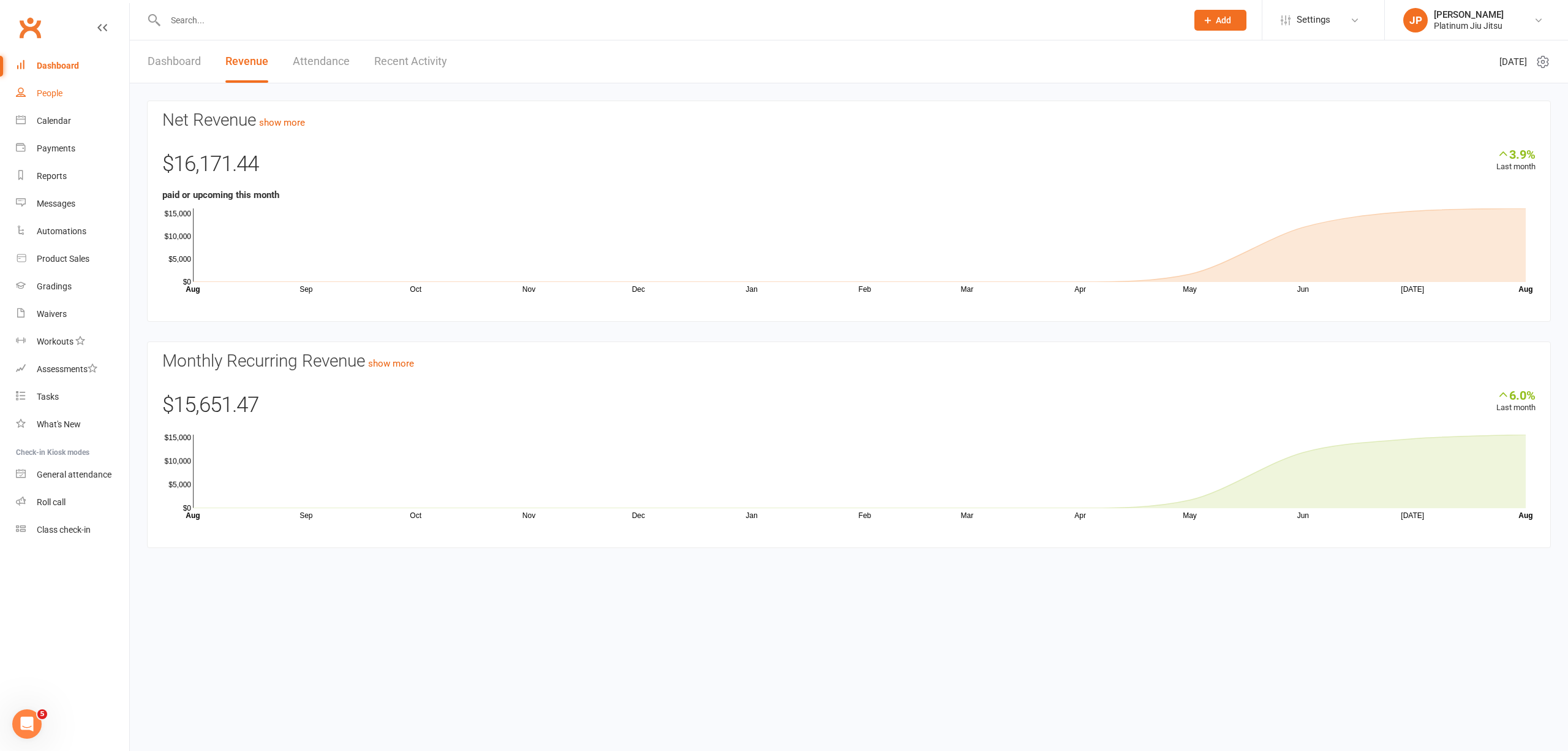
click at [62, 88] on div "People" at bounding box center [50, 93] width 26 height 10
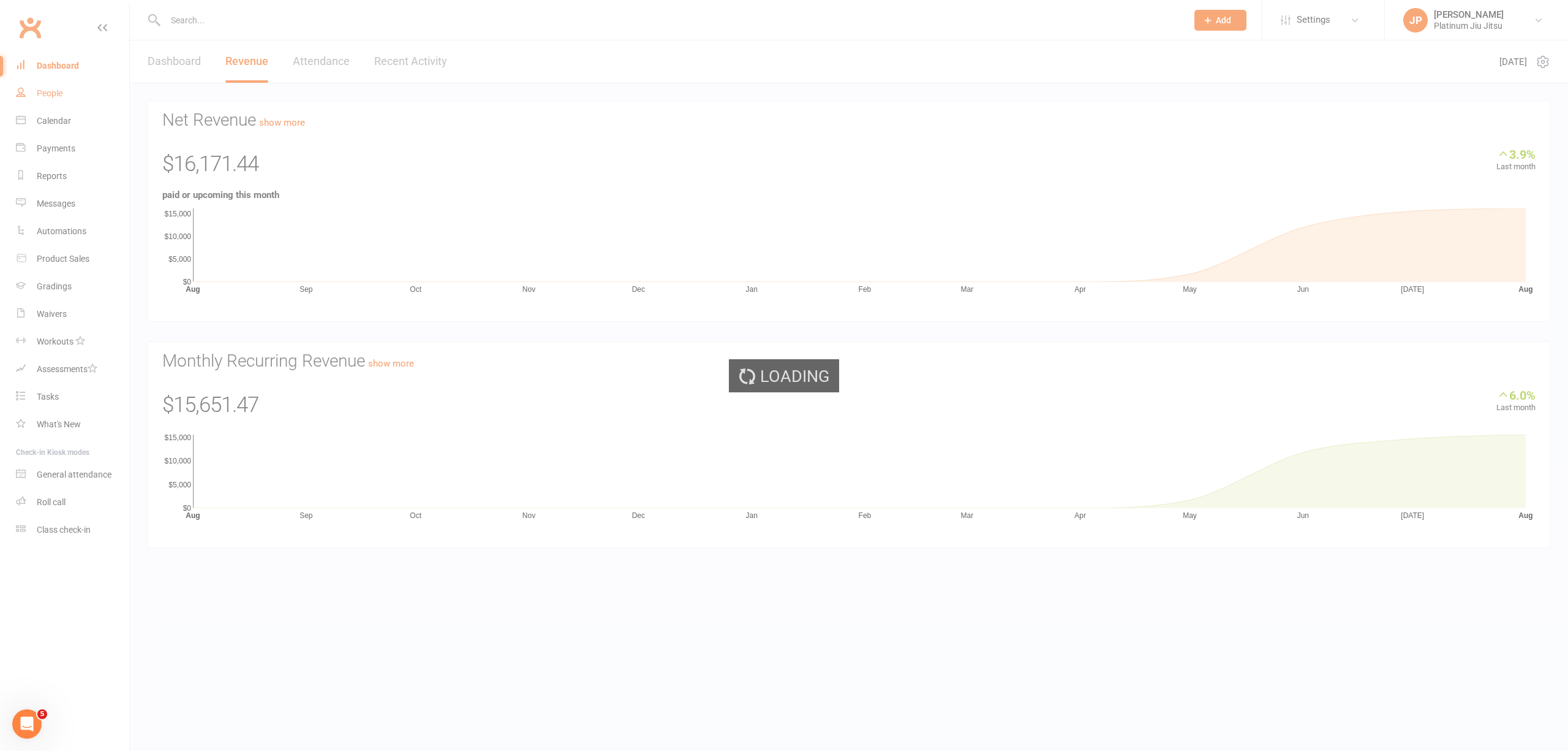
select select "100"
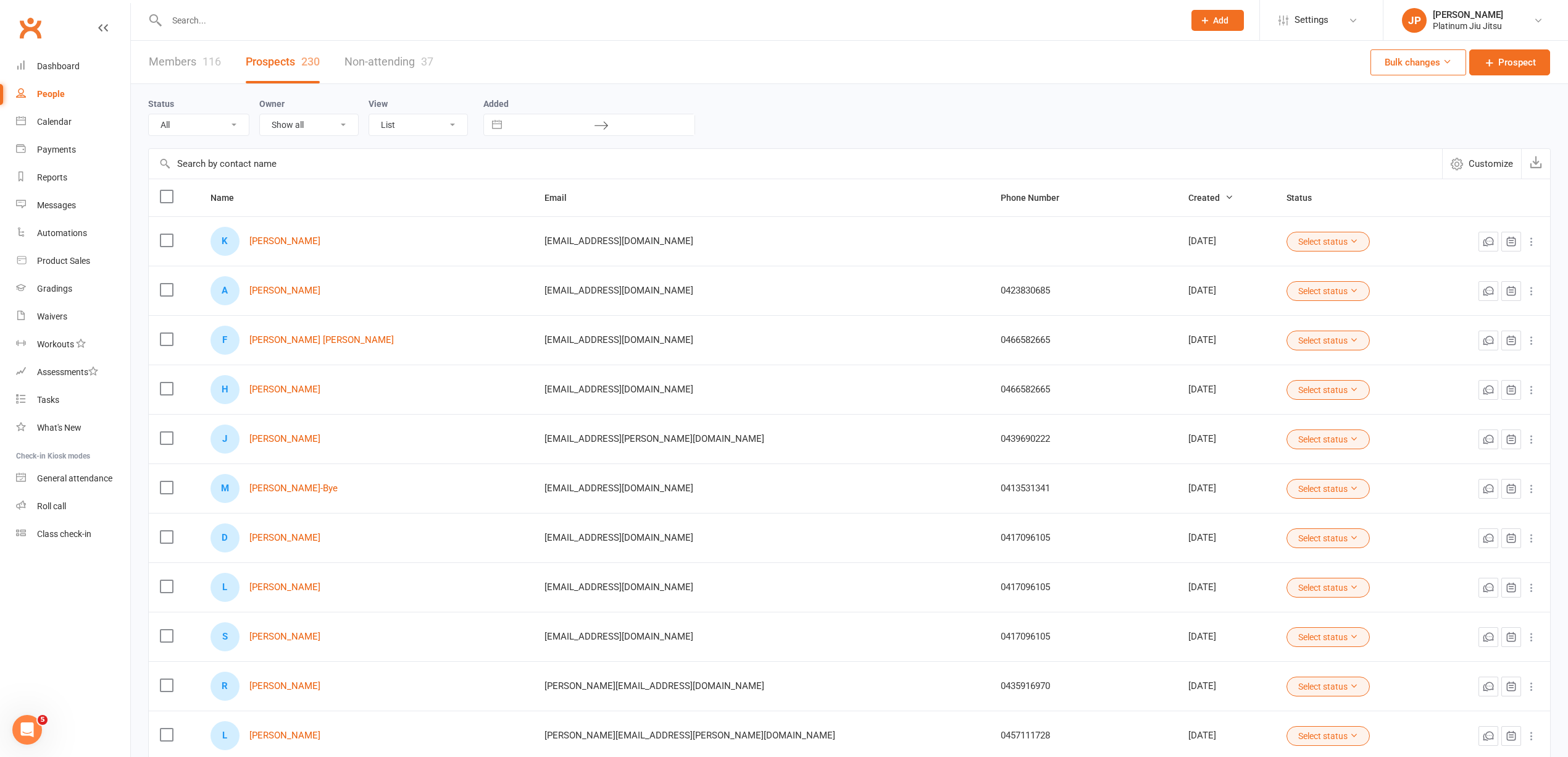
click at [793, 119] on div "Status All (No status set) (Invalid status) Initial Contact Follow-up Call Foll…" at bounding box center [850, 116] width 1403 height 40
click at [190, 53] on link "Members 116" at bounding box center [185, 62] width 72 height 43
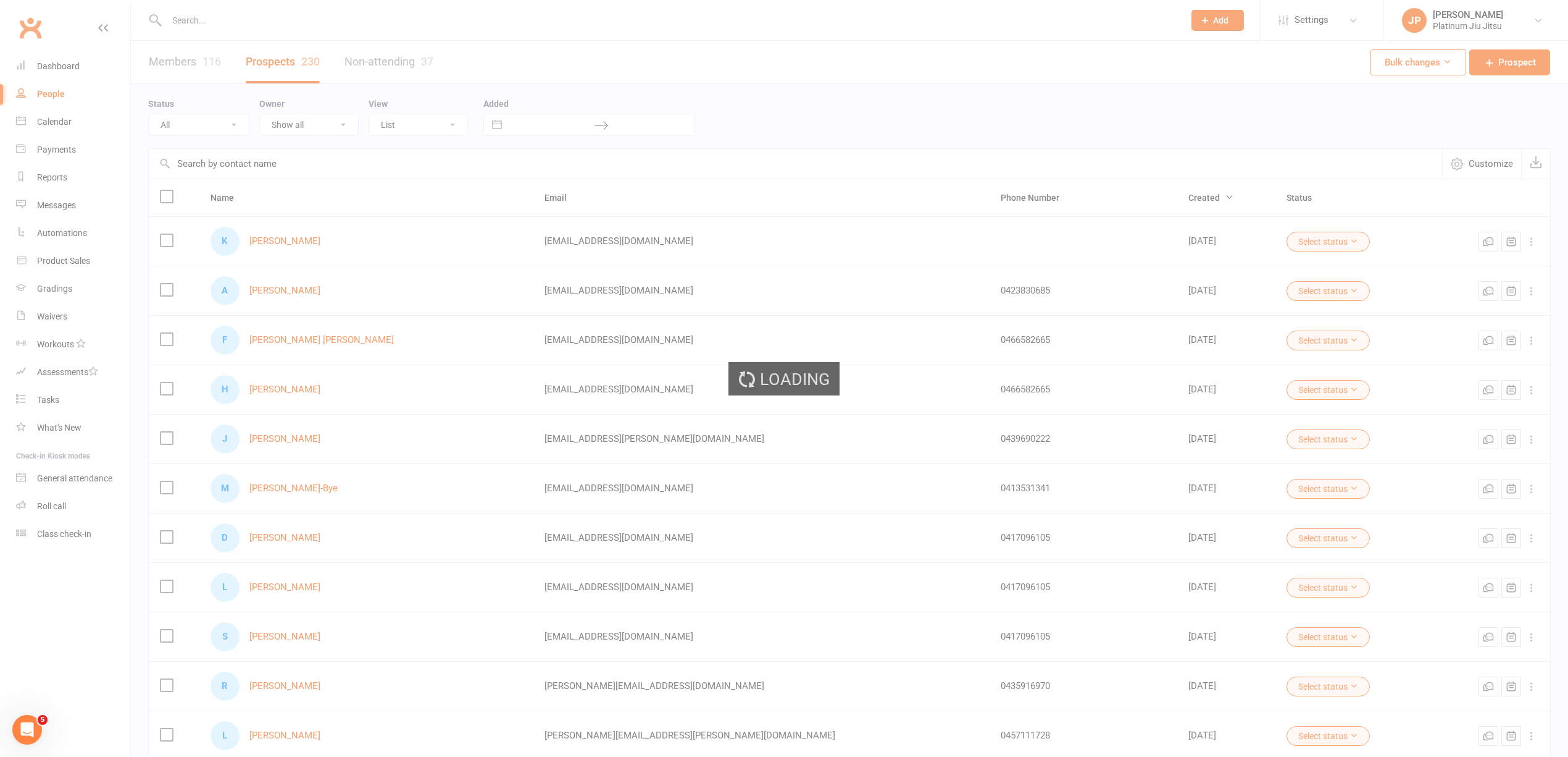
select select "100"
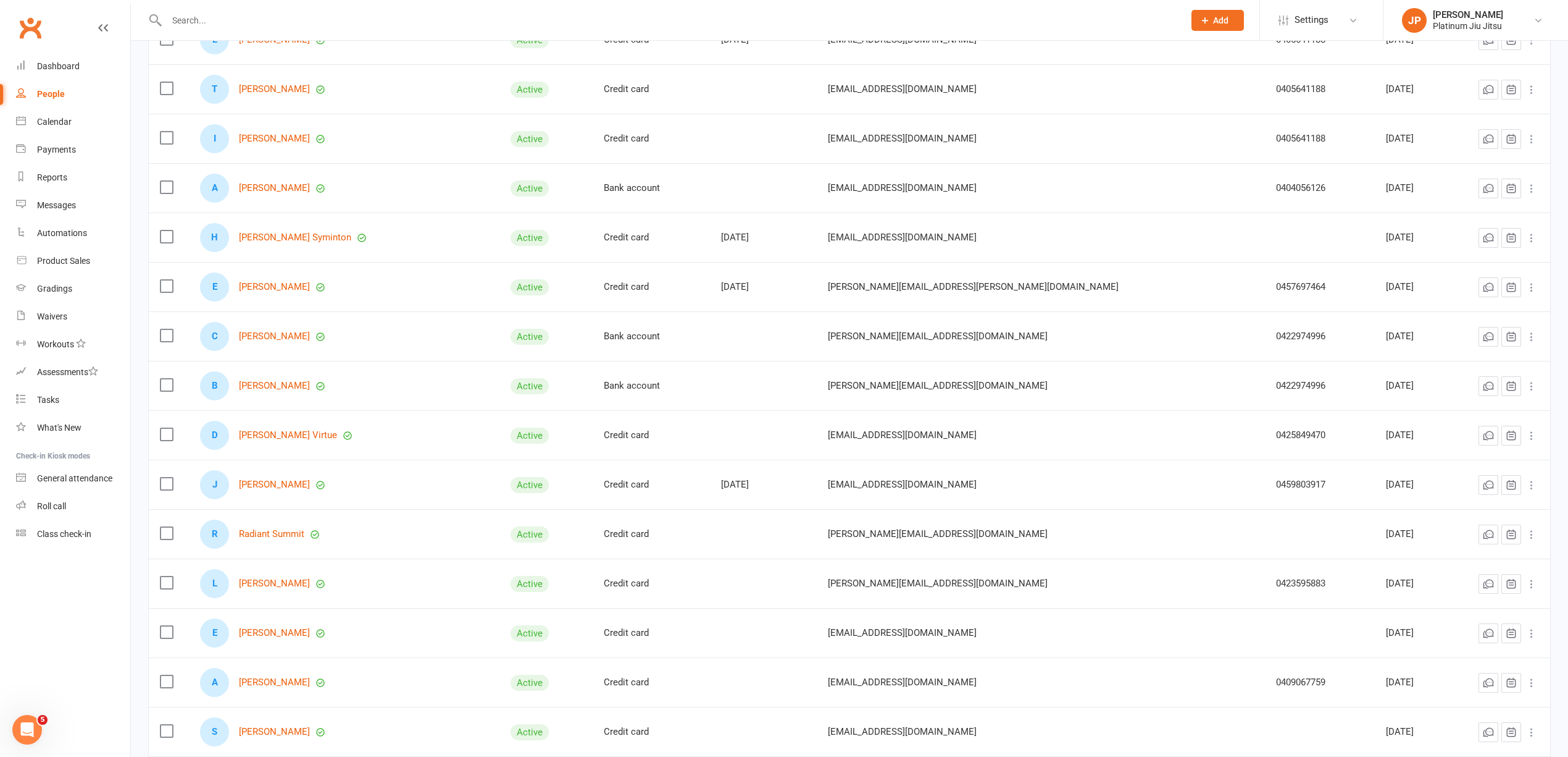
scroll to position [2883, 0]
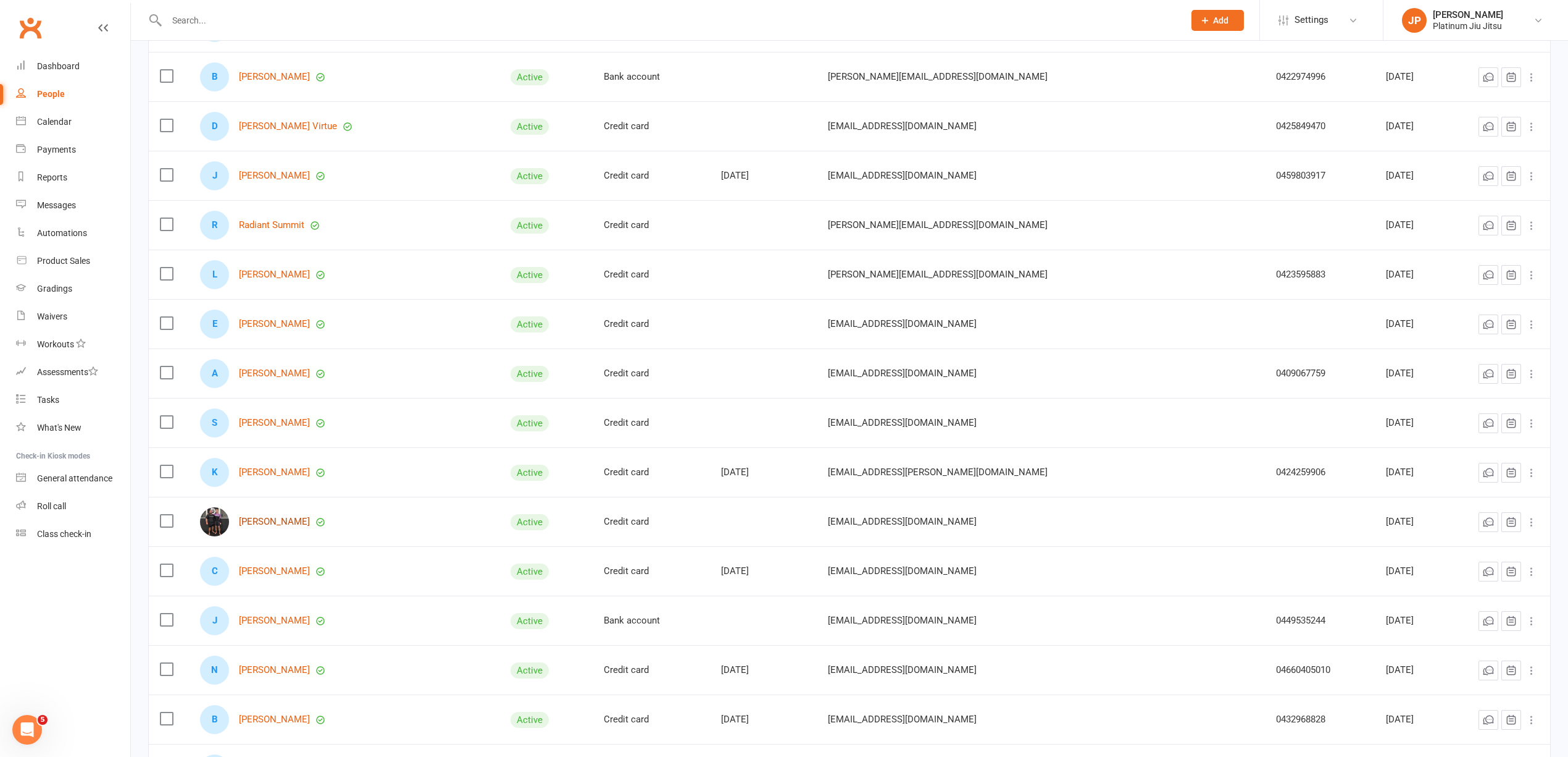
click at [310, 527] on link "[PERSON_NAME]" at bounding box center [274, 522] width 71 height 11
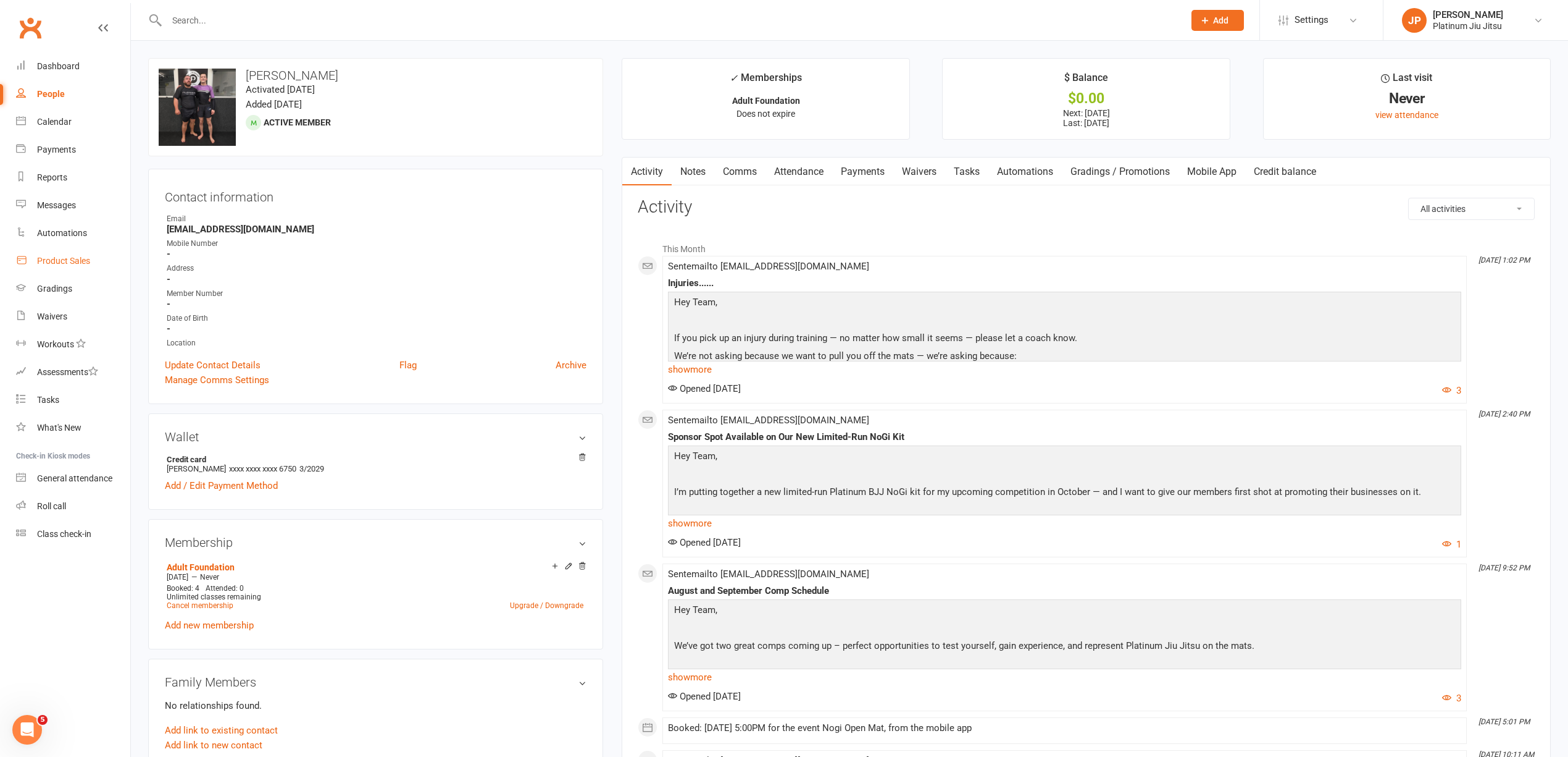
click at [874, 166] on link "Payments" at bounding box center [863, 172] width 61 height 28
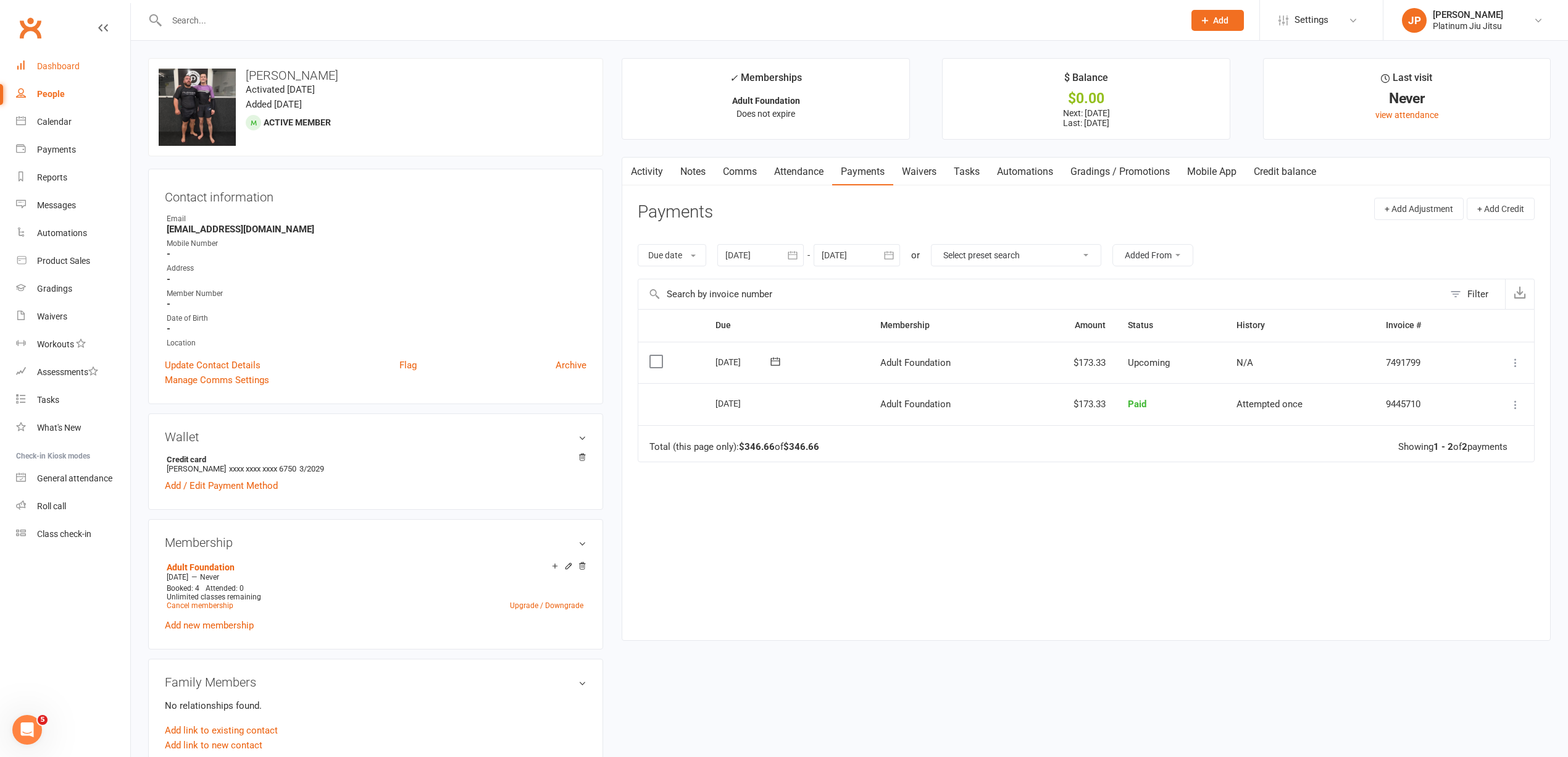
click at [62, 70] on div "Dashboard" at bounding box center [58, 66] width 43 height 10
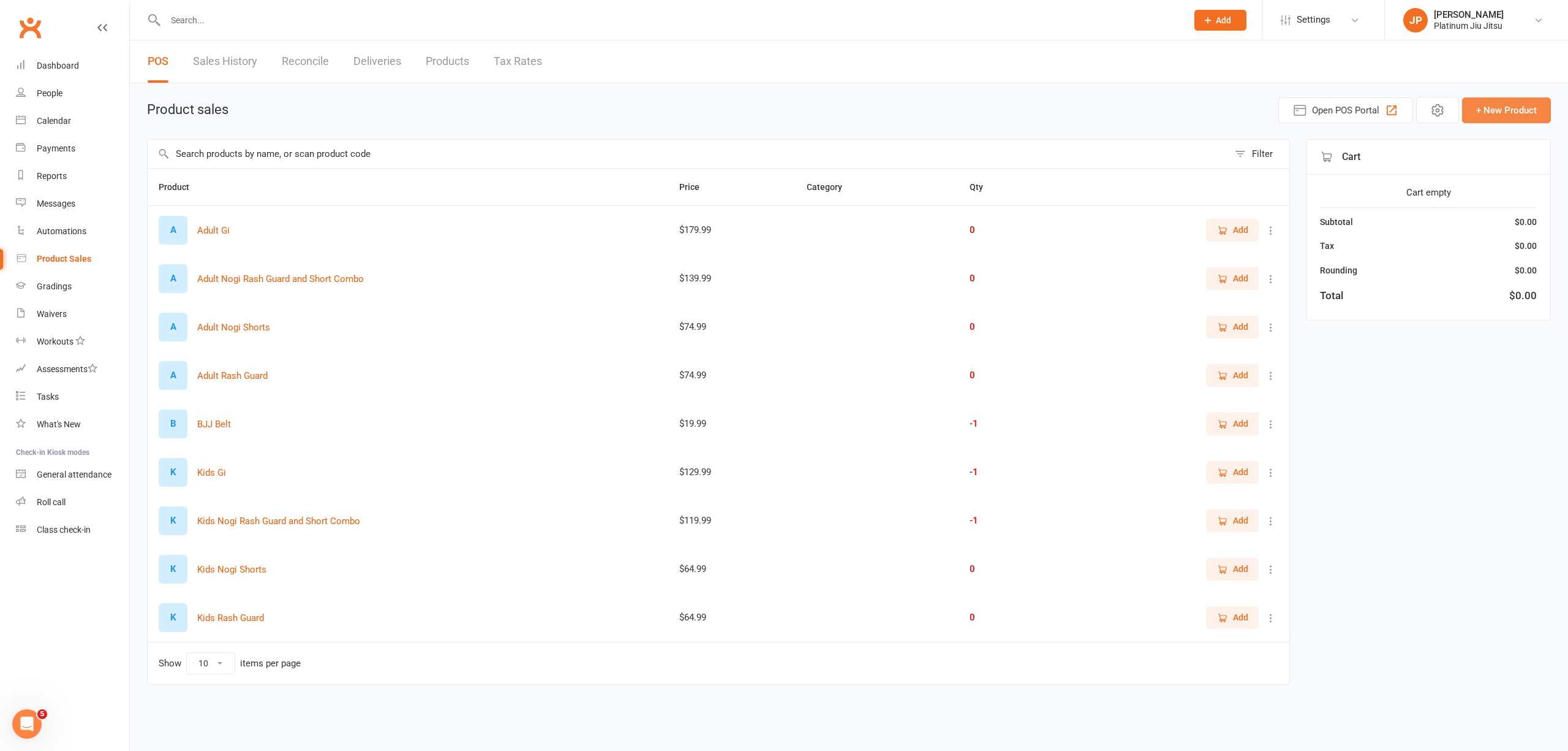
click at [1500, 112] on button "+ New Product" at bounding box center [1507, 110] width 89 height 26
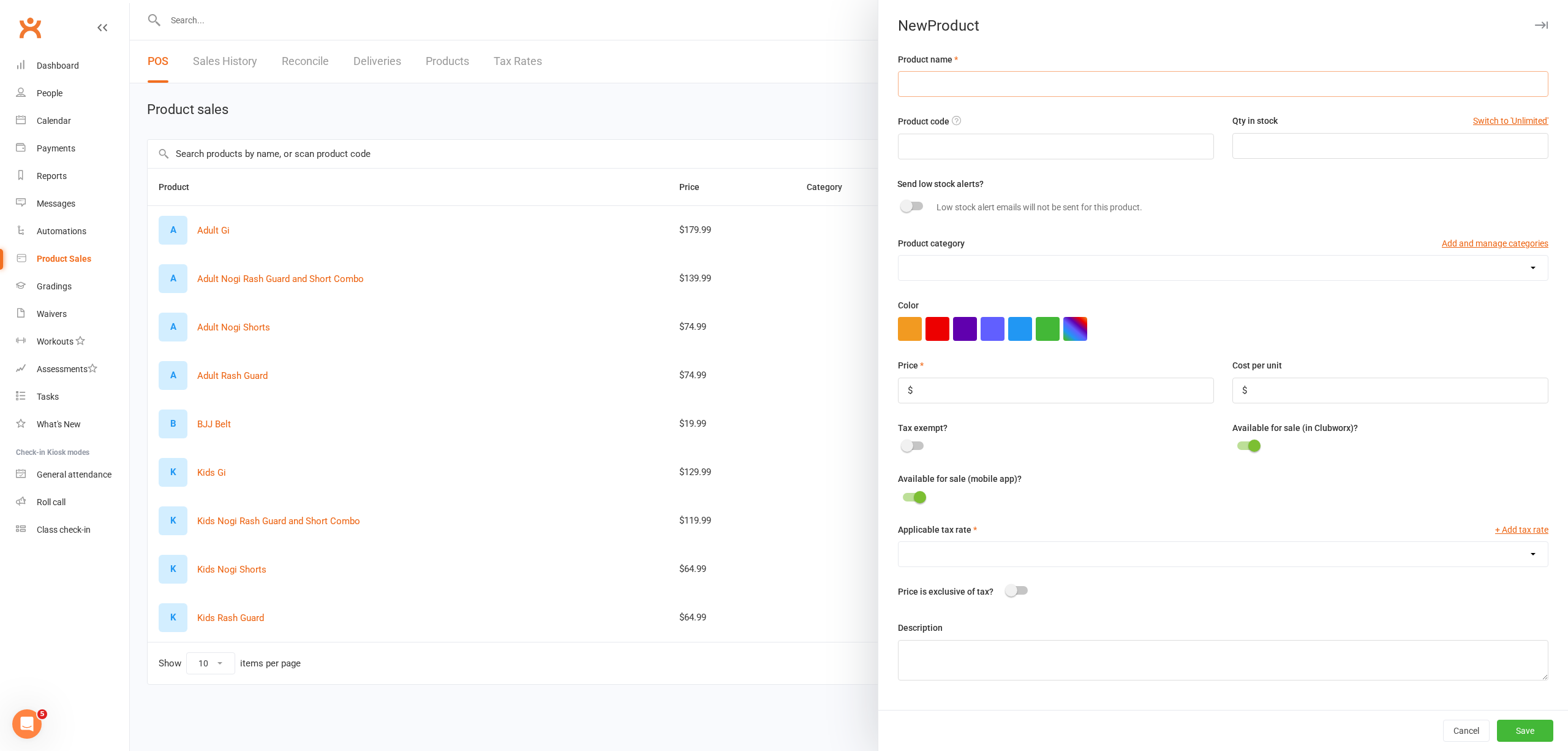
click at [952, 81] on input "text" at bounding box center [1224, 84] width 651 height 26
click at [985, 402] on input "number" at bounding box center [1056, 391] width 316 height 26
click at [650, 128] on div at bounding box center [849, 375] width 1439 height 751
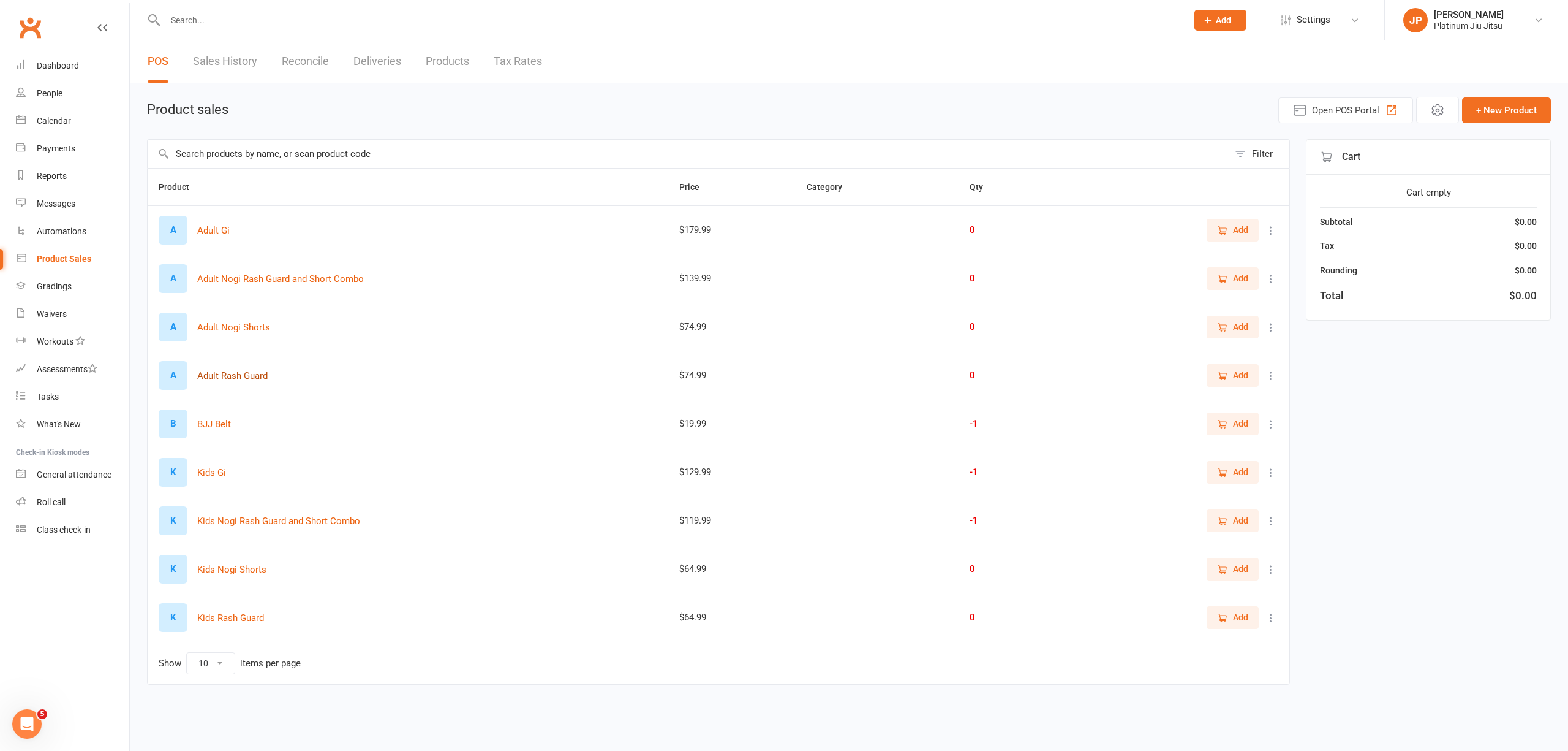
click at [244, 378] on button "Adult Rash Guard" at bounding box center [232, 376] width 70 height 15
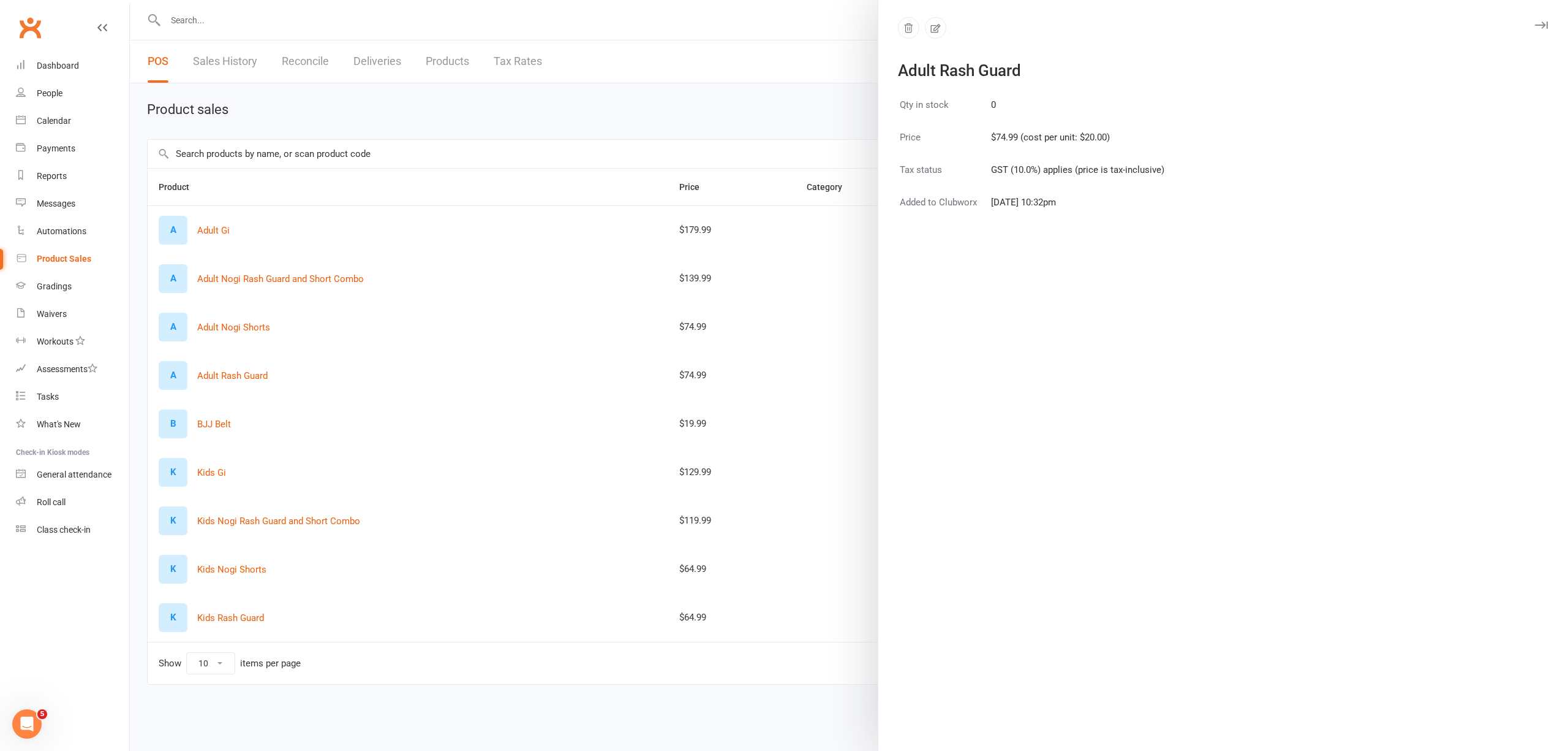
click at [1535, 25] on icon "button" at bounding box center [1541, 25] width 13 height 7
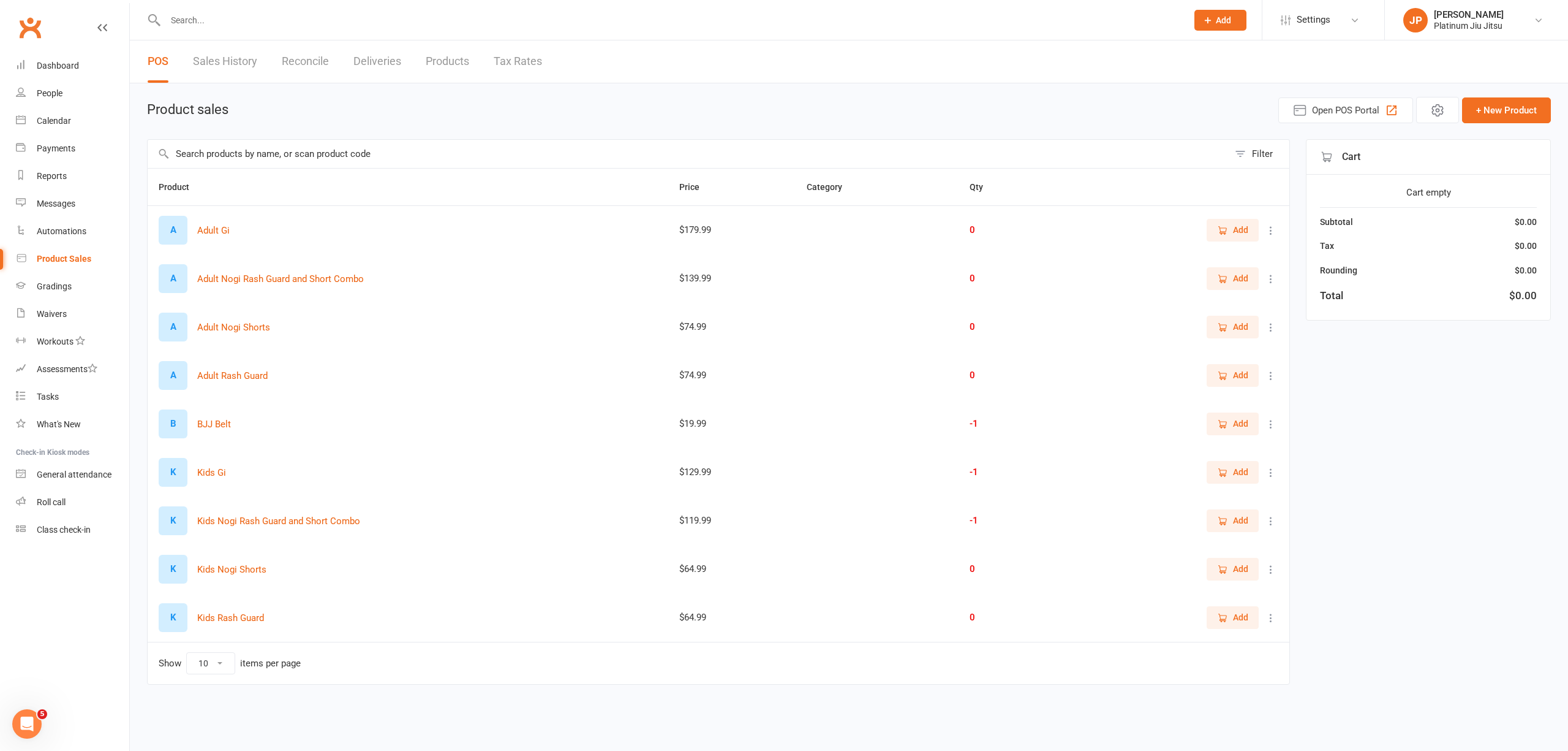
click at [1236, 376] on span "Add" at bounding box center [1241, 375] width 15 height 13
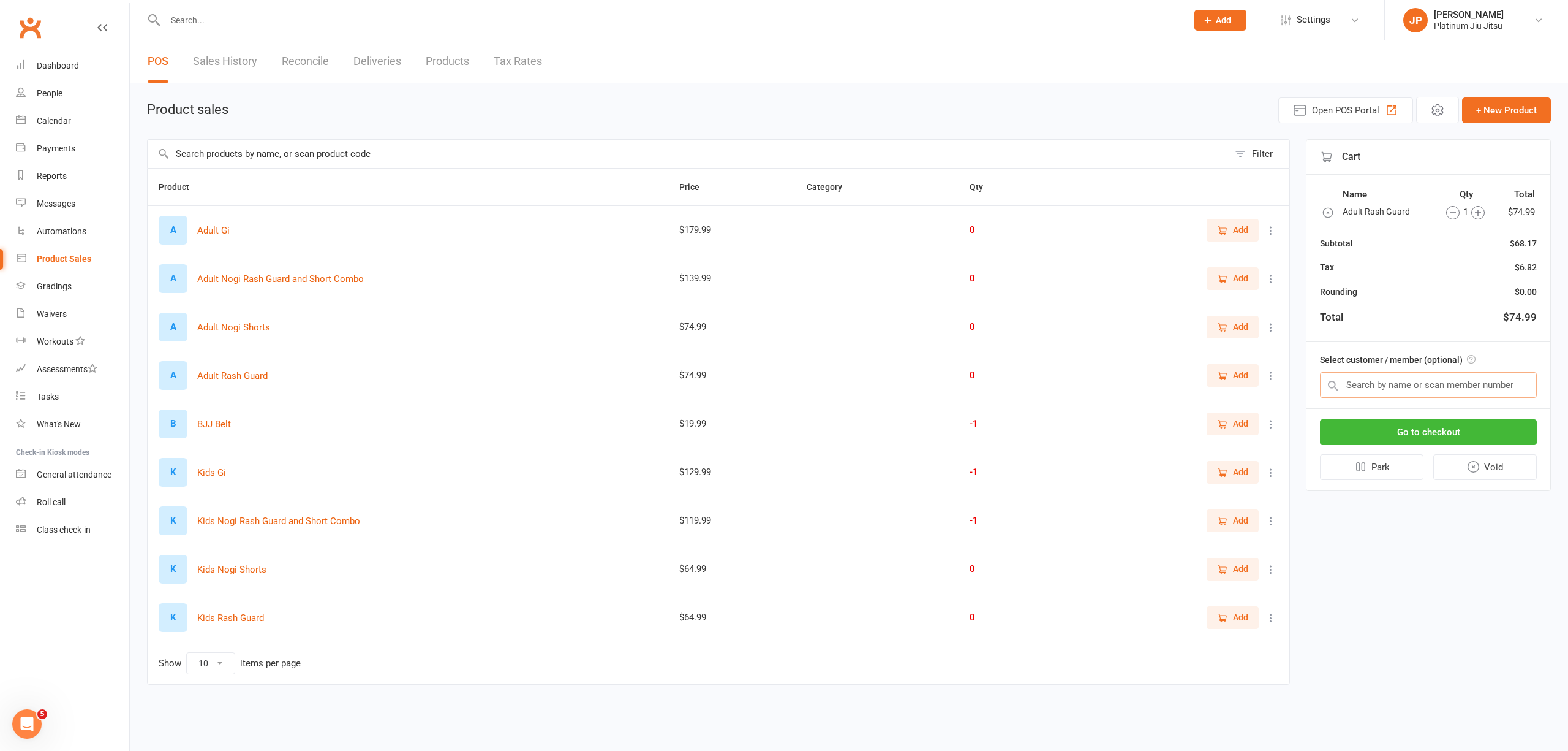
click at [1403, 391] on input "text" at bounding box center [1429, 385] width 217 height 26
type input "kost"
click at [1408, 381] on input "text" at bounding box center [1429, 385] width 217 height 26
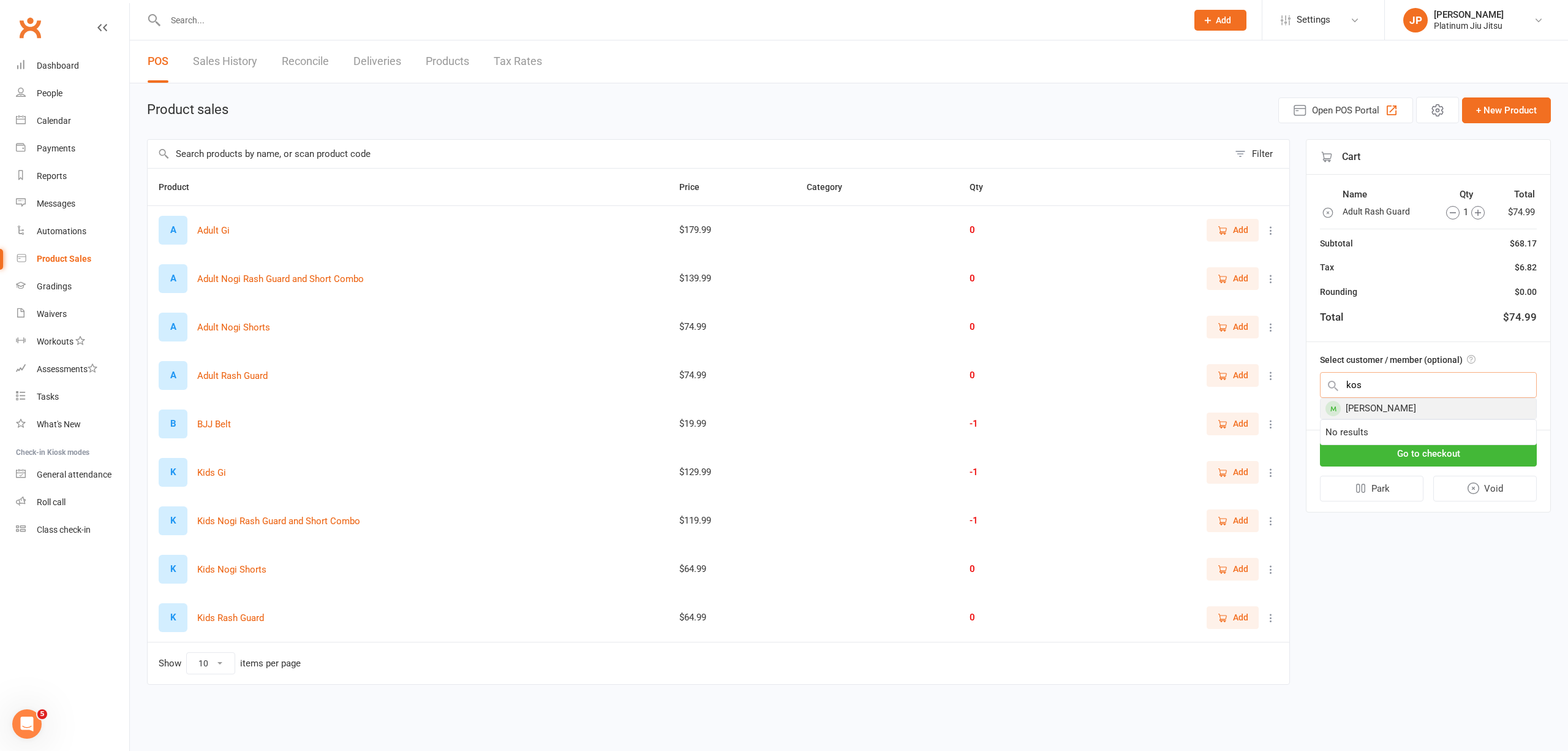
type input "kos"
click at [1370, 416] on div "[PERSON_NAME]" at bounding box center [1429, 408] width 216 height 20
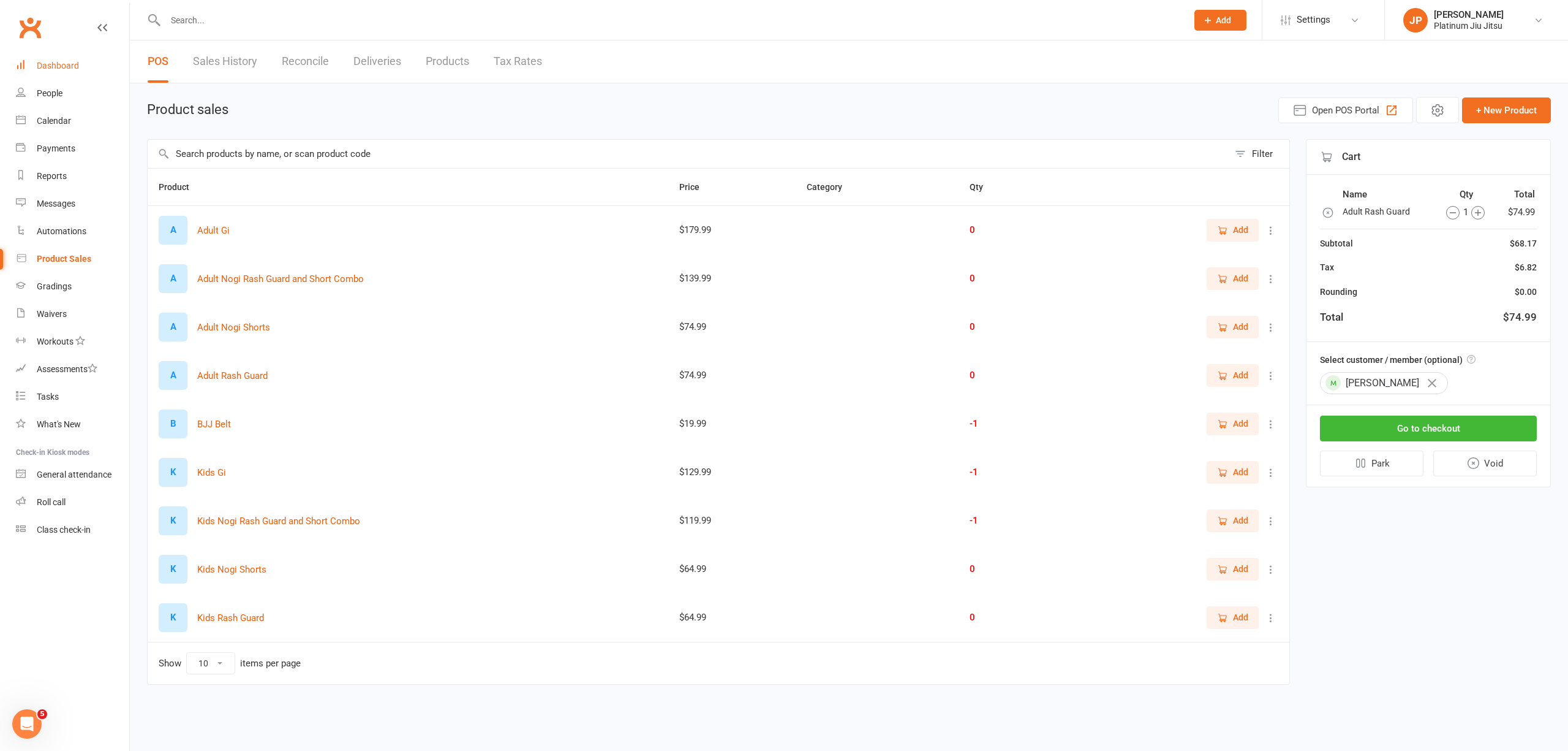
drag, startPoint x: 43, startPoint y: 69, endPoint x: 862, endPoint y: 61, distance: 819.0
click at [43, 69] on div "Dashboard" at bounding box center [58, 66] width 42 height 10
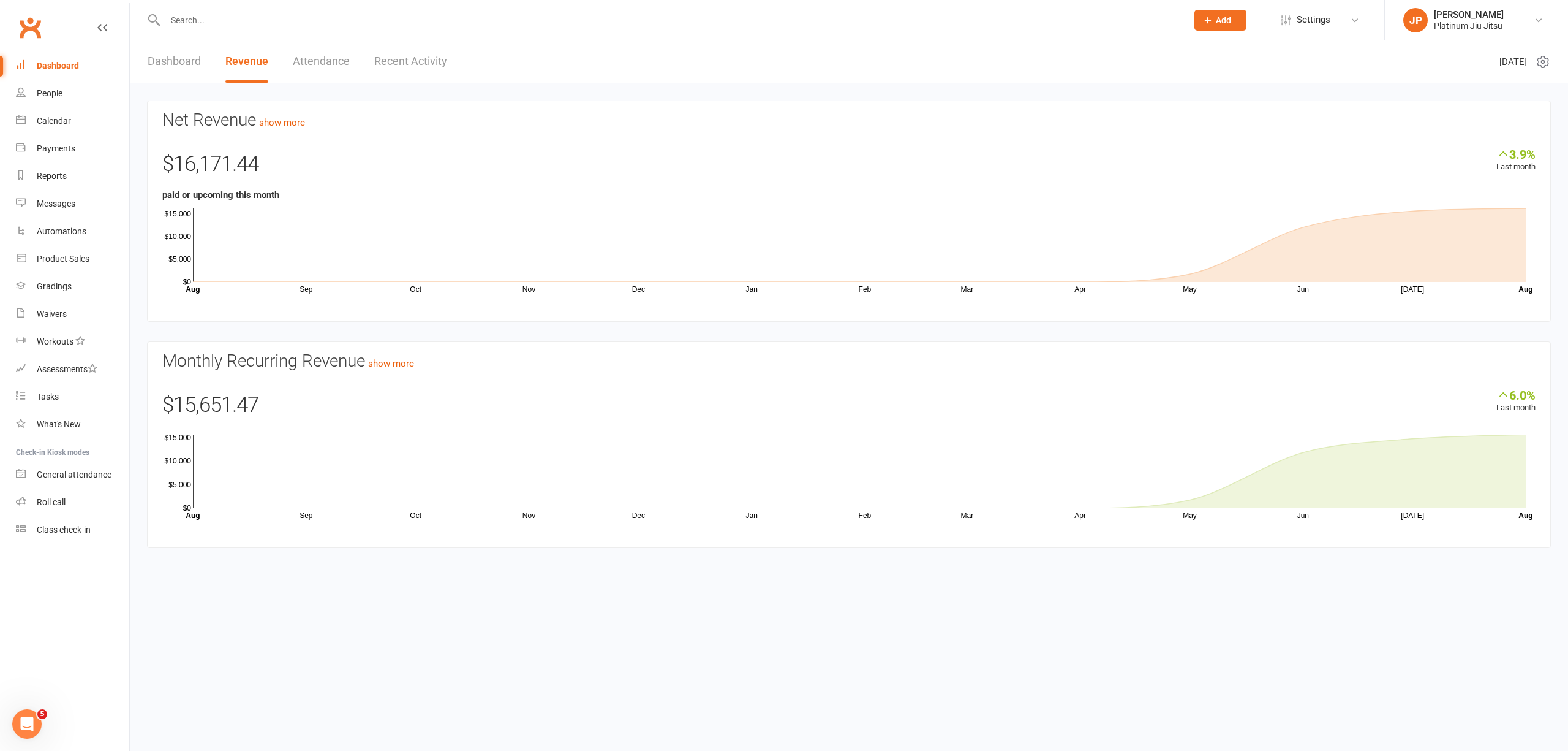
click at [58, 69] on div "Dashboard" at bounding box center [58, 66] width 42 height 10
click at [57, 99] on link "People" at bounding box center [72, 93] width 113 height 28
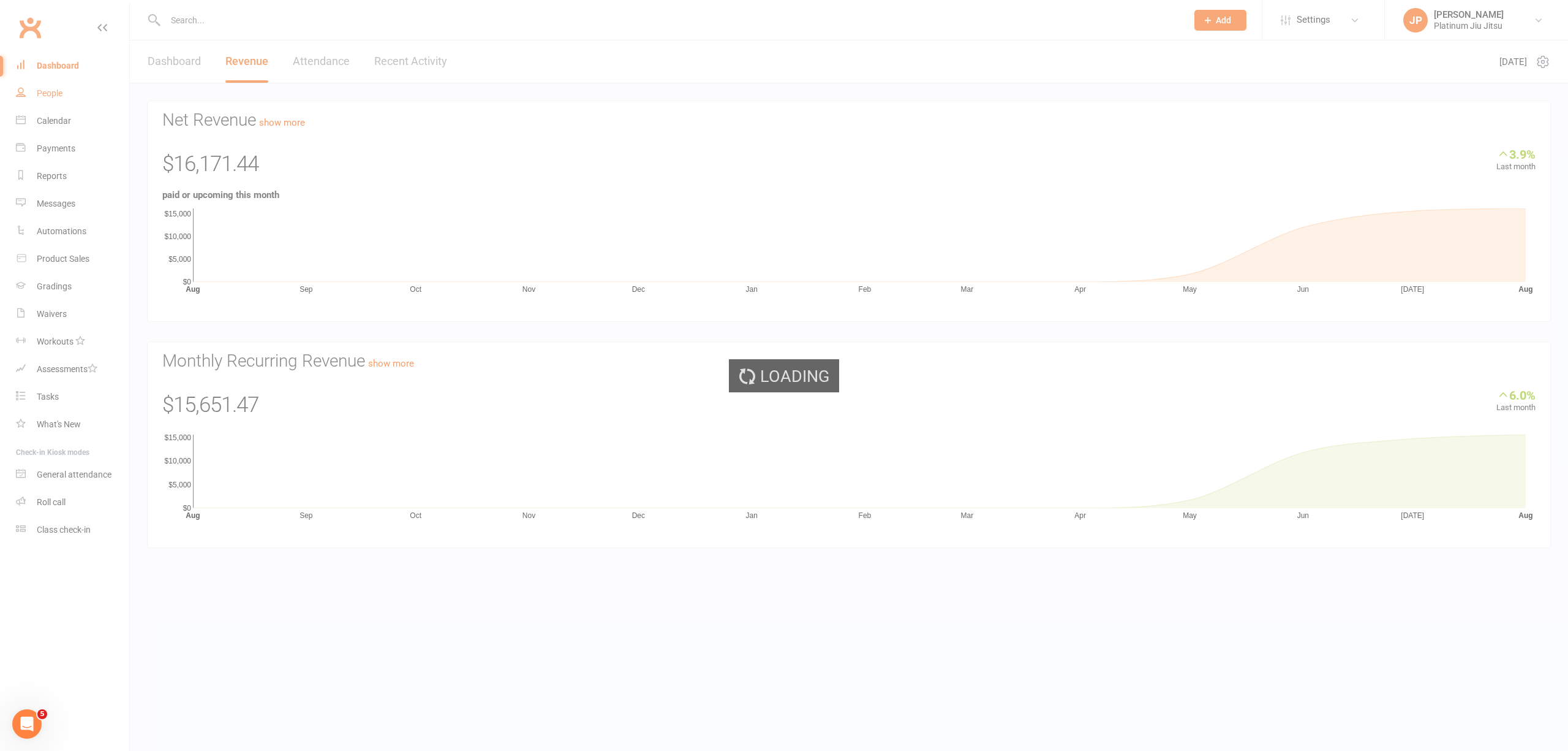
select select "100"
